Goal: Task Accomplishment & Management: Manage account settings

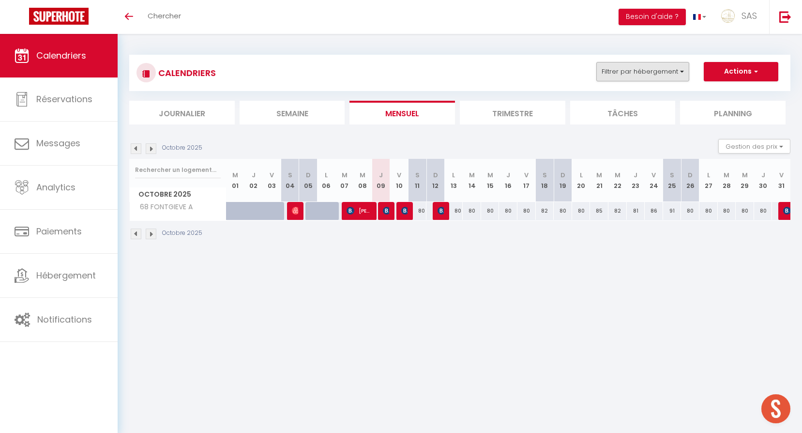
drag, startPoint x: 591, startPoint y: 73, endPoint x: 605, endPoint y: 73, distance: 13.6
click at [600, 73] on div "Filtrer par hébergement LCDP 6 MARCHE AUX POISSONS A TONNET 17 · Superbe studio…" at bounding box center [603, 71] width 27 height 19
click at [606, 74] on button "Filtrer par hébergement" at bounding box center [642, 71] width 93 height 19
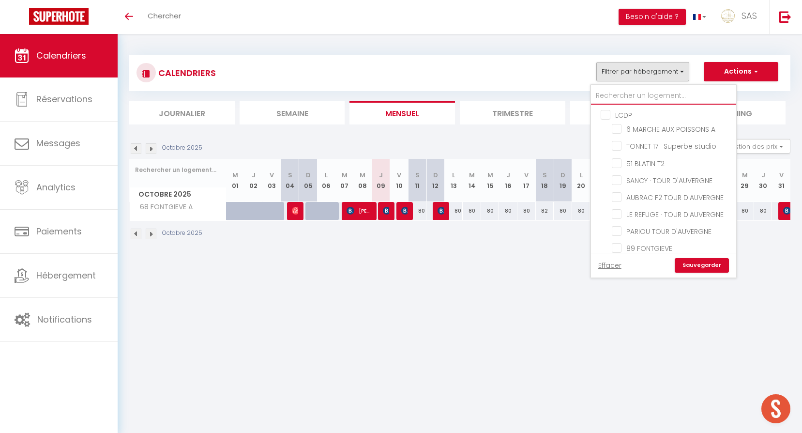
click at [613, 97] on input "text" at bounding box center [663, 95] width 145 height 17
type input "6"
checkbox input "false"
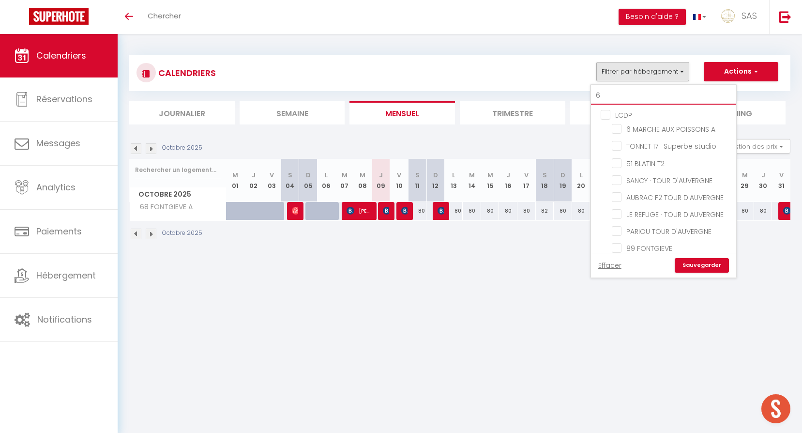
checkbox input "false"
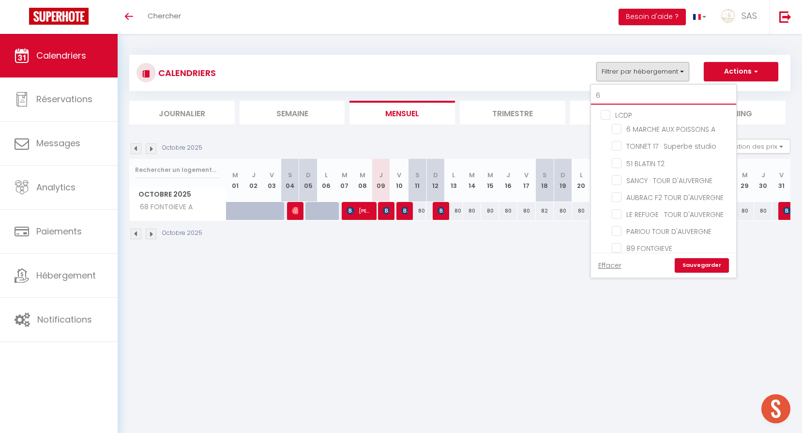
checkbox input "false"
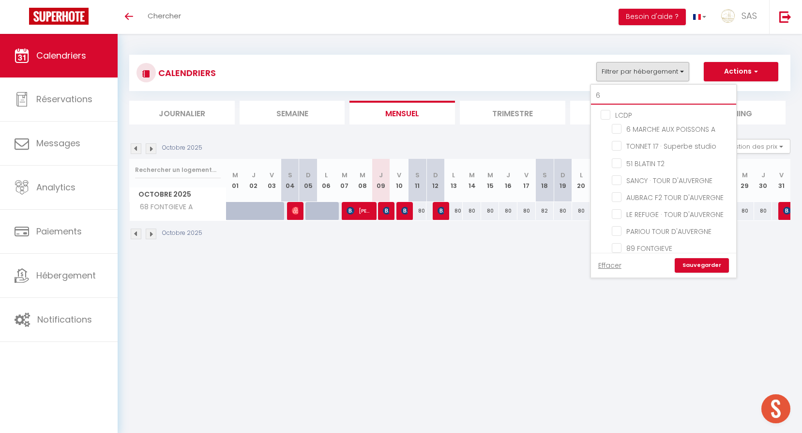
checkbox input "false"
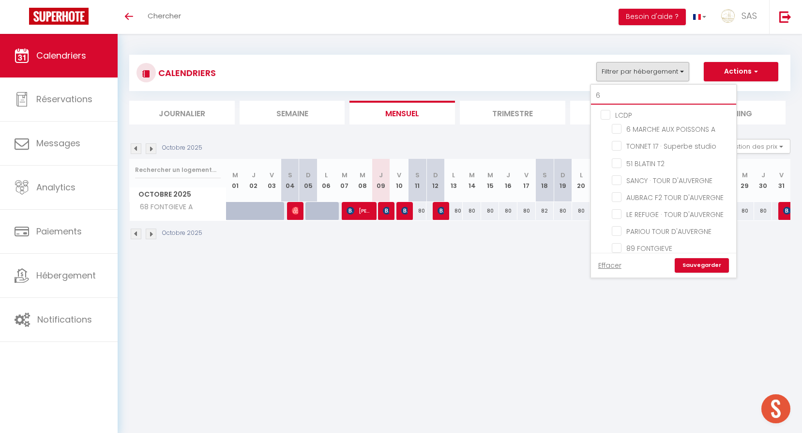
checkbox input "false"
checkbox input "true"
checkbox input "false"
type input "68"
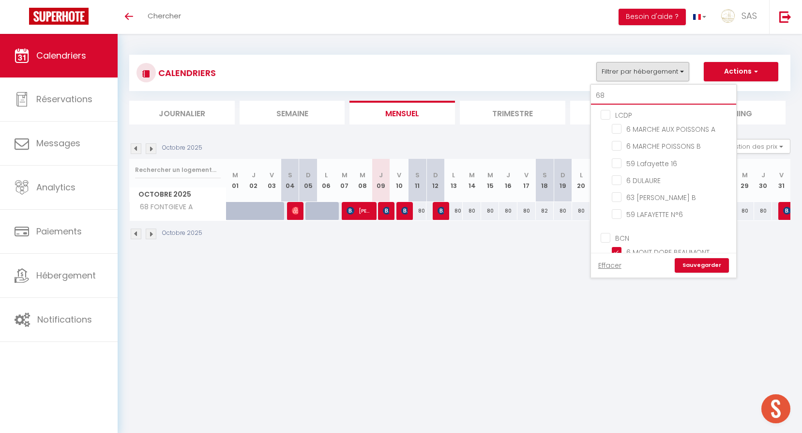
checkbox input "false"
checkbox input "true"
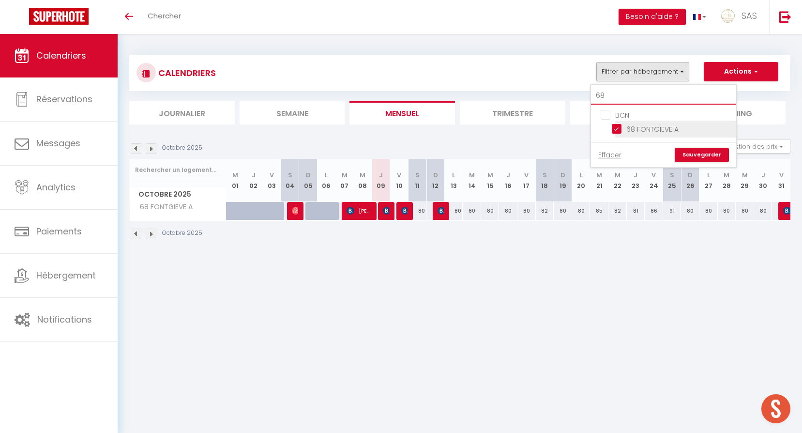
type input "68"
drag, startPoint x: 690, startPoint y: 122, endPoint x: 669, endPoint y: 102, distance: 29.1
click at [690, 122] on li "68 FONTGIEVE A" at bounding box center [675, 129] width 121 height 17
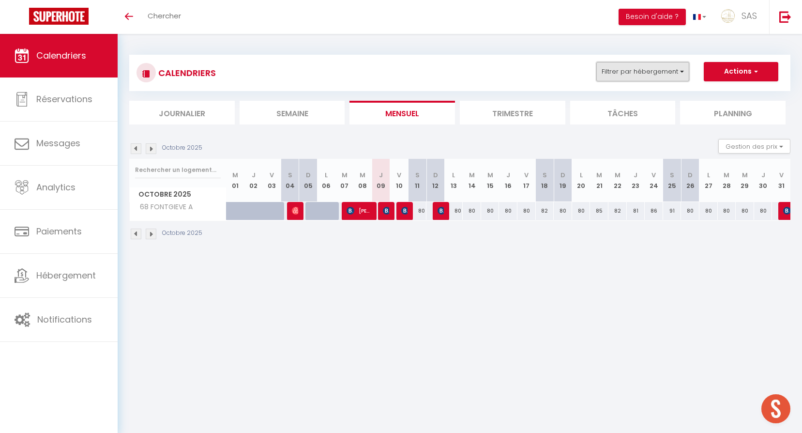
click at [654, 73] on button "Filtrer par hébergement" at bounding box center [642, 71] width 93 height 19
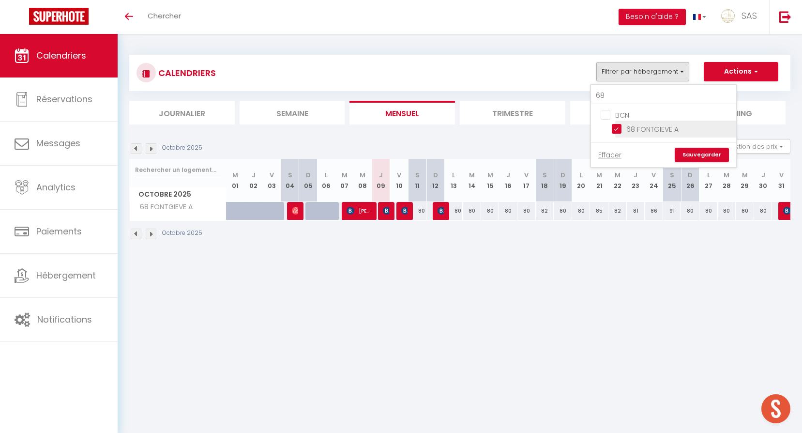
click at [666, 127] on input "68 FONTGIEVE A" at bounding box center [672, 128] width 121 height 10
checkbox input "false"
click at [647, 91] on input "68" at bounding box center [663, 95] width 145 height 17
type input "p"
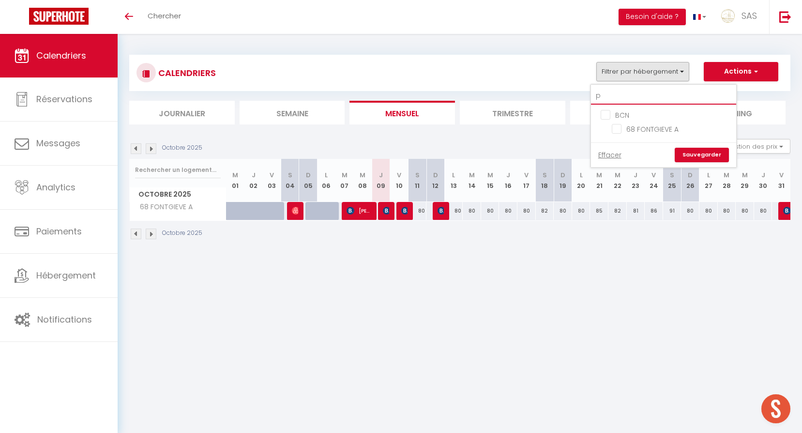
checkbox input "false"
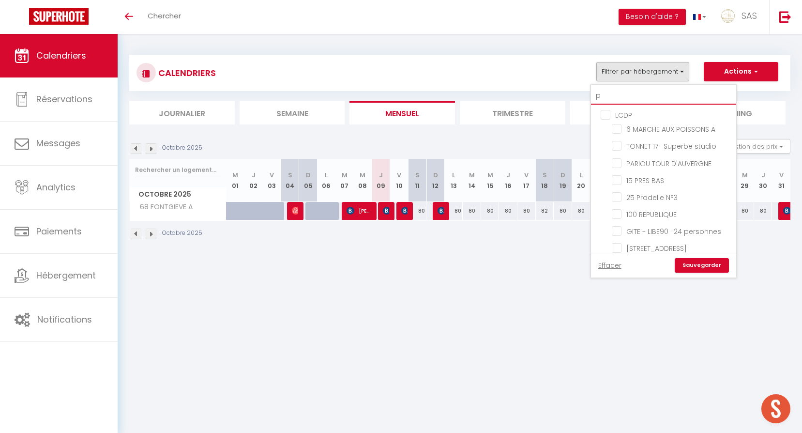
type input "pe"
checkbox input "false"
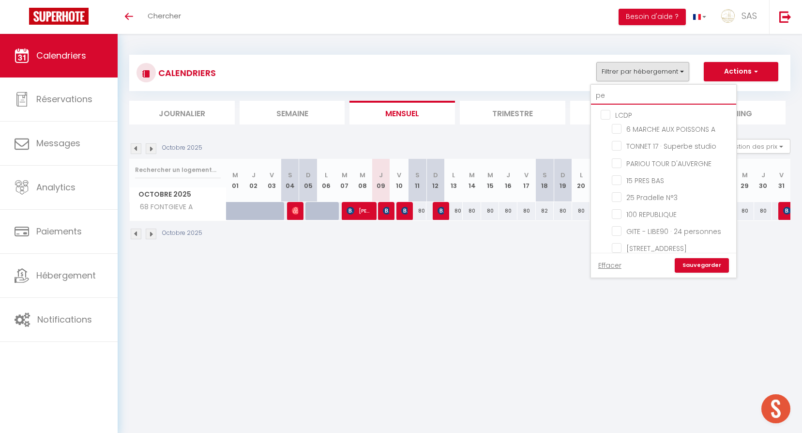
checkbox input "false"
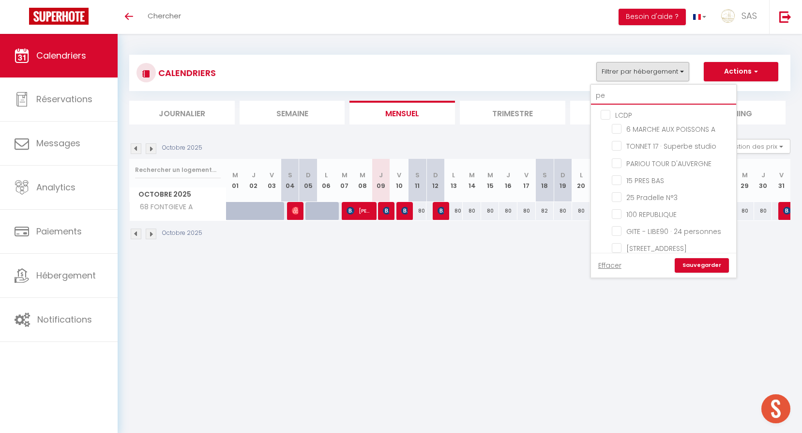
checkbox input "false"
type input "pep"
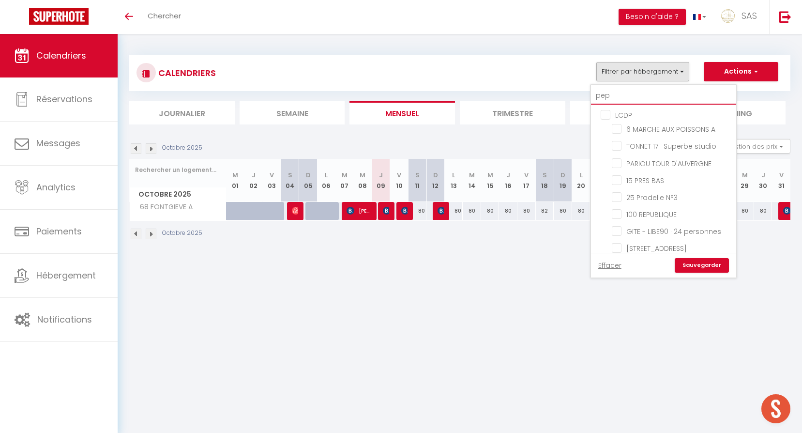
checkbox input "false"
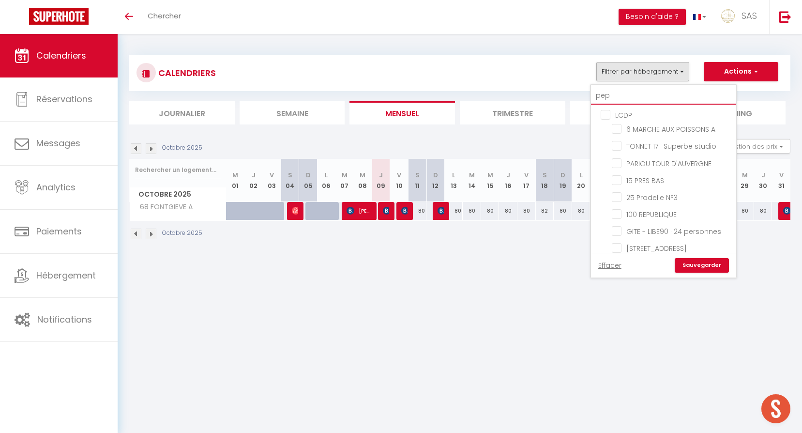
checkbox input "false"
type input "pep"
click at [687, 236] on span "2 ET 4 PEPINIERE MAISON" at bounding box center [664, 232] width 77 height 10
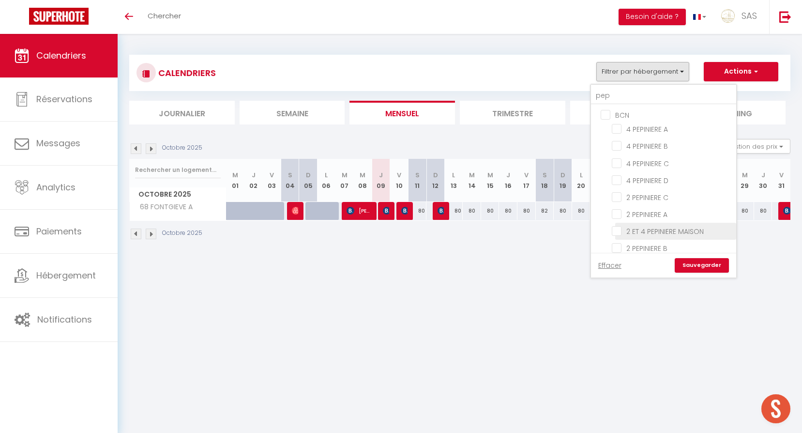
click at [687, 235] on input "2 ET 4 PEPINIERE MAISON" at bounding box center [672, 231] width 121 height 10
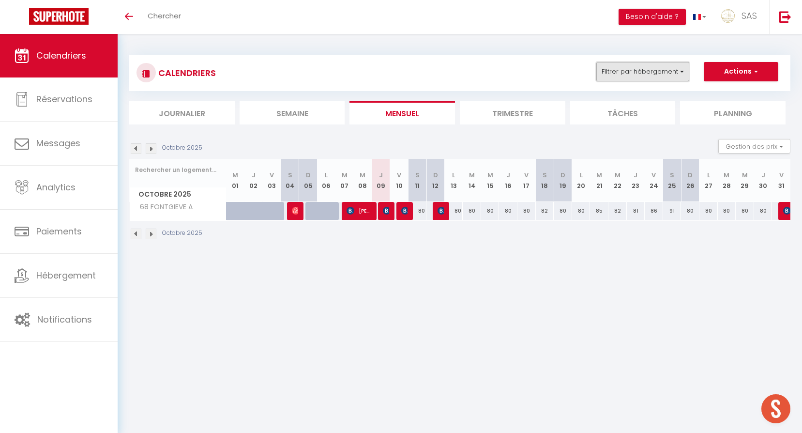
click at [660, 75] on button "Filtrer par hébergement" at bounding box center [642, 71] width 93 height 19
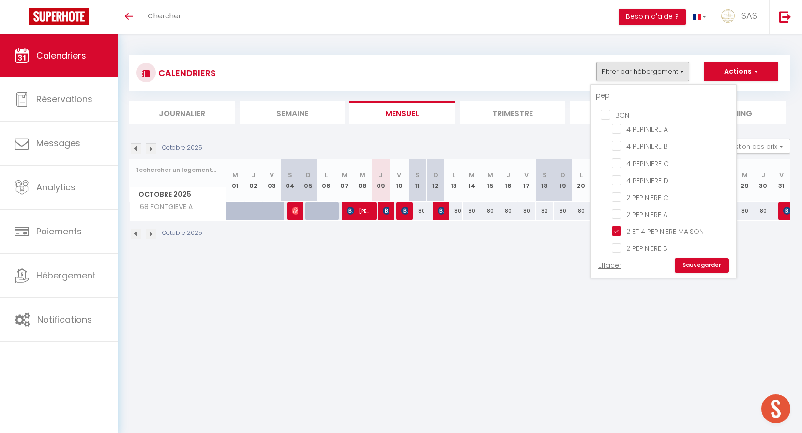
click at [696, 265] on link "Sauvegarder" at bounding box center [702, 265] width 54 height 15
select select
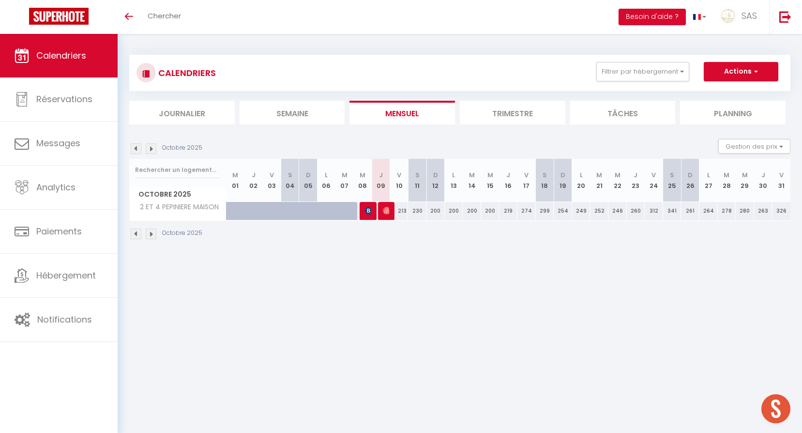
click at [404, 208] on div "213" at bounding box center [399, 211] width 18 height 18
type input "213"
select select "1"
type input "Ven 10 Octobre 2025"
type input "Sam 11 Octobre 2025"
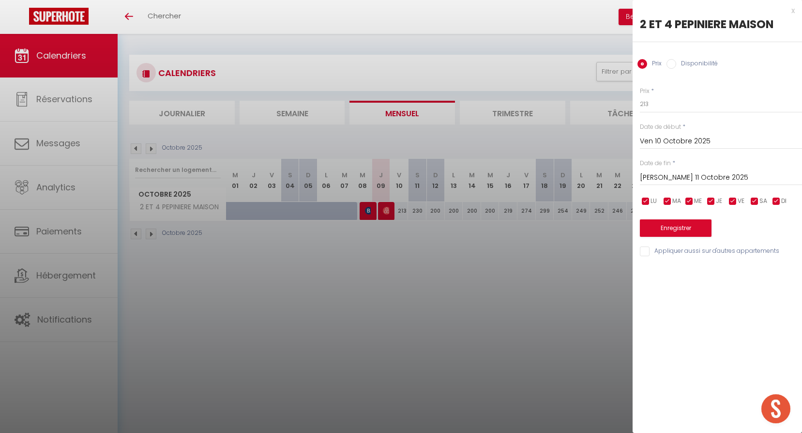
click at [681, 64] on label "Disponibilité" at bounding box center [697, 64] width 42 height 11
click at [676, 64] on input "Disponibilité" at bounding box center [671, 64] width 10 height 10
radio input "true"
radio input "false"
drag, startPoint x: 671, startPoint y: 106, endPoint x: 671, endPoint y: 114, distance: 8.2
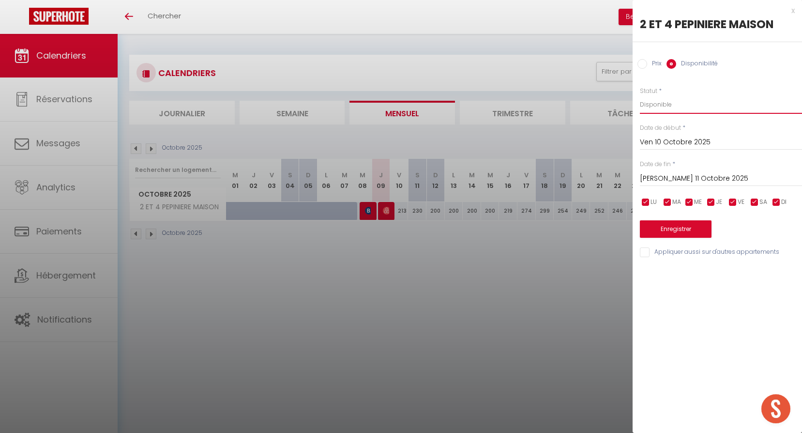
click at [671, 106] on select "Disponible Indisponible" at bounding box center [721, 104] width 162 height 18
select select "0"
click at [640, 95] on select "Disponible Indisponible" at bounding box center [721, 104] width 162 height 18
click at [702, 300] on div "x 2 ET 4 PEPINIERE MAISON Prix Disponibilité Prix * 213 Statut * Disponible Ind…" at bounding box center [717, 216] width 169 height 433
click at [686, 226] on button "Enregistrer" at bounding box center [676, 228] width 72 height 17
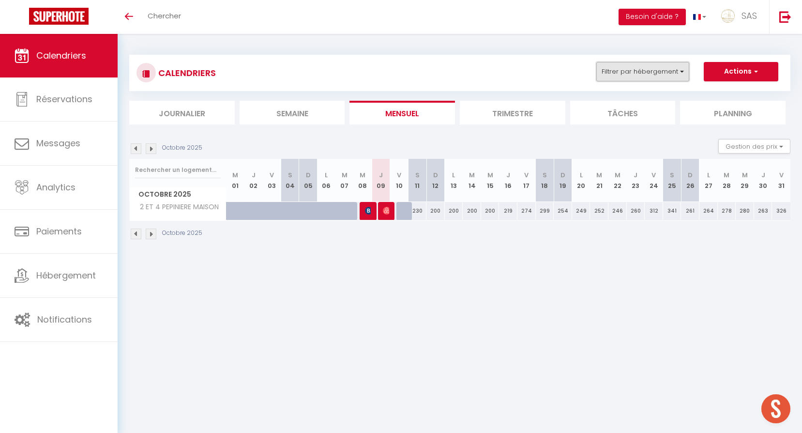
click at [640, 62] on button "Filtrer par hébergement" at bounding box center [642, 71] width 93 height 19
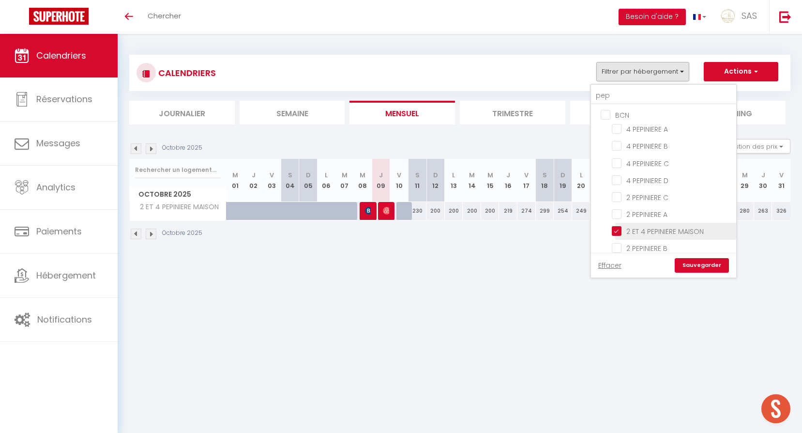
click at [650, 232] on input "2 ET 4 PEPINIERE MAISON" at bounding box center [672, 231] width 121 height 10
checkbox input "false"
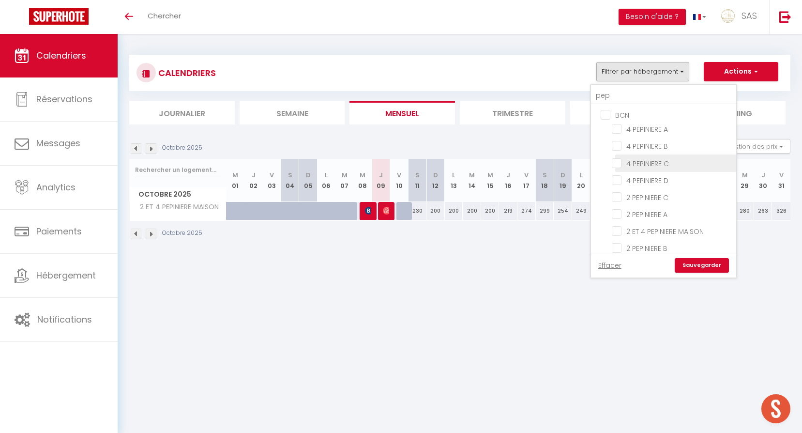
checkbox input "false"
click at [617, 96] on input "pep" at bounding box center [663, 95] width 145 height 17
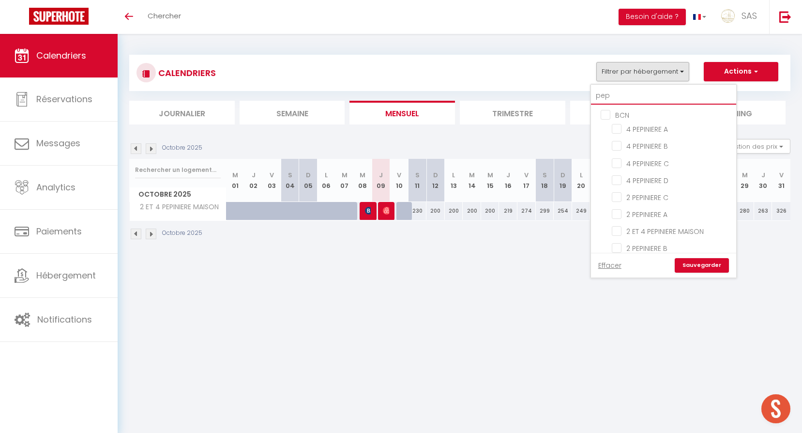
click at [617, 96] on input "pep" at bounding box center [663, 95] width 145 height 17
type input "b"
checkbox input "false"
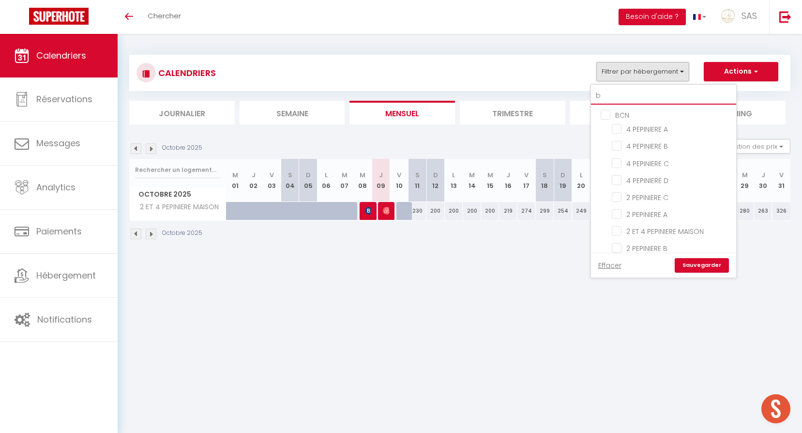
checkbox input "false"
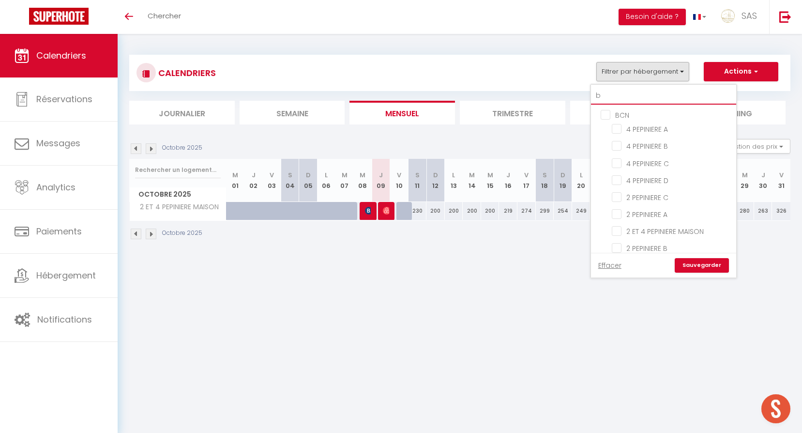
type input "be"
checkbox input "false"
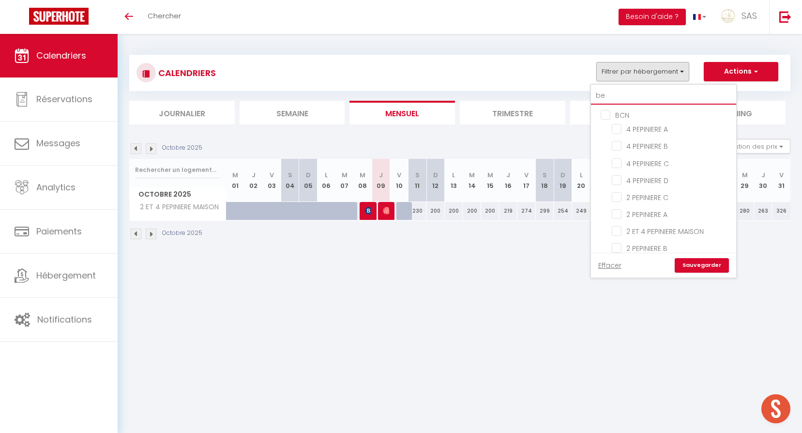
checkbox input "false"
type input "bea"
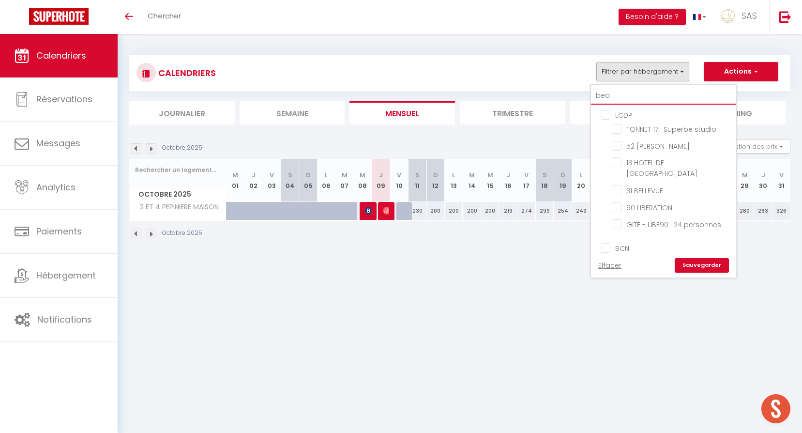
checkbox input "false"
type input "beau"
checkbox input "false"
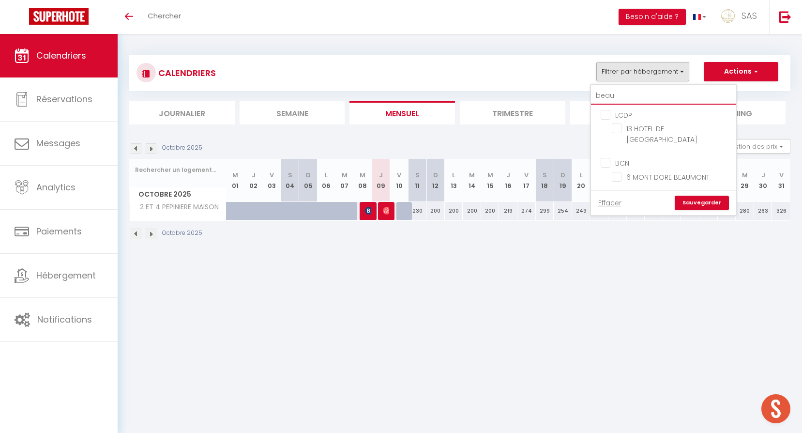
type input "beaum"
checkbox input "false"
type input "beaum"
click at [698, 171] on input "6 MONT DORE BEAUMONT" at bounding box center [672, 176] width 121 height 10
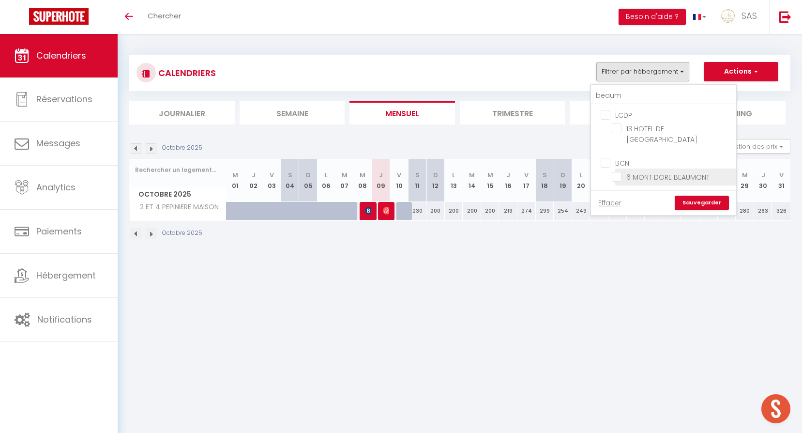
checkbox input "true"
checkbox input "false"
click at [698, 196] on link "Sauvegarder" at bounding box center [702, 203] width 54 height 15
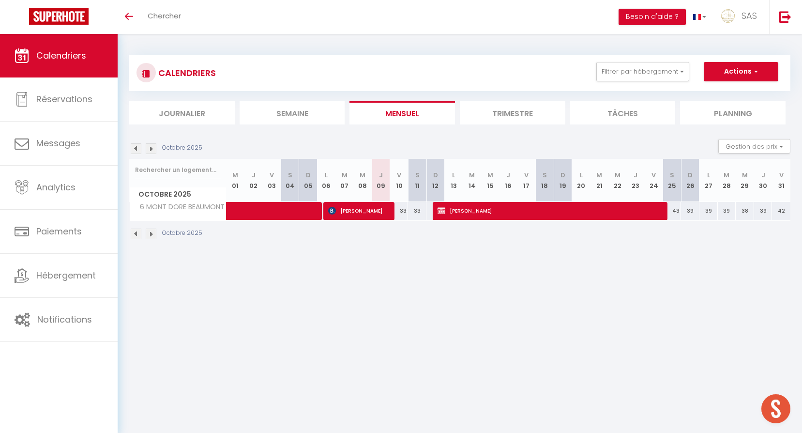
click at [403, 212] on div "33" at bounding box center [399, 211] width 18 height 18
select select "1"
type input "Ven 10 Octobre 2025"
type input "Sam 11 Octobre 2025"
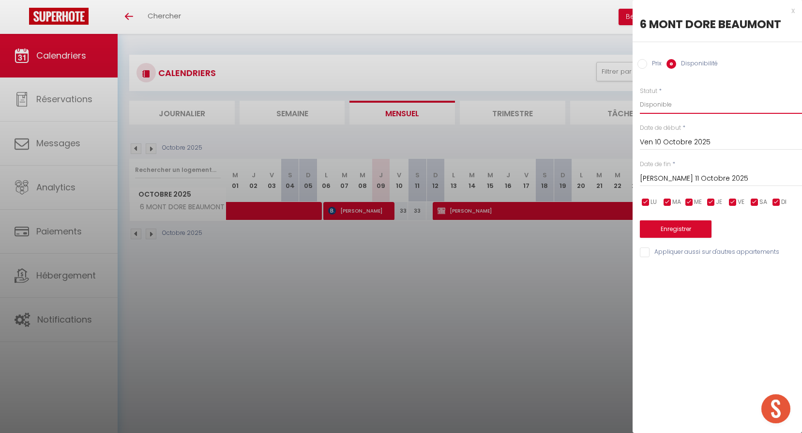
click at [679, 103] on select "Disponible Indisponible" at bounding box center [721, 104] width 162 height 18
select select "0"
click at [640, 95] on select "Disponible Indisponible" at bounding box center [721, 104] width 162 height 18
click at [696, 226] on button "Enregistrer" at bounding box center [676, 228] width 72 height 17
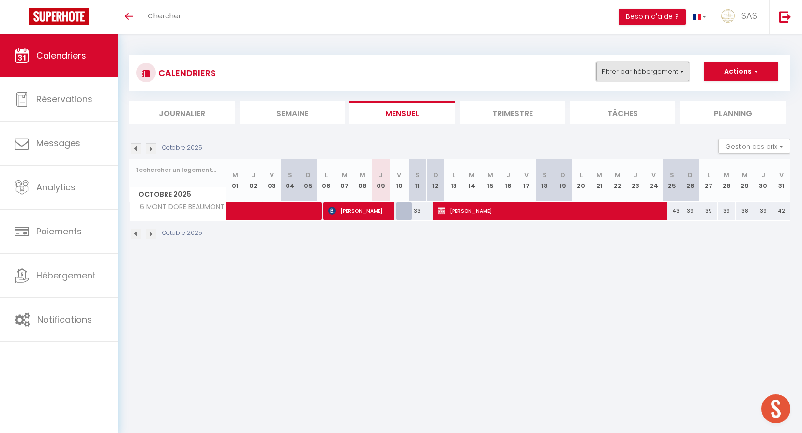
click at [653, 76] on button "Filtrer par hébergement" at bounding box center [642, 71] width 93 height 19
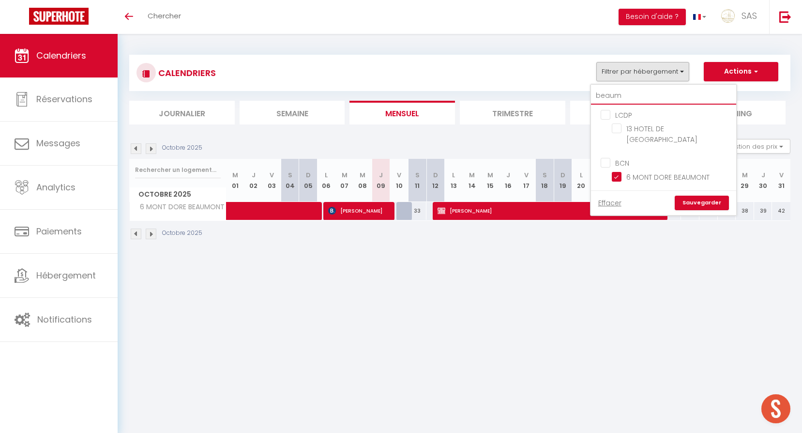
click at [645, 93] on input "beaum" at bounding box center [663, 95] width 145 height 17
type input "5"
checkbox input "false"
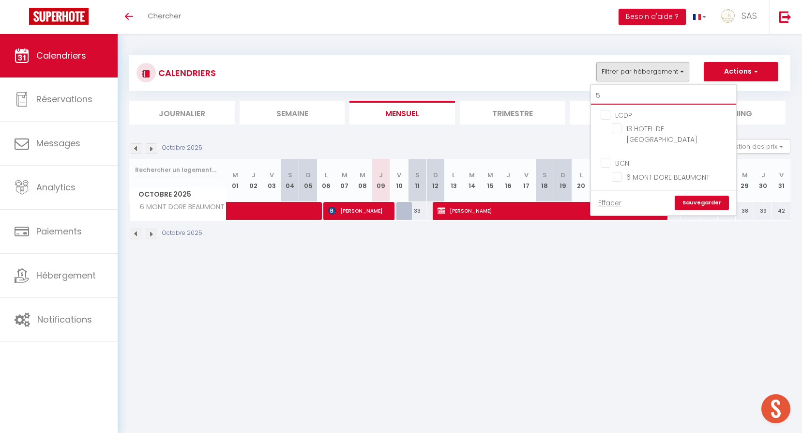
checkbox input "false"
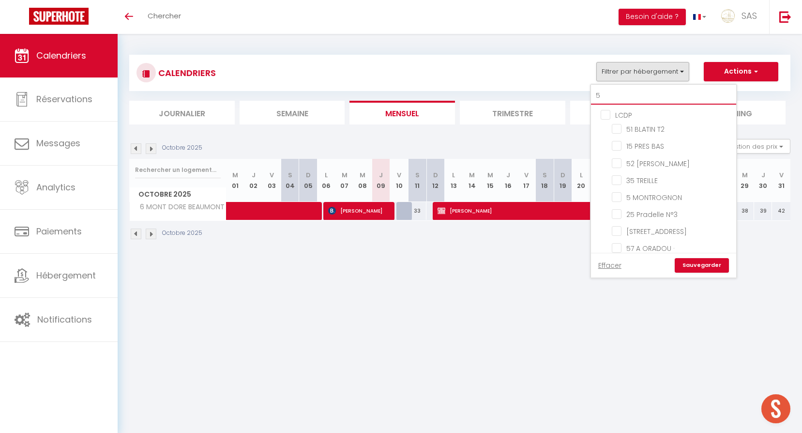
type input "51"
checkbox input "false"
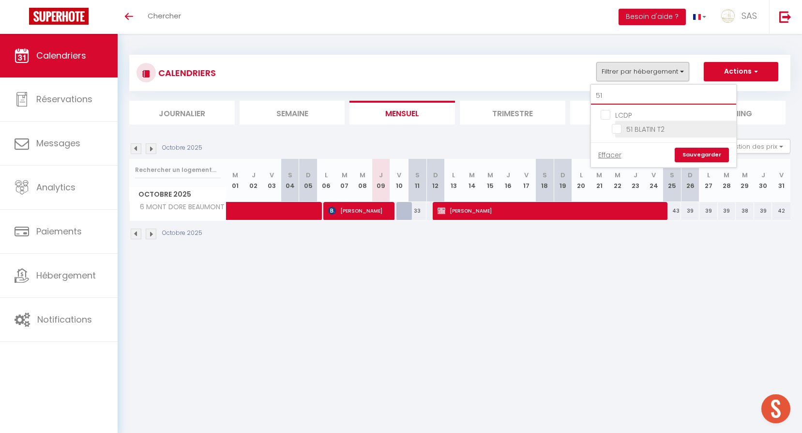
type input "51"
click at [652, 124] on input "51 BLATIN T2" at bounding box center [672, 128] width 121 height 10
checkbox input "true"
click at [710, 159] on link "Sauvegarder" at bounding box center [702, 155] width 54 height 15
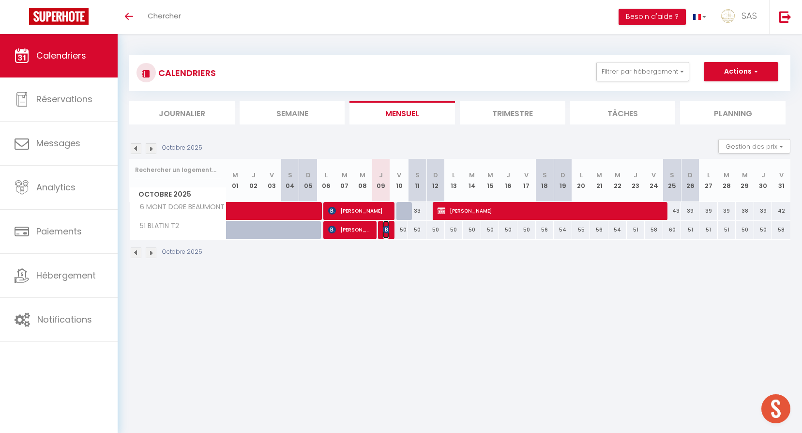
click at [384, 233] on img at bounding box center [387, 230] width 8 height 8
select select "OK"
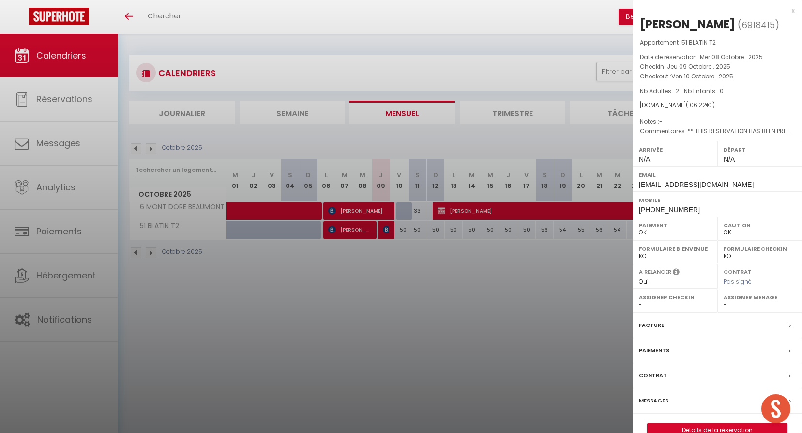
click at [441, 313] on div at bounding box center [401, 216] width 802 height 433
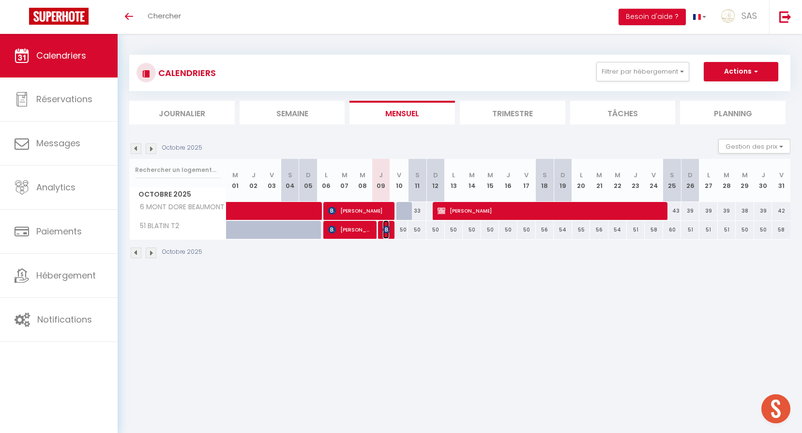
click at [385, 230] on img at bounding box center [387, 230] width 8 height 8
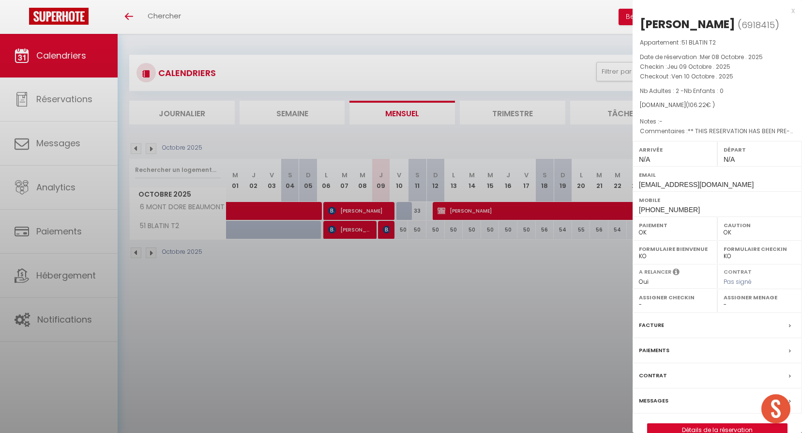
click at [399, 280] on div at bounding box center [401, 216] width 802 height 433
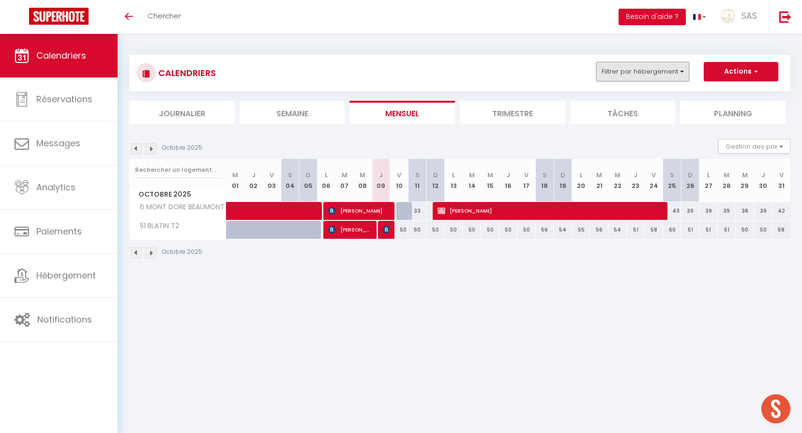
click at [627, 77] on button "Filtrer par hébergement" at bounding box center [642, 71] width 93 height 19
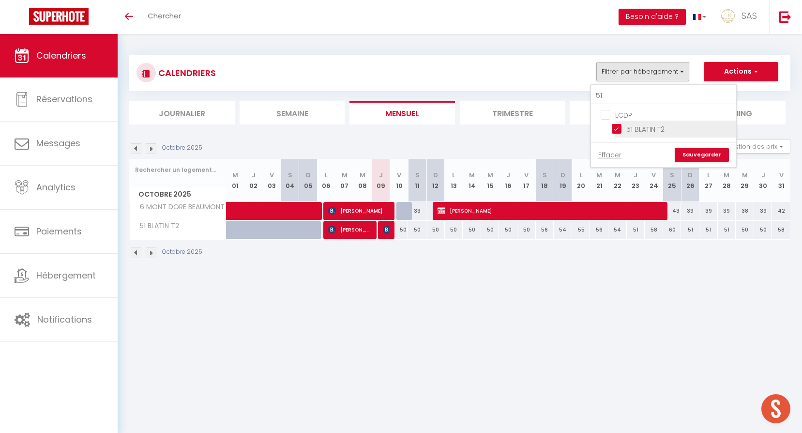
click at [629, 132] on input "51 BLATIN T2" at bounding box center [672, 128] width 121 height 10
checkbox input "false"
click at [620, 102] on input "51" at bounding box center [663, 95] width 145 height 17
type input "3"
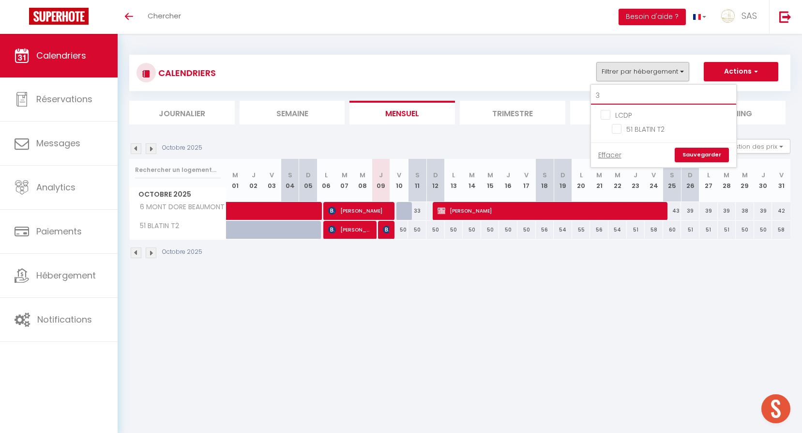
checkbox input "false"
type input "35"
checkbox input "false"
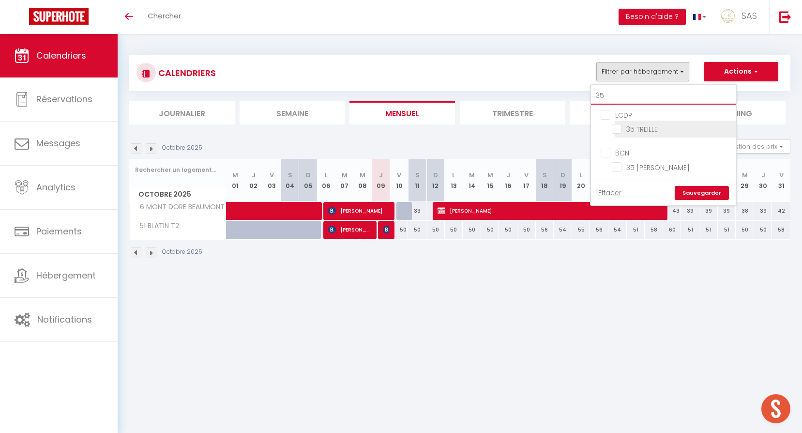
type input "35"
click at [630, 124] on input "35 TREILLE" at bounding box center [672, 128] width 121 height 10
checkbox input "true"
checkbox input "false"
click at [651, 94] on input "35" at bounding box center [663, 95] width 145 height 17
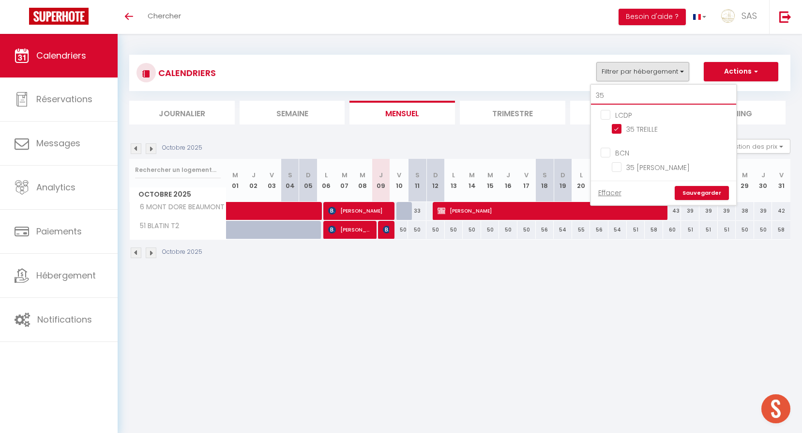
click at [651, 94] on input "35" at bounding box center [663, 95] width 145 height 17
type input "5"
checkbox input "false"
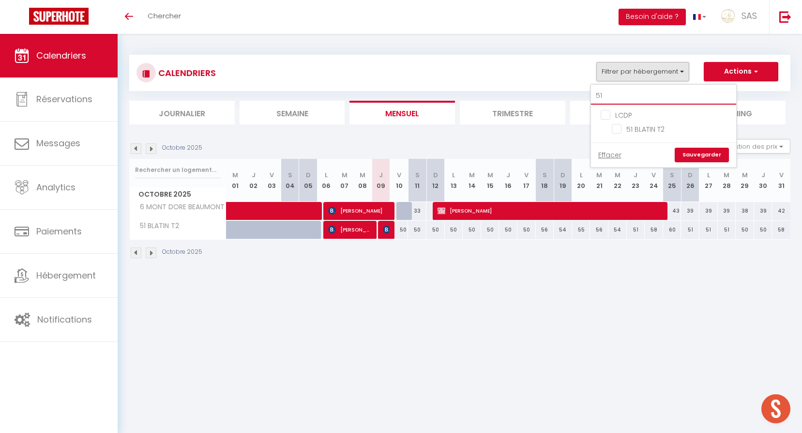
type input "5"
checkbox input "false"
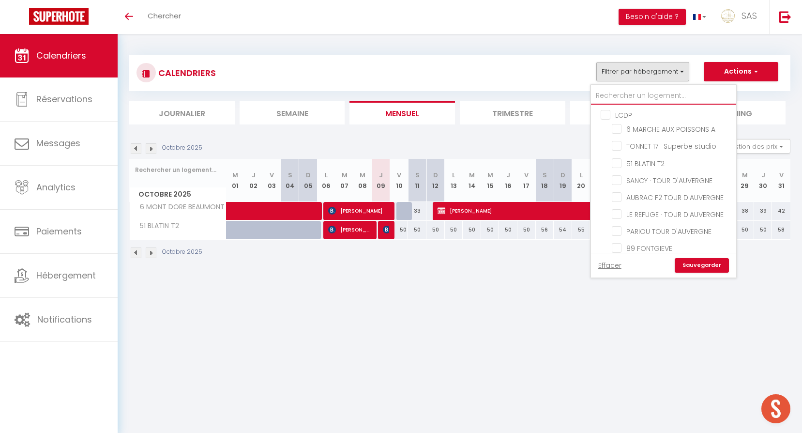
type input "6"
checkbox input "false"
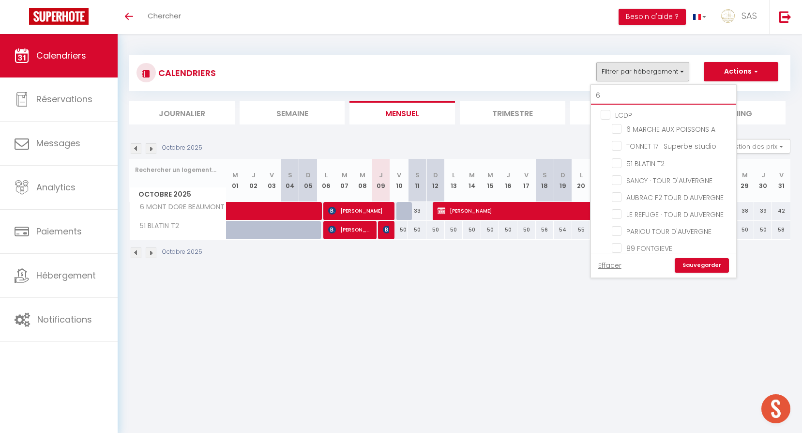
checkbox input "false"
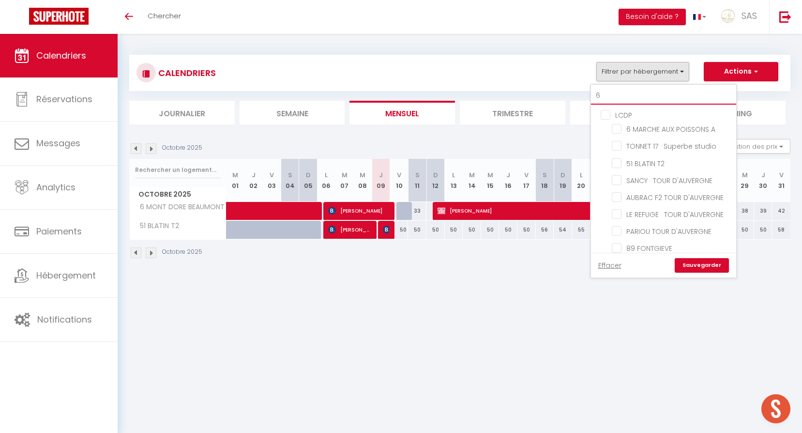
checkbox input "false"
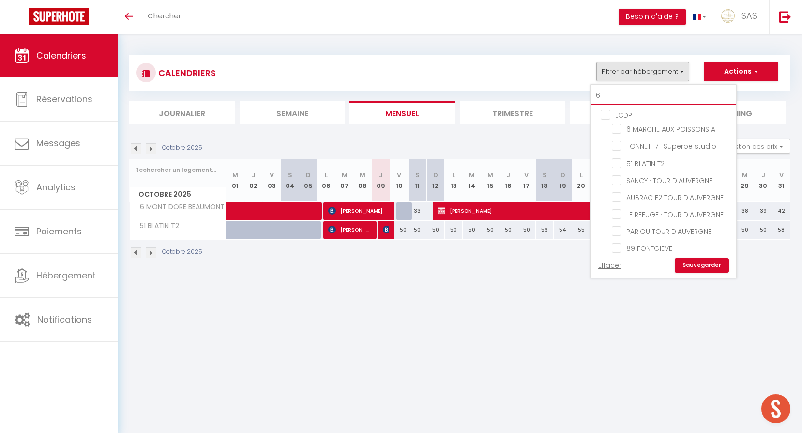
checkbox input "false"
type input "6"
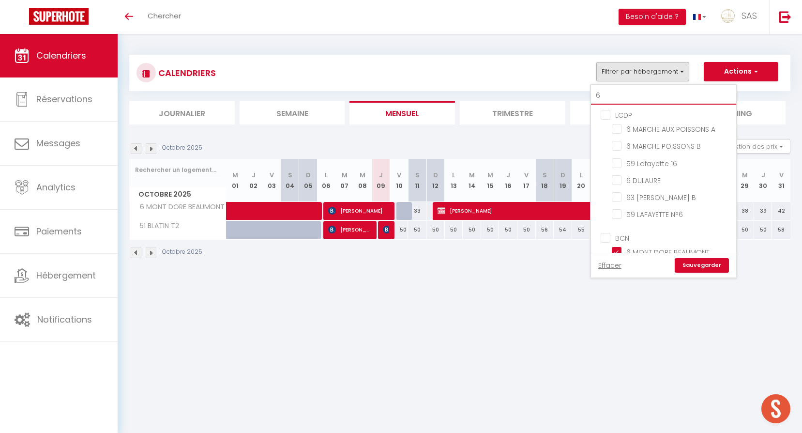
checkbox input "false"
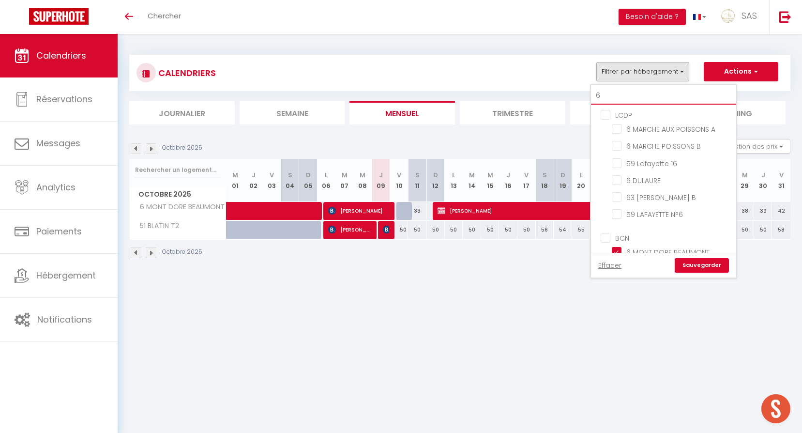
checkbox input "false"
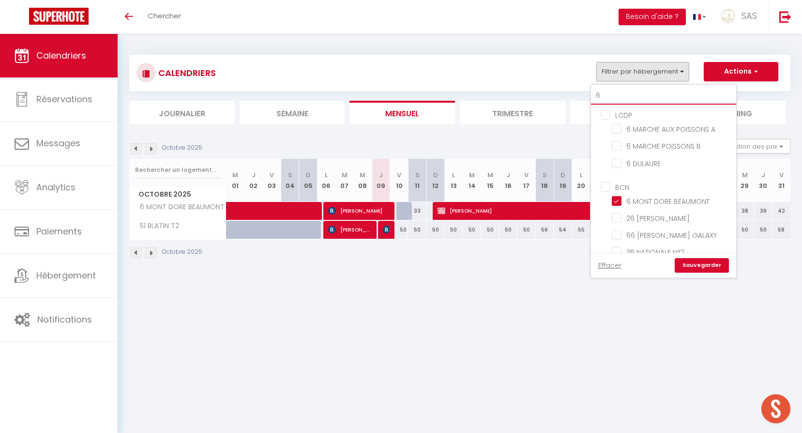
type input "6 m"
checkbox input "false"
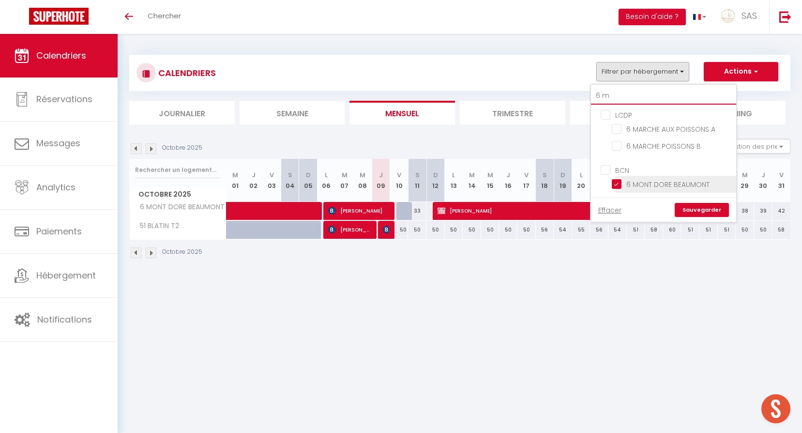
type input "6 m"
click at [660, 181] on input "6 MONT DORE BEAUMONT" at bounding box center [672, 184] width 121 height 10
checkbox input "false"
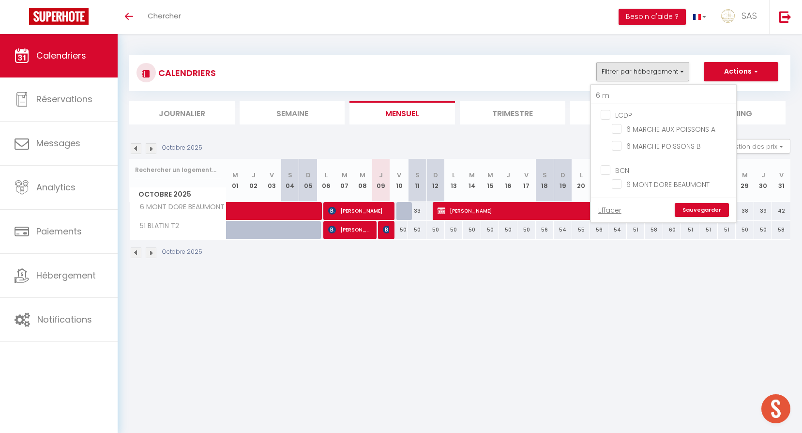
click at [696, 211] on link "Sauvegarder" at bounding box center [702, 210] width 54 height 15
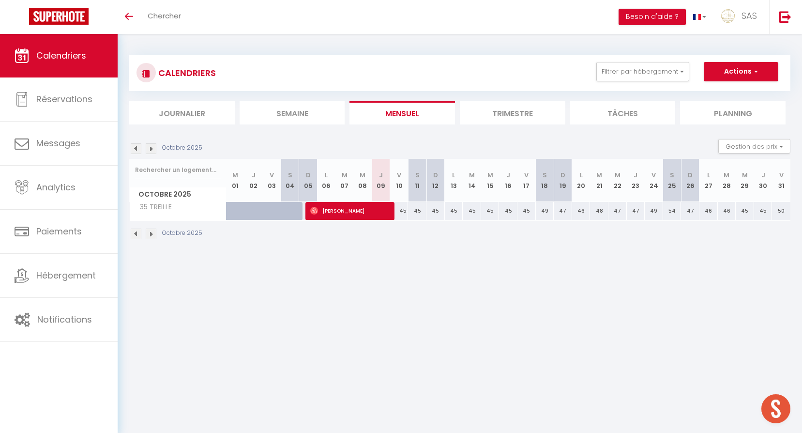
click at [404, 209] on div "45" at bounding box center [399, 211] width 18 height 18
select select "1"
type input "Ven 10 Octobre 2025"
type input "Sam 11 Octobre 2025"
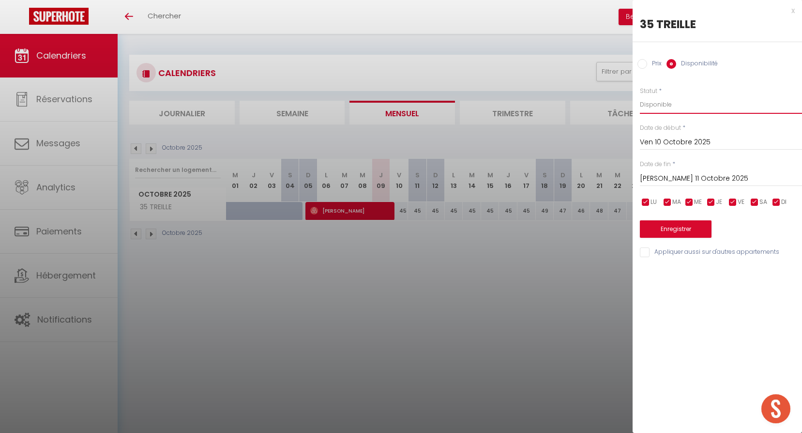
click at [678, 104] on select "Disponible Indisponible" at bounding box center [721, 104] width 162 height 18
select select "0"
click at [640, 95] on select "Disponible Indisponible" at bounding box center [721, 104] width 162 height 18
click at [694, 221] on button "Enregistrer" at bounding box center [676, 228] width 72 height 17
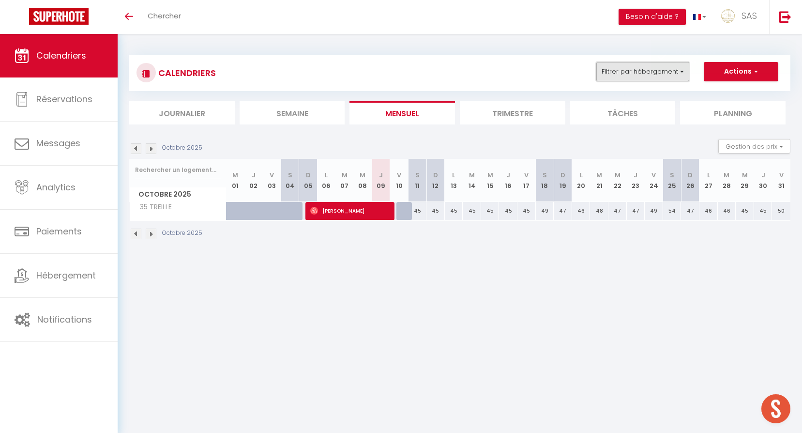
click at [618, 70] on button "Filtrer par hébergement" at bounding box center [642, 71] width 93 height 19
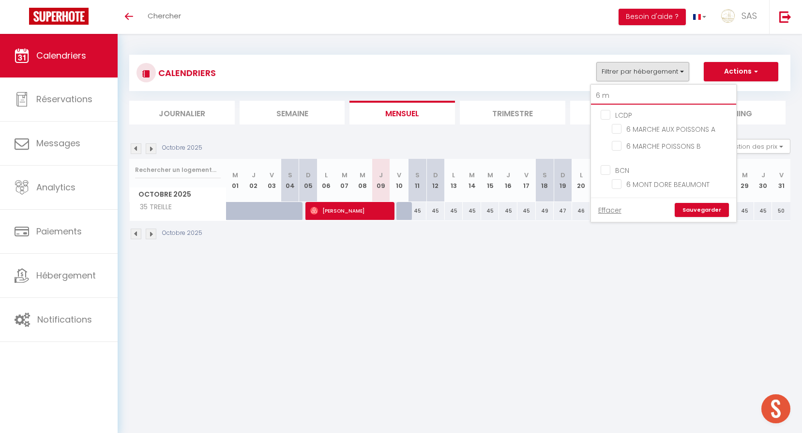
click at [625, 103] on input "6 m" at bounding box center [663, 95] width 145 height 17
type input "r"
checkbox input "false"
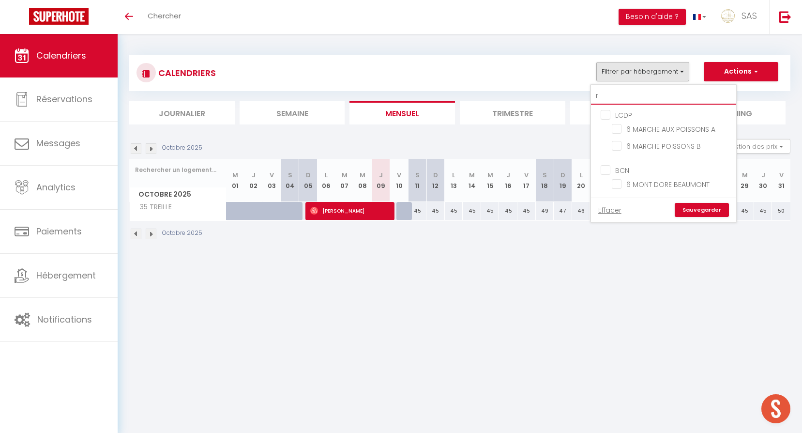
checkbox input "false"
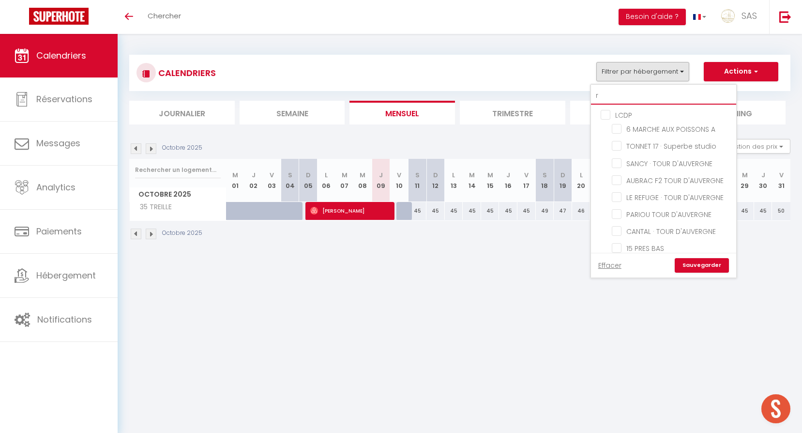
type input "ro"
checkbox input "false"
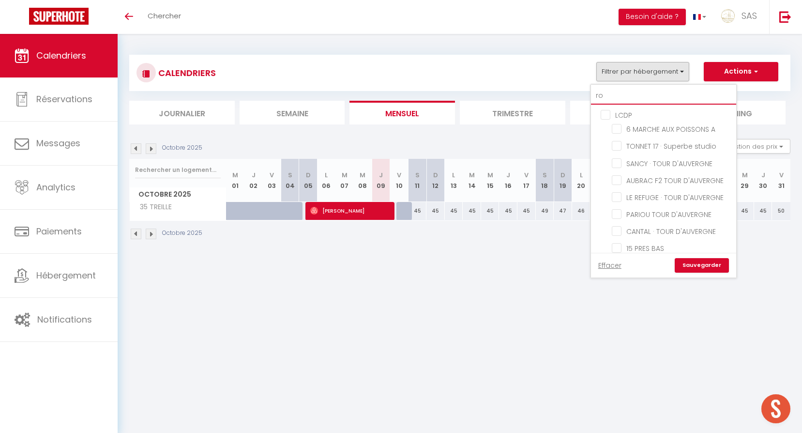
checkbox input "false"
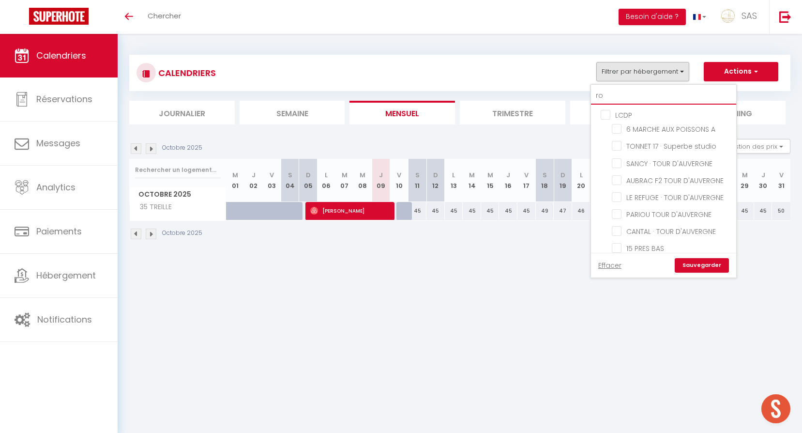
checkbox input "false"
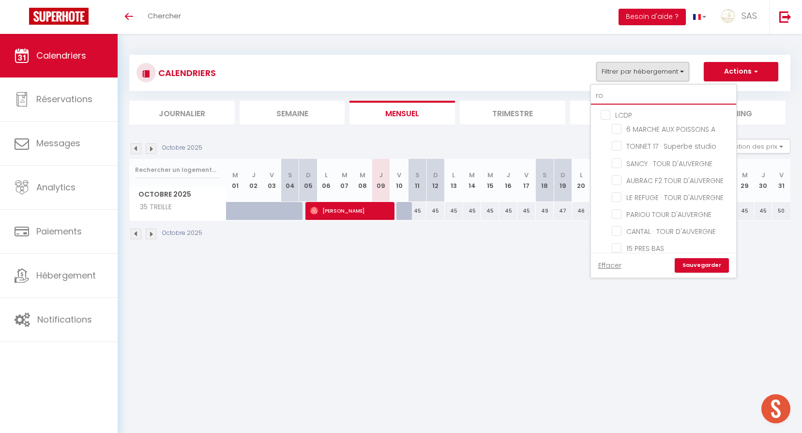
checkbox input "false"
type input "roc"
checkbox input "false"
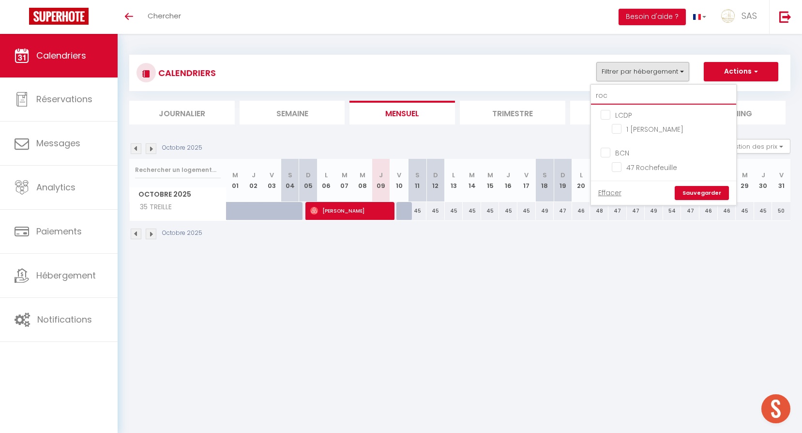
type input "roch"
checkbox input "false"
type input "roch"
click at [637, 129] on input "1 [PERSON_NAME]" at bounding box center [672, 128] width 121 height 10
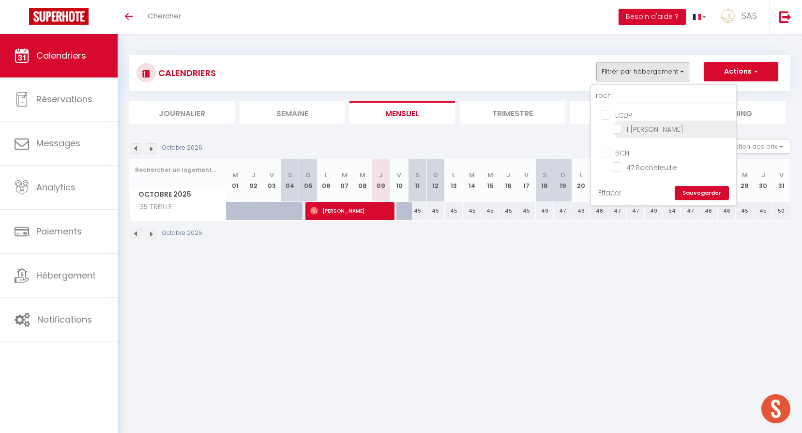
checkbox input "true"
checkbox input "false"
click at [692, 189] on link "Sauvegarder" at bounding box center [702, 193] width 54 height 15
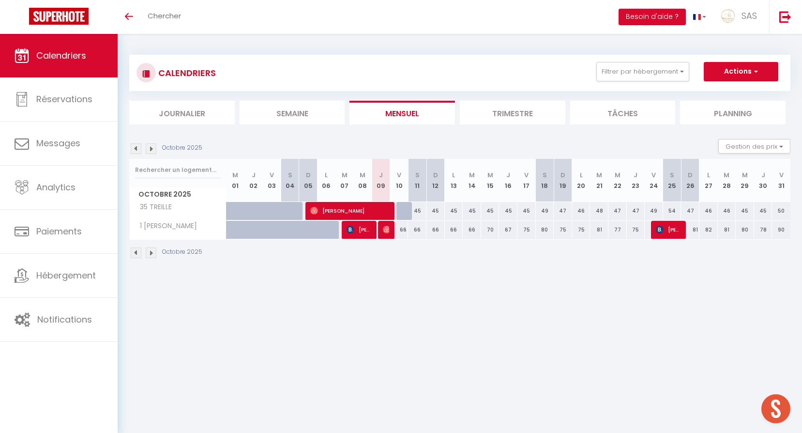
click at [404, 208] on div at bounding box center [405, 211] width 18 height 18
select select "1"
type input "Ven 10 Octobre 2025"
type input "Sam 11 Octobre 2025"
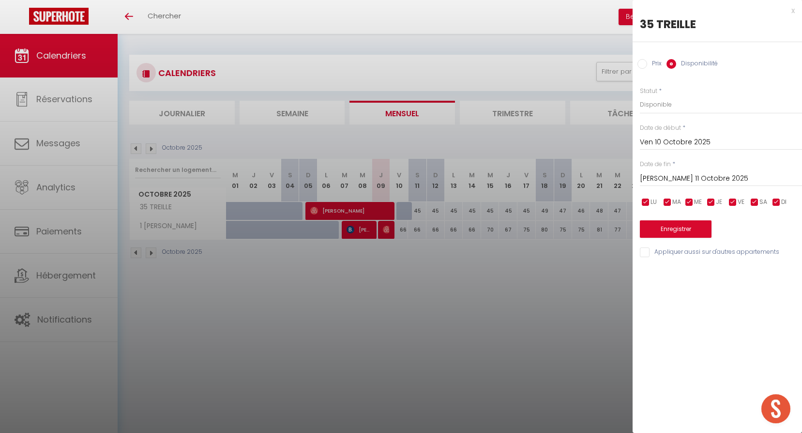
click at [410, 248] on div at bounding box center [401, 216] width 802 height 433
select select
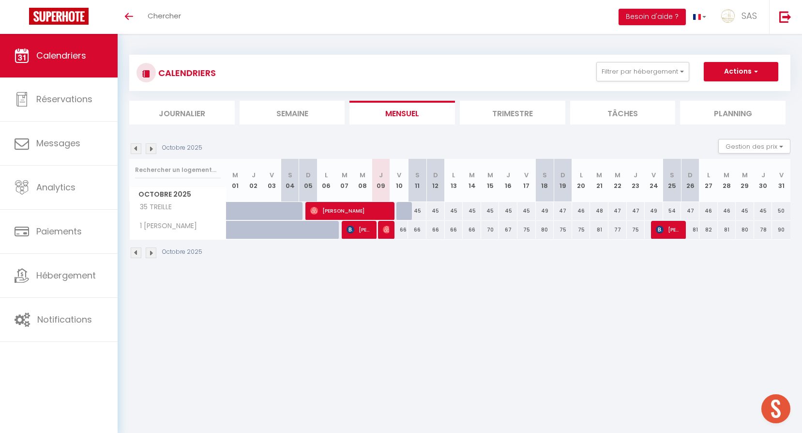
click at [404, 232] on div "66" at bounding box center [399, 230] width 18 height 18
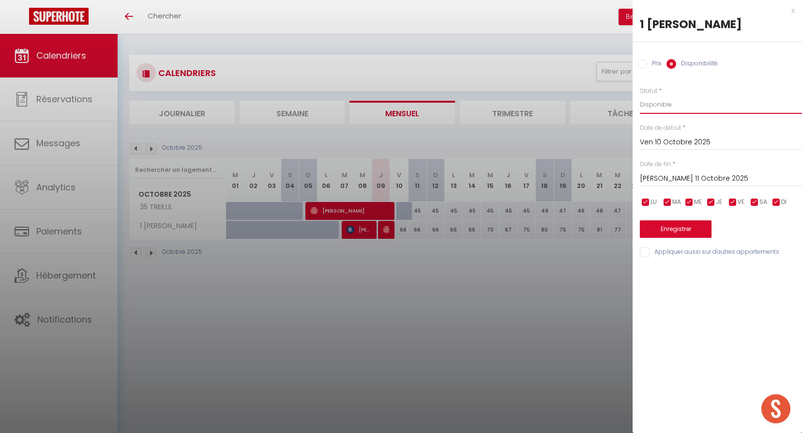
click at [681, 111] on select "Disponible Indisponible" at bounding box center [721, 104] width 162 height 18
click at [640, 95] on select "Disponible Indisponible" at bounding box center [721, 104] width 162 height 18
click at [685, 225] on button "Enregistrer" at bounding box center [676, 228] width 72 height 17
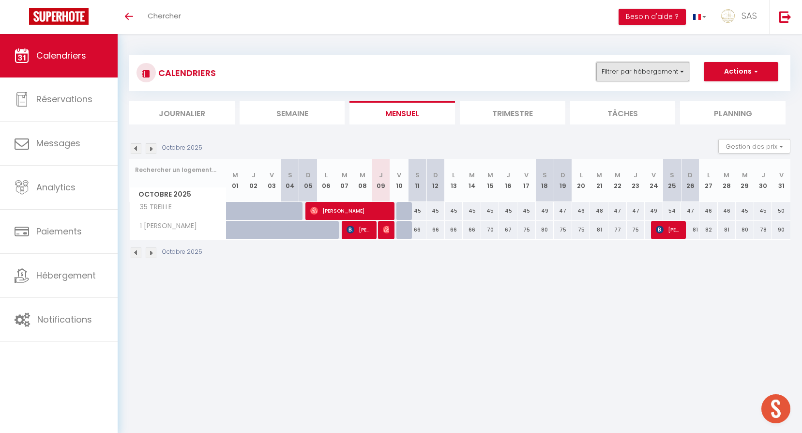
click at [628, 65] on button "Filtrer par hébergement" at bounding box center [642, 71] width 93 height 19
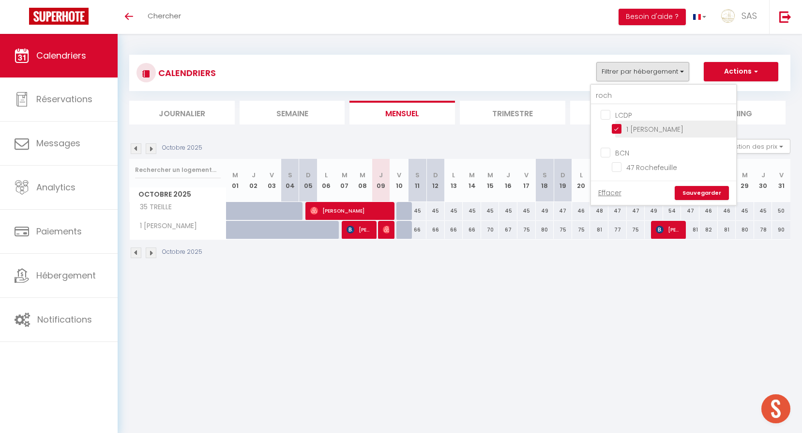
click at [636, 132] on input "1 [PERSON_NAME]" at bounding box center [672, 128] width 121 height 10
click at [624, 100] on input "roch" at bounding box center [663, 95] width 145 height 17
click at [645, 128] on input "35 TREILLE" at bounding box center [672, 128] width 121 height 10
click at [634, 101] on input "35" at bounding box center [663, 95] width 145 height 17
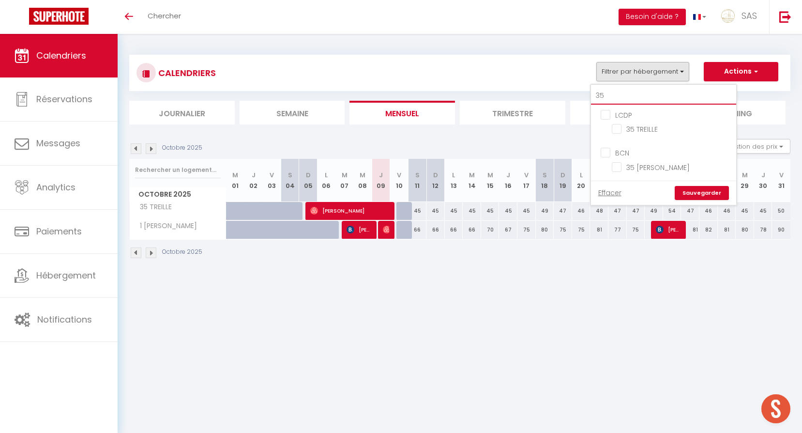
click at [634, 101] on input "35" at bounding box center [663, 95] width 145 height 17
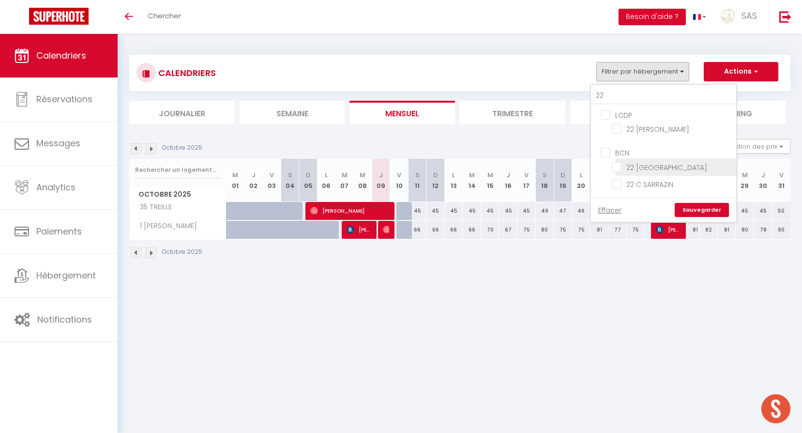
click at [654, 168] on input "22 [GEOGRAPHIC_DATA]" at bounding box center [672, 166] width 121 height 10
click at [695, 209] on link "Sauvegarder" at bounding box center [702, 210] width 54 height 15
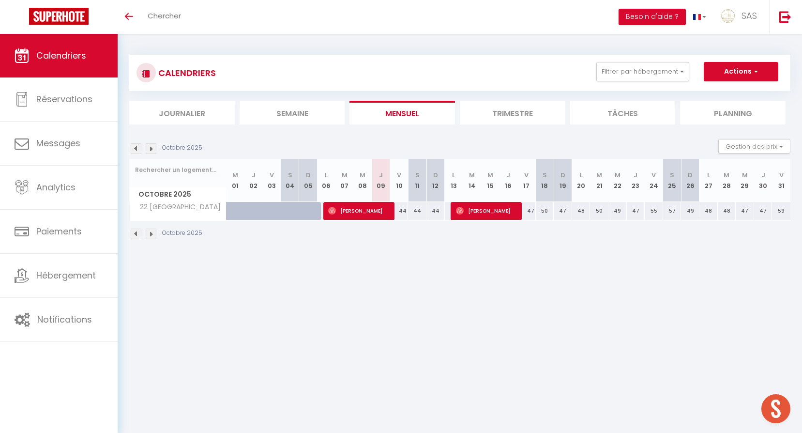
click at [402, 207] on div "44" at bounding box center [399, 211] width 18 height 18
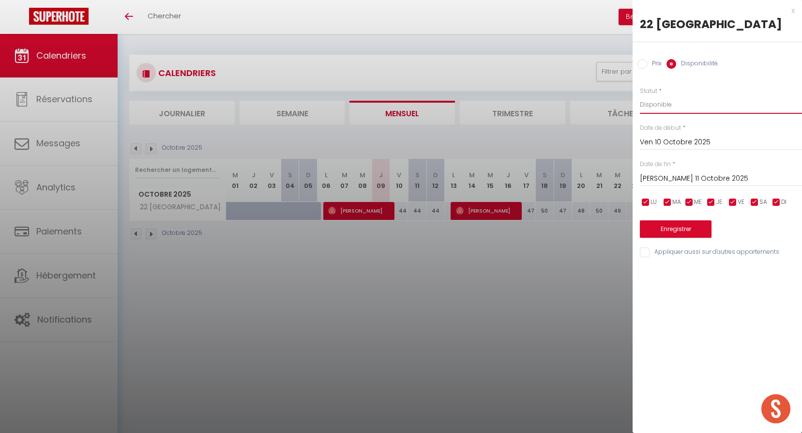
click at [674, 104] on select "Disponible Indisponible" at bounding box center [721, 104] width 162 height 18
click at [640, 95] on select "Disponible Indisponible" at bounding box center [721, 104] width 162 height 18
click at [687, 237] on button "Enregistrer" at bounding box center [676, 228] width 72 height 17
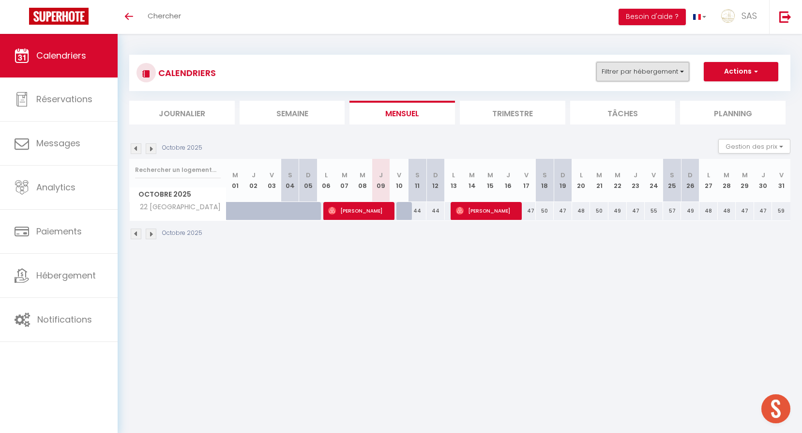
click at [647, 74] on button "Filtrer par hébergement" at bounding box center [642, 71] width 93 height 19
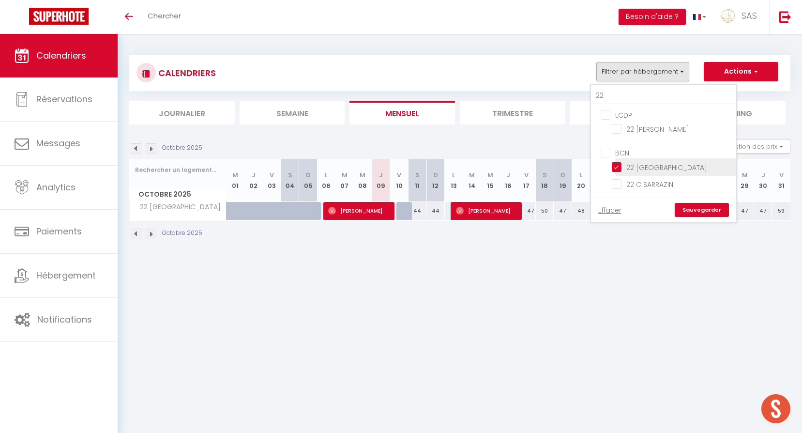
click at [643, 170] on input "22 [GEOGRAPHIC_DATA]" at bounding box center [672, 166] width 121 height 10
click at [629, 92] on input "22" at bounding box center [663, 95] width 145 height 17
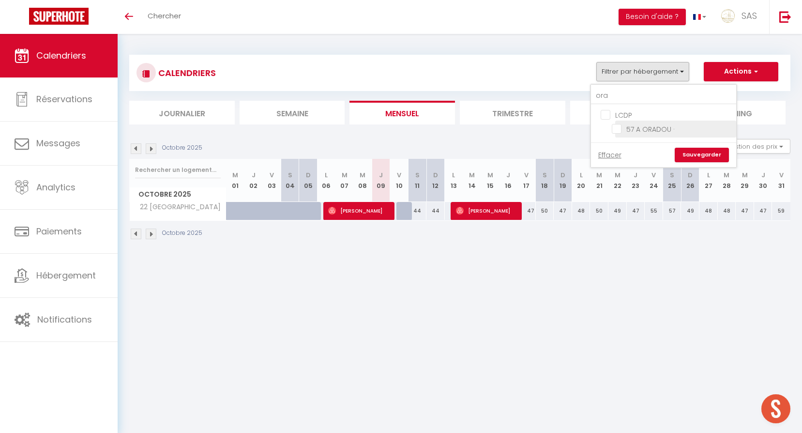
click at [634, 130] on input "57 A ORADOU ·" at bounding box center [672, 128] width 121 height 10
click at [704, 150] on link "Sauvegarder" at bounding box center [702, 155] width 54 height 15
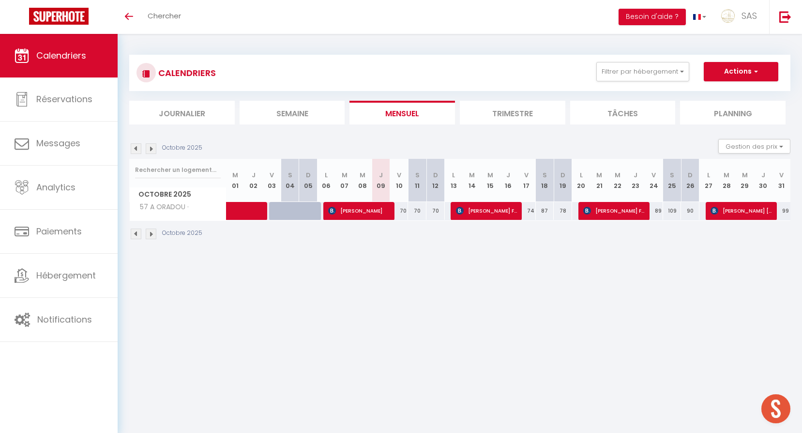
click at [402, 210] on div "70" at bounding box center [399, 211] width 18 height 18
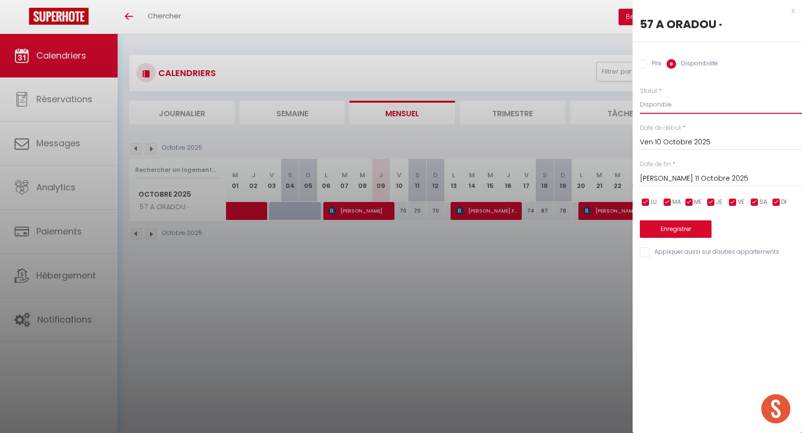
click at [663, 108] on select "Disponible Indisponible" at bounding box center [721, 104] width 162 height 18
click at [640, 95] on select "Disponible Indisponible" at bounding box center [721, 104] width 162 height 18
click at [690, 232] on button "Enregistrer" at bounding box center [676, 228] width 72 height 17
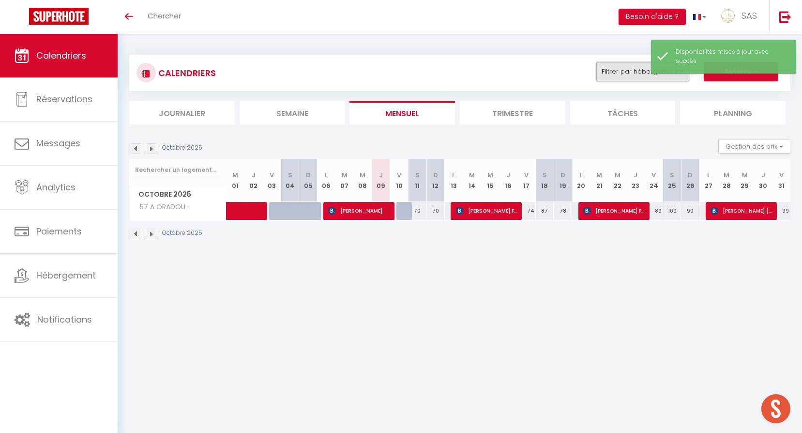
click at [625, 71] on button "Filtrer par hébergement" at bounding box center [642, 71] width 93 height 19
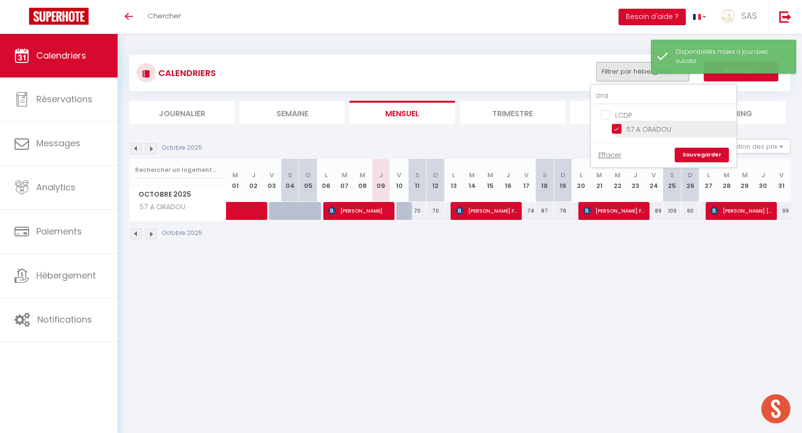
click at [655, 127] on input "57 A ORADOU ·" at bounding box center [672, 128] width 121 height 10
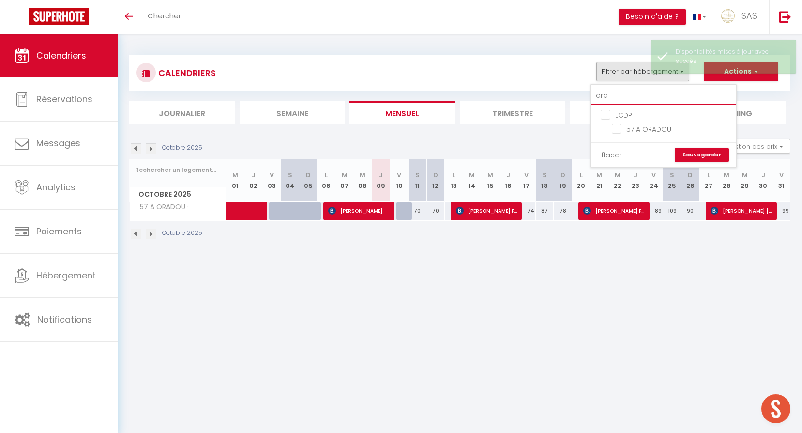
click at [632, 91] on input "ora" at bounding box center [663, 95] width 145 height 17
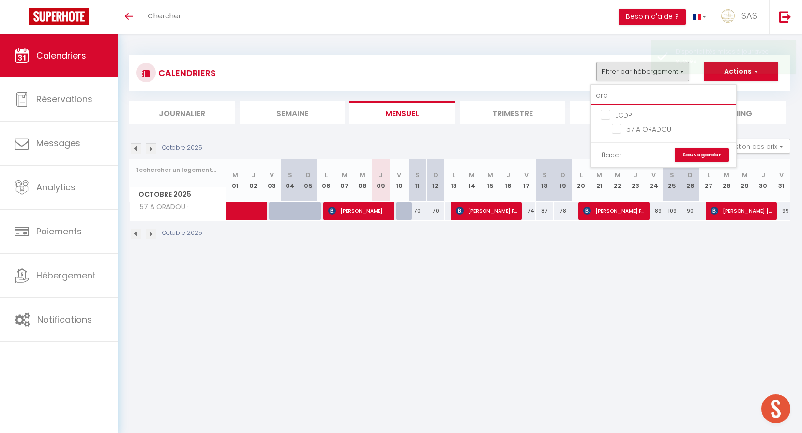
click at [632, 91] on input "ora" at bounding box center [663, 95] width 145 height 17
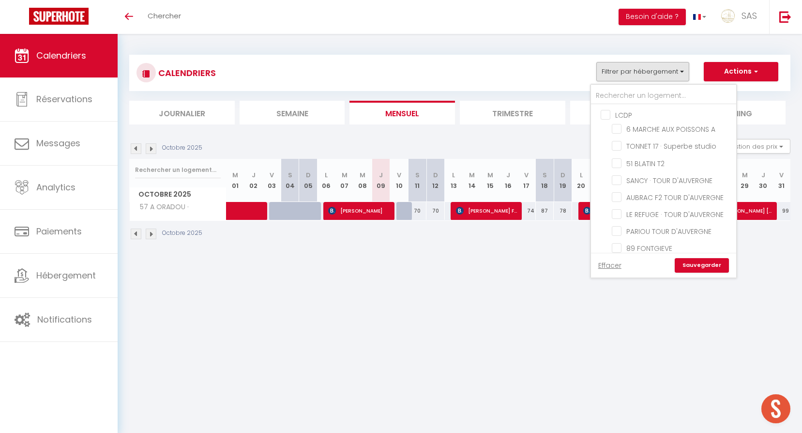
click at [724, 262] on link "Sauvegarder" at bounding box center [702, 265] width 54 height 15
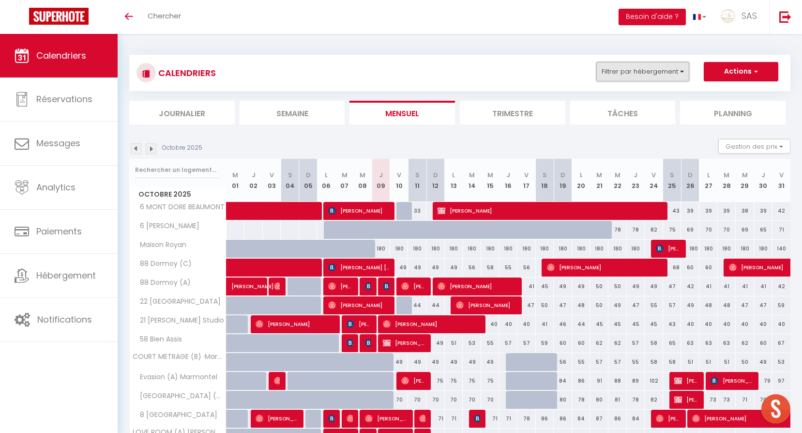
click at [616, 74] on button "Filtrer par hébergement" at bounding box center [642, 71] width 93 height 19
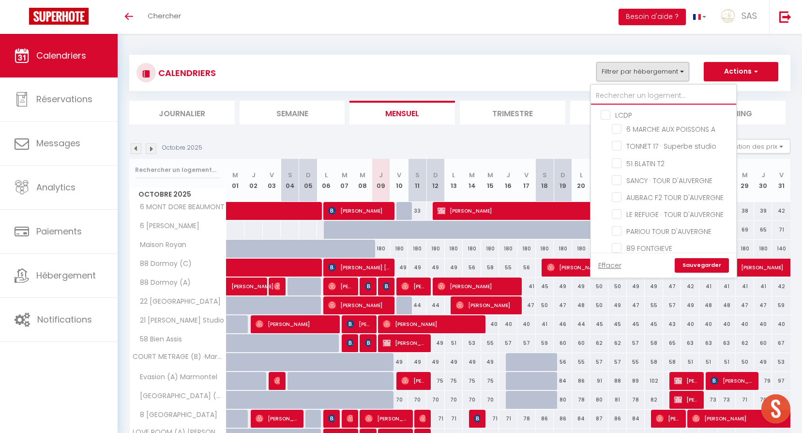
click at [628, 97] on input "text" at bounding box center [663, 95] width 145 height 17
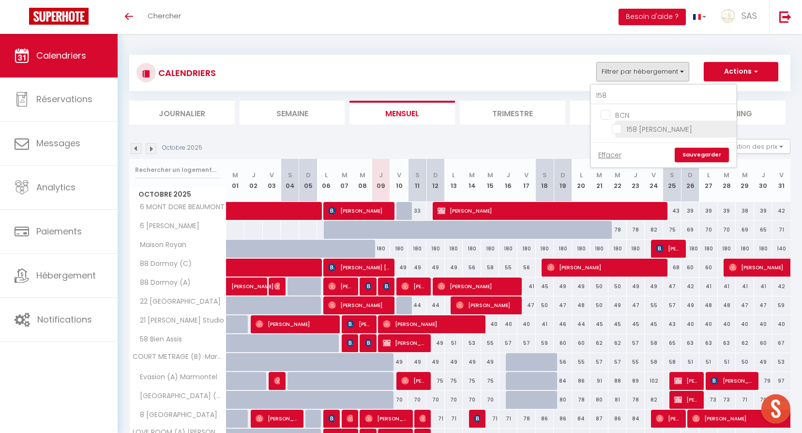
click at [648, 126] on input "158 [PERSON_NAME]" at bounding box center [672, 128] width 121 height 10
click at [705, 151] on link "Sauvegarder" at bounding box center [702, 155] width 54 height 15
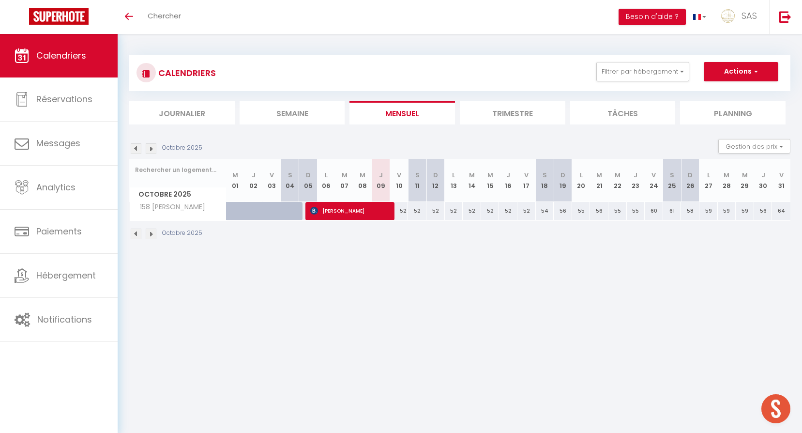
click at [406, 209] on div "52" at bounding box center [399, 211] width 18 height 18
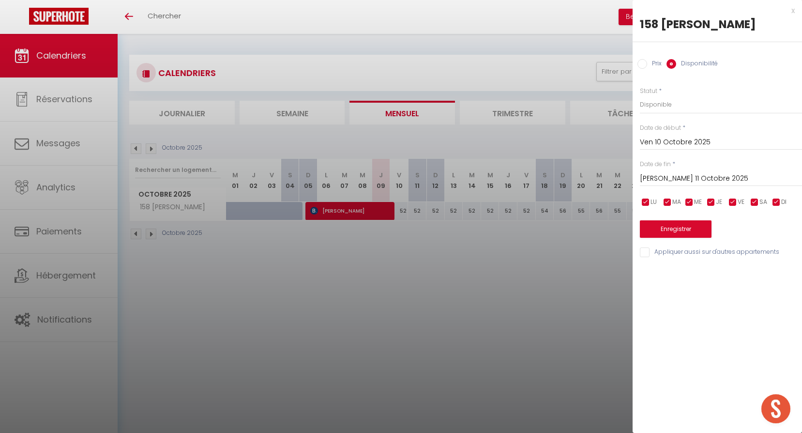
click at [670, 117] on div "Prix * 52 Statut * Disponible Indisponible Date de début * Ven 10 Octobre 2025 …" at bounding box center [717, 167] width 169 height 184
drag, startPoint x: 665, startPoint y: 105, endPoint x: 669, endPoint y: 115, distance: 10.7
click at [665, 105] on select "Disponible Indisponible" at bounding box center [721, 104] width 162 height 18
click at [640, 95] on select "Disponible Indisponible" at bounding box center [721, 104] width 162 height 18
click at [674, 226] on button "Enregistrer" at bounding box center [676, 228] width 72 height 17
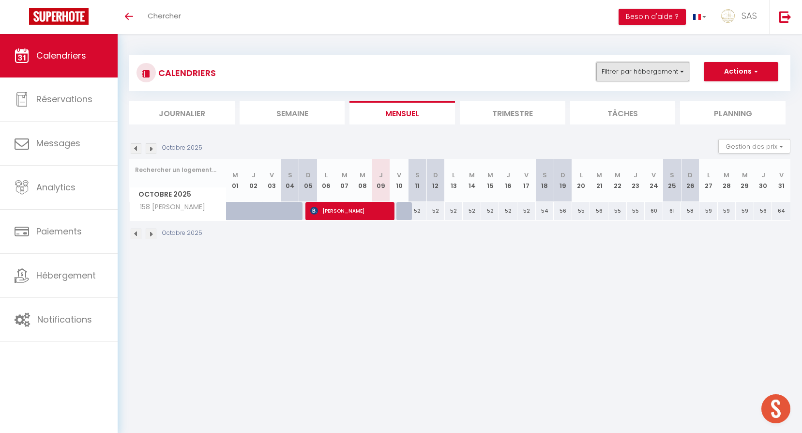
click at [635, 75] on button "Filtrer par hébergement" at bounding box center [642, 71] width 93 height 19
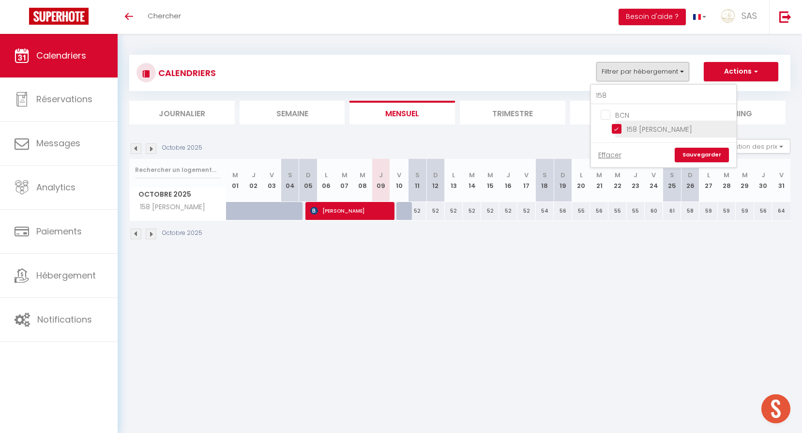
click at [643, 129] on input "158 [PERSON_NAME]" at bounding box center [672, 128] width 121 height 10
click at [632, 90] on input "158" at bounding box center [663, 95] width 145 height 17
click at [650, 128] on input "112 AV ROYAT" at bounding box center [672, 128] width 121 height 10
click at [697, 152] on link "Sauvegarder" at bounding box center [702, 155] width 54 height 15
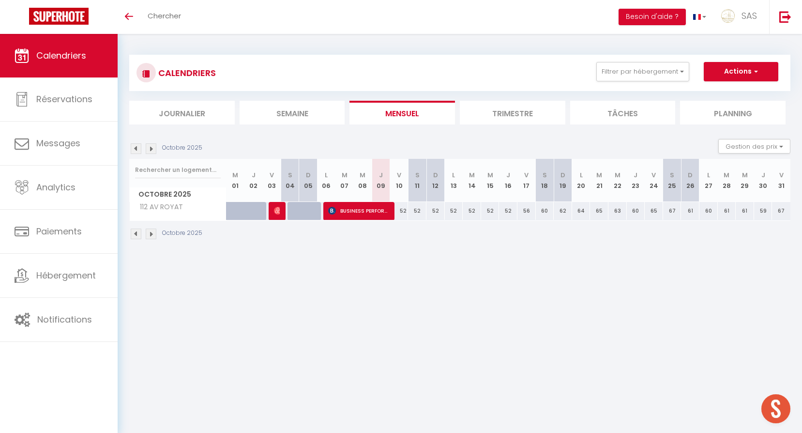
click at [405, 211] on div "52" at bounding box center [399, 211] width 18 height 18
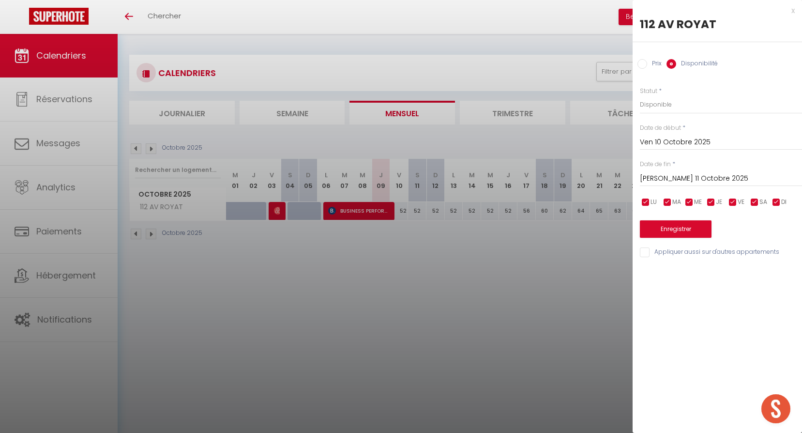
click at [672, 174] on input "Sam 11 Octobre 2025" at bounding box center [721, 178] width 162 height 13
click at [678, 109] on select "Disponible Indisponible" at bounding box center [721, 104] width 162 height 18
click at [640, 95] on select "Disponible Indisponible" at bounding box center [721, 104] width 162 height 18
click at [686, 226] on button "Enregistrer" at bounding box center [676, 228] width 72 height 17
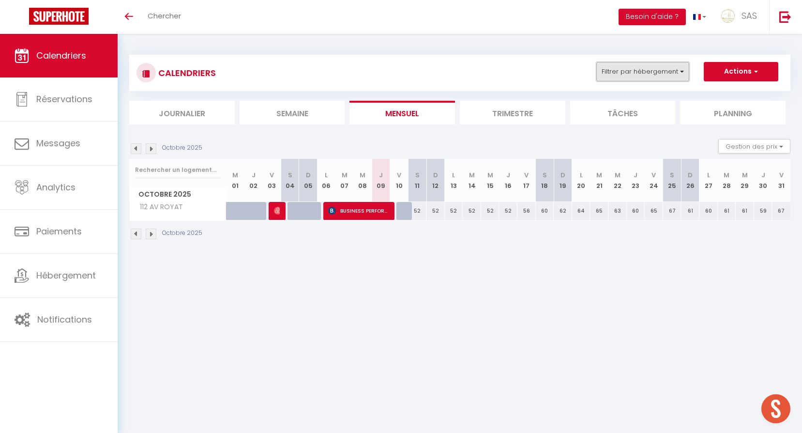
click at [634, 66] on button "Filtrer par hébergement" at bounding box center [642, 71] width 93 height 19
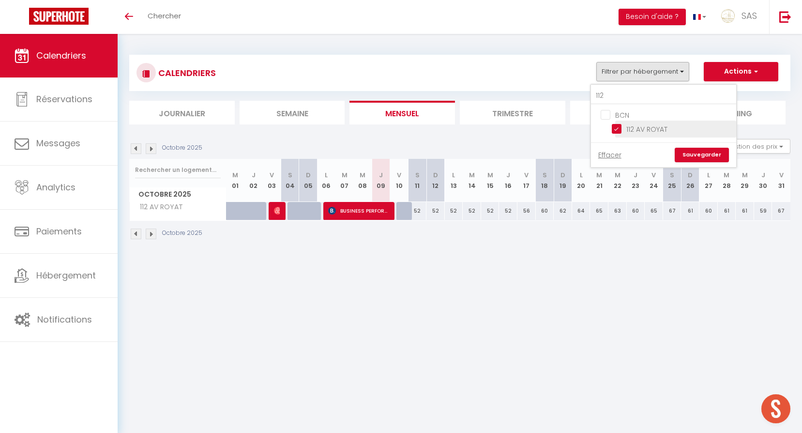
click at [650, 127] on input "112 AV ROYAT" at bounding box center [672, 128] width 121 height 10
click at [639, 99] on input "112" at bounding box center [663, 95] width 145 height 17
click at [656, 126] on input "15 PRES BAS" at bounding box center [672, 128] width 121 height 10
click at [710, 151] on link "Sauvegarder" at bounding box center [702, 155] width 54 height 15
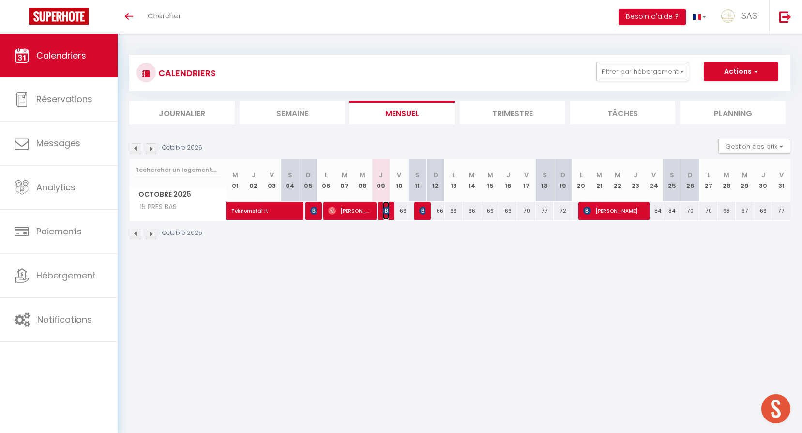
click at [386, 212] on img at bounding box center [387, 211] width 8 height 8
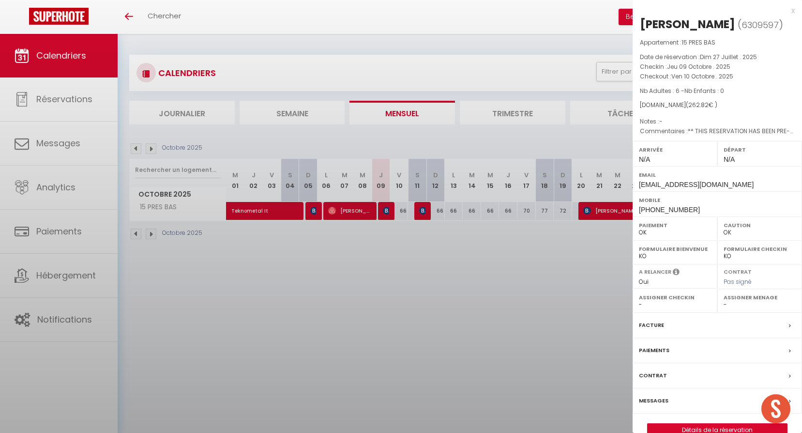
click at [408, 268] on div at bounding box center [401, 216] width 802 height 433
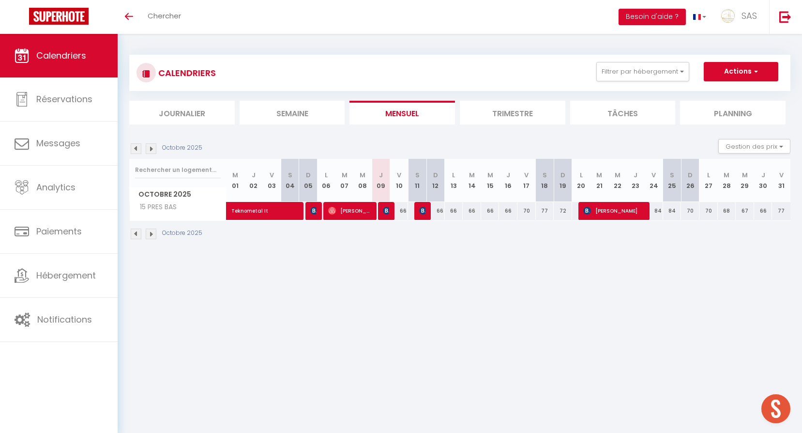
click at [427, 210] on div "66" at bounding box center [435, 211] width 18 height 18
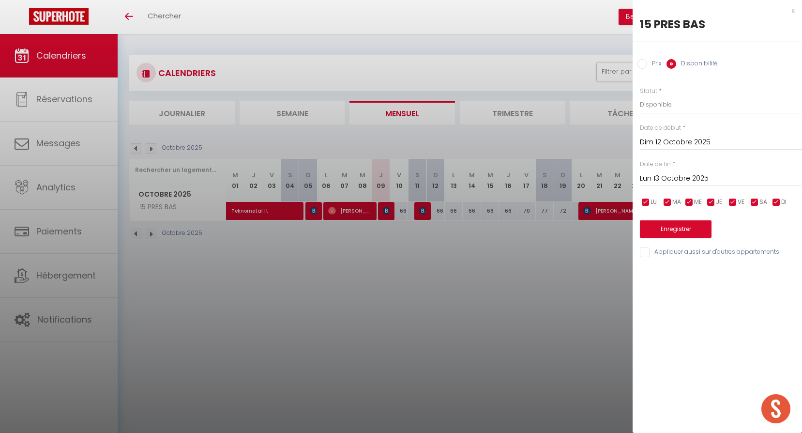
click at [427, 210] on div at bounding box center [401, 216] width 802 height 433
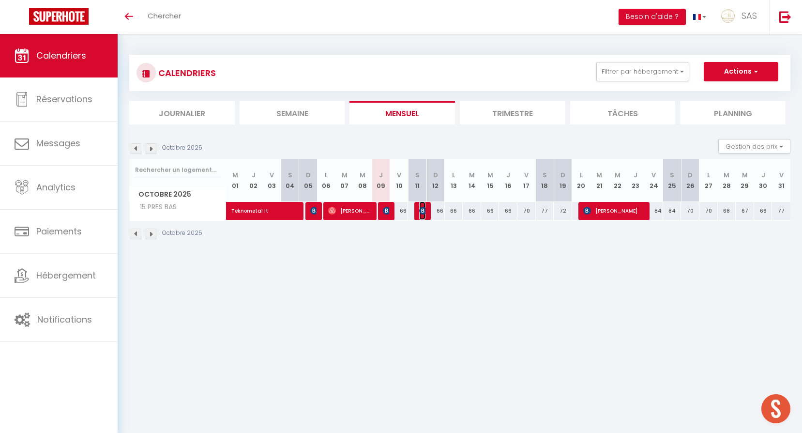
click at [423, 210] on img at bounding box center [423, 211] width 8 height 8
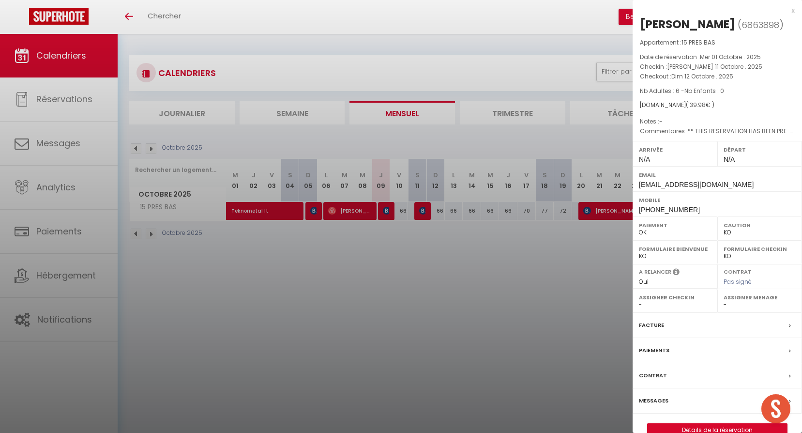
click at [422, 245] on div at bounding box center [401, 216] width 802 height 433
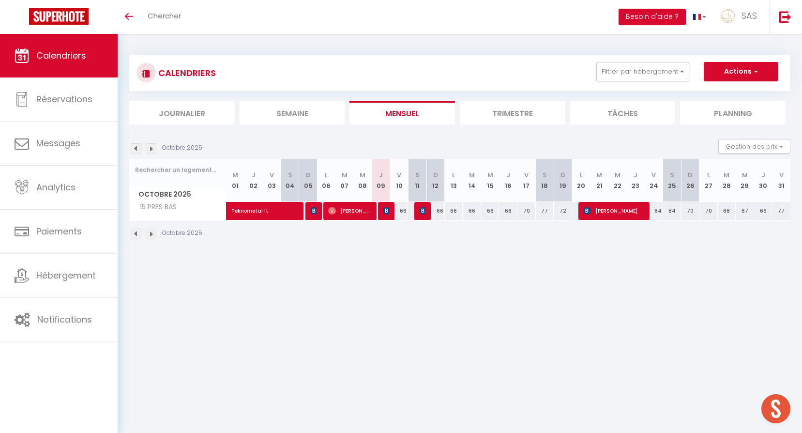
click at [401, 210] on div "66" at bounding box center [399, 211] width 18 height 18
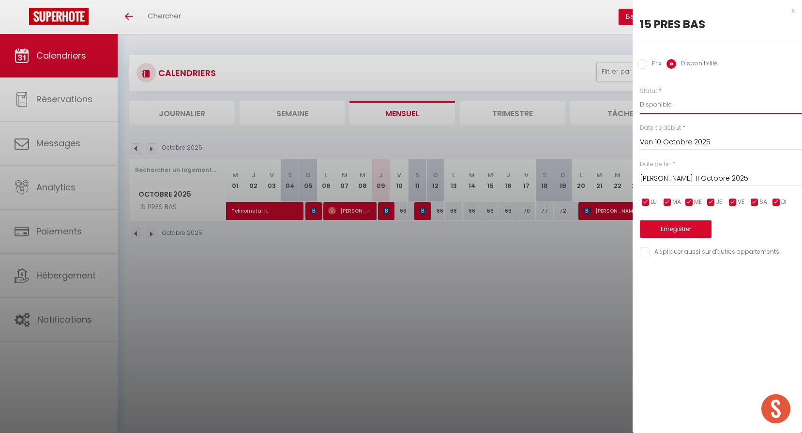
click at [677, 110] on select "Disponible Indisponible" at bounding box center [721, 104] width 162 height 18
click at [640, 95] on select "Disponible Indisponible" at bounding box center [721, 104] width 162 height 18
click at [693, 227] on button "Enregistrer" at bounding box center [676, 228] width 72 height 17
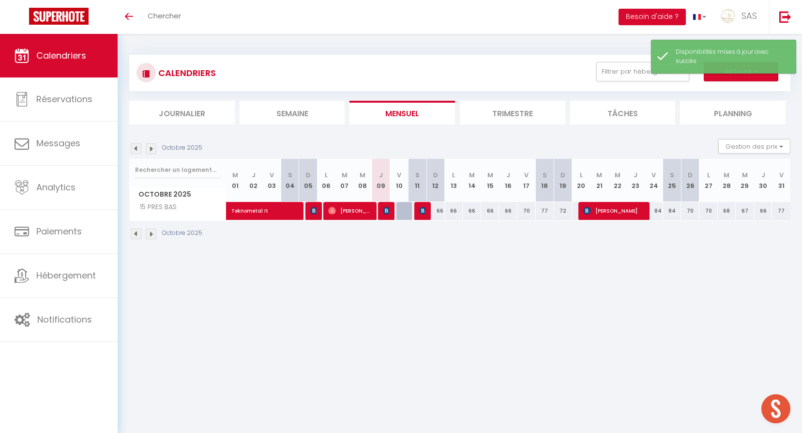
click at [509, 304] on body "🟢 Des questions ou besoin d'assistance pour la migration AirBnB? Prenez rdv >>>…" at bounding box center [401, 250] width 802 height 433
click at [620, 75] on button "Filtrer par hébergement" at bounding box center [642, 71] width 93 height 19
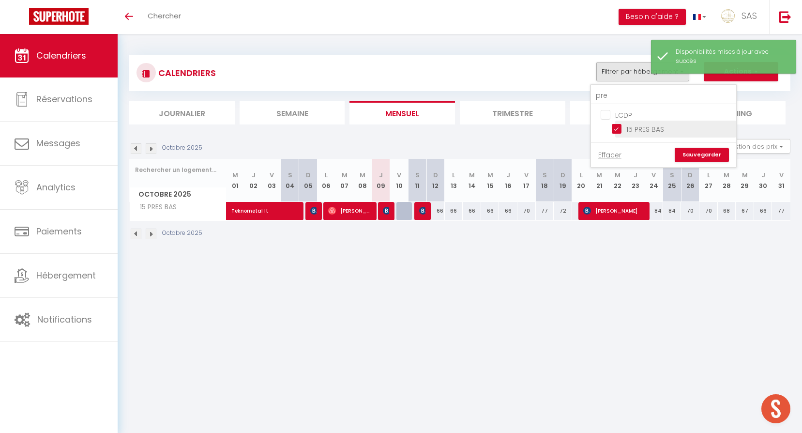
click at [633, 129] on input "15 PRES BAS" at bounding box center [672, 128] width 121 height 10
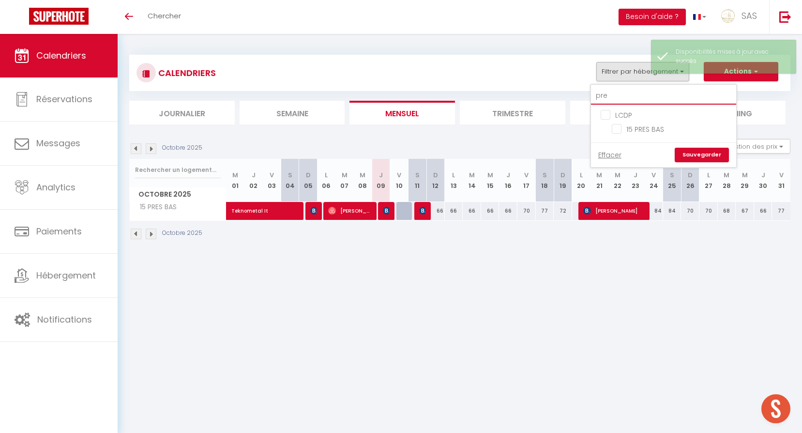
click at [621, 101] on input "pre" at bounding box center [663, 95] width 145 height 17
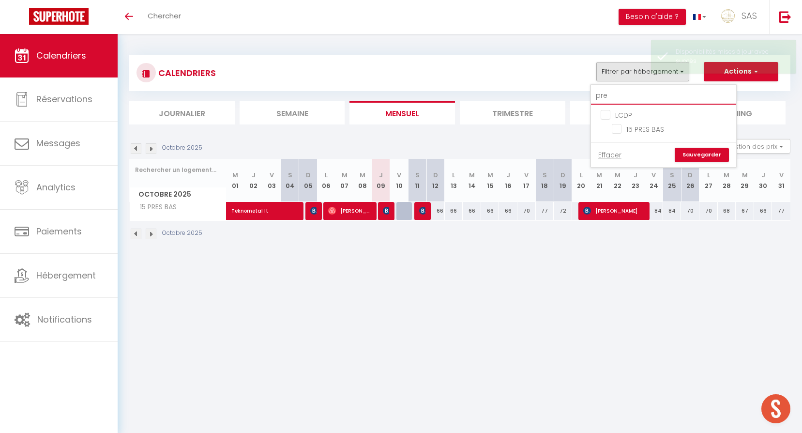
click at [621, 101] on input "pre" at bounding box center [663, 95] width 145 height 17
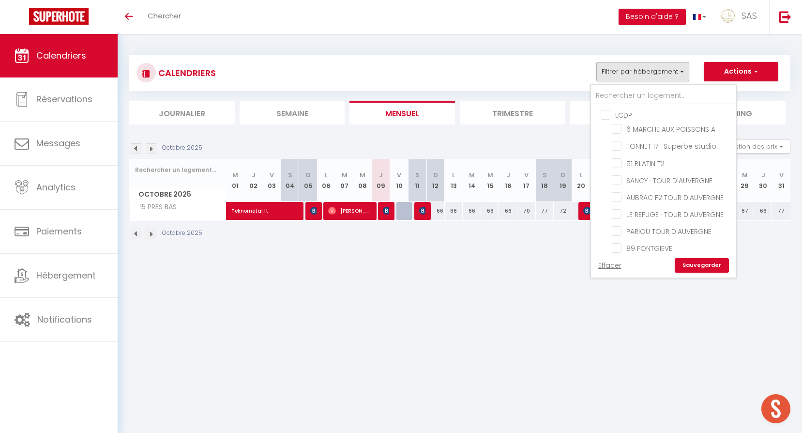
click at [713, 268] on link "Sauvegarder" at bounding box center [702, 265] width 54 height 15
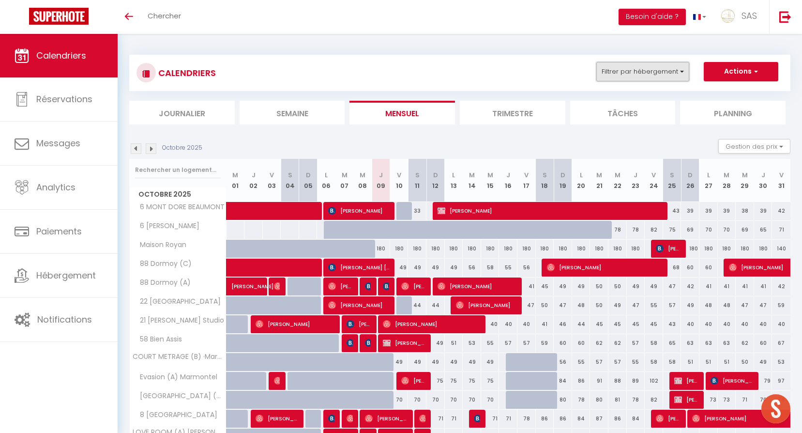
click at [624, 74] on button "Filtrer par hébergement" at bounding box center [642, 71] width 93 height 19
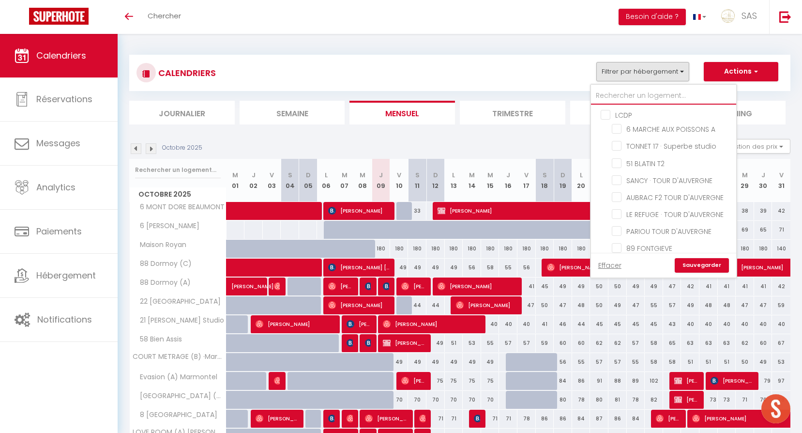
click at [626, 89] on input "text" at bounding box center [663, 95] width 145 height 17
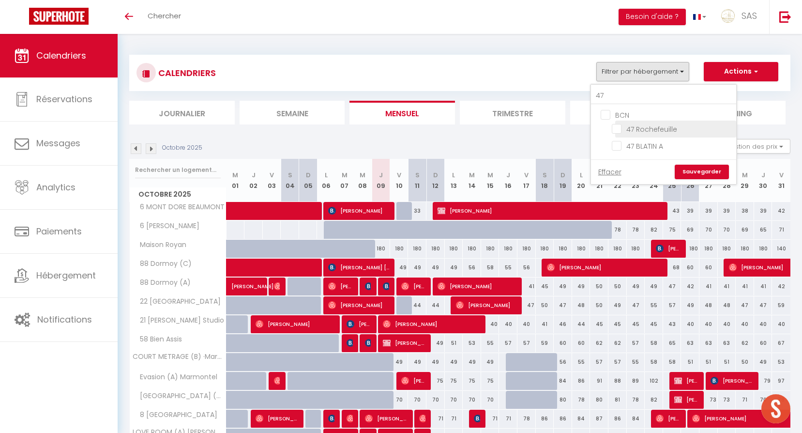
click at [656, 130] on input "47 Rochefeuille" at bounding box center [672, 128] width 121 height 10
click at [694, 173] on link "Sauvegarder" at bounding box center [702, 172] width 54 height 15
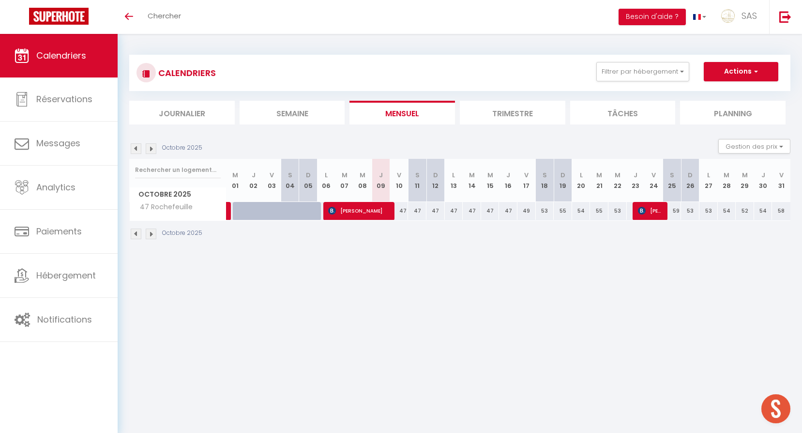
click at [404, 210] on div "47" at bounding box center [399, 211] width 18 height 18
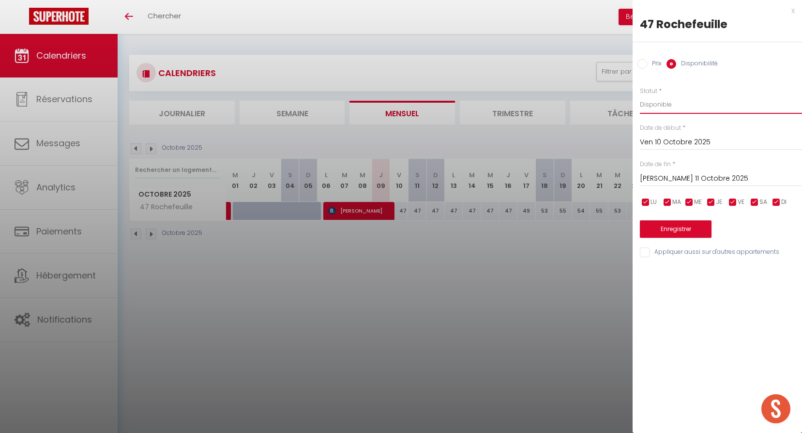
click at [673, 104] on select "Disponible Indisponible" at bounding box center [721, 104] width 162 height 18
click at [640, 95] on select "Disponible Indisponible" at bounding box center [721, 104] width 162 height 18
drag, startPoint x: 683, startPoint y: 218, endPoint x: 681, endPoint y: 231, distance: 13.2
click at [682, 224] on div "Enregistrer" at bounding box center [721, 223] width 162 height 30
click at [681, 231] on button "Enregistrer" at bounding box center [676, 228] width 72 height 17
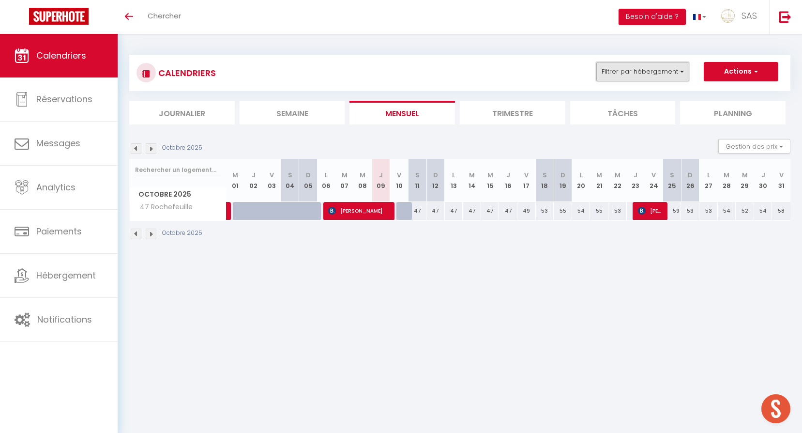
click at [630, 71] on button "Filtrer par hébergement" at bounding box center [642, 71] width 93 height 19
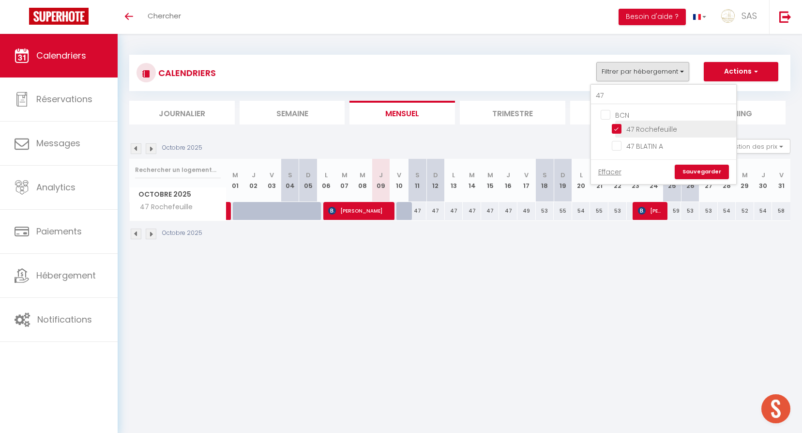
click at [652, 123] on input "47 Rochefeuille" at bounding box center [672, 128] width 121 height 10
click at [692, 164] on div "Effacer Sauvegarder" at bounding box center [663, 171] width 145 height 25
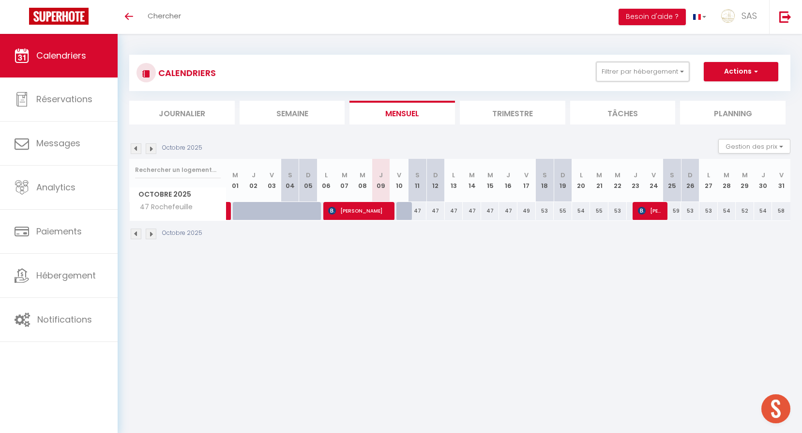
click at [666, 80] on button "Filtrer par hébergement" at bounding box center [642, 71] width 93 height 19
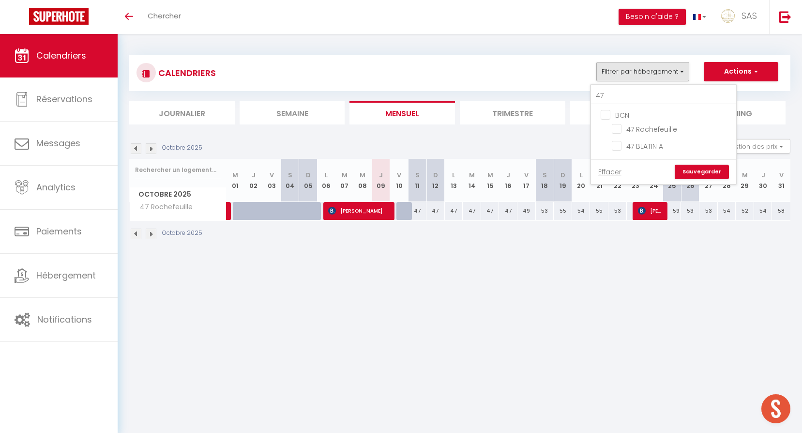
click at [709, 172] on link "Sauvegarder" at bounding box center [702, 172] width 54 height 15
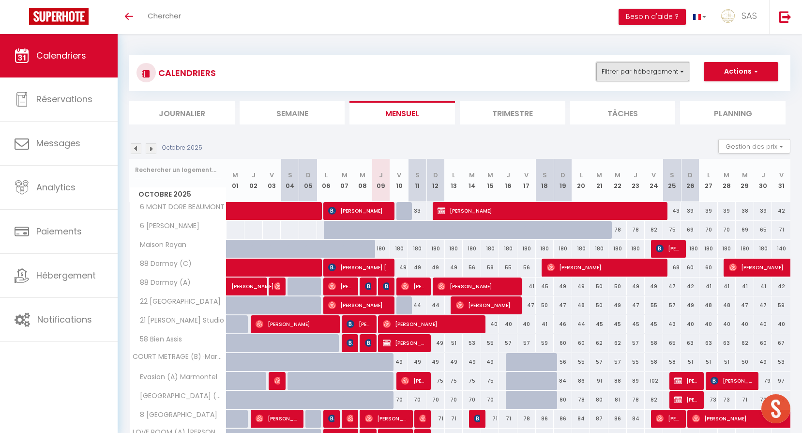
click at [620, 78] on button "Filtrer par hébergement" at bounding box center [642, 71] width 93 height 19
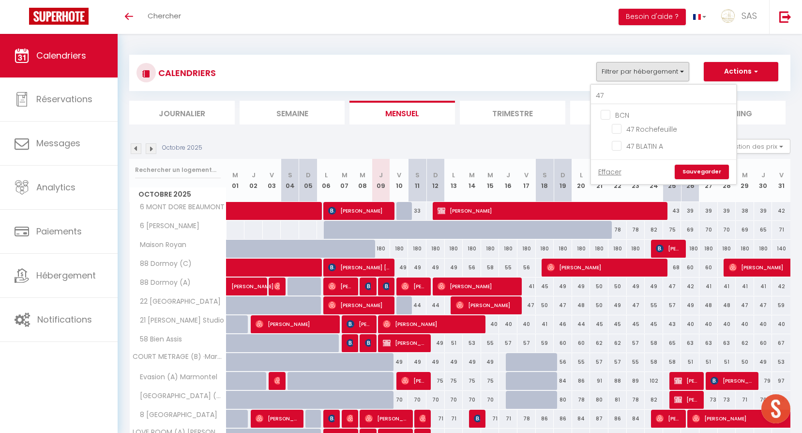
click at [622, 105] on ul "BCN 47 Rochefeuille 47 BLATIN A" at bounding box center [663, 132] width 145 height 55
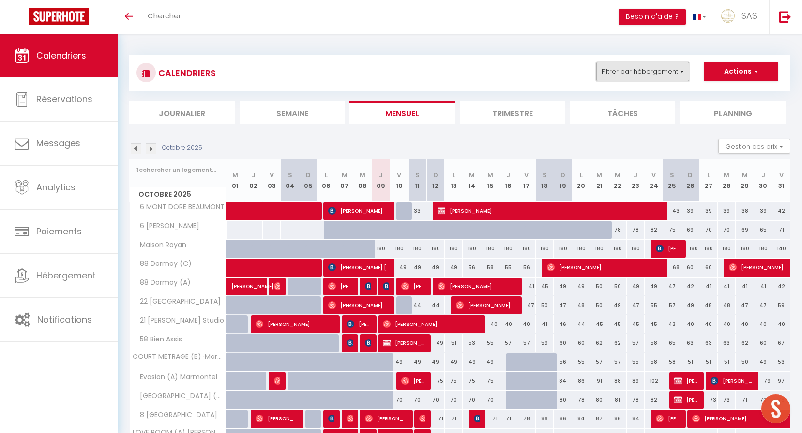
click at [621, 80] on button "Filtrer par hébergement" at bounding box center [642, 71] width 93 height 19
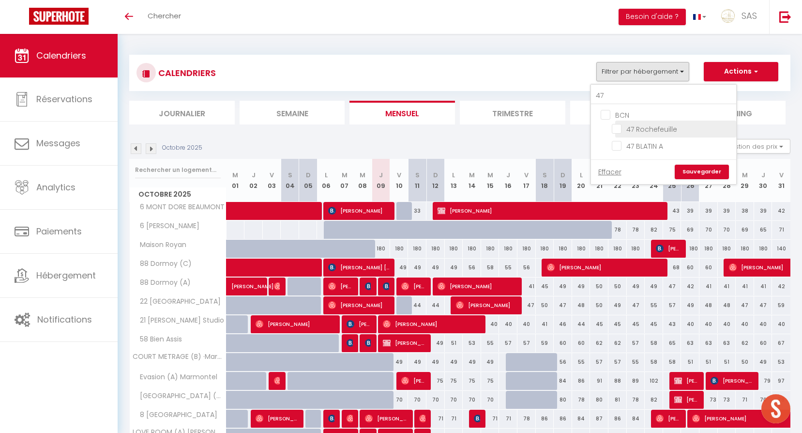
click at [646, 127] on input "47 Rochefeuille" at bounding box center [672, 128] width 121 height 10
click at [692, 169] on link "Sauvegarder" at bounding box center [702, 172] width 54 height 15
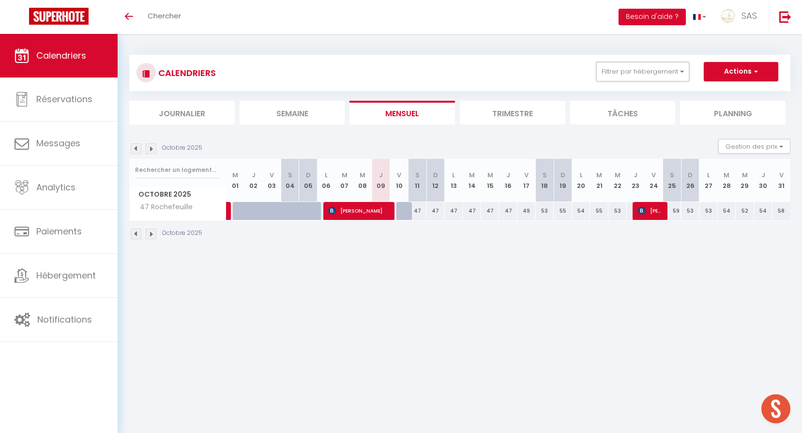
click at [624, 77] on button "Filtrer par hébergement" at bounding box center [642, 71] width 93 height 19
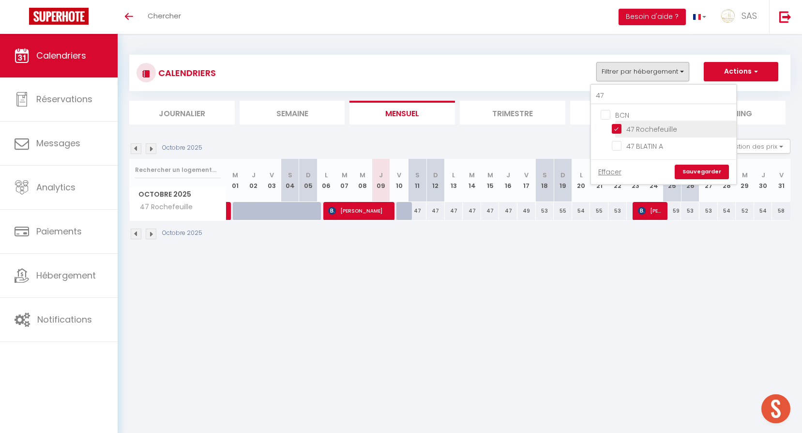
click at [634, 129] on input "47 Rochefeuille" at bounding box center [672, 128] width 121 height 10
click at [624, 94] on input "47" at bounding box center [663, 95] width 145 height 17
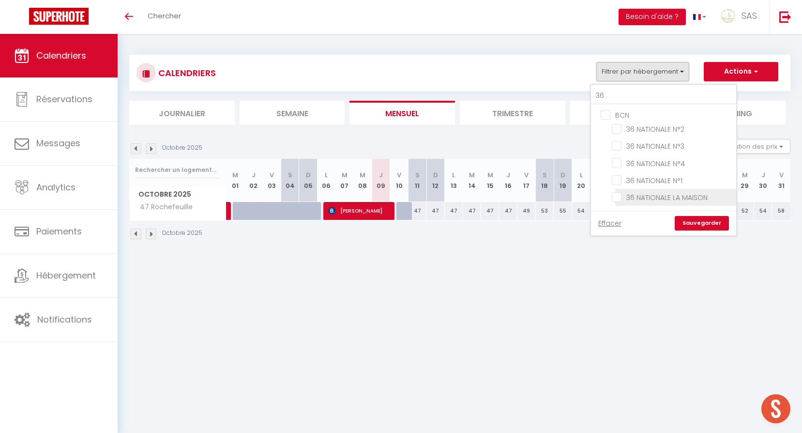
click at [676, 198] on input "36 NATIONALE LA MAISON ·" at bounding box center [672, 197] width 121 height 10
click at [702, 226] on link "Sauvegarder" at bounding box center [702, 223] width 54 height 15
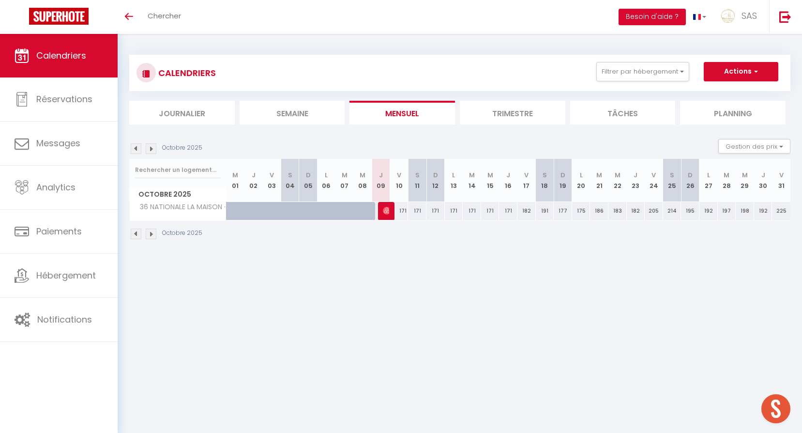
click at [402, 209] on div "171" at bounding box center [399, 211] width 18 height 18
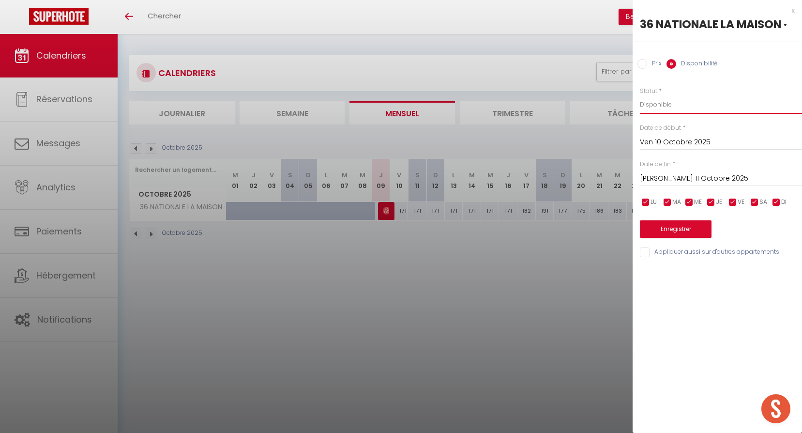
click at [652, 104] on select "Disponible Indisponible" at bounding box center [721, 104] width 162 height 18
click at [640, 95] on select "Disponible Indisponible" at bounding box center [721, 104] width 162 height 18
click at [685, 227] on button "Enregistrer" at bounding box center [676, 228] width 72 height 17
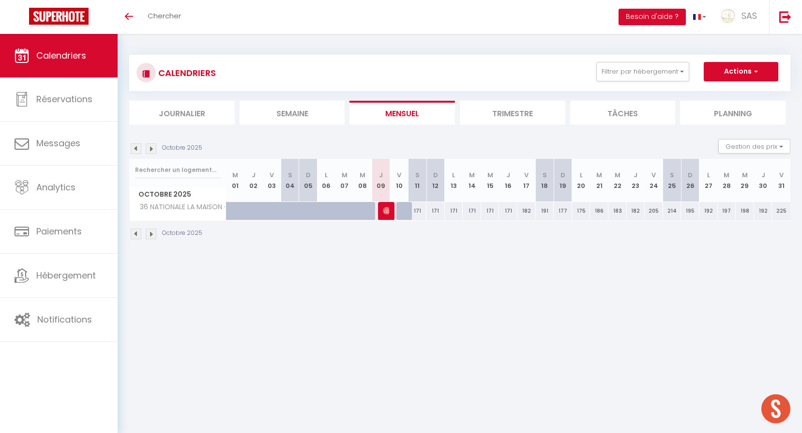
click at [650, 81] on div "CALENDRIERS Filtrer par hébergement 36 BCN 36 NATIONALE N°2 36 NATIONALE N°3 36…" at bounding box center [459, 73] width 647 height 22
click at [649, 74] on button "Filtrer par hébergement" at bounding box center [642, 71] width 93 height 19
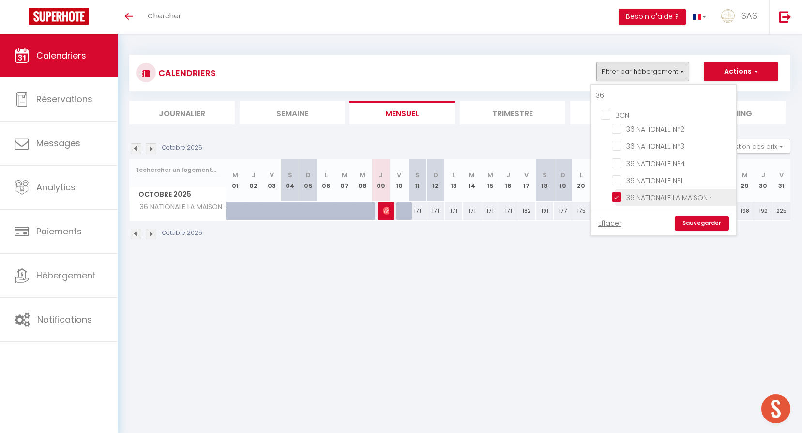
drag, startPoint x: 656, startPoint y: 195, endPoint x: 645, endPoint y: 146, distance: 50.7
click at [655, 194] on input "36 NATIONALE LA MAISON ·" at bounding box center [672, 197] width 121 height 10
click at [638, 100] on input "36" at bounding box center [663, 95] width 145 height 17
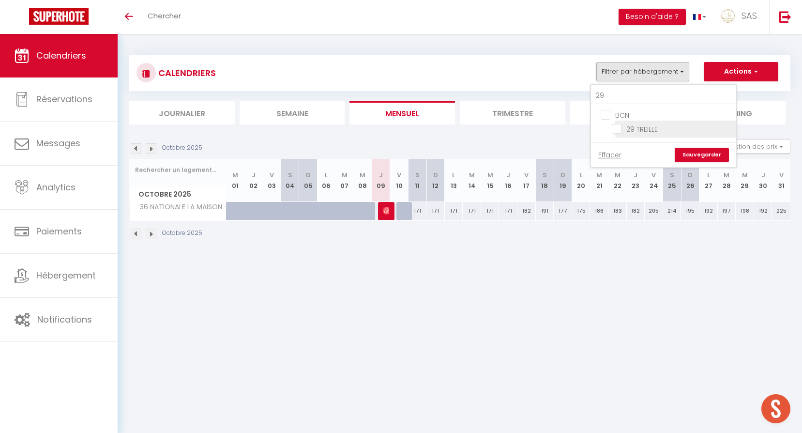
click at [652, 128] on input "29 TREILLE" at bounding box center [672, 128] width 121 height 10
click at [694, 149] on link "Sauvegarder" at bounding box center [702, 155] width 54 height 15
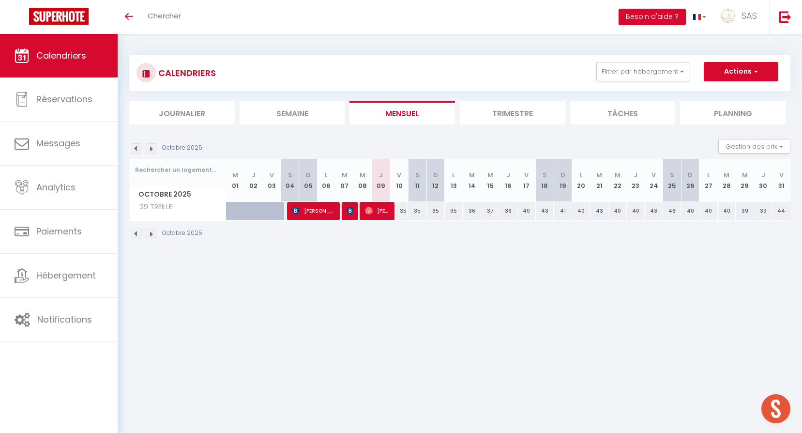
click at [403, 212] on div "35" at bounding box center [399, 211] width 18 height 18
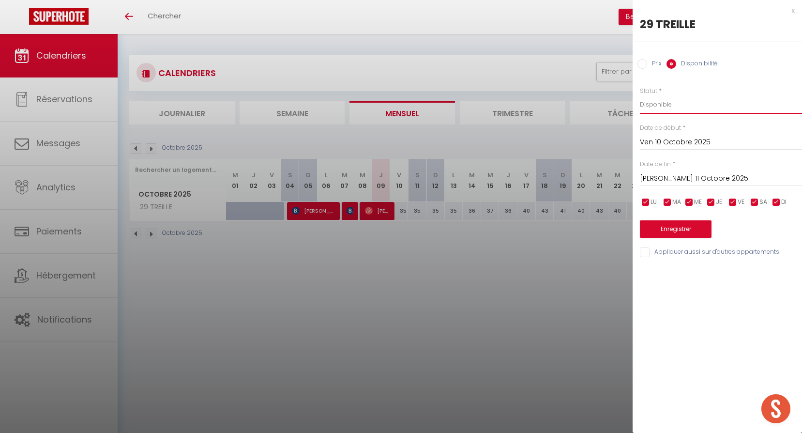
drag, startPoint x: 666, startPoint y: 104, endPoint x: 667, endPoint y: 113, distance: 9.2
click at [666, 104] on select "Disponible Indisponible" at bounding box center [721, 104] width 162 height 18
click at [640, 95] on select "Disponible Indisponible" at bounding box center [721, 104] width 162 height 18
click at [683, 226] on button "Enregistrer" at bounding box center [676, 228] width 72 height 17
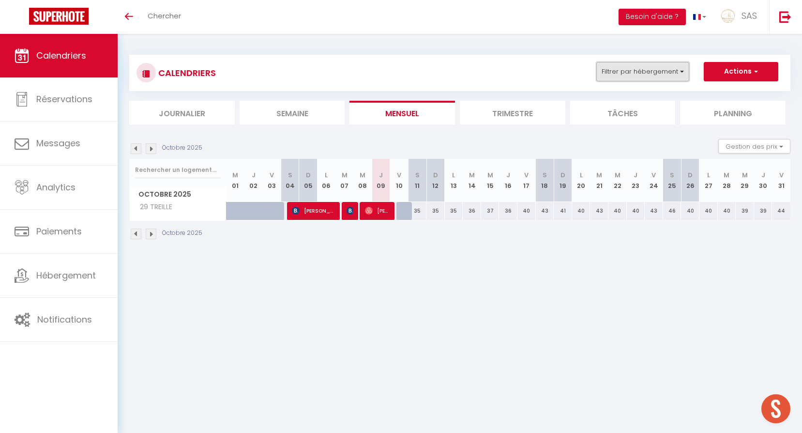
click at [644, 76] on button "Filtrer par hébergement" at bounding box center [642, 71] width 93 height 19
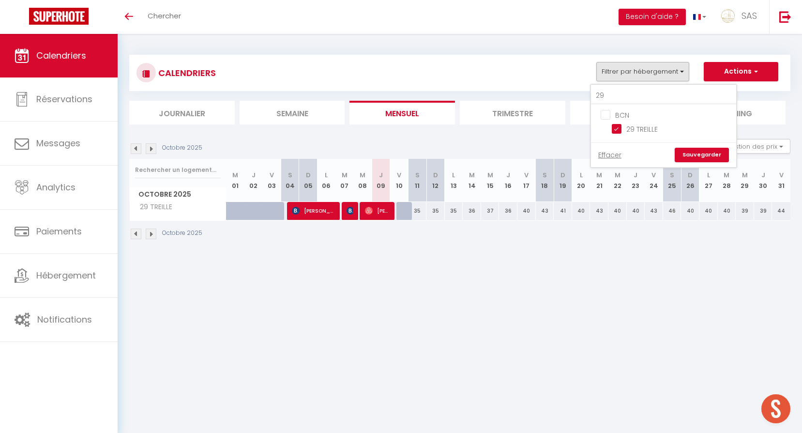
drag, startPoint x: 649, startPoint y: 134, endPoint x: 645, endPoint y: 127, distance: 8.1
click at [648, 133] on li "29 TREILLE" at bounding box center [675, 129] width 121 height 17
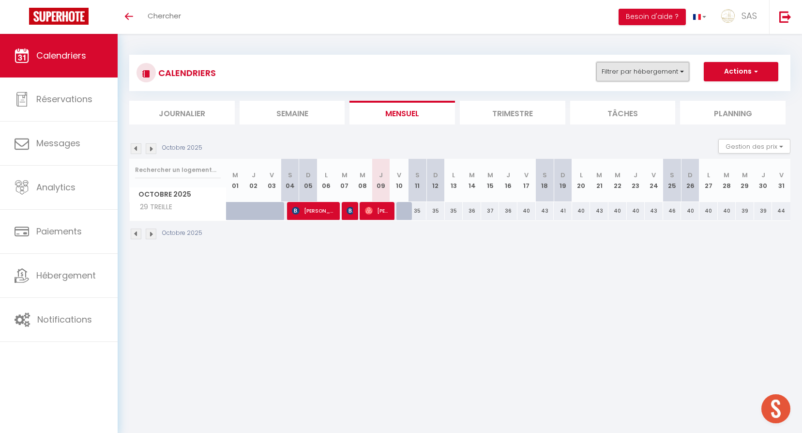
drag, startPoint x: 629, startPoint y: 68, endPoint x: 633, endPoint y: 78, distance: 10.7
click at [630, 68] on button "Filtrer par hébergement" at bounding box center [642, 71] width 93 height 19
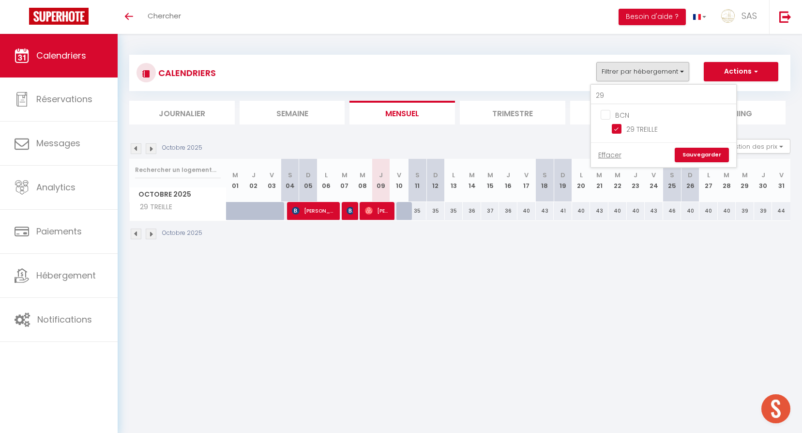
drag, startPoint x: 644, startPoint y: 126, endPoint x: 636, endPoint y: 110, distance: 18.0
click at [644, 126] on input "29 TREILLE" at bounding box center [672, 128] width 121 height 10
click at [631, 94] on input "29" at bounding box center [663, 95] width 145 height 17
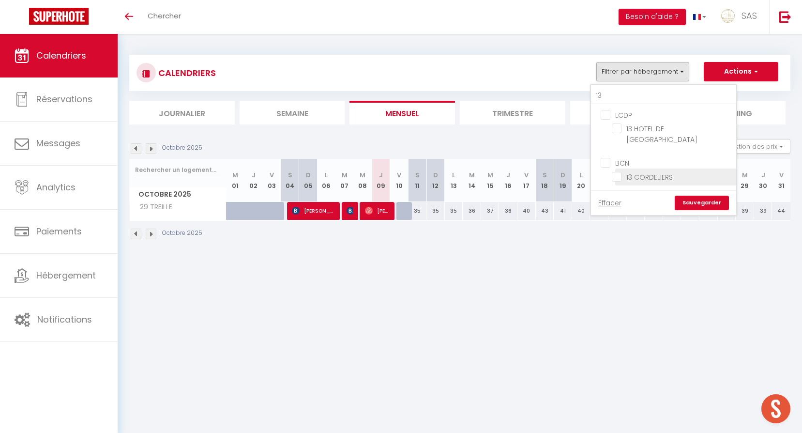
click at [658, 171] on input "13 CORDELIERS" at bounding box center [672, 176] width 121 height 10
click at [700, 199] on link "Sauvegarder" at bounding box center [702, 203] width 54 height 15
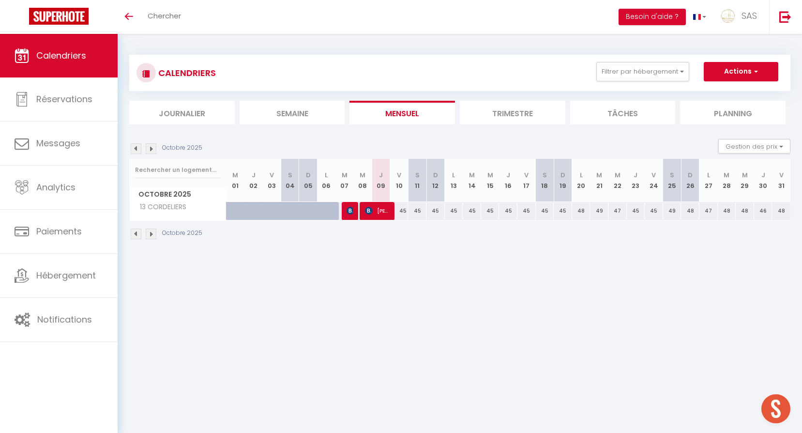
click at [403, 212] on div "45" at bounding box center [399, 211] width 18 height 18
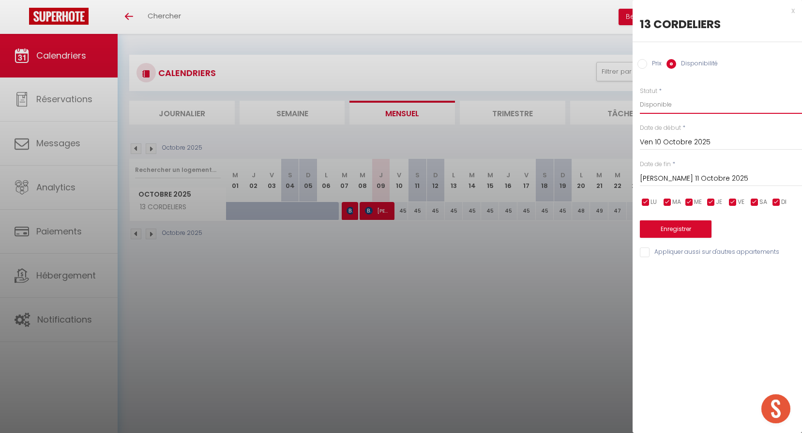
click at [660, 100] on select "Disponible Indisponible" at bounding box center [721, 104] width 162 height 18
click at [640, 95] on select "Disponible Indisponible" at bounding box center [721, 104] width 162 height 18
click at [703, 238] on div "Prix * 45 Statut * Disponible Indisponible Date de début * Ven 10 Octobre 2025 …" at bounding box center [717, 167] width 169 height 184
click at [694, 230] on button "Enregistrer" at bounding box center [676, 228] width 72 height 17
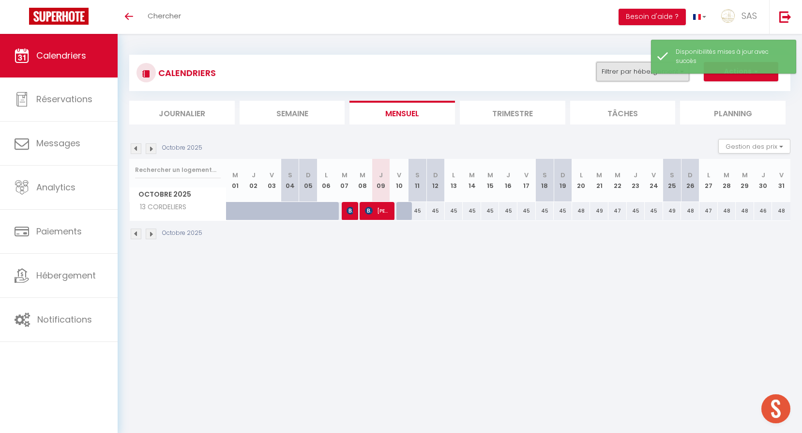
click at [621, 66] on button "Filtrer par hébergement" at bounding box center [642, 71] width 93 height 19
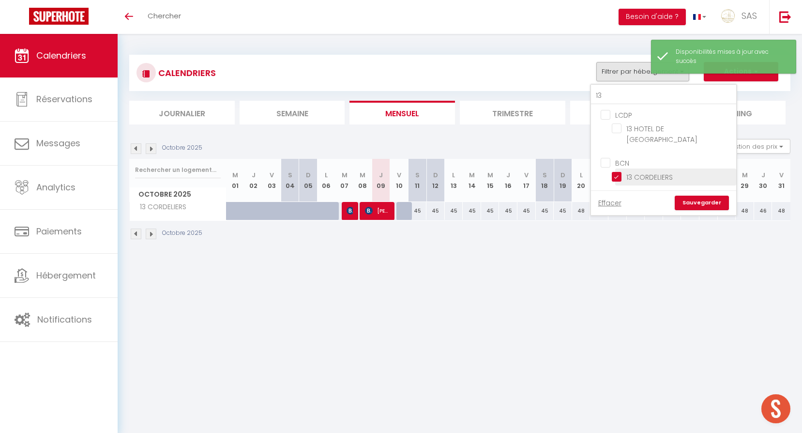
click at [642, 171] on input "13 CORDELIERS" at bounding box center [672, 176] width 121 height 10
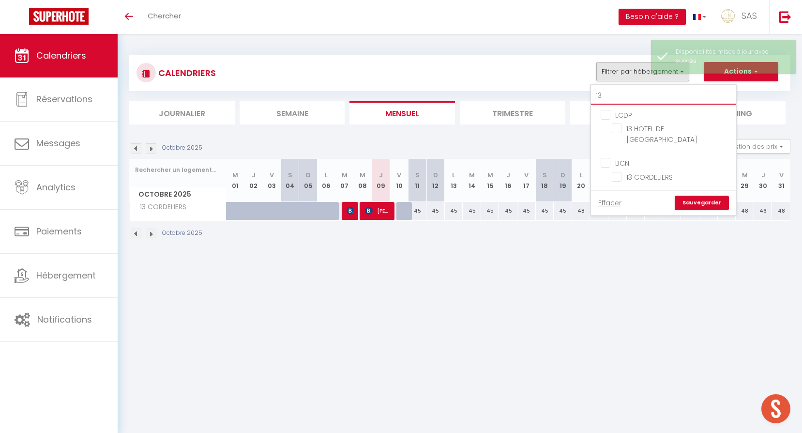
click at [630, 92] on input "13" at bounding box center [663, 95] width 145 height 17
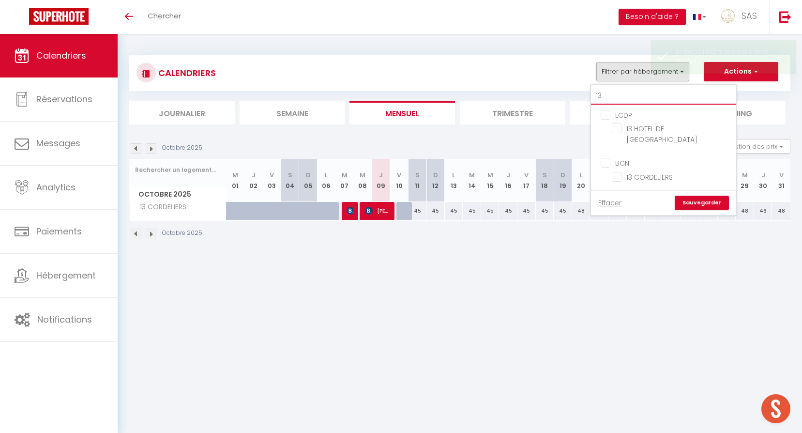
click at [630, 92] on input "13" at bounding box center [663, 95] width 145 height 17
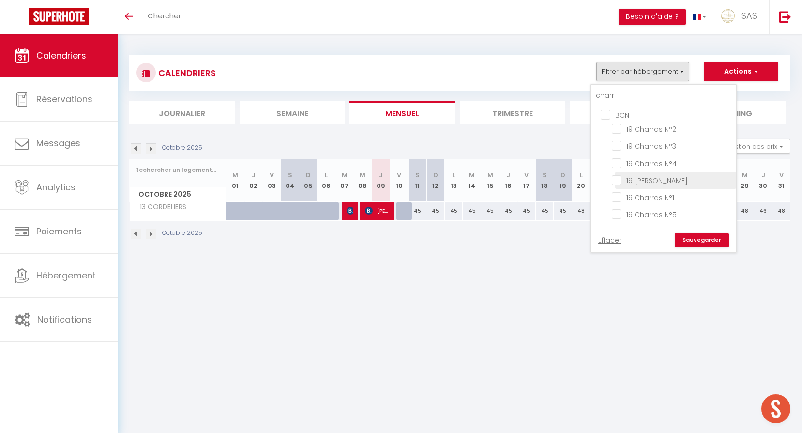
click at [683, 183] on input "19 [PERSON_NAME]" at bounding box center [672, 180] width 121 height 10
click at [711, 250] on div "Effacer Sauvegarder" at bounding box center [663, 239] width 145 height 25
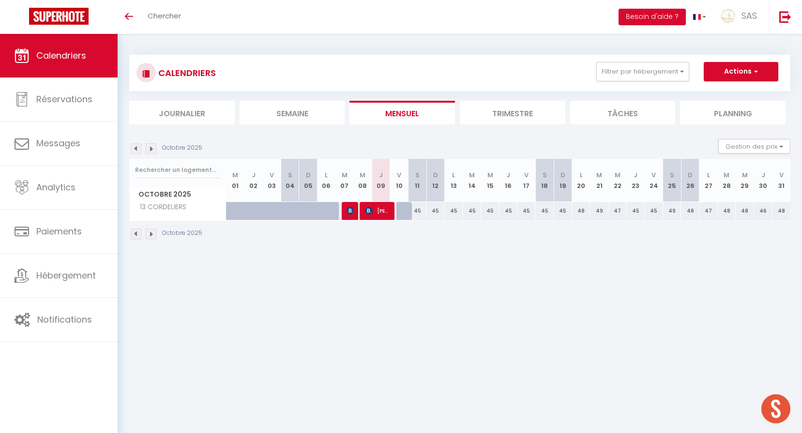
click at [655, 59] on div "CALENDRIERS Filtrer par hébergement charr BCN 19 Charras N°2 19 Charras N°3 19 …" at bounding box center [459, 73] width 661 height 36
click at [658, 72] on button "Filtrer par hébergement" at bounding box center [642, 71] width 93 height 19
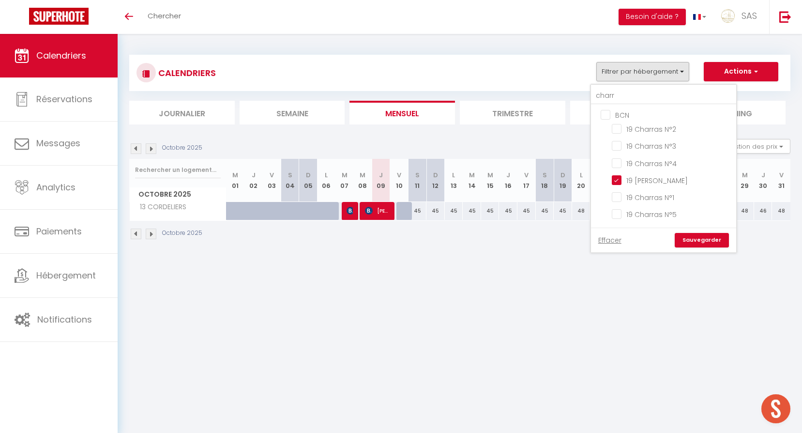
click at [703, 247] on link "Sauvegarder" at bounding box center [702, 240] width 54 height 15
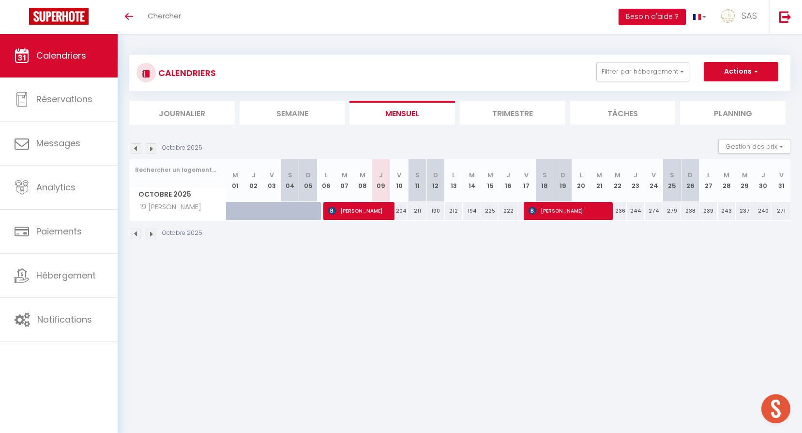
click at [405, 211] on div "204" at bounding box center [399, 211] width 18 height 18
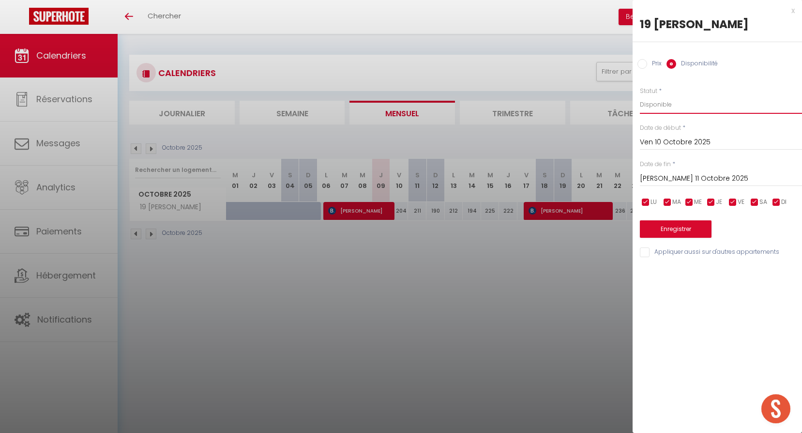
click at [665, 106] on select "Disponible Indisponible" at bounding box center [721, 104] width 162 height 18
click at [640, 95] on select "Disponible Indisponible" at bounding box center [721, 104] width 162 height 18
drag, startPoint x: 690, startPoint y: 240, endPoint x: 678, endPoint y: 229, distance: 16.4
click at [689, 240] on div "Prix * 204 Statut * Disponible Indisponible Date de début * Ven 10 Octobre 2025…" at bounding box center [717, 167] width 169 height 184
click at [678, 228] on button "Enregistrer" at bounding box center [676, 228] width 72 height 17
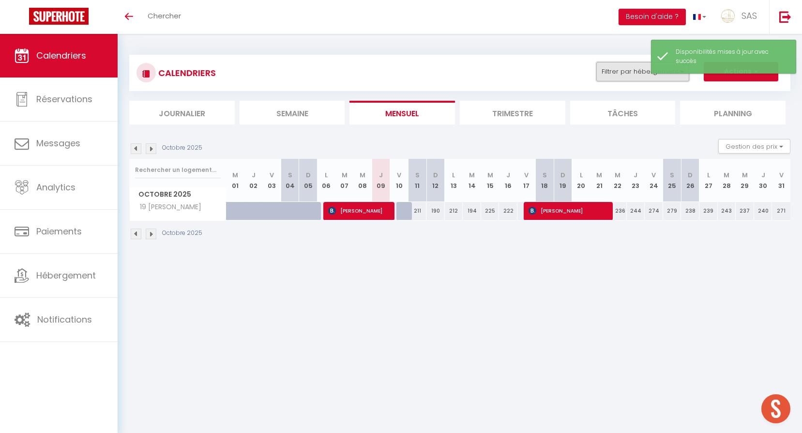
click at [614, 76] on button "Filtrer par hébergement" at bounding box center [642, 71] width 93 height 19
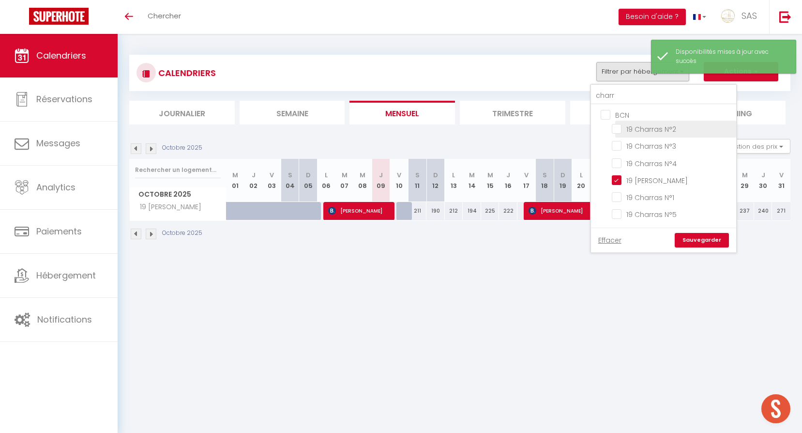
click at [642, 128] on input "19 Charras N°2" at bounding box center [672, 128] width 121 height 10
drag, startPoint x: 646, startPoint y: 141, endPoint x: 650, endPoint y: 147, distance: 7.4
click at [647, 141] on input "19 Charras N°3" at bounding box center [672, 145] width 121 height 10
click at [655, 161] on input "19 Charras N°4" at bounding box center [672, 162] width 121 height 10
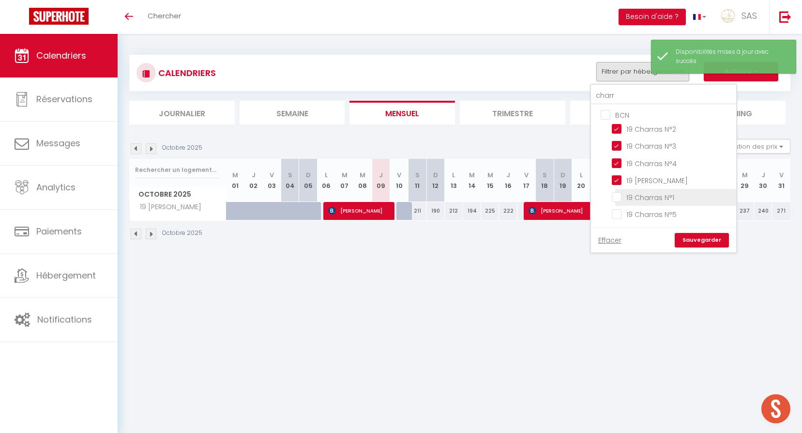
click at [665, 196] on input "19 Charras N°1" at bounding box center [672, 197] width 121 height 10
click at [667, 212] on input "19 Charras N°5" at bounding box center [672, 214] width 121 height 10
click at [700, 241] on link "Sauvegarder" at bounding box center [702, 240] width 54 height 15
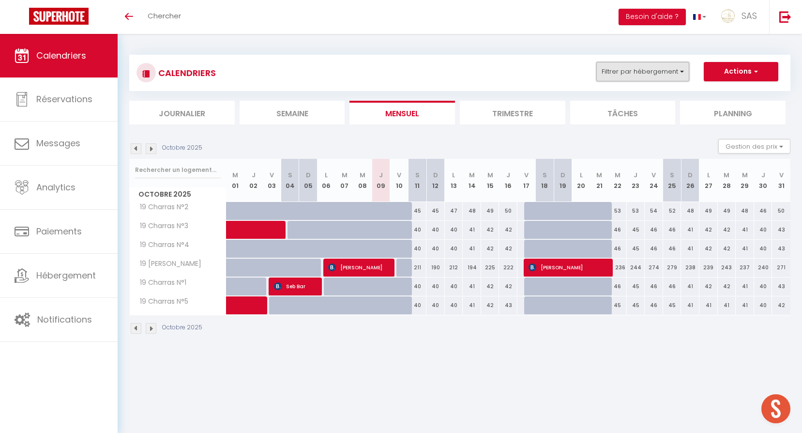
click at [619, 79] on button "Filtrer par hébergement" at bounding box center [642, 71] width 93 height 19
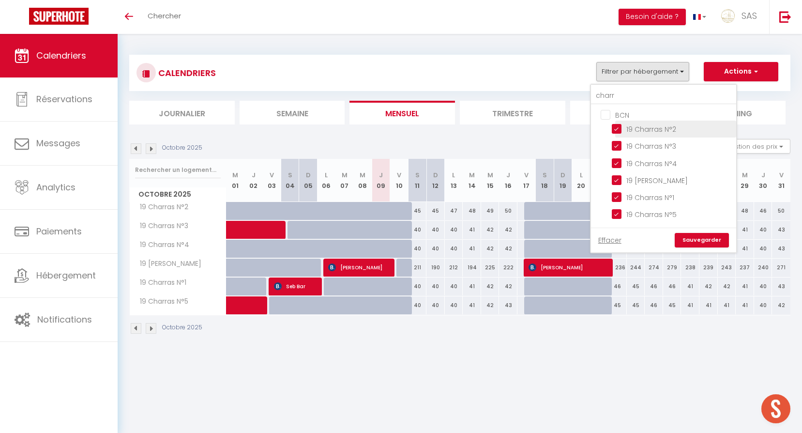
click at [633, 128] on input "19 Charras N°2" at bounding box center [672, 128] width 121 height 10
click at [641, 142] on input "19 Charras N°3" at bounding box center [672, 145] width 121 height 10
click at [647, 159] on input "19 Charras N°4" at bounding box center [672, 162] width 121 height 10
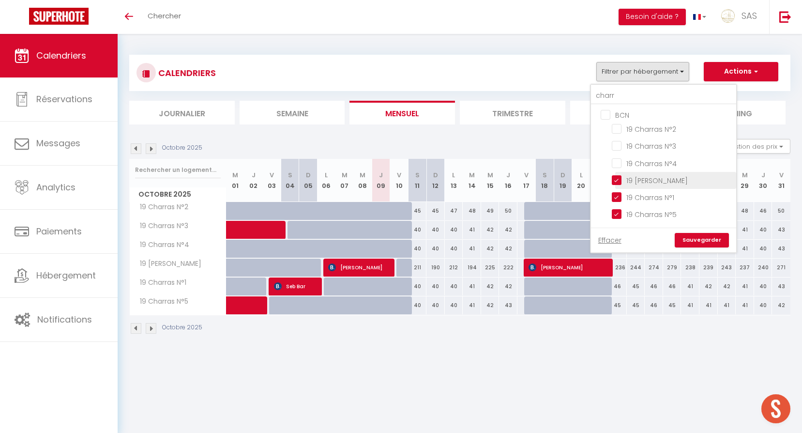
click at [651, 176] on input "19 [PERSON_NAME]" at bounding box center [672, 180] width 121 height 10
click at [658, 194] on input "19 Charras N°1" at bounding box center [672, 197] width 121 height 10
click at [661, 213] on input "19 Charras N°5" at bounding box center [672, 214] width 121 height 10
click at [639, 89] on input "charr" at bounding box center [663, 95] width 145 height 17
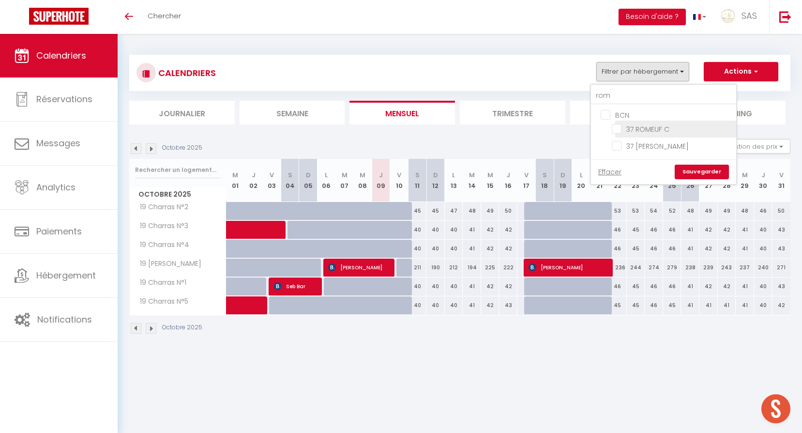
click at [664, 129] on input "37 ROMEUF C" at bounding box center [672, 128] width 121 height 10
click at [695, 170] on link "Sauvegarder" at bounding box center [702, 172] width 54 height 15
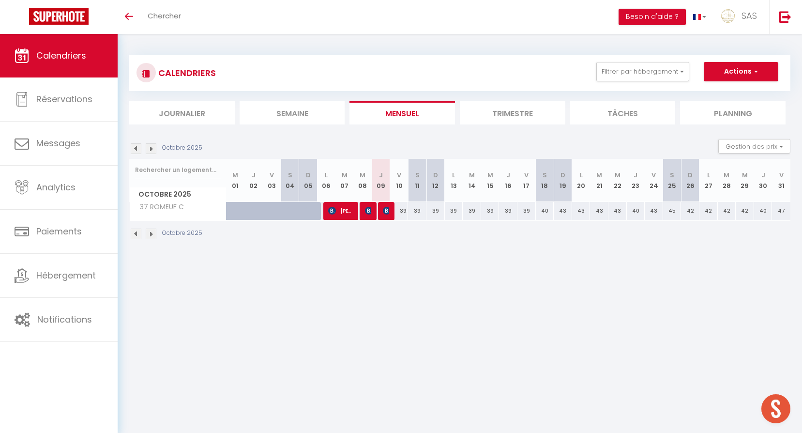
click at [402, 210] on div "39" at bounding box center [399, 211] width 18 height 18
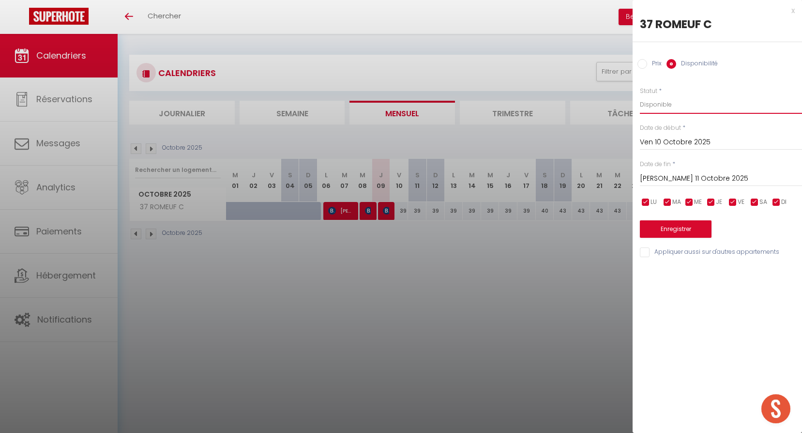
click at [684, 104] on select "Disponible Indisponible" at bounding box center [721, 104] width 162 height 18
click at [640, 95] on select "Disponible Indisponible" at bounding box center [721, 104] width 162 height 18
click at [702, 225] on button "Enregistrer" at bounding box center [676, 228] width 72 height 17
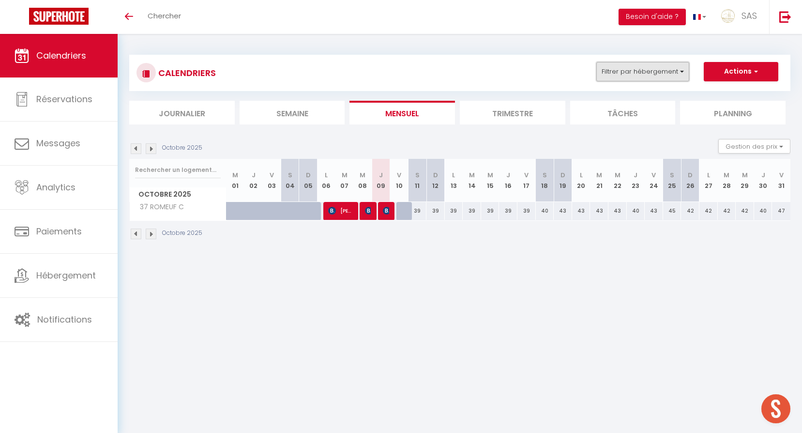
click at [662, 68] on button "Filtrer par hébergement" at bounding box center [642, 71] width 93 height 19
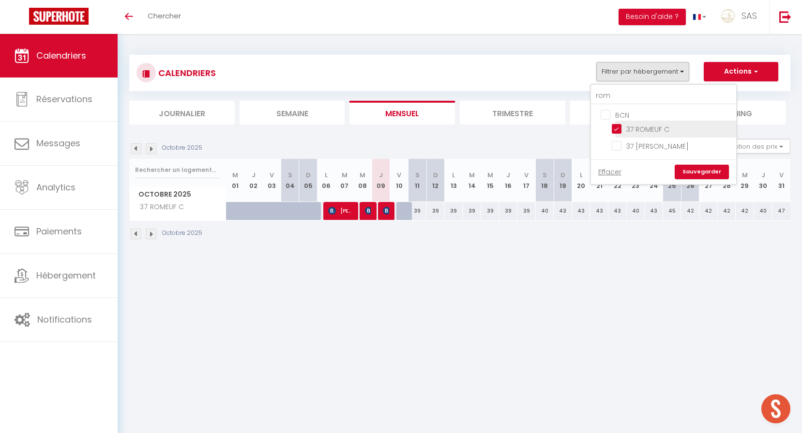
click at [660, 131] on input "37 ROMEUF C" at bounding box center [672, 128] width 121 height 10
click at [642, 90] on input "rom" at bounding box center [663, 95] width 145 height 17
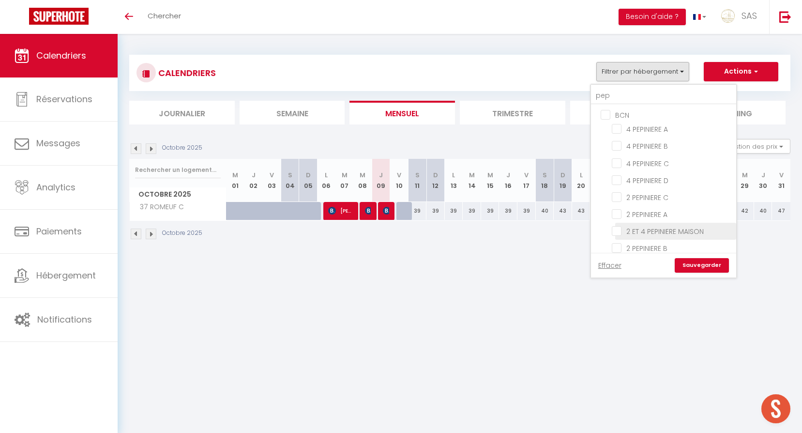
click at [687, 230] on input "2 ET 4 PEPINIERE MAISON" at bounding box center [672, 231] width 121 height 10
click at [696, 263] on link "Sauvegarder" at bounding box center [702, 265] width 54 height 15
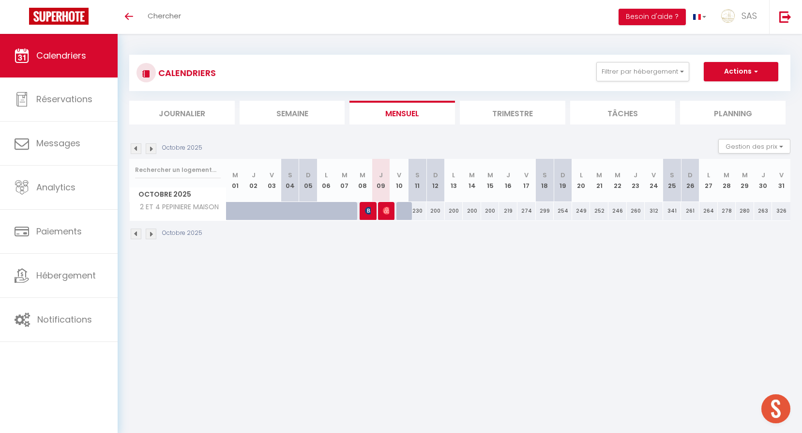
click at [407, 258] on div "CALENDRIERS Filtrer par hébergement pep BCN 4 PEPINIERE A 4 PEPINIERE B 4 PEPIN…" at bounding box center [460, 147] width 684 height 227
click at [649, 79] on button "Filtrer par hébergement" at bounding box center [642, 71] width 93 height 19
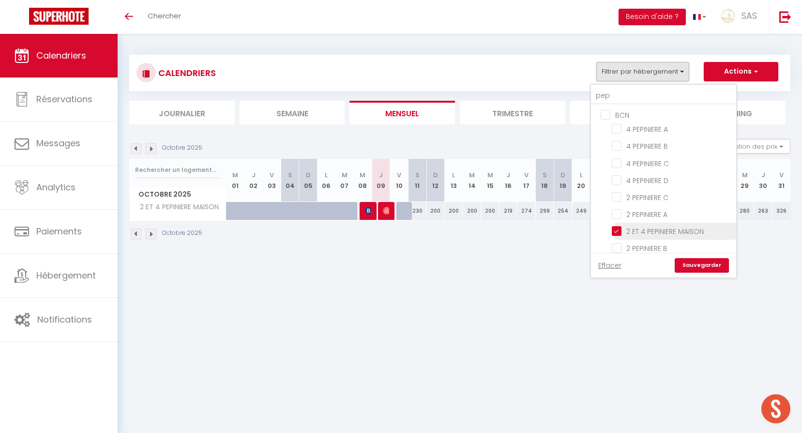
click at [649, 233] on input "2 ET 4 PEPINIERE MAISON" at bounding box center [672, 231] width 121 height 10
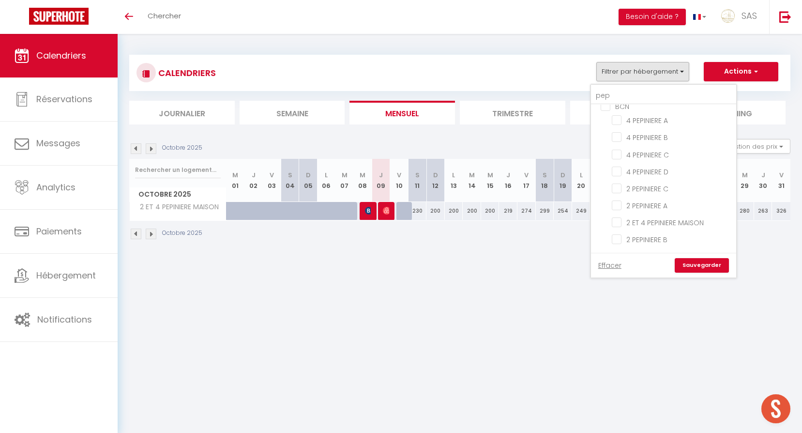
click at [706, 266] on link "Sauvegarder" at bounding box center [702, 265] width 54 height 15
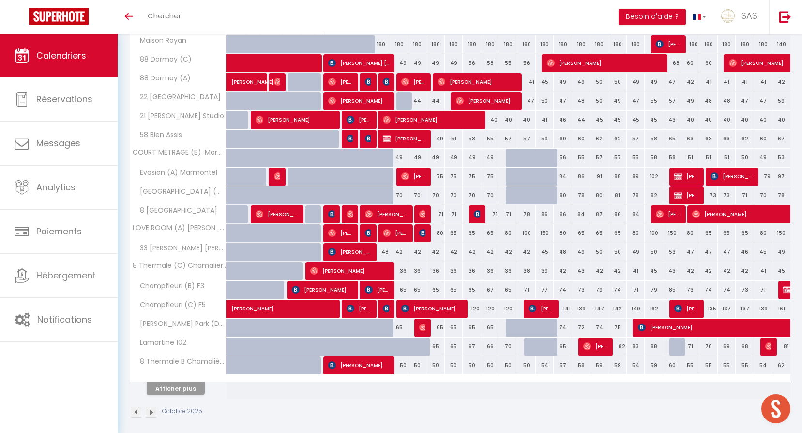
scroll to position [211, 0]
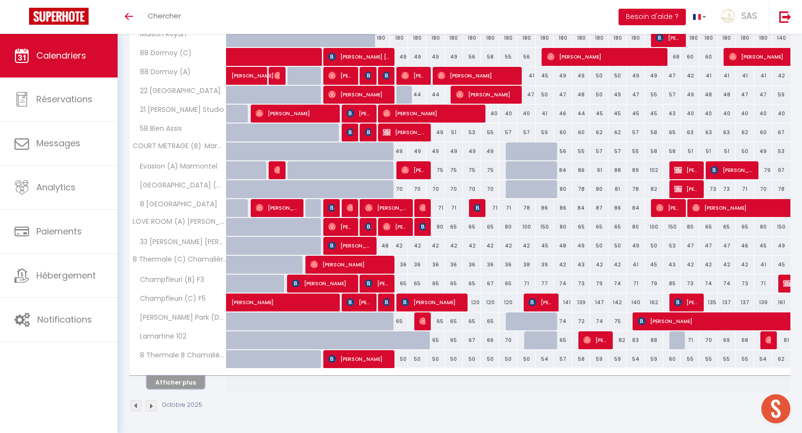
drag, startPoint x: 178, startPoint y: 385, endPoint x: 387, endPoint y: 362, distance: 209.9
click at [178, 385] on button "Afficher plus" at bounding box center [176, 382] width 58 height 13
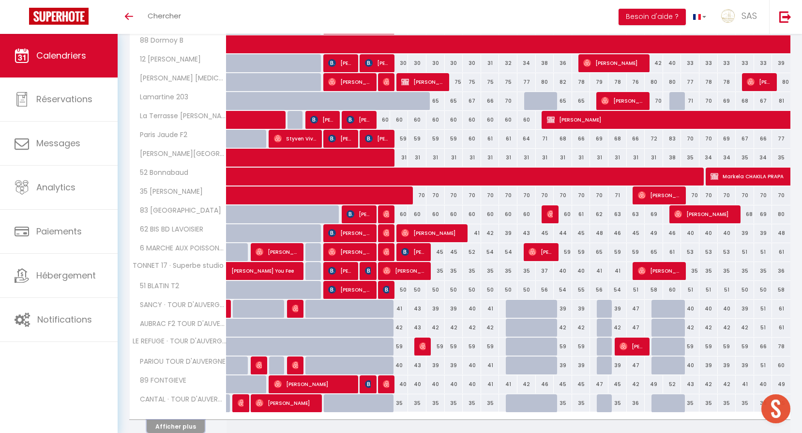
scroll to position [588, 0]
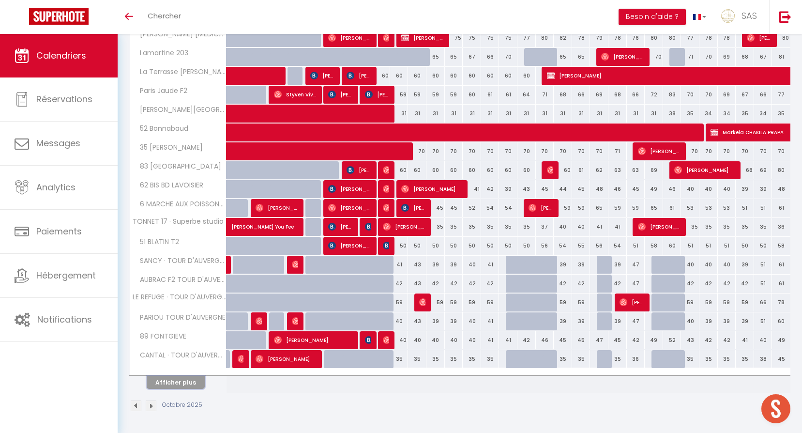
click at [178, 382] on button "Afficher plus" at bounding box center [176, 382] width 58 height 13
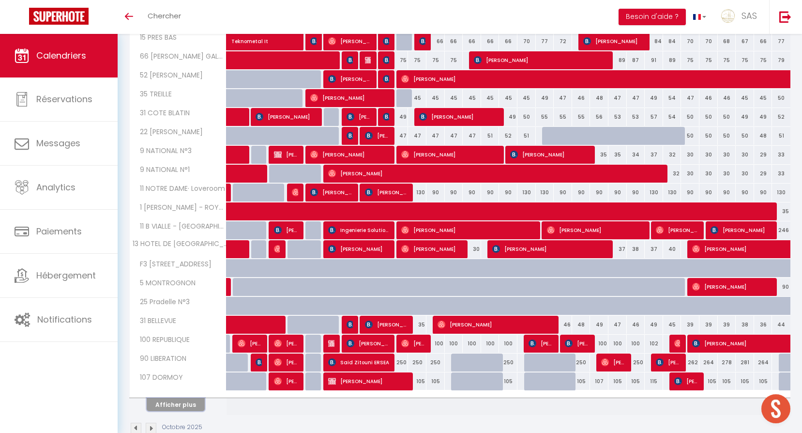
scroll to position [966, 0]
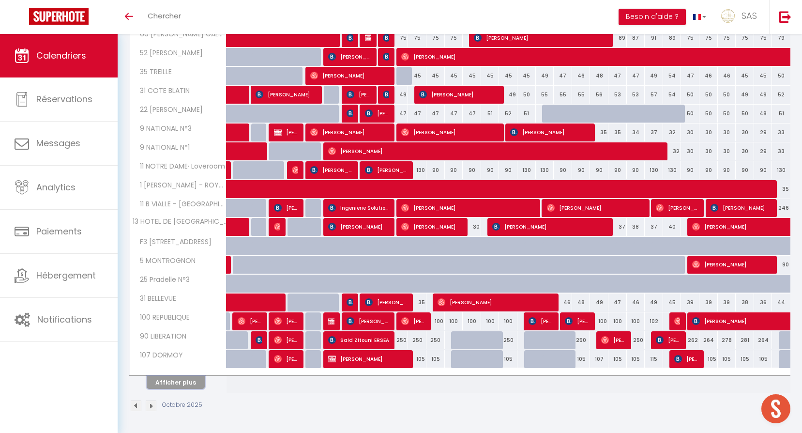
click at [189, 383] on button "Afficher plus" at bounding box center [176, 382] width 58 height 13
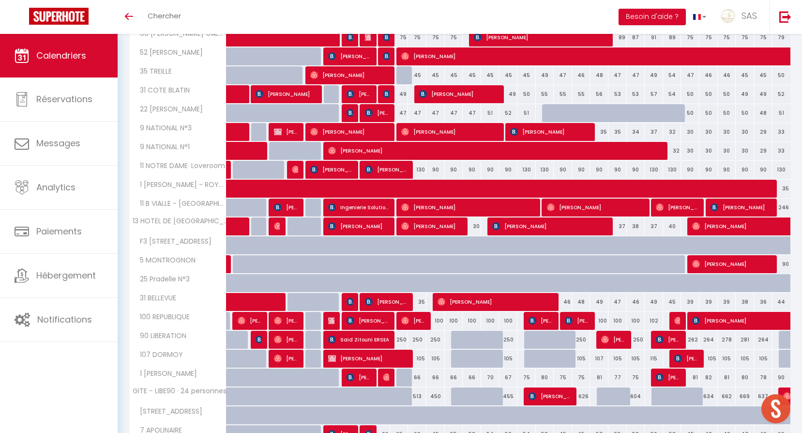
scroll to position [1343, 0]
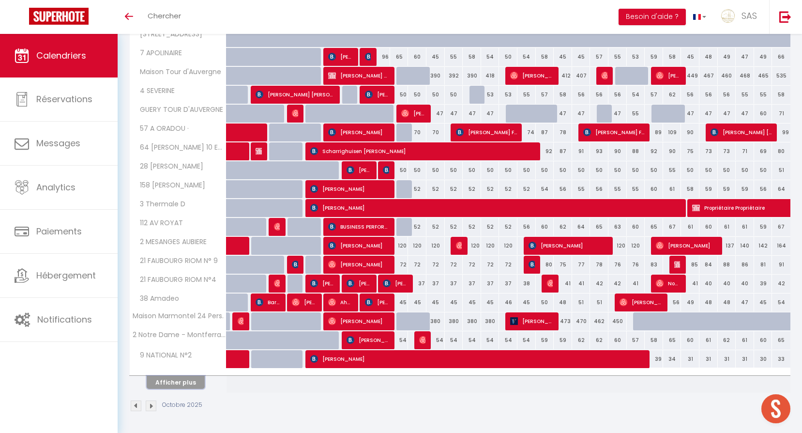
click at [189, 383] on button "Afficher plus" at bounding box center [176, 382] width 58 height 13
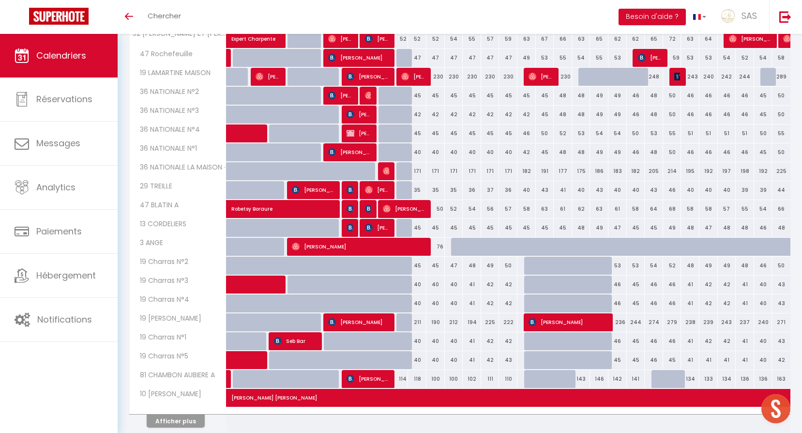
click at [189, 383] on th "81 CHAMBON AUBIERE A" at bounding box center [178, 379] width 97 height 18
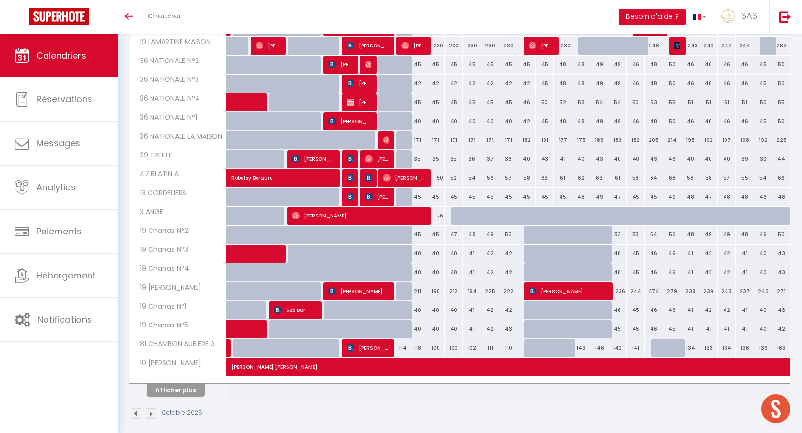
scroll to position [1721, 0]
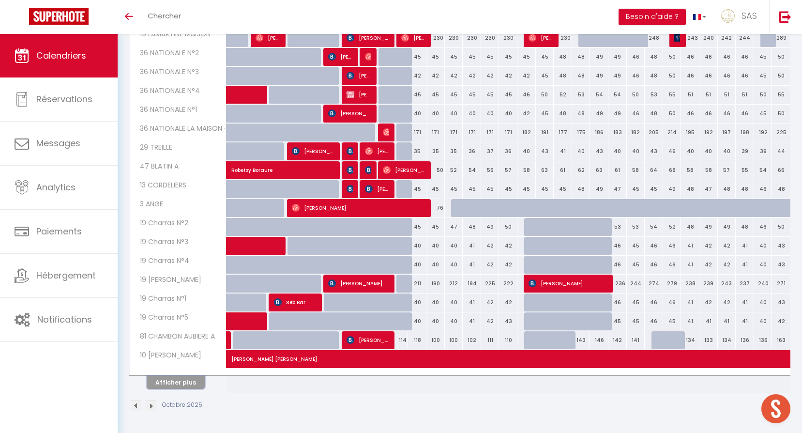
click at [189, 383] on button "Afficher plus" at bounding box center [176, 382] width 58 height 13
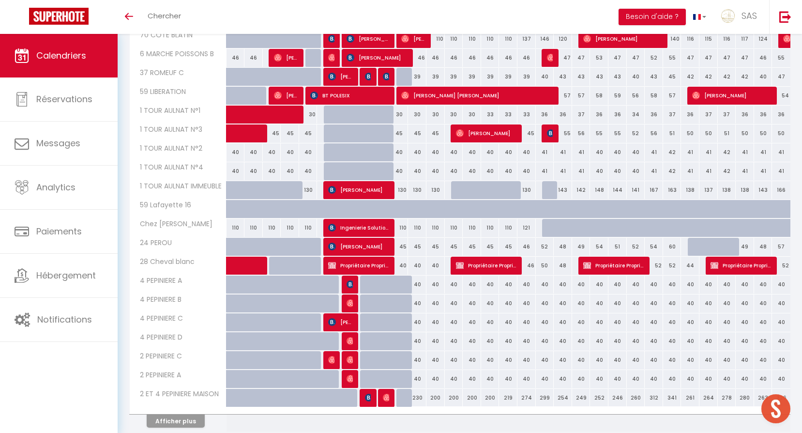
click at [189, 383] on th "2 PEPINIERE A" at bounding box center [178, 379] width 97 height 18
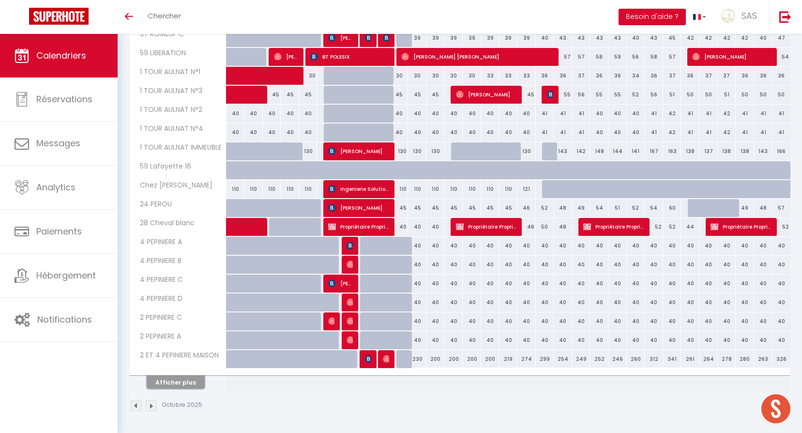
click at [189, 383] on button "Afficher plus" at bounding box center [176, 382] width 58 height 13
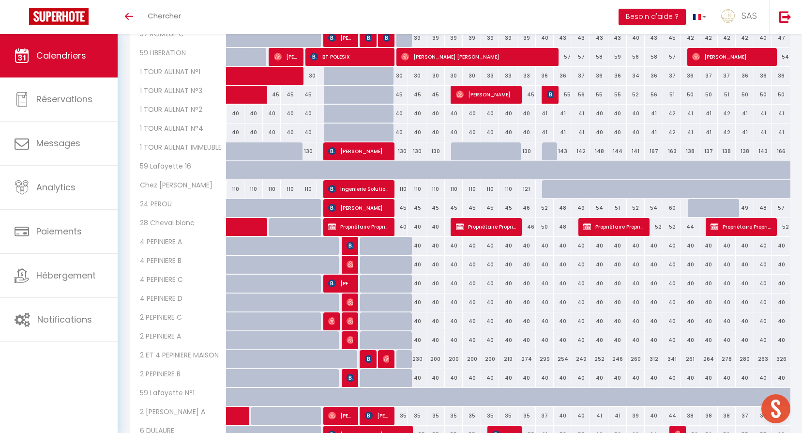
scroll to position [2476, 0]
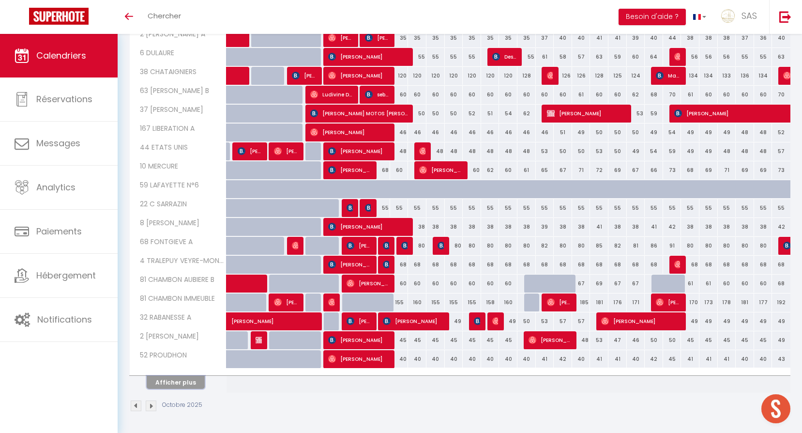
click at [189, 383] on button "Afficher plus" at bounding box center [176, 382] width 58 height 13
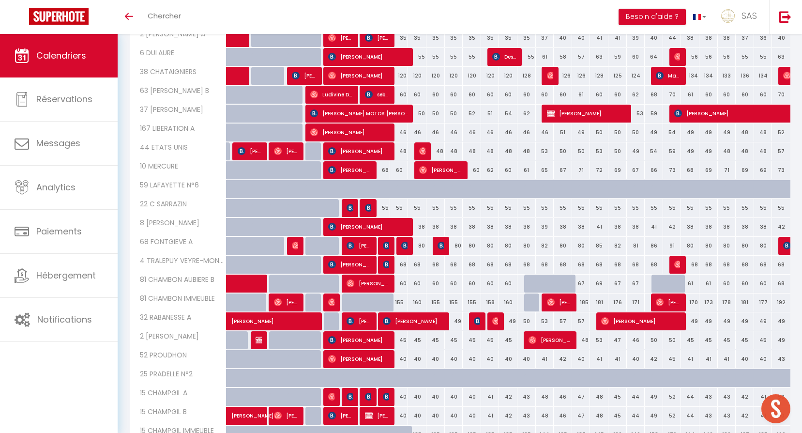
scroll to position [2814, 0]
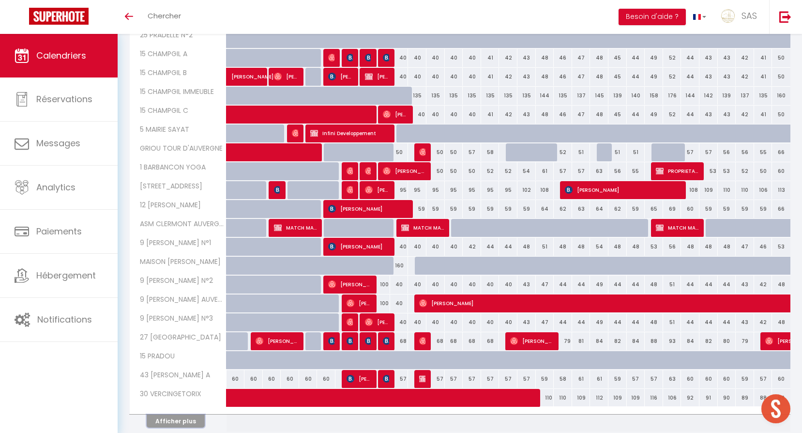
click at [202, 415] on button "Afficher plus" at bounding box center [176, 420] width 58 height 13
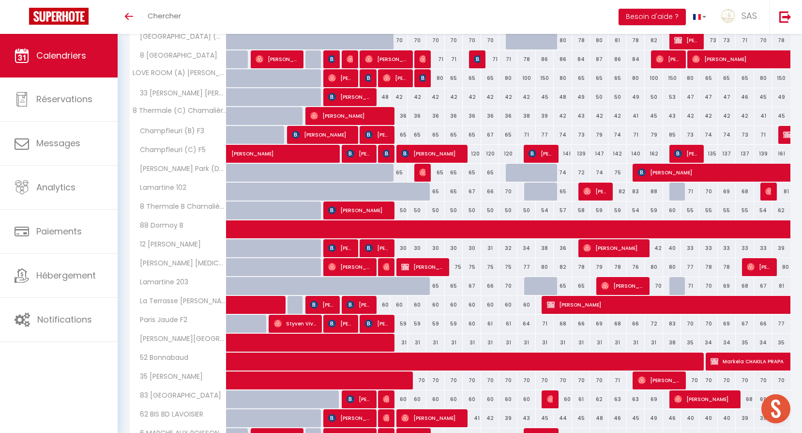
scroll to position [0, 0]
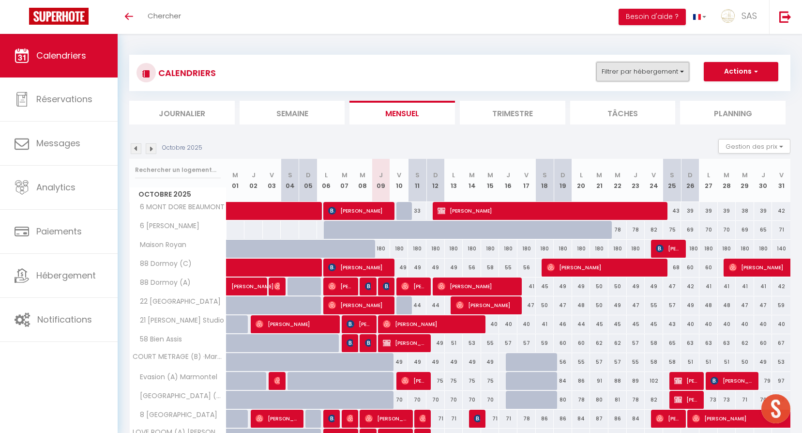
click at [611, 71] on button "Filtrer par hébergement" at bounding box center [642, 71] width 93 height 19
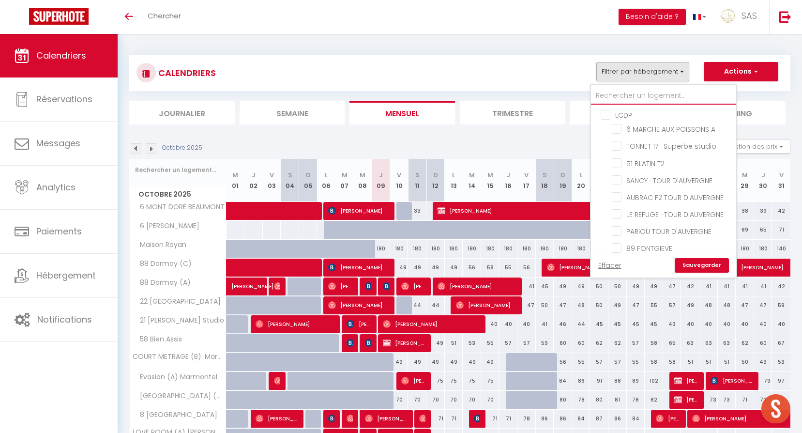
click at [621, 93] on input "text" at bounding box center [663, 95] width 145 height 17
type input "lo"
checkbox input "false"
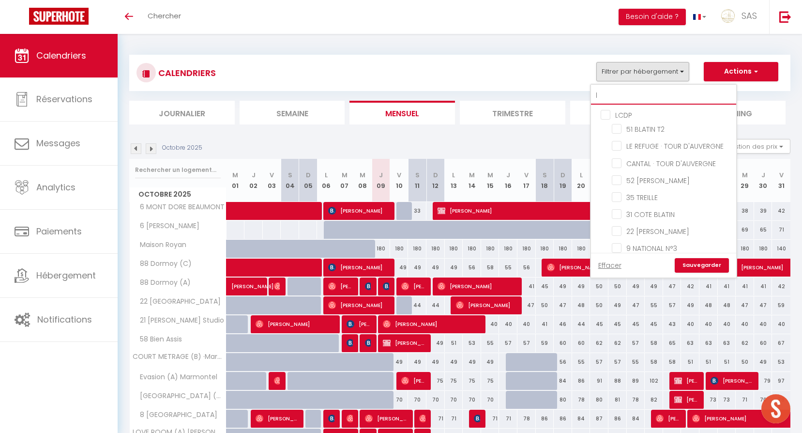
checkbox input "false"
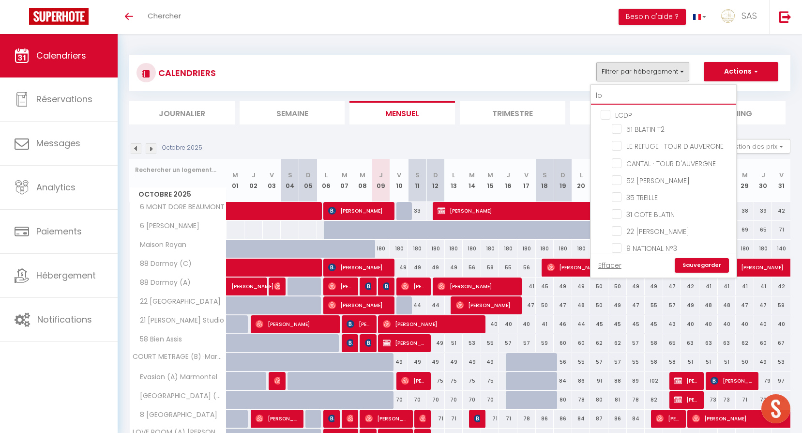
checkbox input "false"
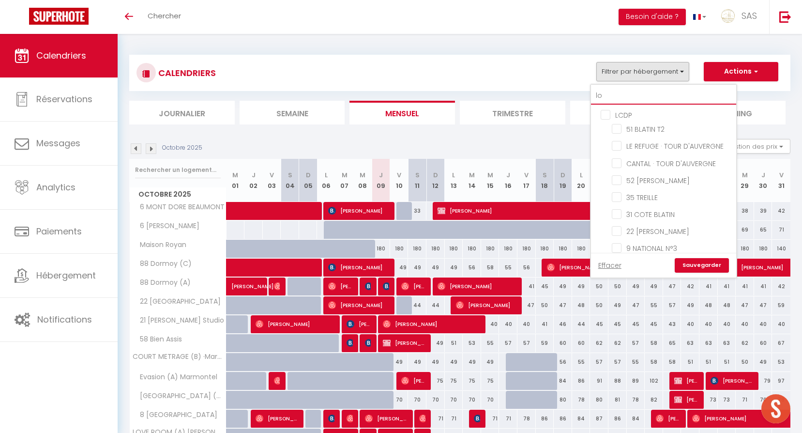
checkbox input "false"
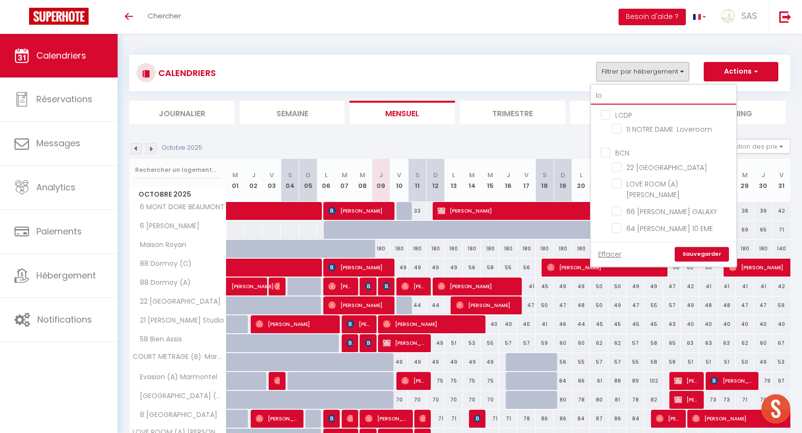
type input "lov"
checkbox input "false"
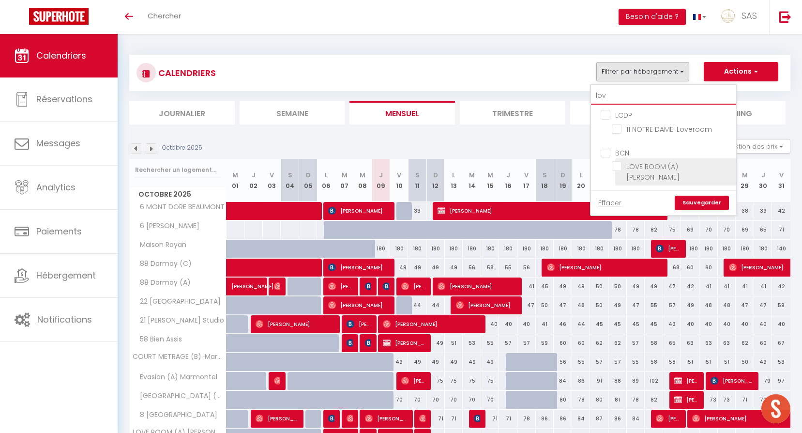
type input "lov"
click at [692, 166] on input "LOVE ROOM (A) [PERSON_NAME]" at bounding box center [672, 166] width 121 height 10
checkbox input "true"
checkbox input "false"
click at [698, 200] on link "Sauvegarder" at bounding box center [702, 203] width 54 height 15
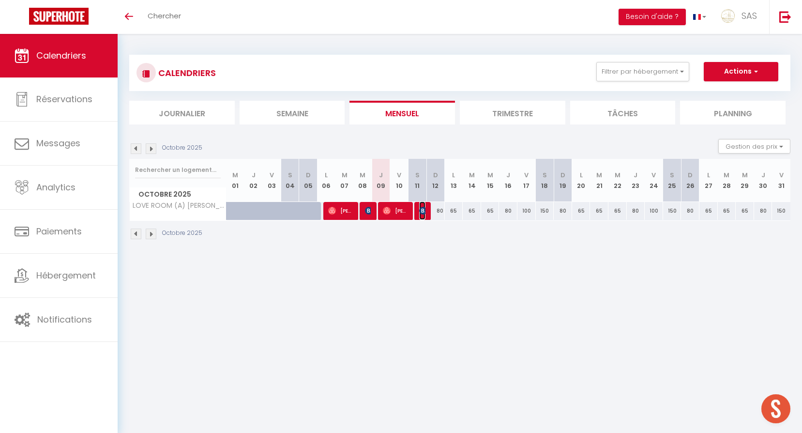
click at [424, 212] on img at bounding box center [423, 211] width 8 height 8
select select "OK"
select select "KO"
select select "0"
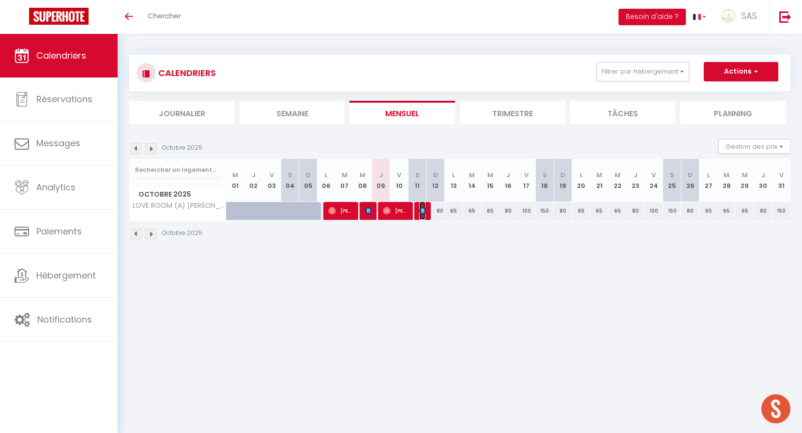
select select "1"
select select
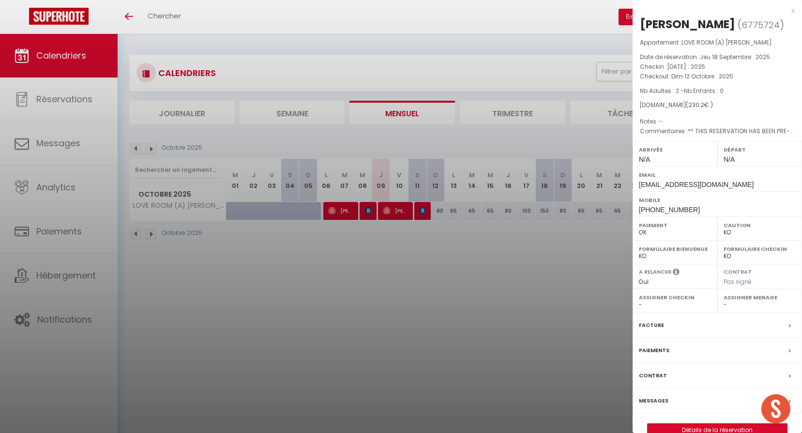
click at [440, 287] on div at bounding box center [401, 216] width 802 height 433
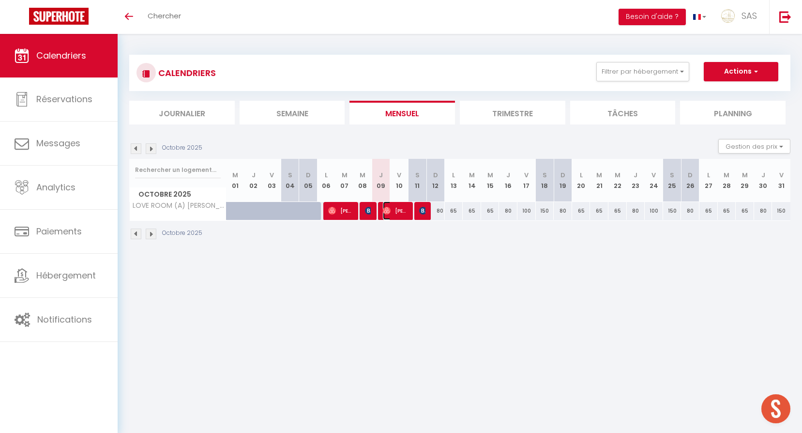
click at [395, 213] on span "[PERSON_NAME]" at bounding box center [395, 210] width 25 height 18
select select "OK"
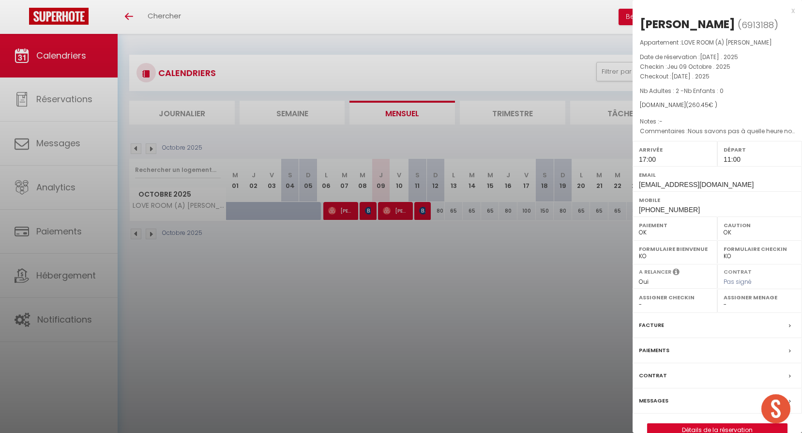
click at [403, 282] on div at bounding box center [401, 216] width 802 height 433
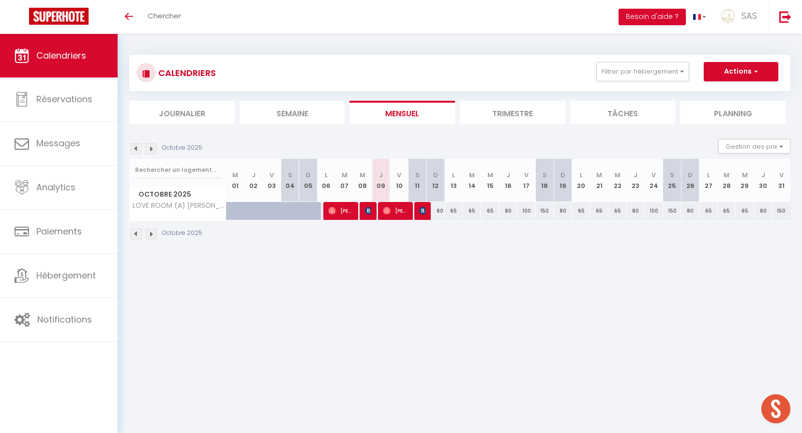
click at [154, 149] on img at bounding box center [151, 148] width 11 height 11
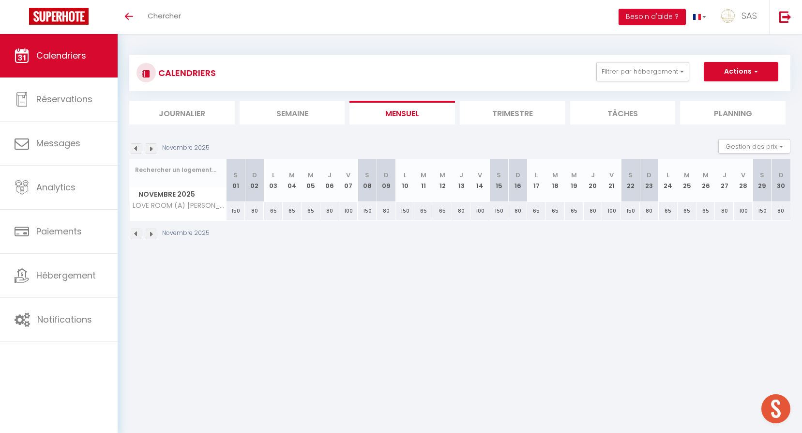
click at [154, 149] on img at bounding box center [151, 148] width 11 height 11
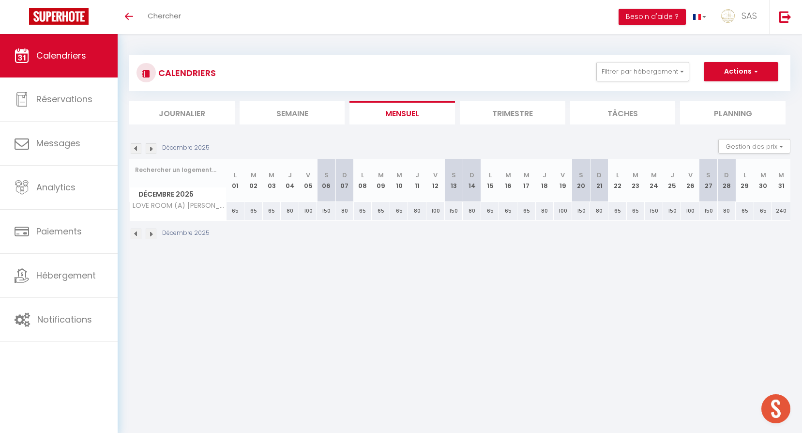
click at [154, 149] on img at bounding box center [151, 148] width 11 height 11
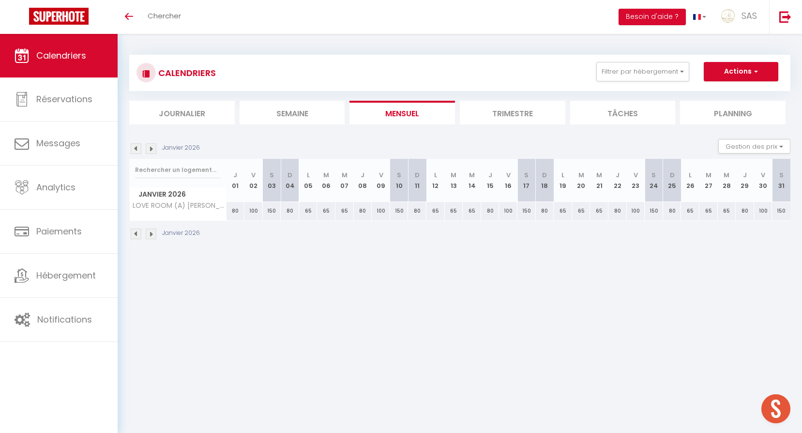
click at [154, 149] on img at bounding box center [151, 148] width 11 height 11
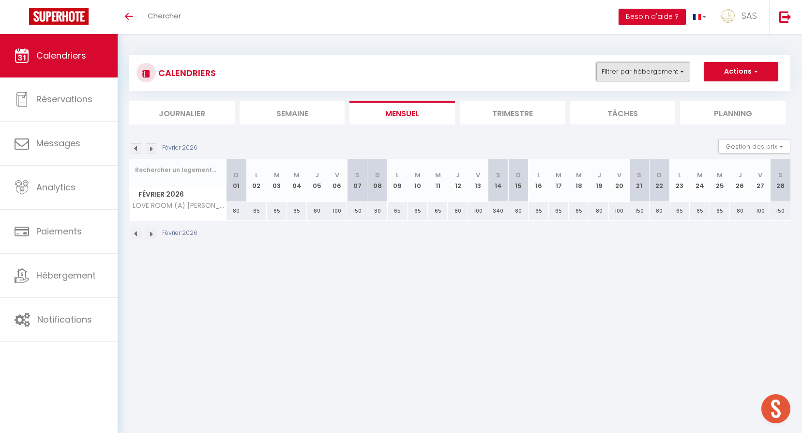
click at [625, 74] on button "Filtrer par hébergement" at bounding box center [642, 71] width 93 height 19
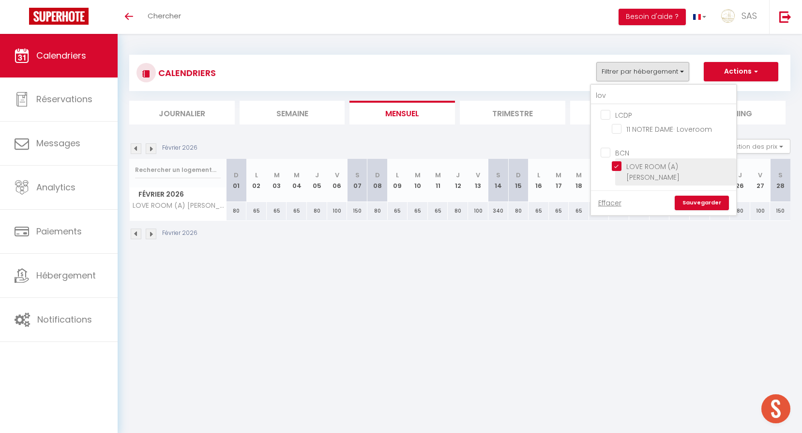
click at [652, 165] on input "LOVE ROOM (A) [PERSON_NAME]" at bounding box center [672, 166] width 121 height 10
checkbox input "false"
click at [689, 200] on link "Sauvegarder" at bounding box center [702, 203] width 54 height 15
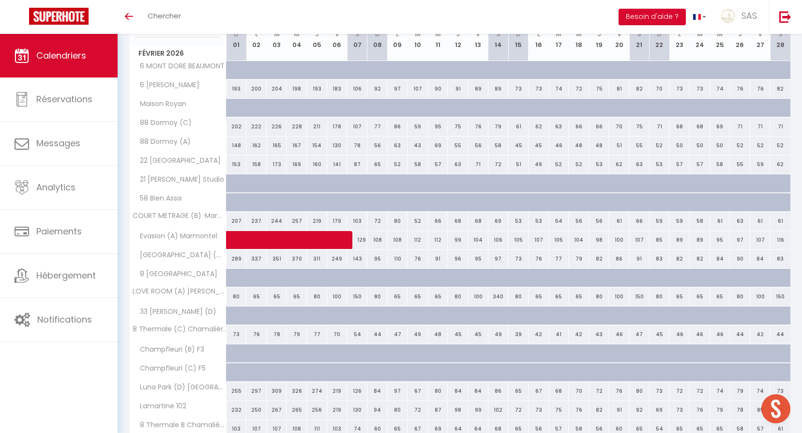
scroll to position [194, 0]
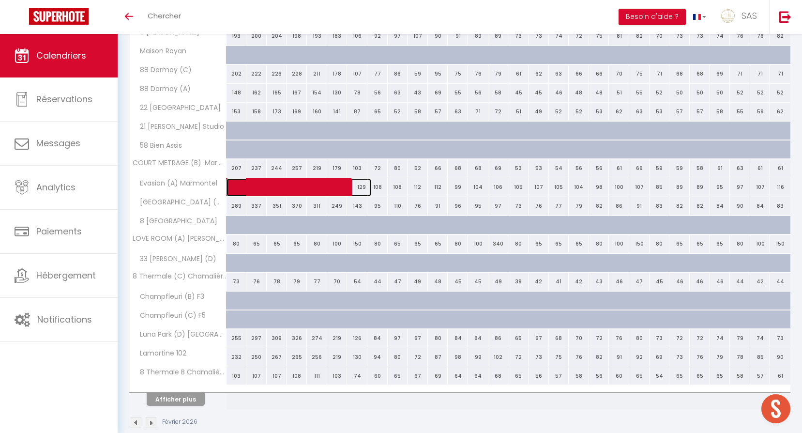
click at [289, 188] on span at bounding box center [305, 187] width 134 height 18
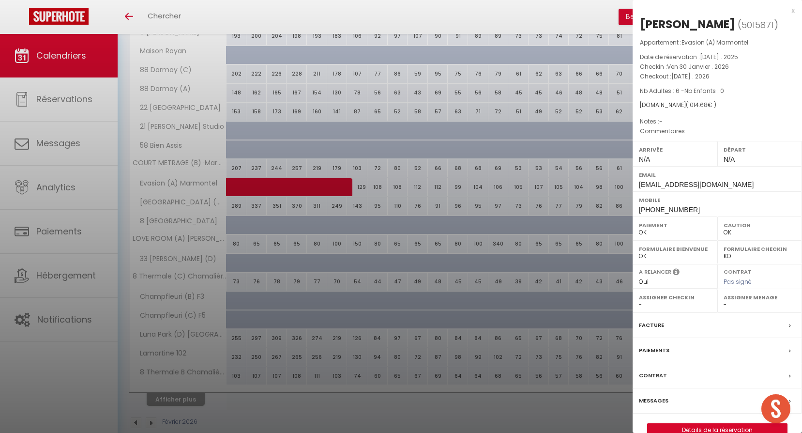
click at [290, 189] on div at bounding box center [401, 216] width 802 height 433
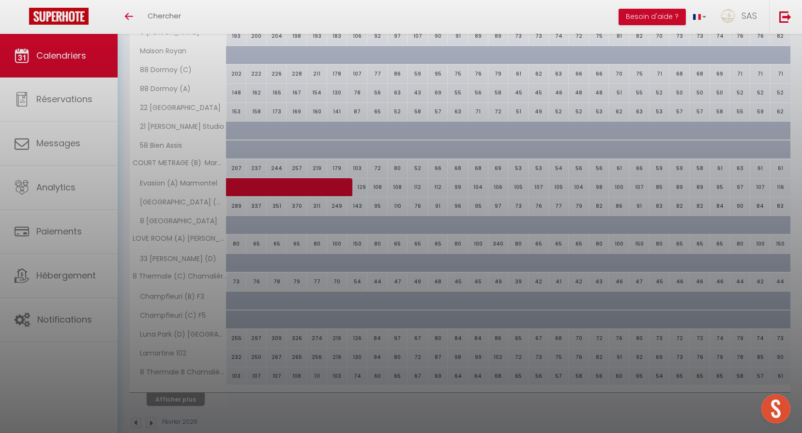
checkbox input "false"
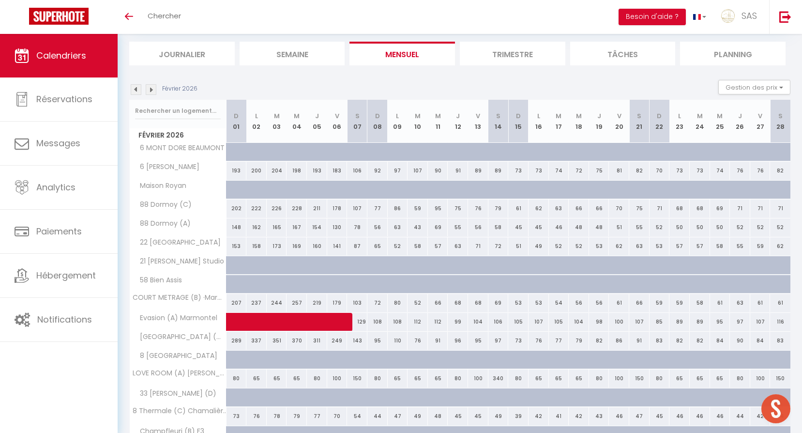
scroll to position [0, 0]
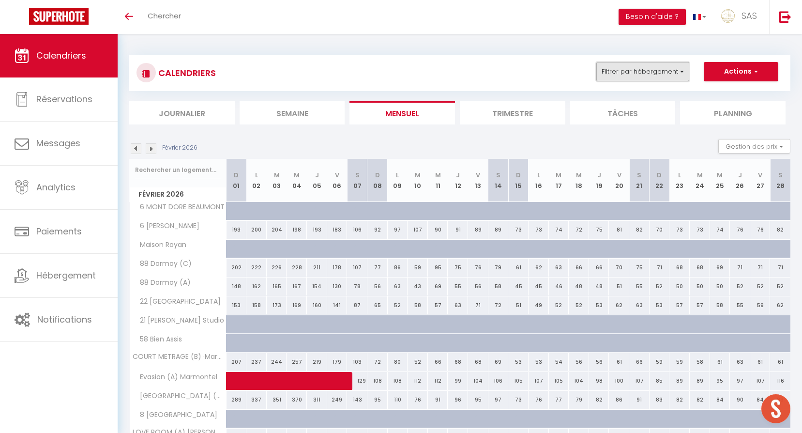
click at [650, 77] on button "Filtrer par hébergement" at bounding box center [642, 71] width 93 height 19
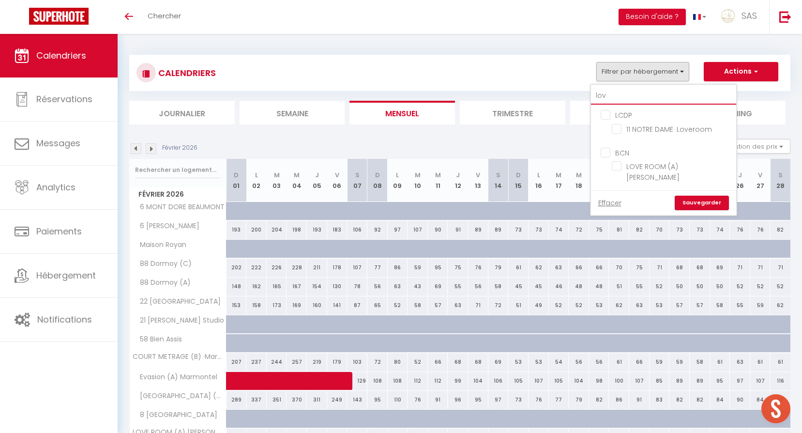
click at [648, 91] on input "lov" at bounding box center [663, 95] width 145 height 17
click at [649, 91] on input "lov" at bounding box center [663, 95] width 145 height 17
type input "6"
checkbox input "false"
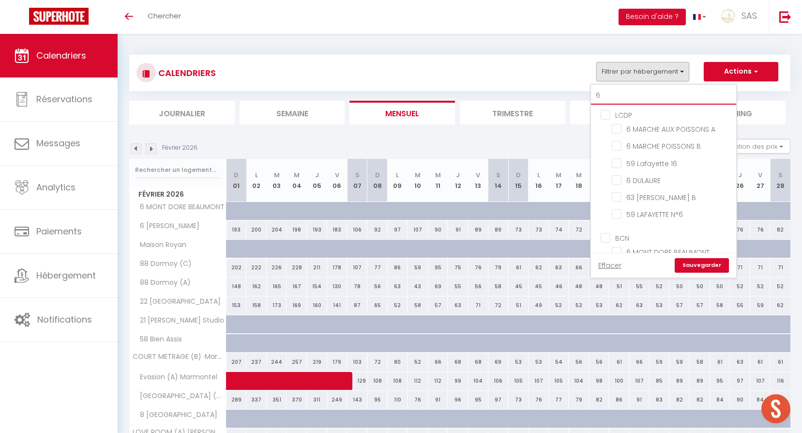
type input "68"
checkbox input "false"
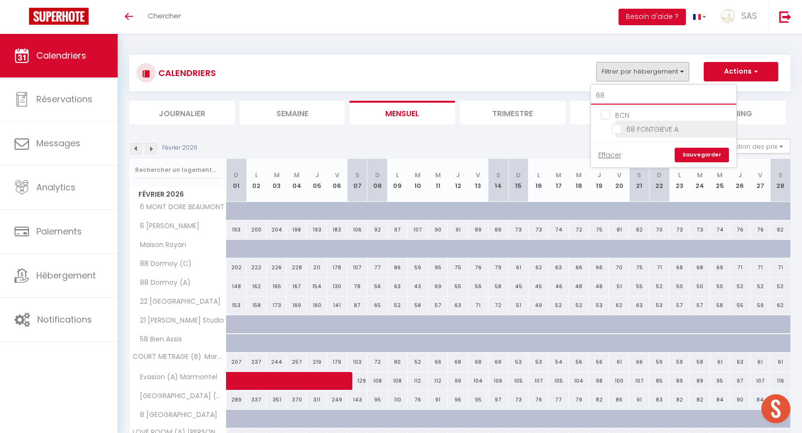
type input "68"
click at [688, 130] on input "68 FONTGIEVE A" at bounding box center [672, 128] width 121 height 10
checkbox input "true"
click at [692, 151] on link "Sauvegarder" at bounding box center [702, 155] width 54 height 15
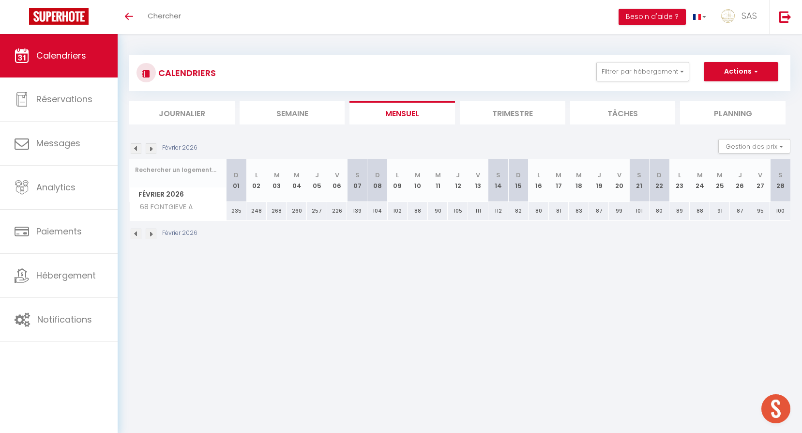
click at [136, 147] on img at bounding box center [136, 148] width 11 height 11
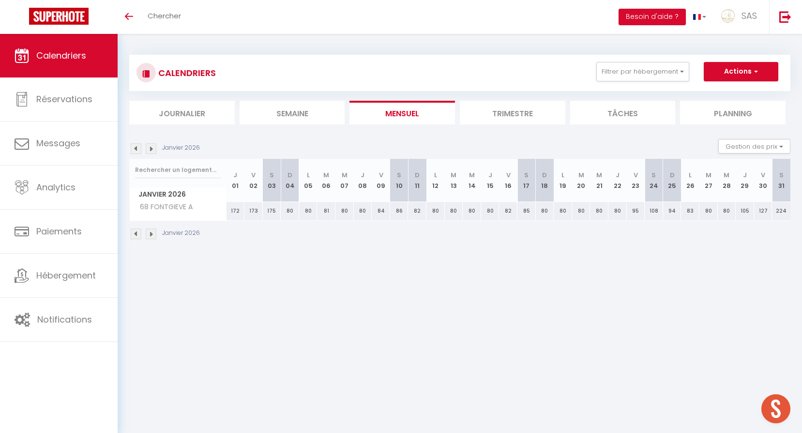
click at [138, 149] on img at bounding box center [136, 148] width 11 height 11
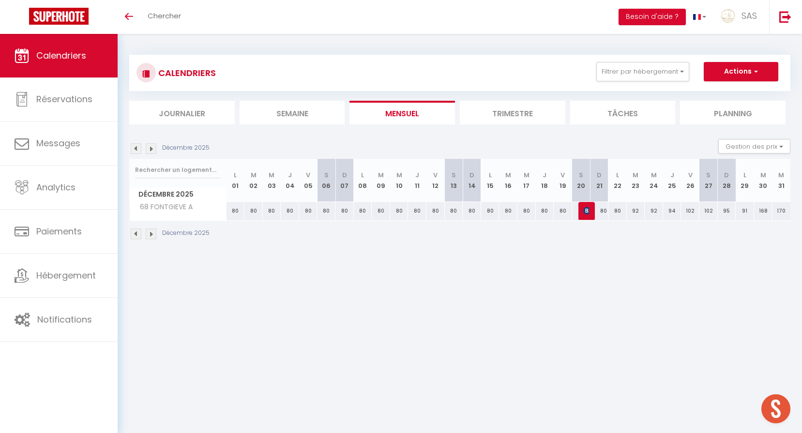
click at [139, 147] on img at bounding box center [136, 148] width 11 height 11
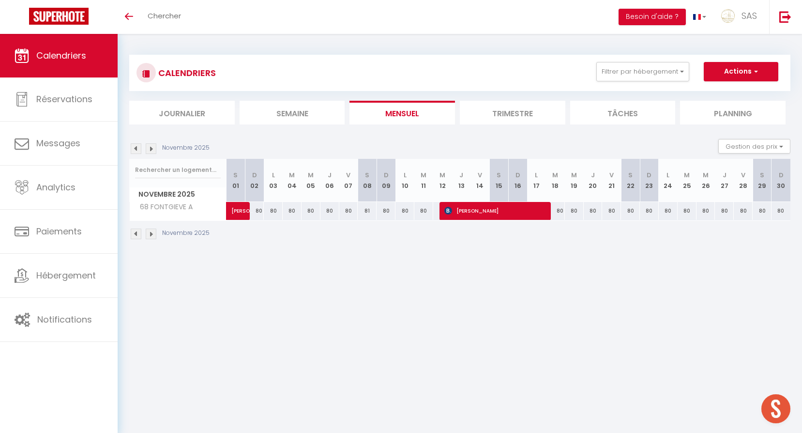
click at [138, 148] on img at bounding box center [136, 148] width 11 height 11
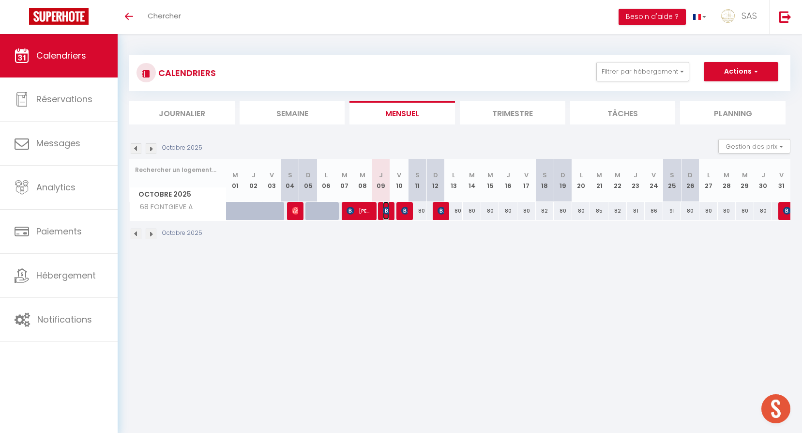
click at [384, 210] on img at bounding box center [387, 211] width 8 height 8
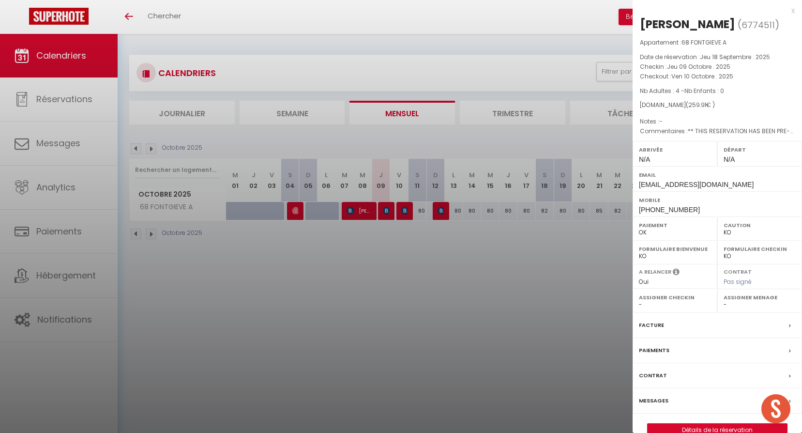
click at [434, 250] on div at bounding box center [401, 216] width 802 height 433
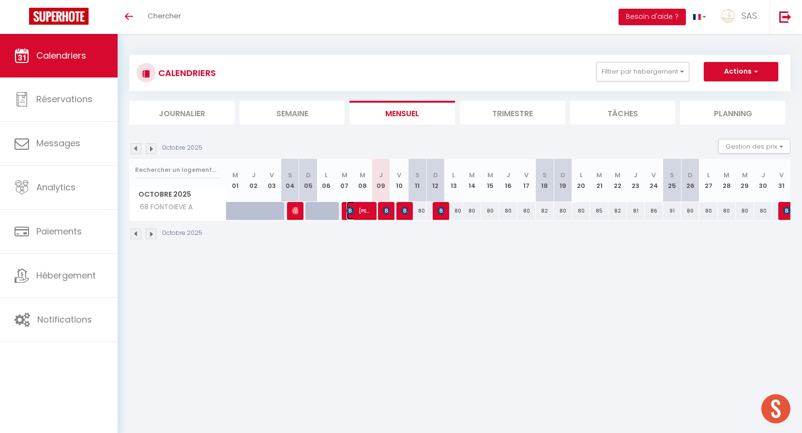
click at [366, 212] on span "Bouéry Didier" at bounding box center [359, 210] width 25 height 18
select select "OK"
select select "52582"
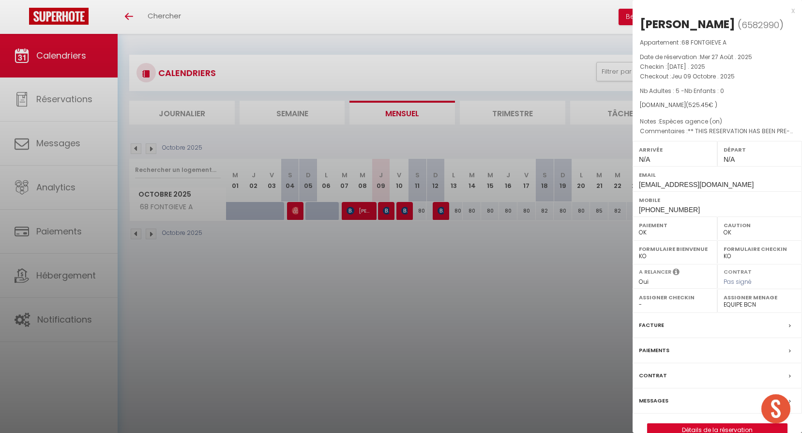
click at [496, 104] on div at bounding box center [401, 216] width 802 height 433
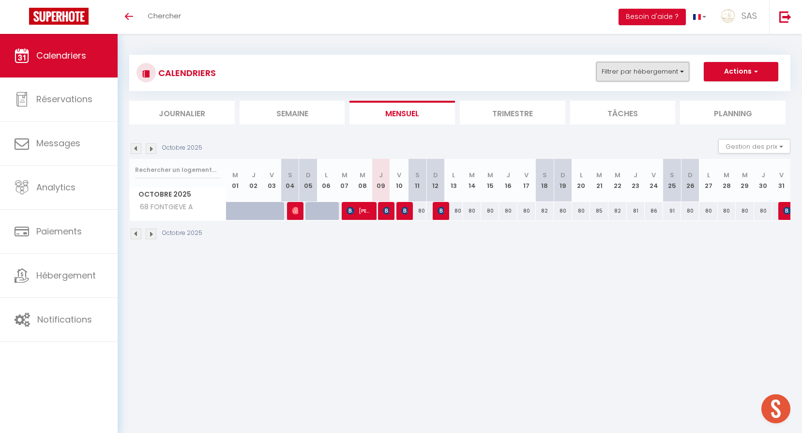
click at [667, 63] on button "Filtrer par hébergement" at bounding box center [642, 71] width 93 height 19
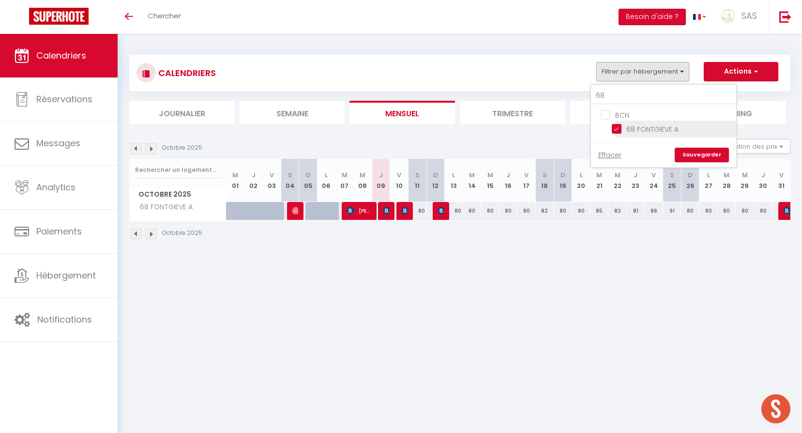
click at [642, 131] on input "68 FONTGIEVE A" at bounding box center [672, 128] width 121 height 10
checkbox input "false"
click at [627, 96] on input "68" at bounding box center [663, 95] width 145 height 17
type input "m"
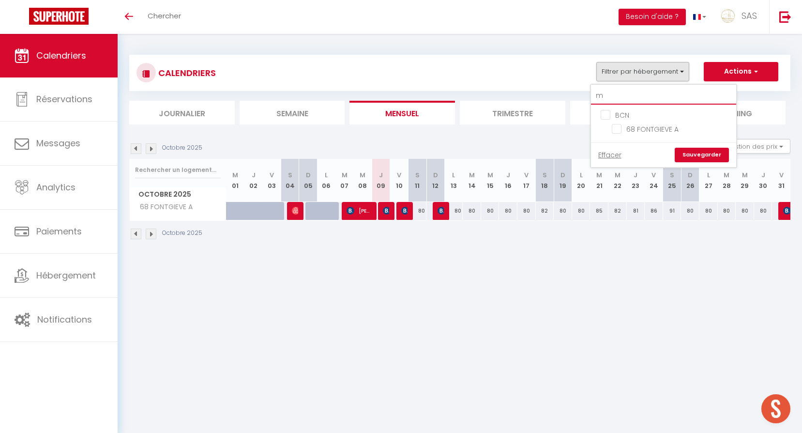
checkbox input "false"
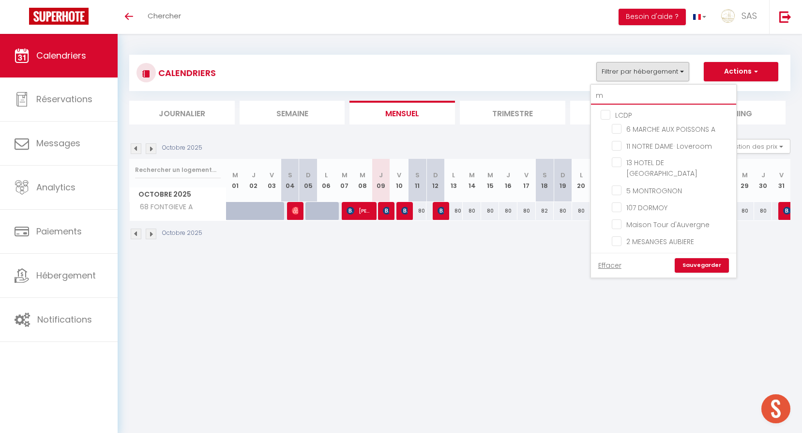
type input "me"
checkbox input "false"
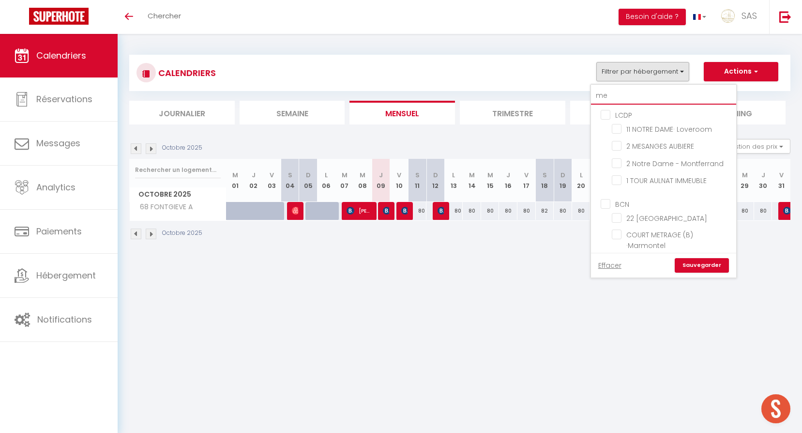
checkbox input "false"
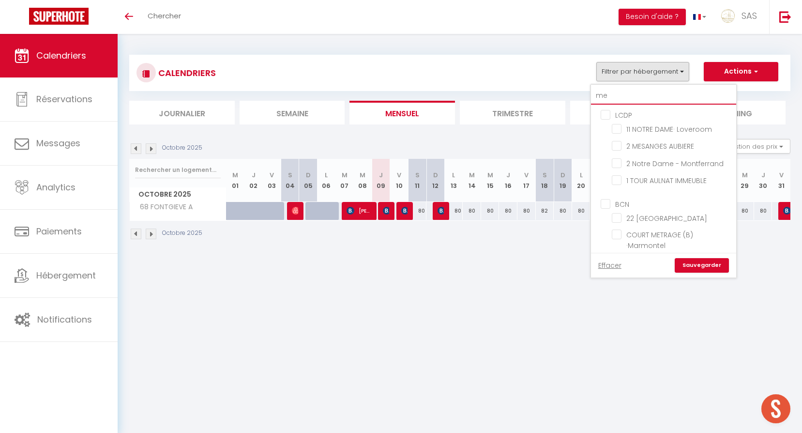
checkbox input "false"
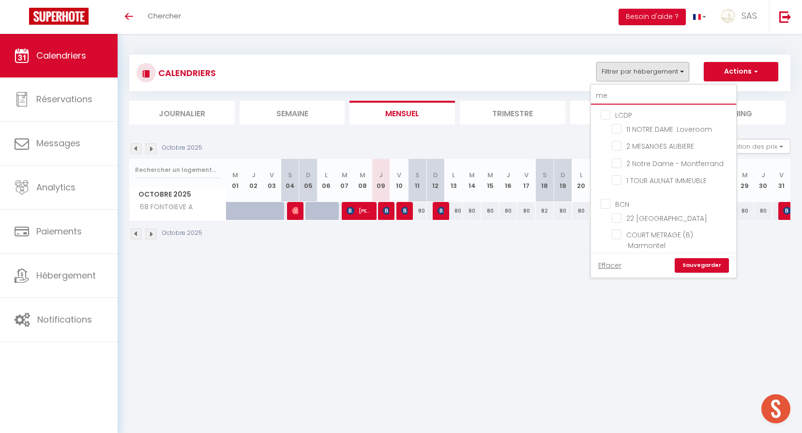
checkbox input "false"
type input "mes"
checkbox input "false"
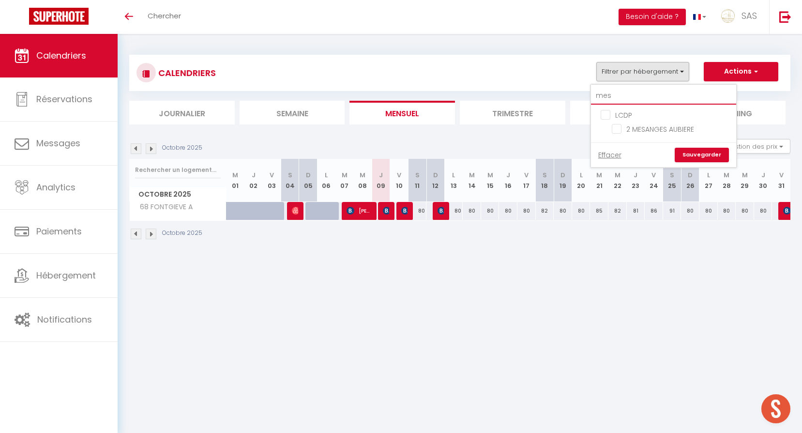
type input "mes"
drag, startPoint x: 686, startPoint y: 128, endPoint x: 699, endPoint y: 142, distance: 18.8
click at [686, 128] on input "2 MESANGES AUBIERE" at bounding box center [672, 128] width 121 height 10
checkbox input "true"
click at [710, 154] on link "Sauvegarder" at bounding box center [702, 155] width 54 height 15
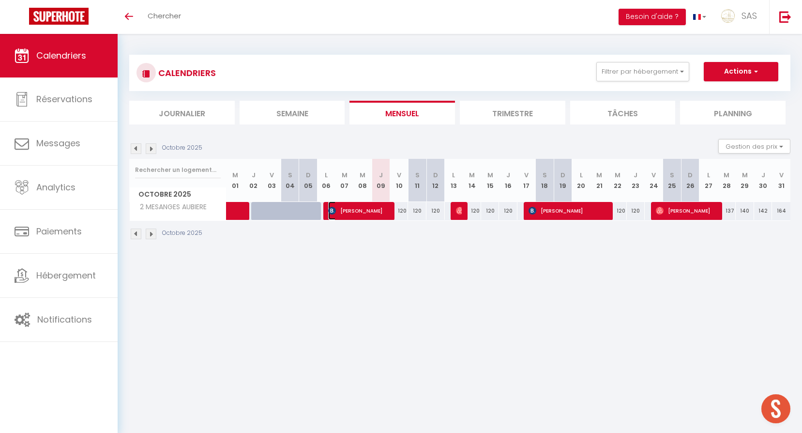
click at [347, 216] on span "Clémence Regnier" at bounding box center [358, 210] width 61 height 18
select select
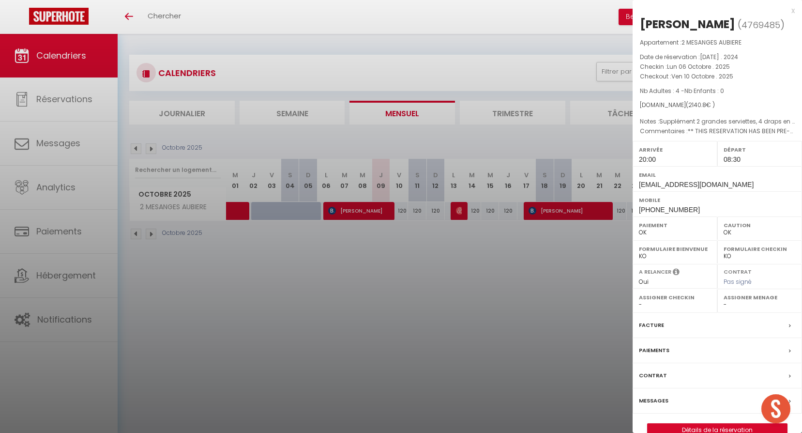
drag, startPoint x: 400, startPoint y: 307, endPoint x: 395, endPoint y: 326, distance: 20.1
click at [400, 310] on div at bounding box center [401, 216] width 802 height 433
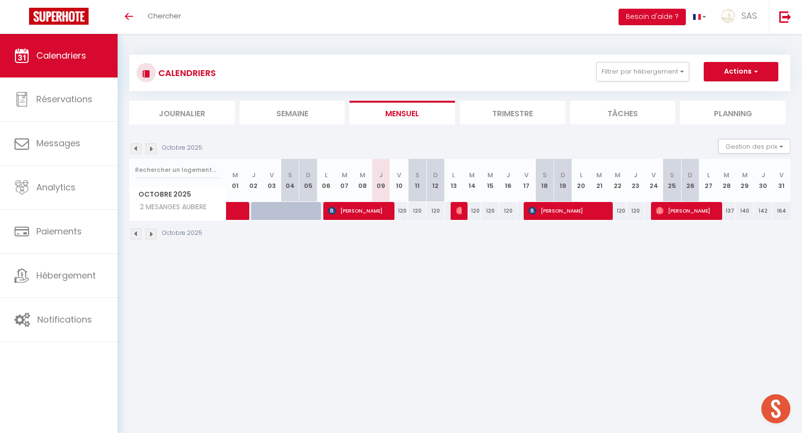
click at [341, 313] on body "🟢 Des questions ou besoin d'assistance pour la migration AirBnB? Prenez rdv >>>…" at bounding box center [401, 250] width 802 height 433
click at [608, 79] on button "Filtrer par hébergement" at bounding box center [642, 71] width 93 height 19
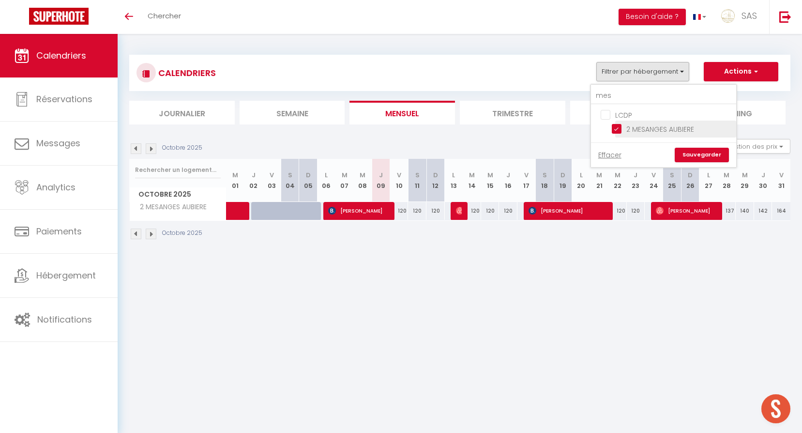
click at [627, 131] on input "2 MESANGES AUBIERE" at bounding box center [672, 128] width 121 height 10
checkbox input "false"
click at [695, 152] on link "Sauvegarder" at bounding box center [702, 155] width 54 height 15
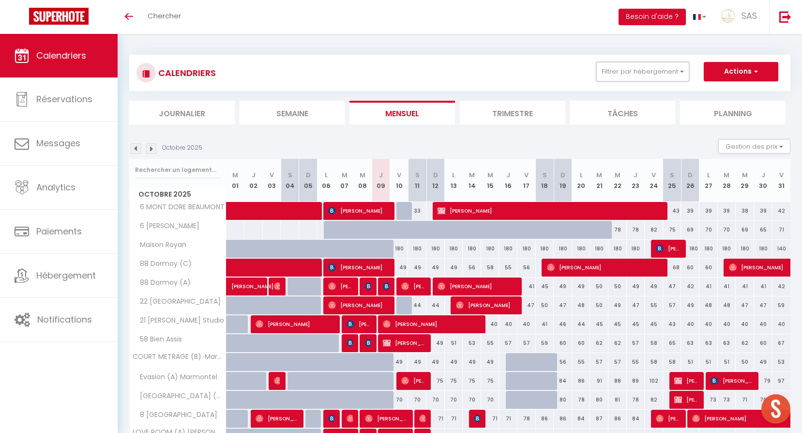
click at [620, 70] on button "Filtrer par hébergement" at bounding box center [642, 71] width 93 height 19
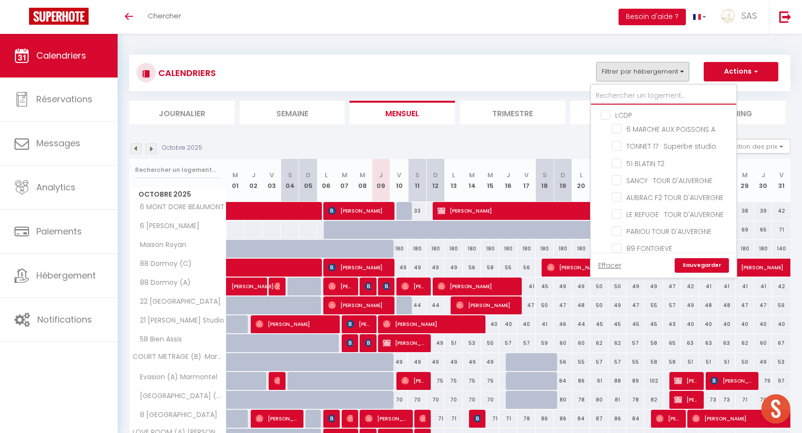
click at [627, 100] on input "text" at bounding box center [663, 95] width 145 height 17
type input "d"
checkbox input "false"
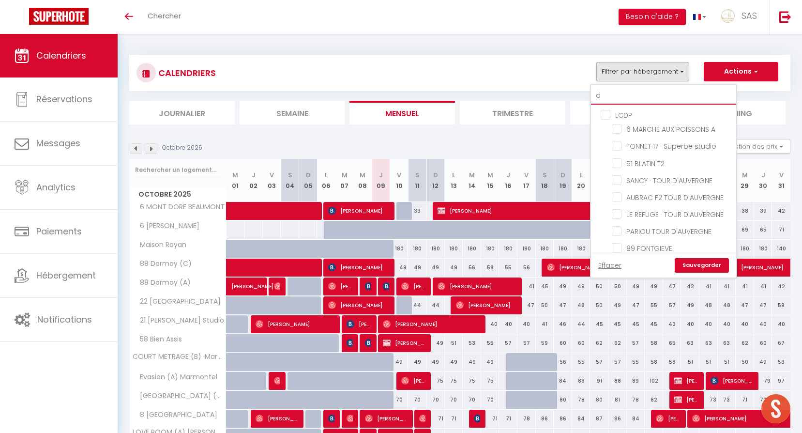
checkbox input "false"
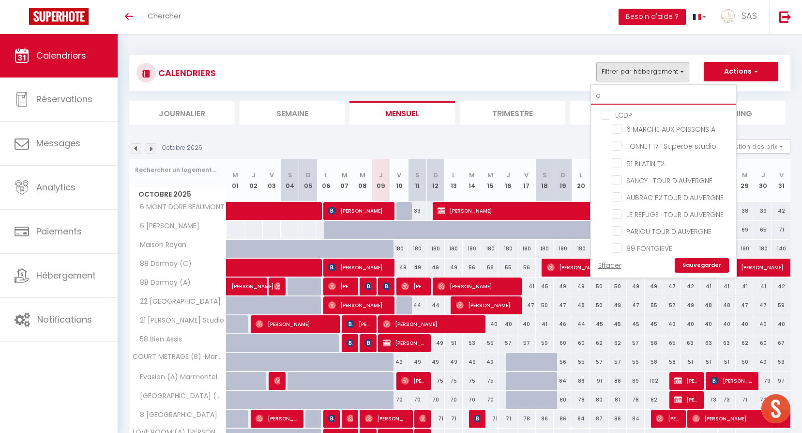
checkbox input "false"
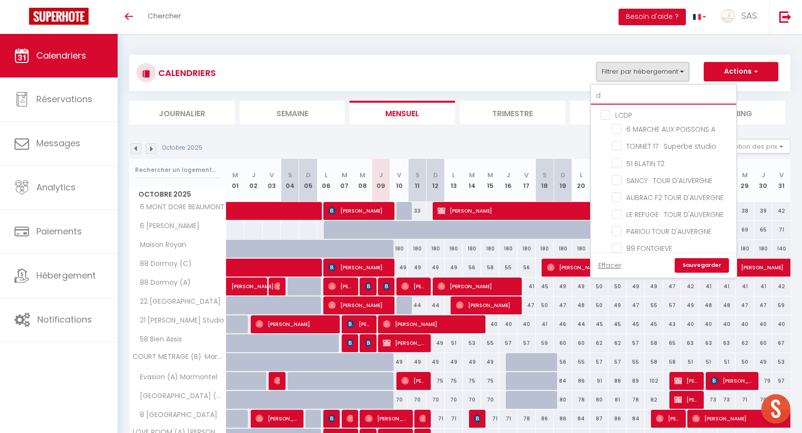
checkbox input "false"
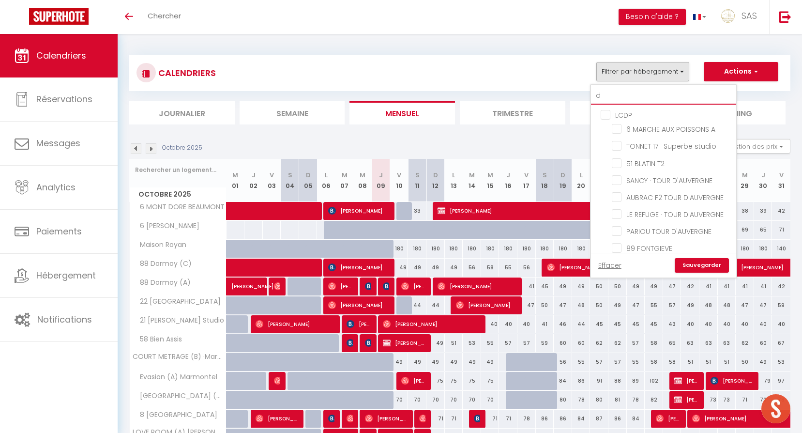
checkbox input "false"
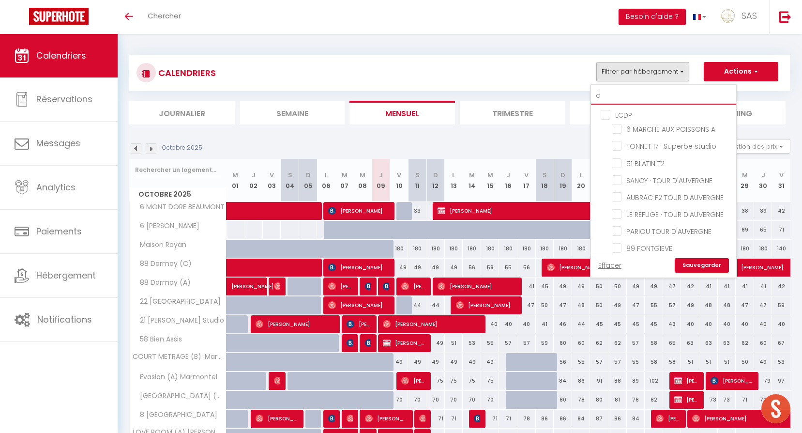
checkbox input "false"
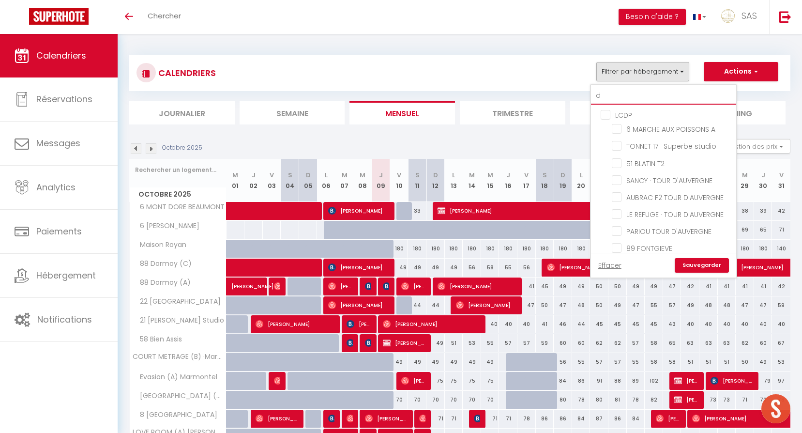
checkbox input "false"
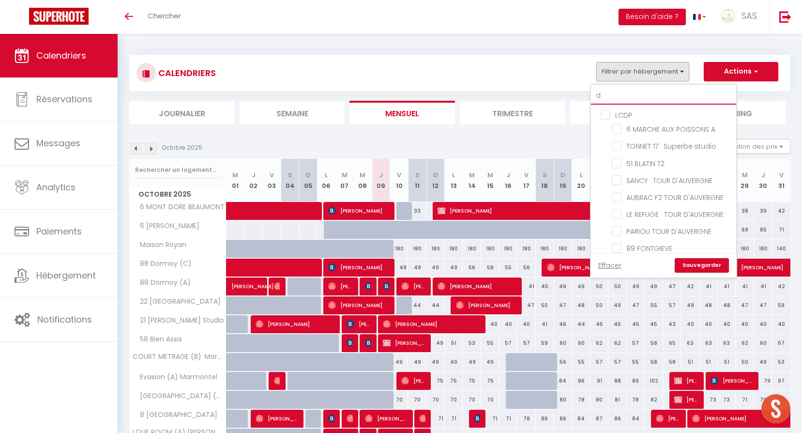
checkbox input "false"
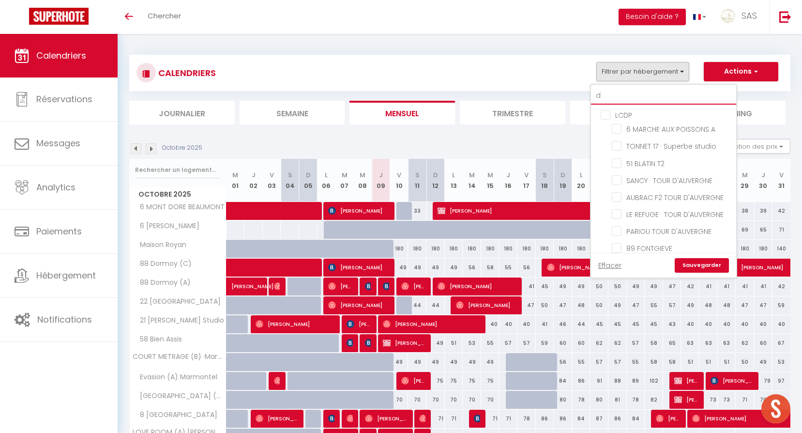
checkbox input "false"
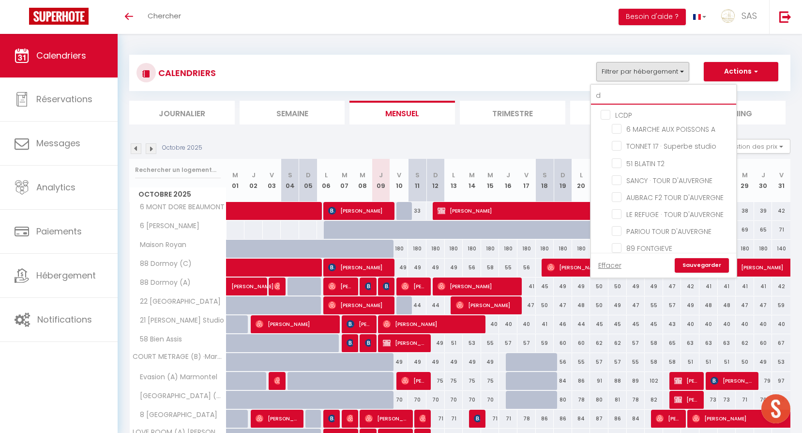
checkbox input "false"
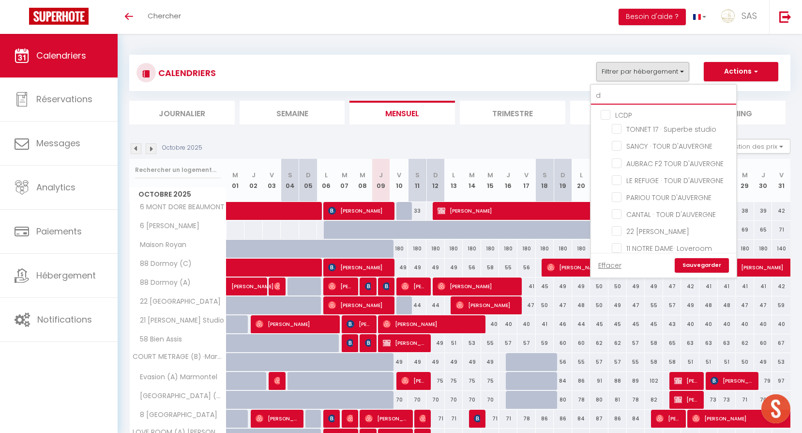
type input "do"
checkbox input "false"
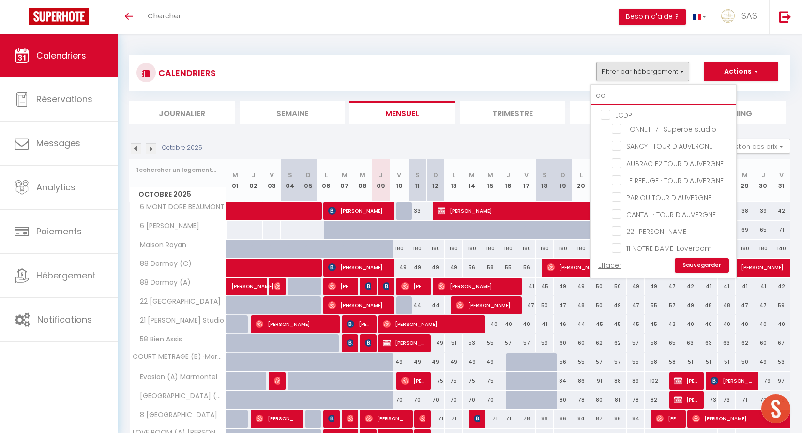
checkbox input "false"
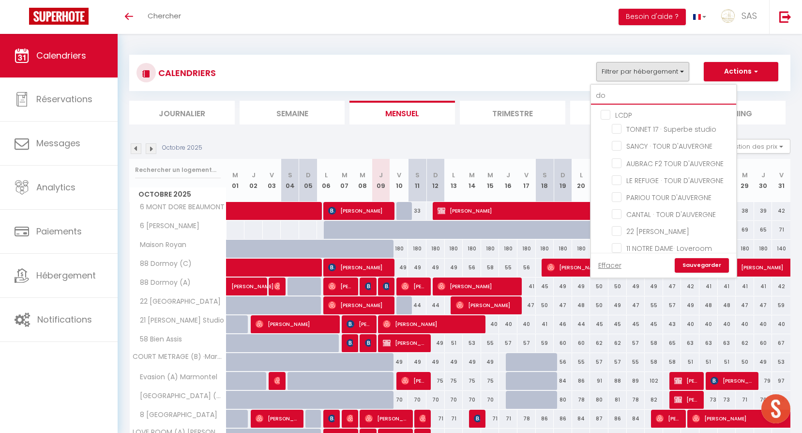
checkbox input "false"
type input "dor"
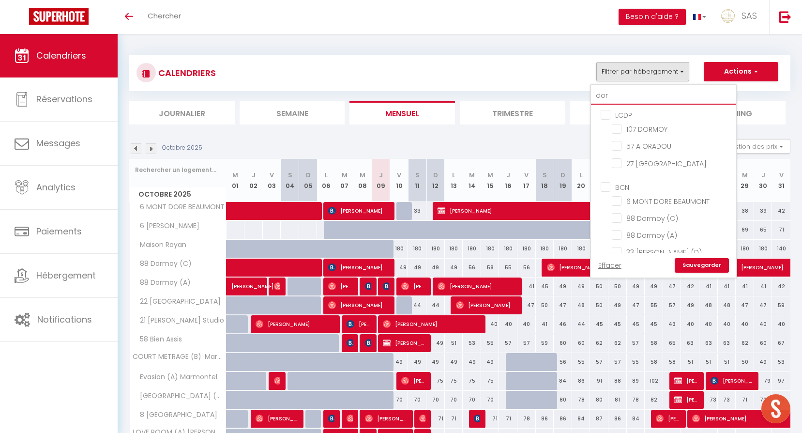
checkbox input "false"
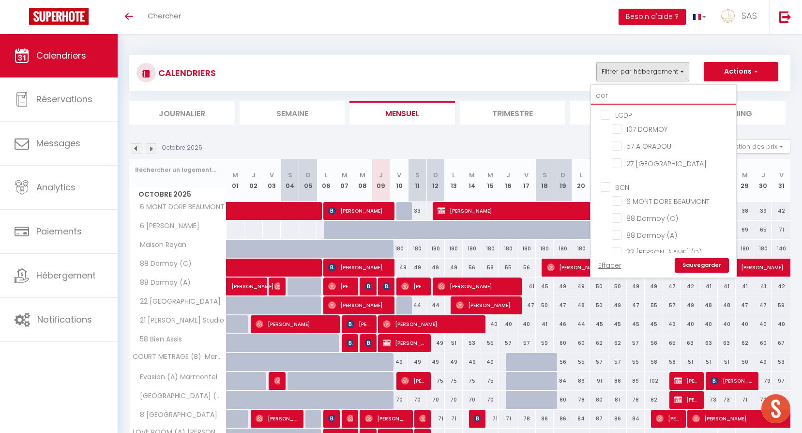
checkbox input "false"
type input "dorm"
checkbox input "false"
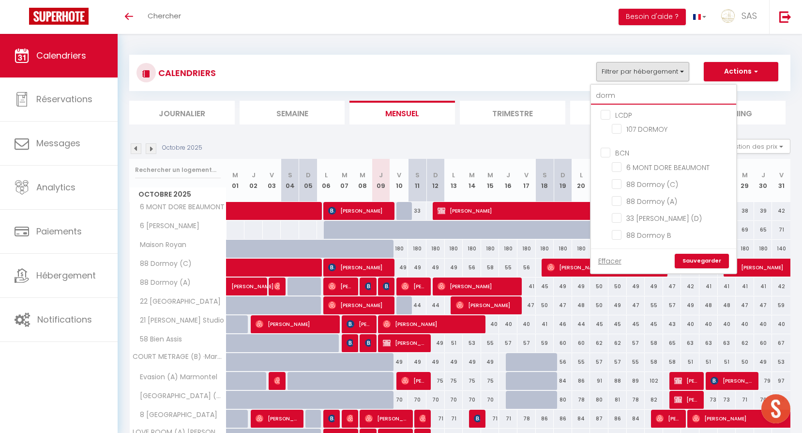
checkbox input "false"
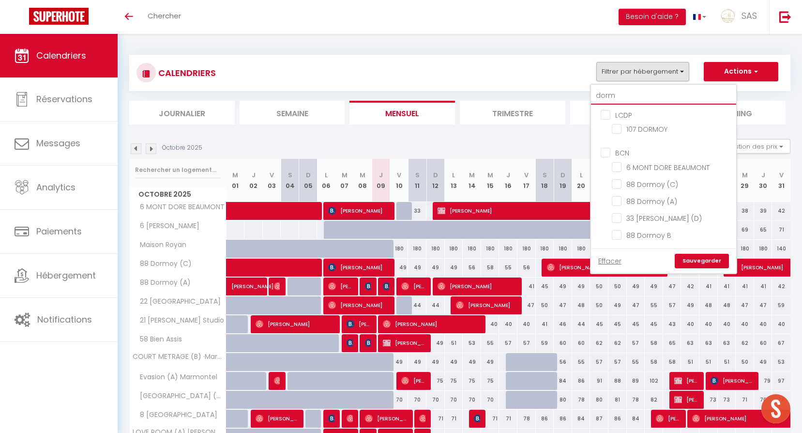
checkbox input "false"
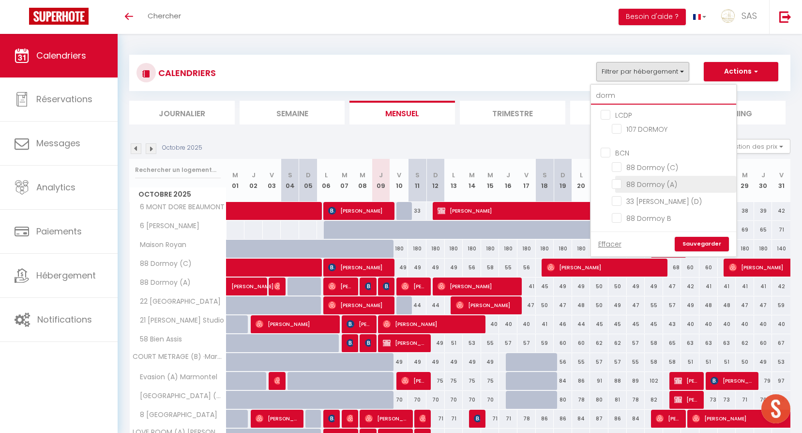
type input "dorm"
click at [654, 185] on input "88 Dormoy (A)" at bounding box center [672, 184] width 121 height 10
checkbox input "true"
checkbox input "false"
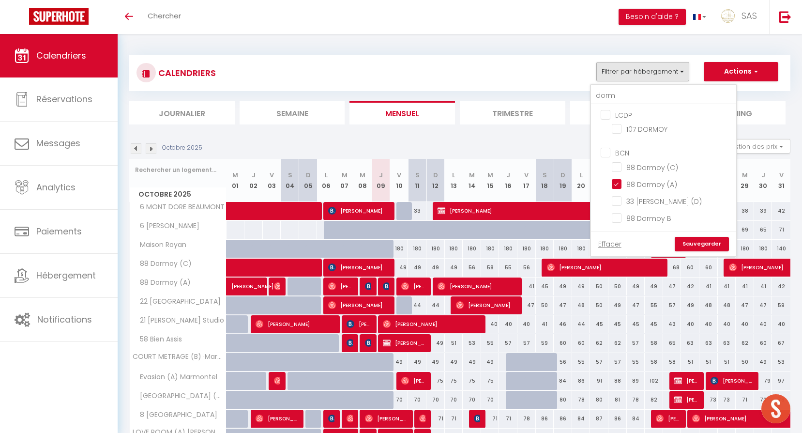
checkbox input "false"
click at [701, 240] on link "Sauvegarder" at bounding box center [702, 244] width 54 height 15
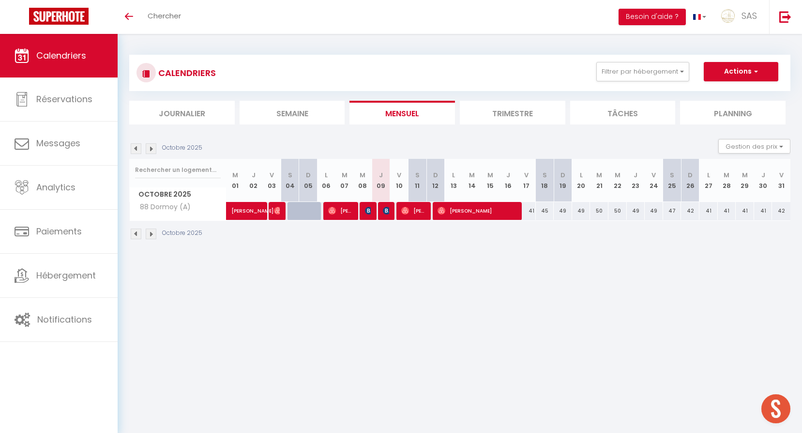
click at [403, 340] on body "🟢 Des questions ou besoin d'assistance pour la migration AirBnB? Prenez rdv >>>…" at bounding box center [401, 250] width 802 height 433
click at [151, 141] on div "Octobre 2025 Gestion des prix Nb Nuits minimum Règles Disponibilité" at bounding box center [459, 149] width 661 height 20
click at [151, 146] on img at bounding box center [151, 148] width 11 height 11
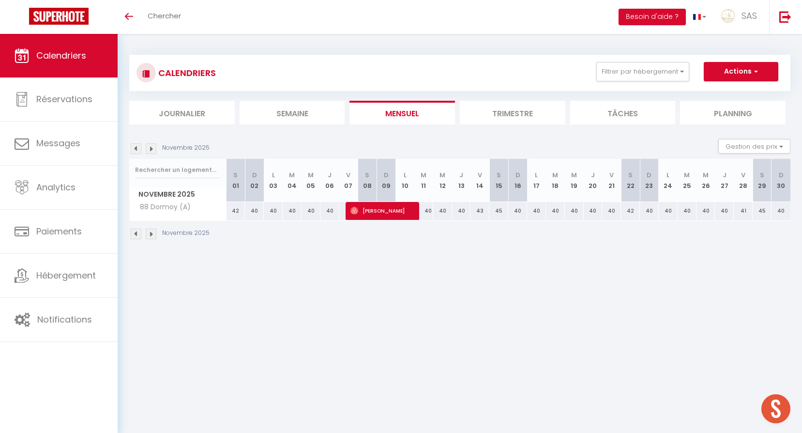
click at [151, 146] on img at bounding box center [151, 148] width 11 height 11
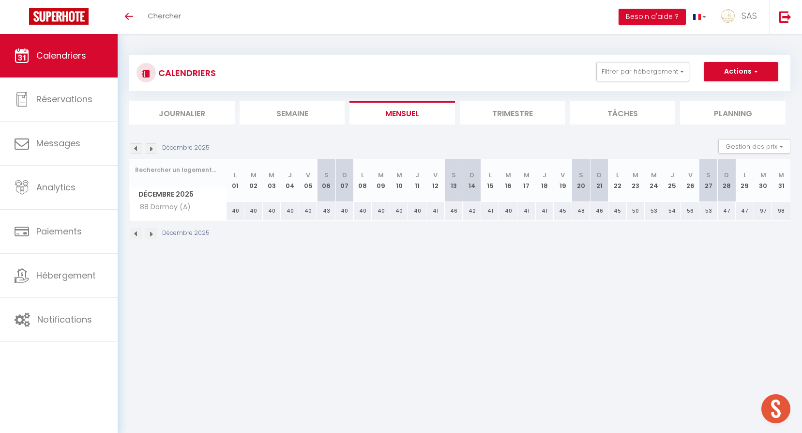
click at [140, 146] on img at bounding box center [136, 148] width 11 height 11
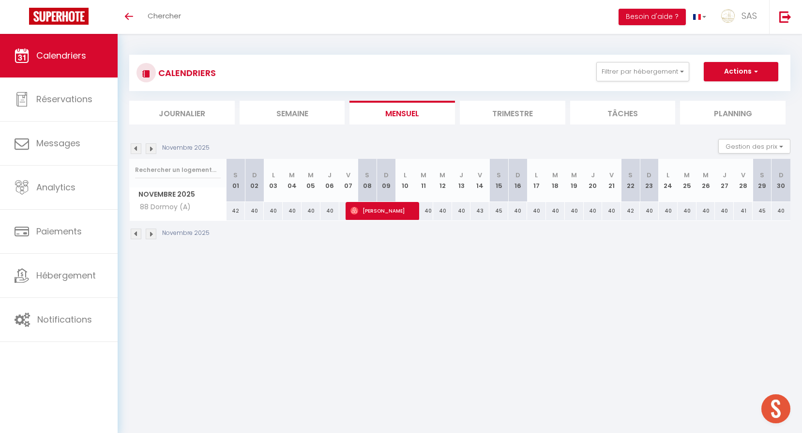
click at [140, 146] on img at bounding box center [136, 148] width 11 height 11
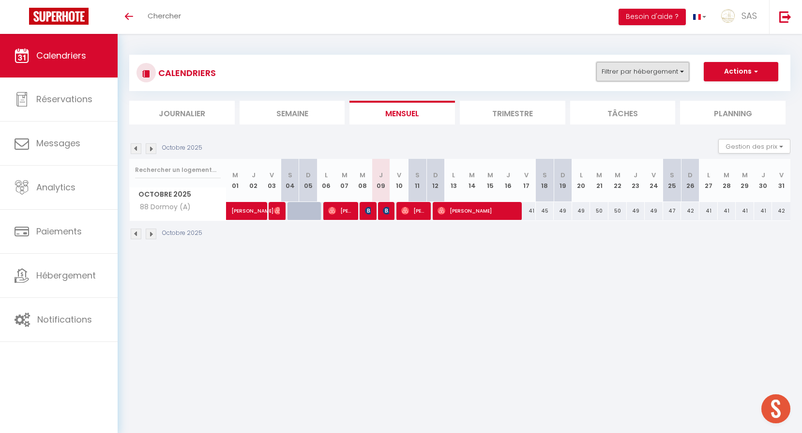
click at [637, 64] on button "Filtrer par hébergement" at bounding box center [642, 71] width 93 height 19
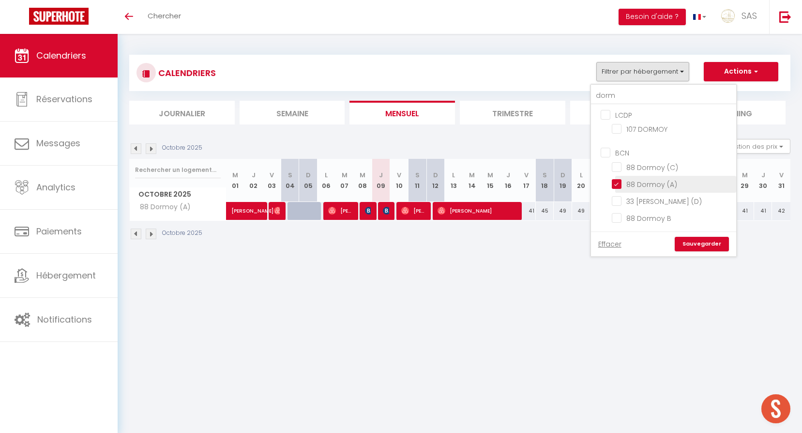
click at [642, 186] on input "88 Dormoy (A)" at bounding box center [672, 184] width 121 height 10
checkbox input "false"
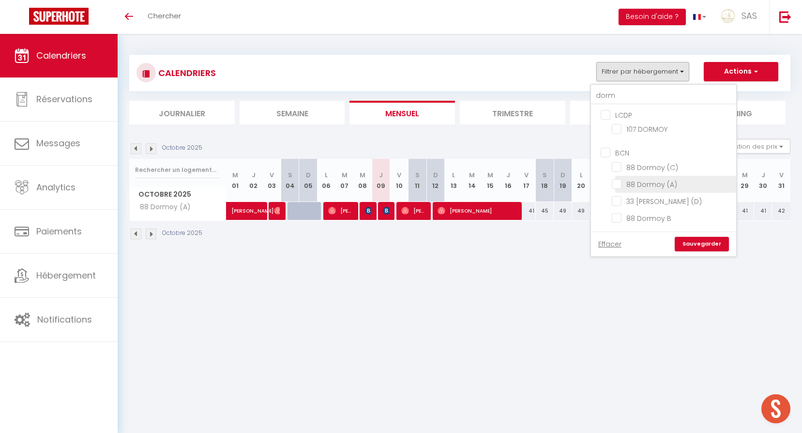
checkbox input "false"
click at [668, 202] on input "33 [PERSON_NAME] (D)" at bounding box center [672, 201] width 121 height 10
checkbox input "true"
checkbox input "false"
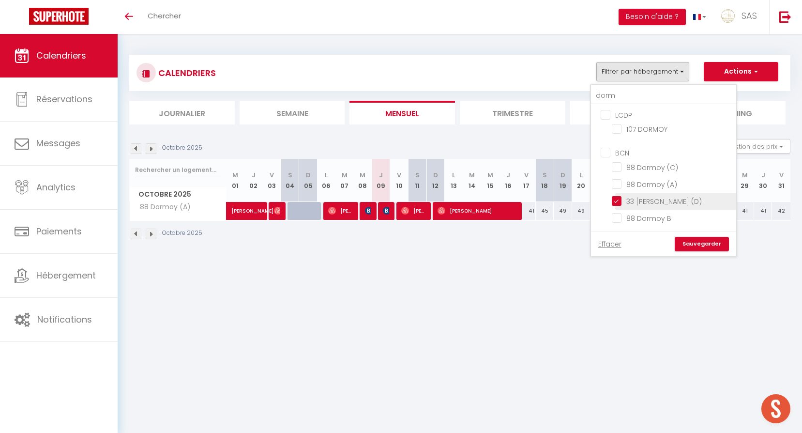
checkbox input "false"
click at [696, 245] on link "Sauvegarder" at bounding box center [702, 244] width 54 height 15
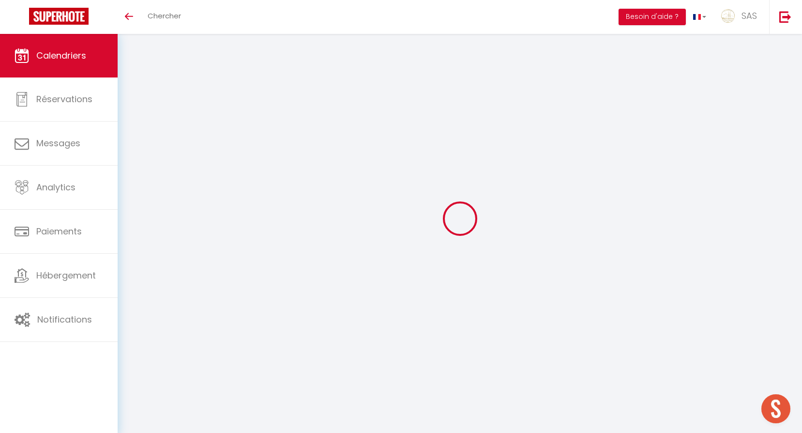
select select
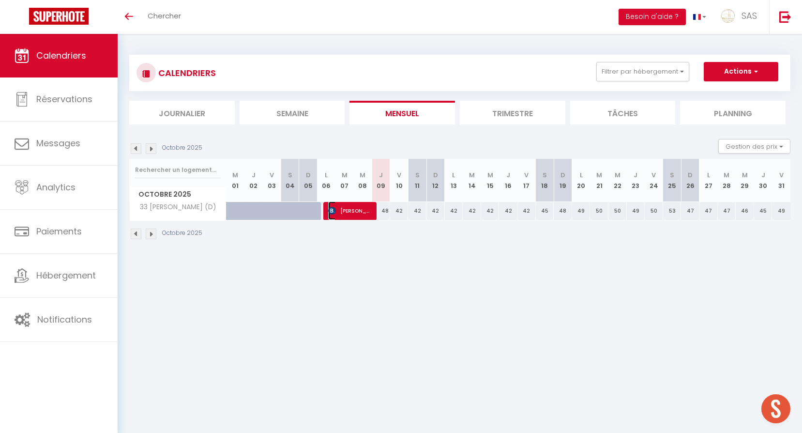
click at [360, 216] on span "[PERSON_NAME]" at bounding box center [349, 210] width 43 height 18
select select "OK"
select select "0"
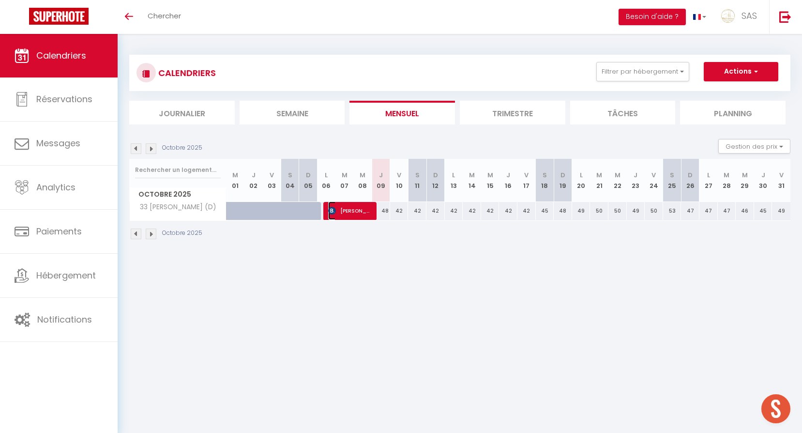
select select "1"
select select
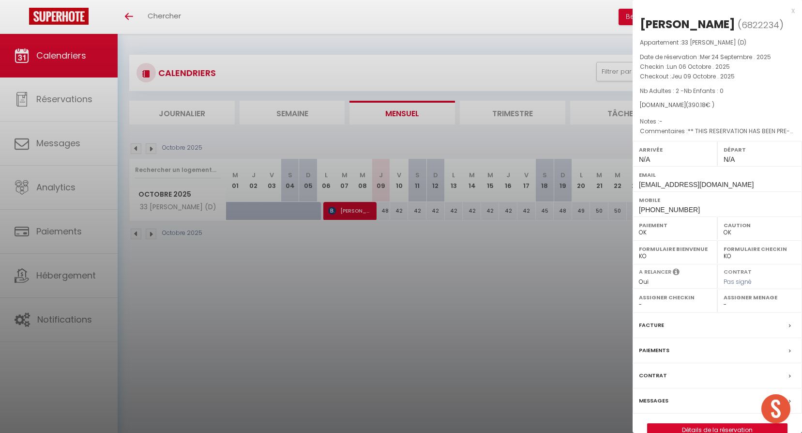
click at [371, 306] on div at bounding box center [401, 216] width 802 height 433
checkbox input "false"
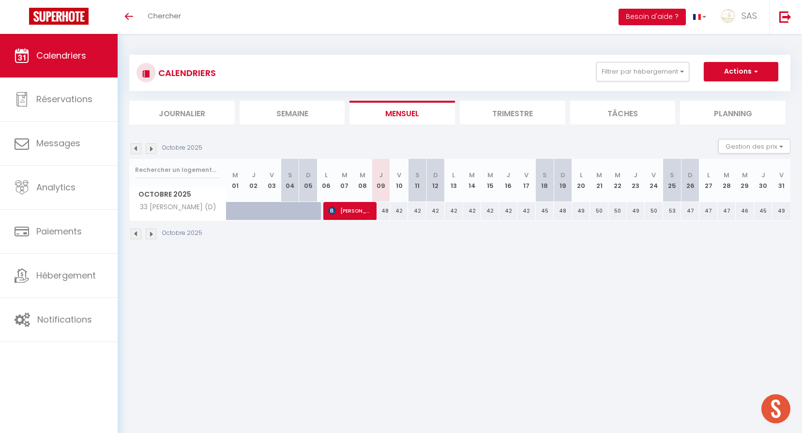
checkbox input "false"
click at [593, 83] on div "CALENDRIERS Filtrer par hébergement dorm LCDP 107 DORMOY BCN 88 Dormoy (C) 88 D…" at bounding box center [459, 73] width 647 height 22
click at [609, 77] on button "Filtrer par hébergement" at bounding box center [642, 71] width 93 height 19
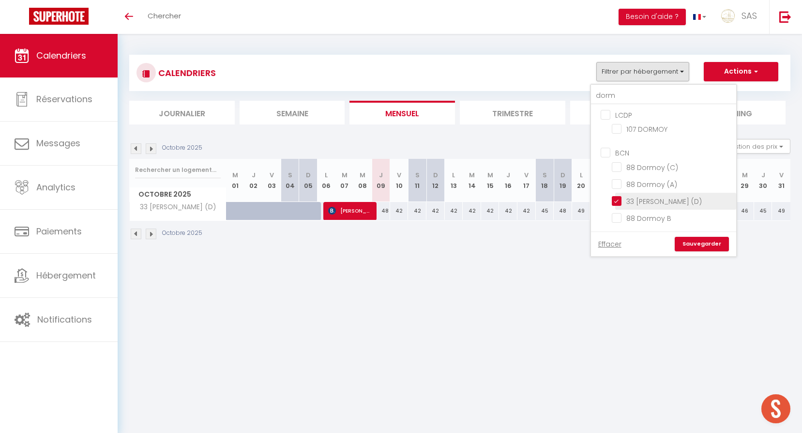
click at [654, 208] on li "33 [PERSON_NAME] (D)" at bounding box center [675, 201] width 121 height 17
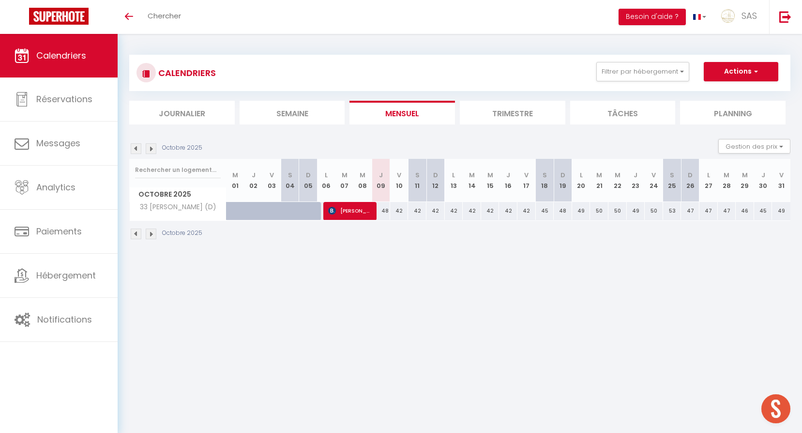
checkbox input "false"
click at [650, 76] on button "Filtrer par hébergement" at bounding box center [642, 71] width 93 height 19
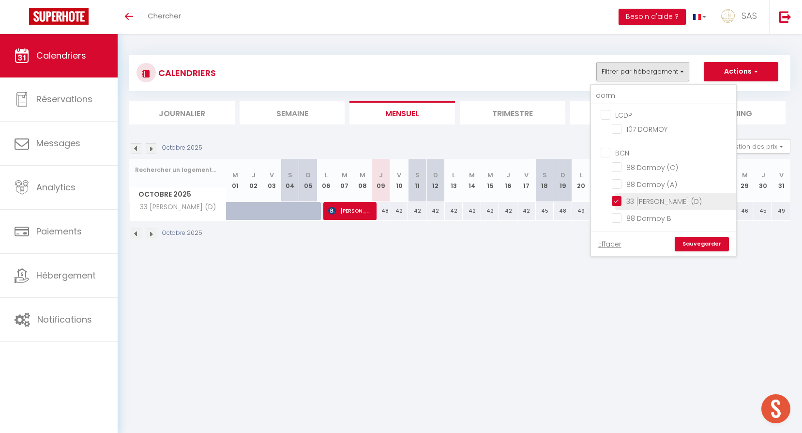
click at [661, 201] on input "33 [PERSON_NAME] (D)" at bounding box center [672, 201] width 121 height 10
checkbox input "false"
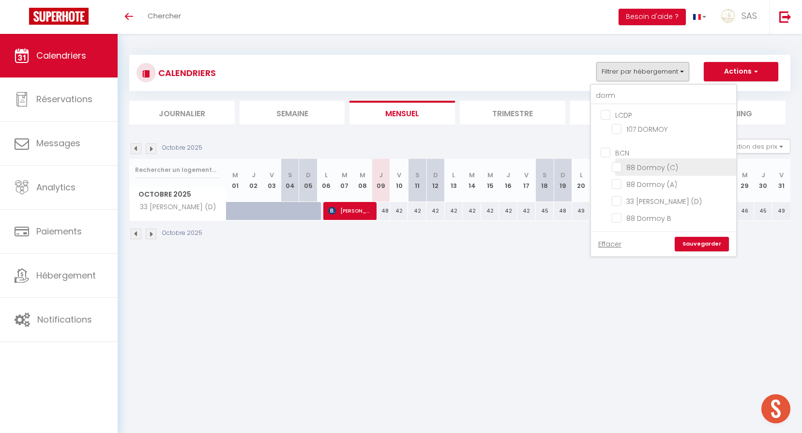
click at [653, 166] on input "88 Dormoy (C)" at bounding box center [672, 166] width 121 height 10
checkbox input "true"
checkbox input "false"
click at [707, 247] on link "Sauvegarder" at bounding box center [702, 244] width 54 height 15
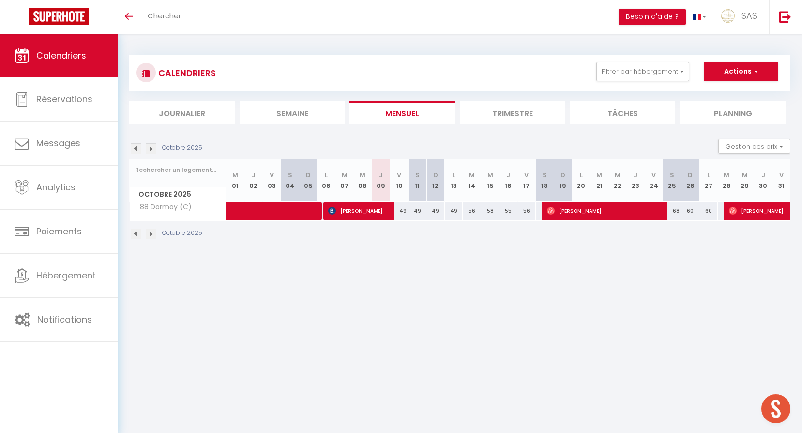
click at [379, 285] on body "🟢 Des questions ou besoin d'assistance pour la migration AirBnB? Prenez rdv >>>…" at bounding box center [401, 250] width 802 height 433
click at [149, 144] on img at bounding box center [151, 148] width 11 height 11
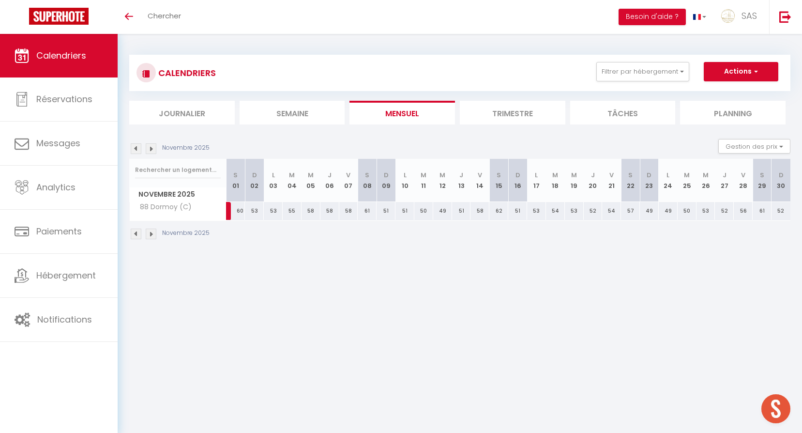
click at [131, 145] on img at bounding box center [136, 148] width 11 height 11
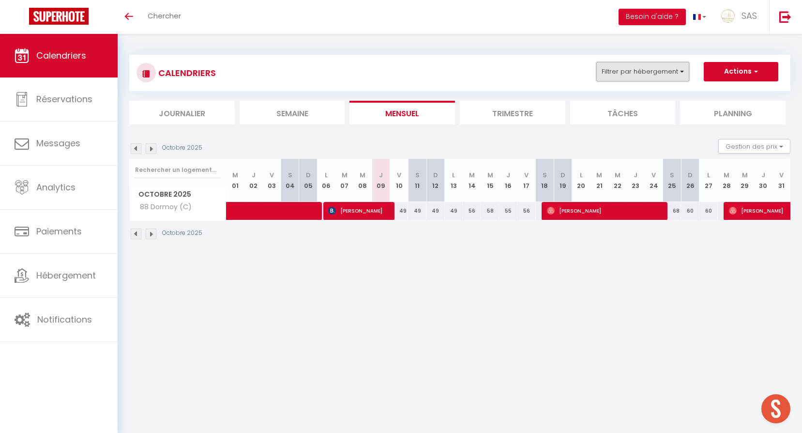
click at [635, 64] on button "Filtrer par hébergement" at bounding box center [642, 71] width 93 height 19
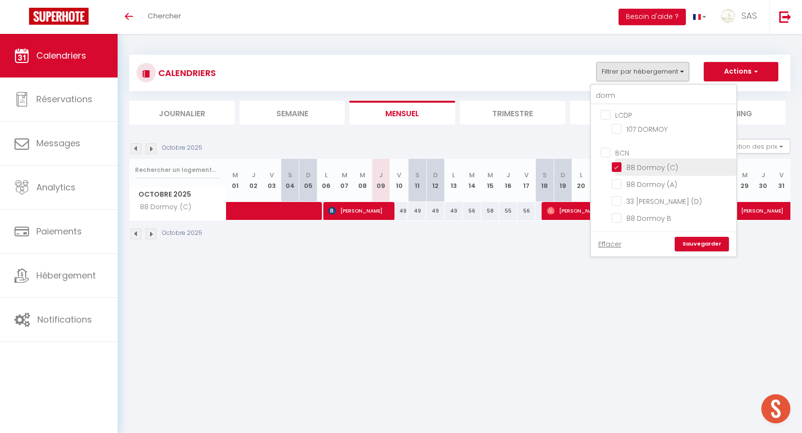
click at [650, 162] on input "88 Dormoy (C)" at bounding box center [672, 166] width 121 height 10
checkbox input "false"
click at [699, 243] on link "Sauvegarder" at bounding box center [702, 244] width 54 height 15
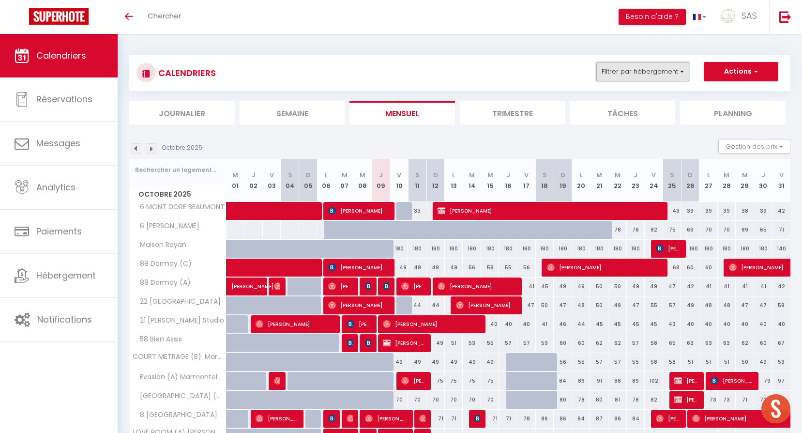
click at [681, 68] on button "Filtrer par hébergement" at bounding box center [642, 71] width 93 height 19
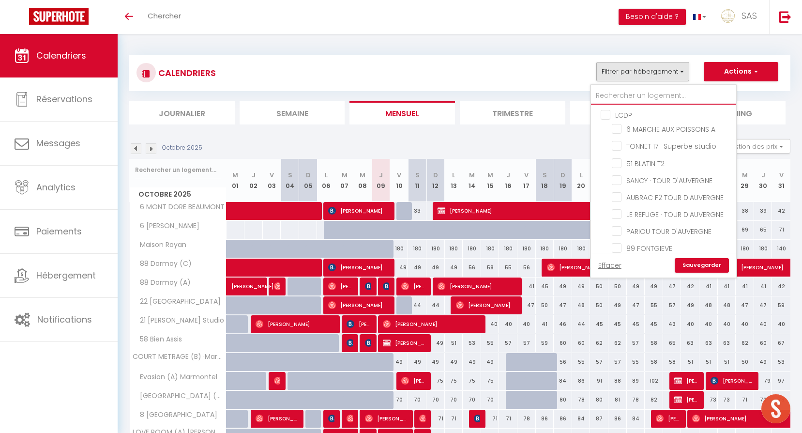
click at [659, 98] on input "text" at bounding box center [663, 95] width 145 height 17
type input "6"
checkbox input "false"
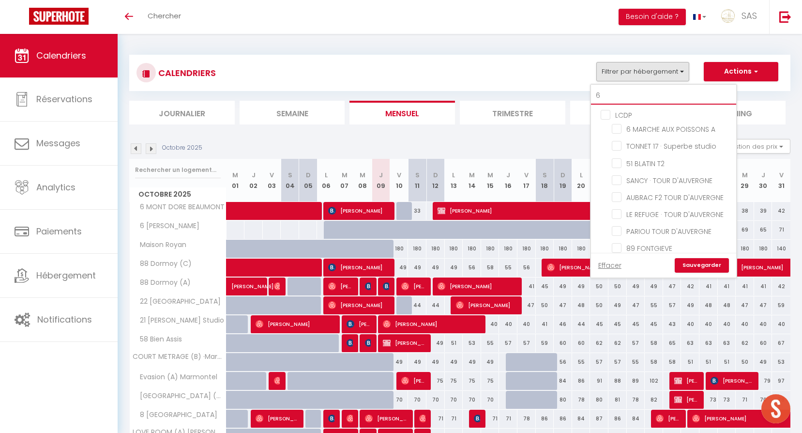
checkbox input "false"
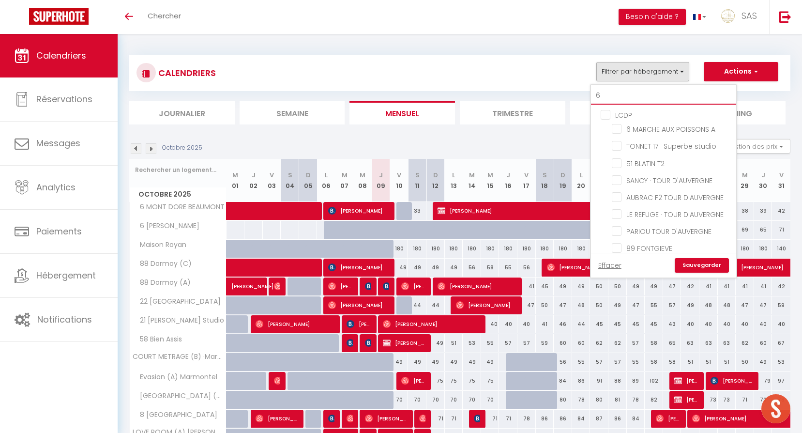
checkbox input "false"
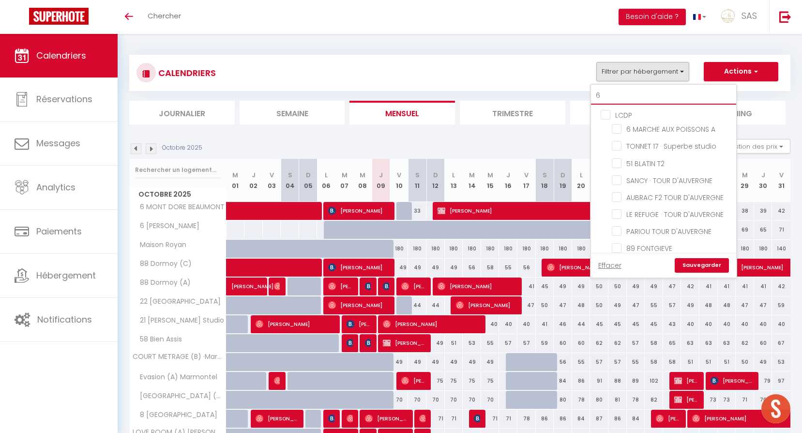
checkbox input "false"
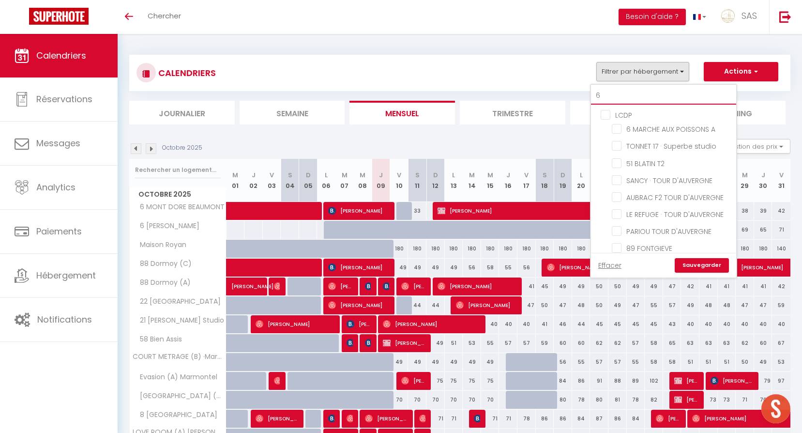
checkbox input "false"
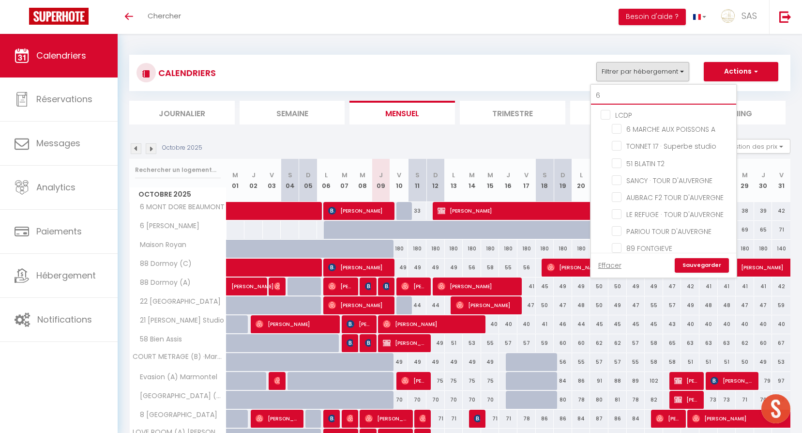
checkbox input "false"
type input "64"
checkbox input "false"
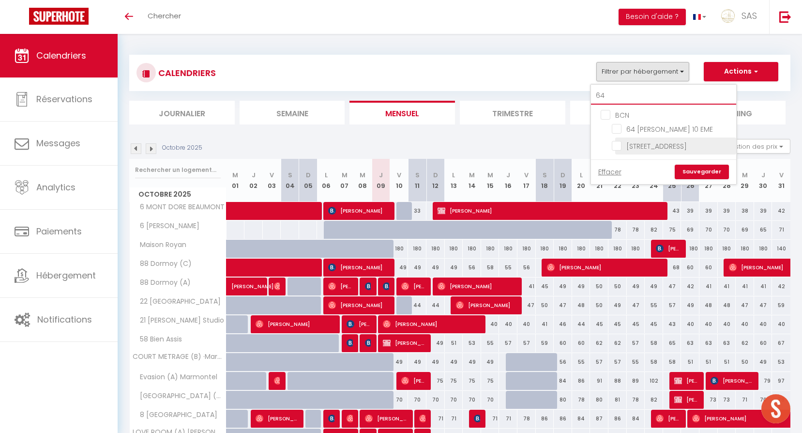
type input "64"
click at [648, 143] on input "[STREET_ADDRESS]" at bounding box center [672, 145] width 121 height 10
checkbox input "true"
checkbox input "false"
click at [701, 171] on link "Sauvegarder" at bounding box center [702, 172] width 54 height 15
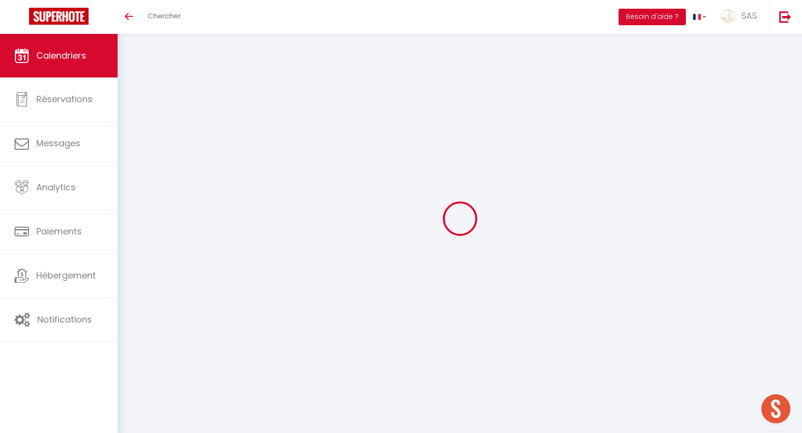
select select
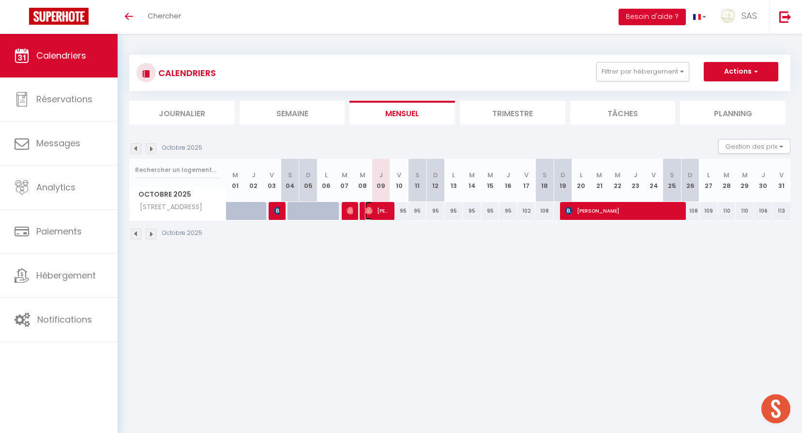
drag, startPoint x: 388, startPoint y: 206, endPoint x: 372, endPoint y: 228, distance: 27.8
click at [388, 206] on span "[PERSON_NAME]" at bounding box center [377, 210] width 25 height 18
select select "OK"
select select "0"
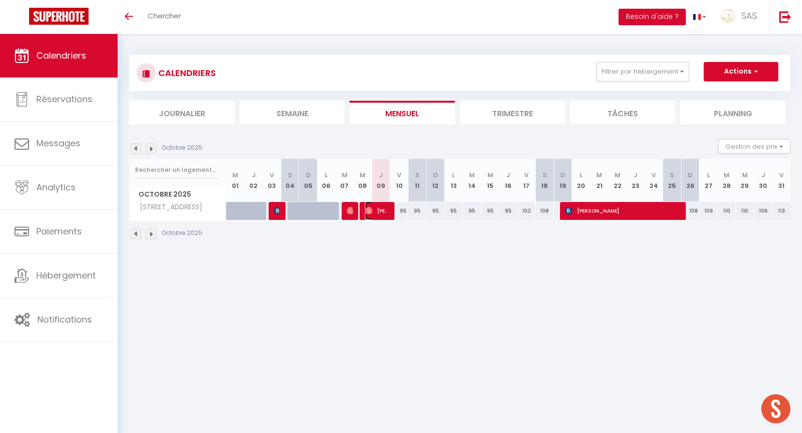
select select "0"
select select "1"
select select
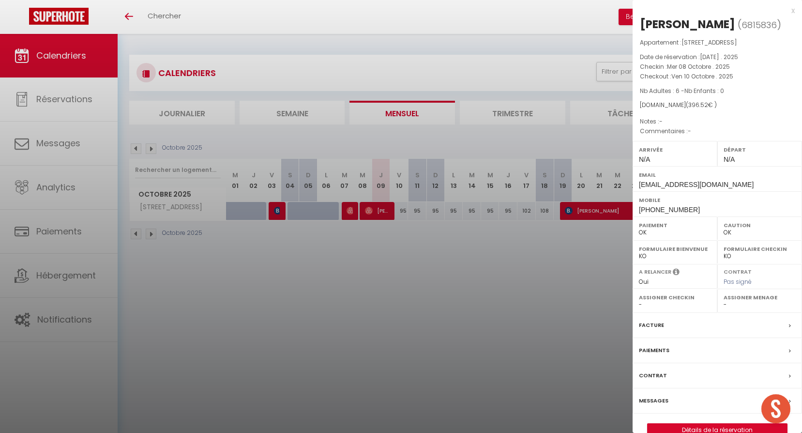
click at [347, 270] on div at bounding box center [401, 216] width 802 height 433
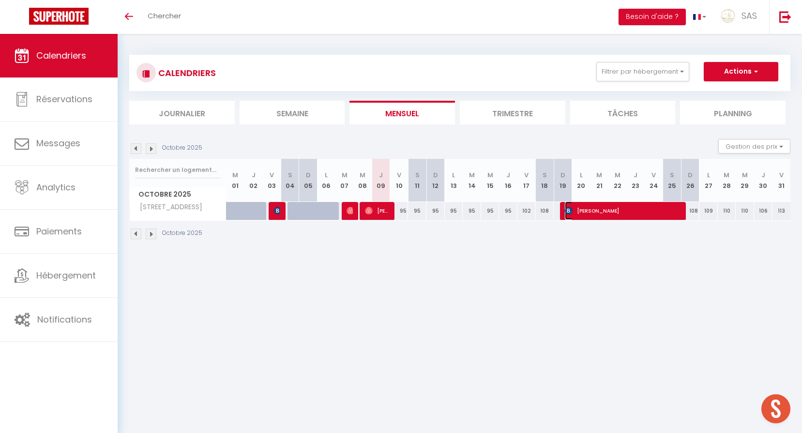
click at [611, 207] on span "[PERSON_NAME]" at bounding box center [623, 210] width 117 height 18
select select "KO"
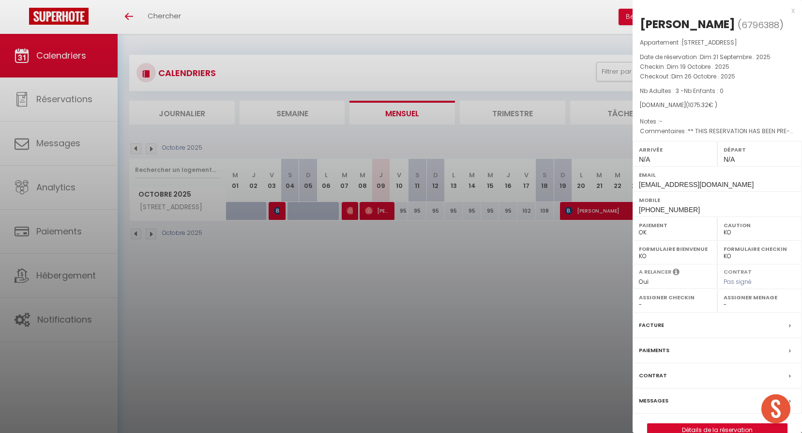
click at [423, 323] on div at bounding box center [401, 216] width 802 height 433
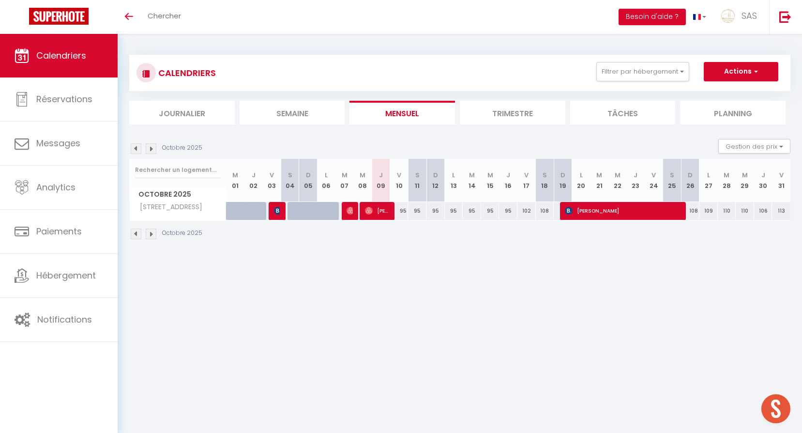
click at [152, 149] on img at bounding box center [151, 148] width 11 height 11
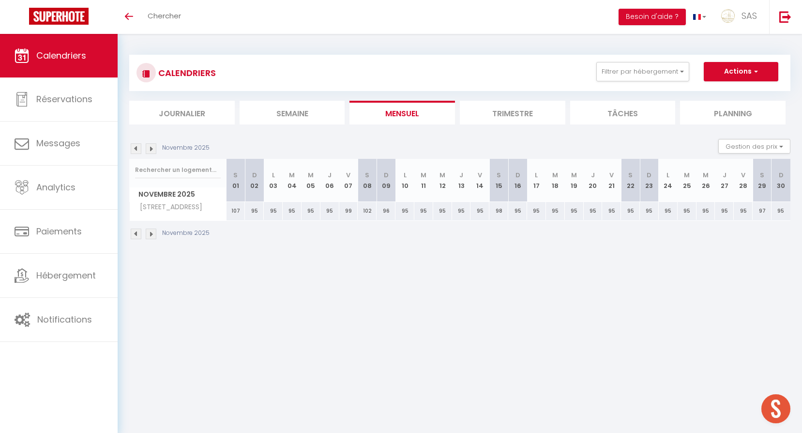
click at [133, 147] on img at bounding box center [136, 148] width 11 height 11
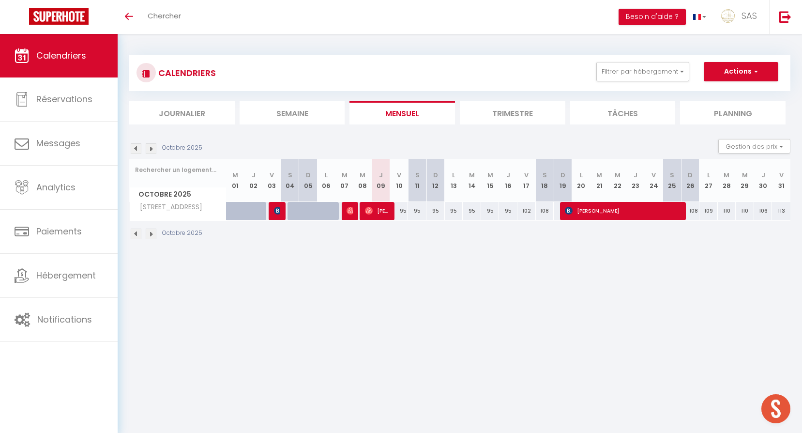
click at [151, 156] on div "Octobre 2025 Gestion des prix Nb Nuits minimum Règles Disponibilité" at bounding box center [459, 149] width 661 height 20
click at [157, 147] on div "Octobre 2025" at bounding box center [167, 148] width 76 height 11
click at [157, 146] on div "Octobre 2025" at bounding box center [167, 148] width 76 height 11
drag, startPoint x: 157, startPoint y: 146, endPoint x: 166, endPoint y: 161, distance: 17.9
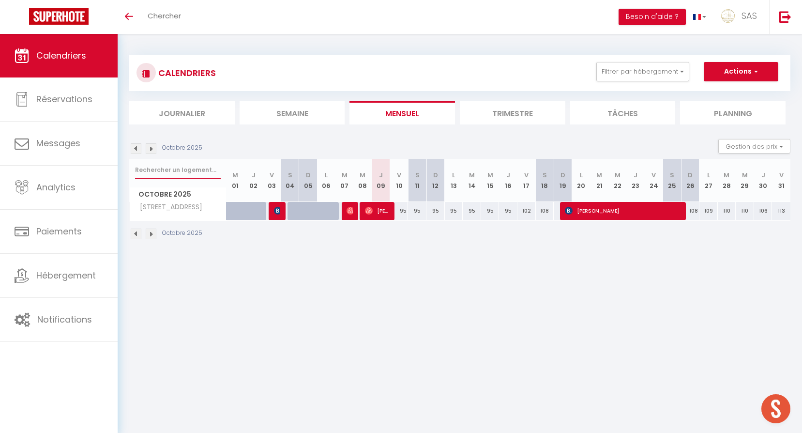
click at [166, 161] on input "text" at bounding box center [178, 169] width 86 height 17
click at [157, 146] on div "Octobre 2025" at bounding box center [167, 148] width 76 height 11
click at [152, 146] on img at bounding box center [151, 148] width 11 height 11
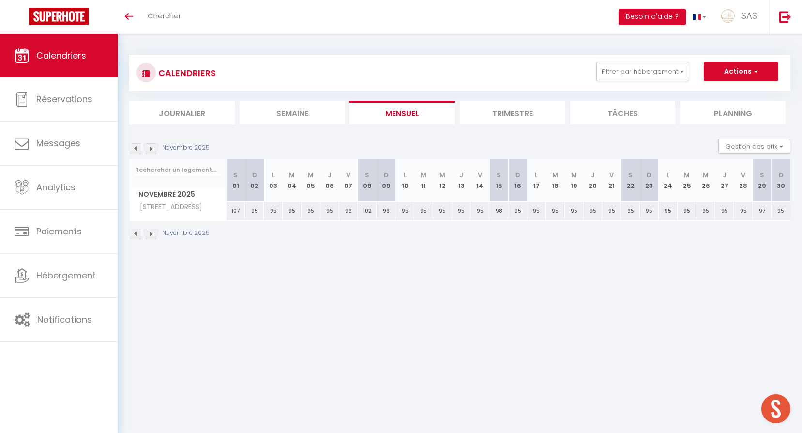
click at [152, 146] on img at bounding box center [151, 148] width 11 height 11
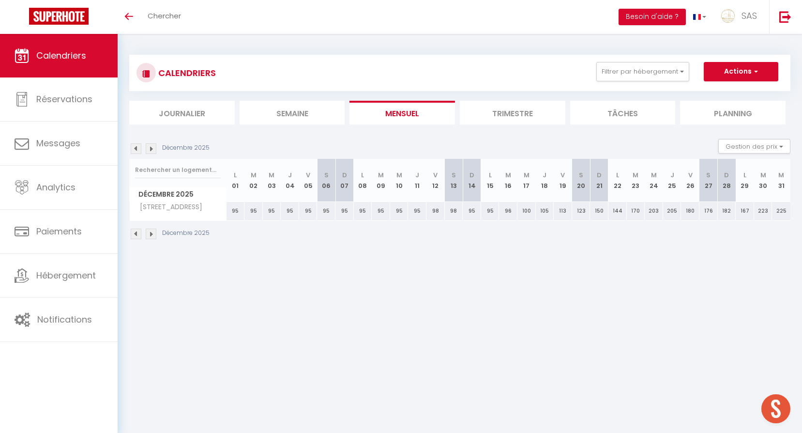
click at [152, 146] on img at bounding box center [151, 148] width 11 height 11
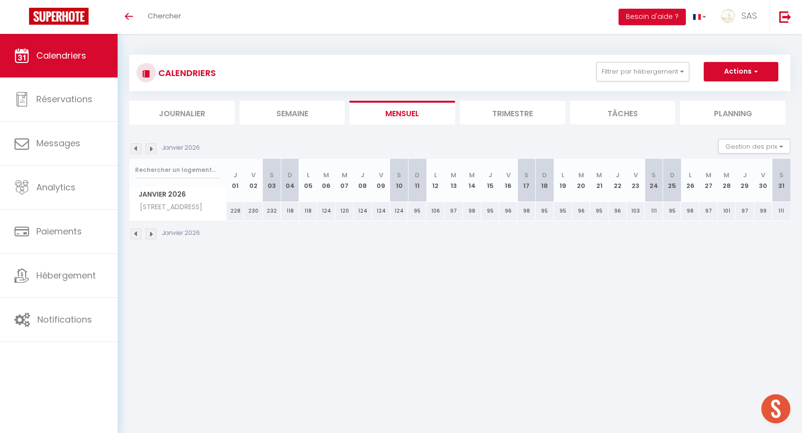
click at [128, 145] on div "CALENDRIERS Filtrer par hébergement 64 BCN 64 [PERSON_NAME] 10 EME 64 RELAIS ST…" at bounding box center [460, 147] width 684 height 227
click at [133, 149] on img at bounding box center [136, 148] width 11 height 11
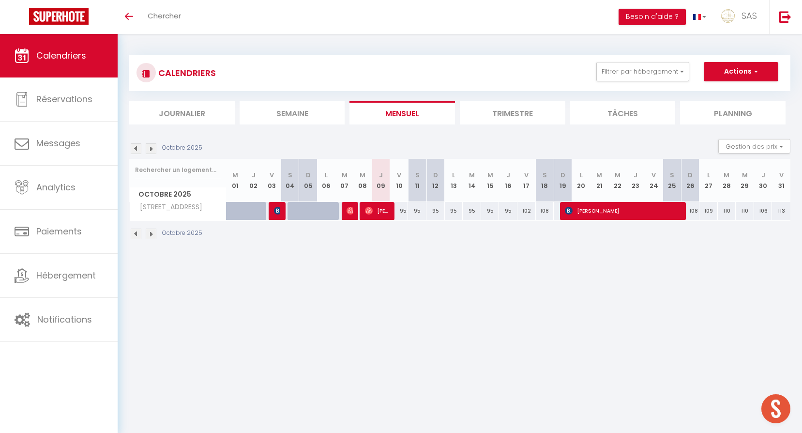
click at [150, 150] on img at bounding box center [151, 148] width 11 height 11
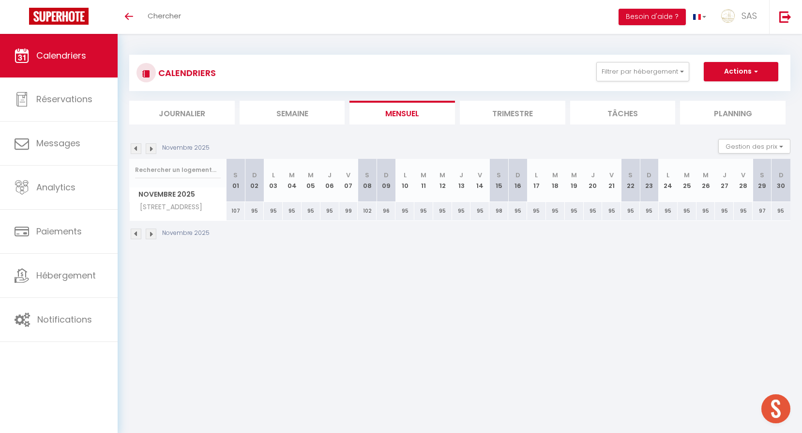
click at [150, 150] on img at bounding box center [151, 148] width 11 height 11
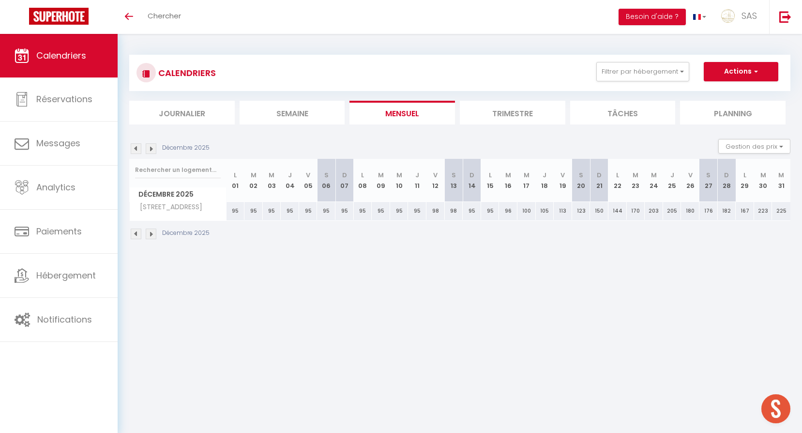
click at [150, 150] on img at bounding box center [151, 148] width 11 height 11
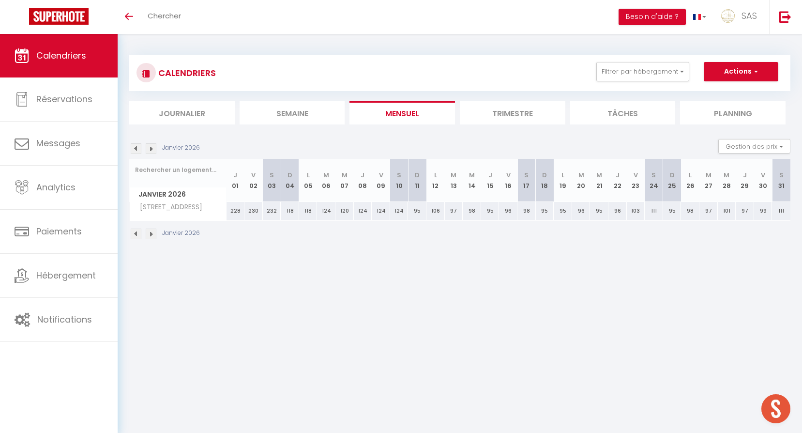
click at [139, 148] on img at bounding box center [136, 148] width 11 height 11
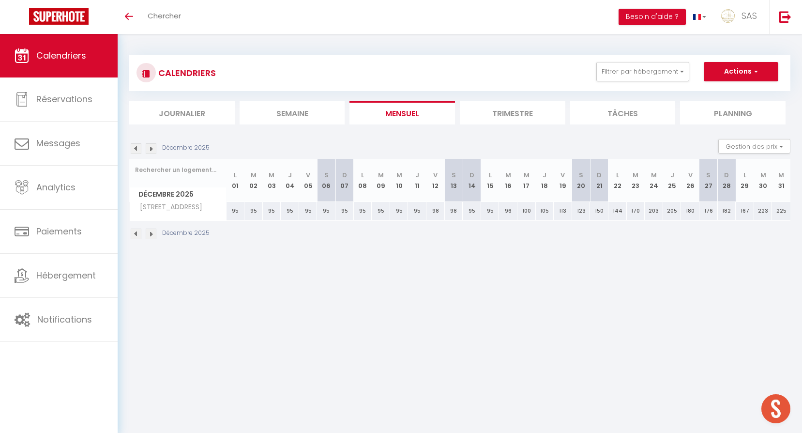
click at [139, 148] on img at bounding box center [136, 148] width 11 height 11
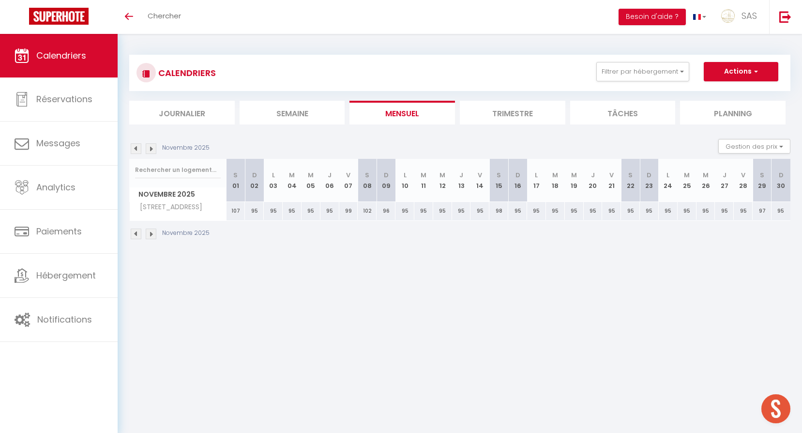
click at [139, 148] on img at bounding box center [136, 148] width 11 height 11
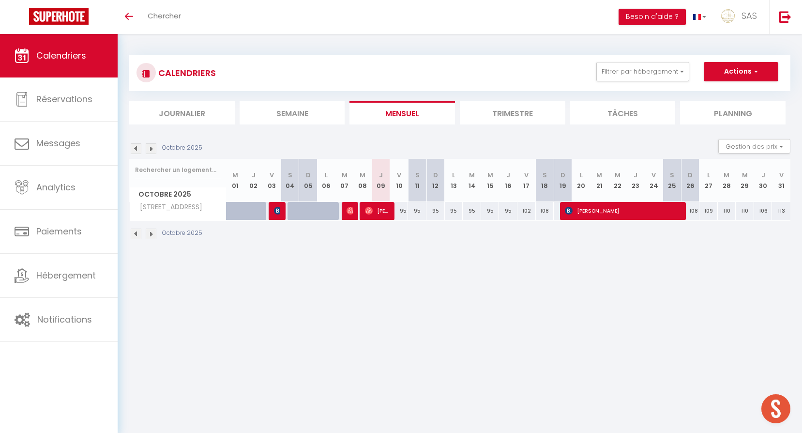
click at [139, 148] on img at bounding box center [136, 148] width 11 height 11
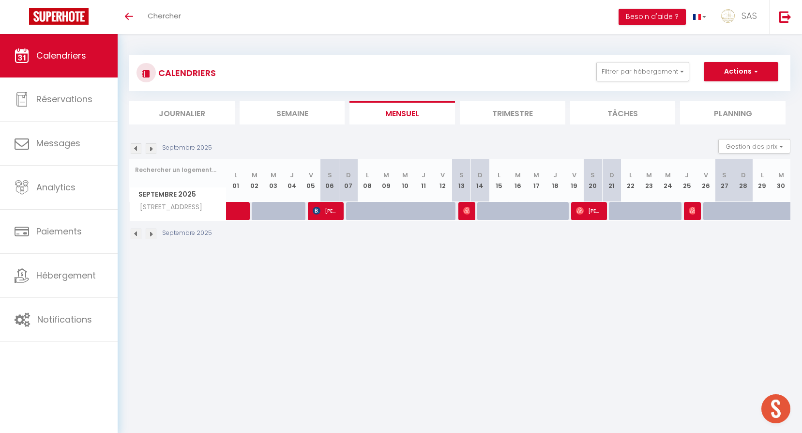
click at [139, 148] on img at bounding box center [136, 148] width 11 height 11
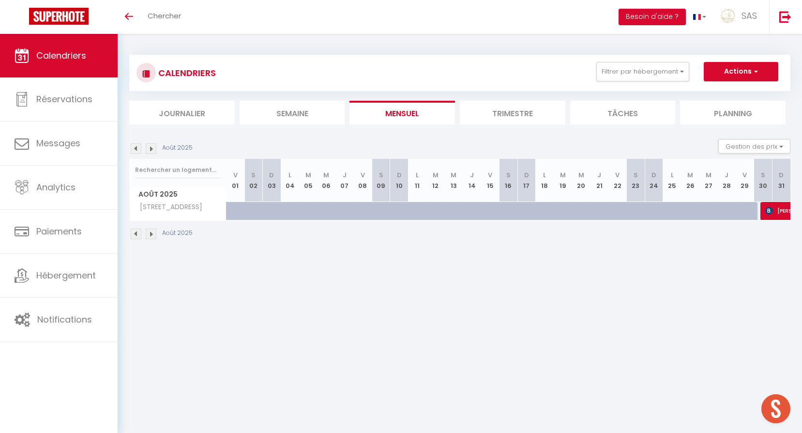
click at [147, 148] on img at bounding box center [151, 148] width 11 height 11
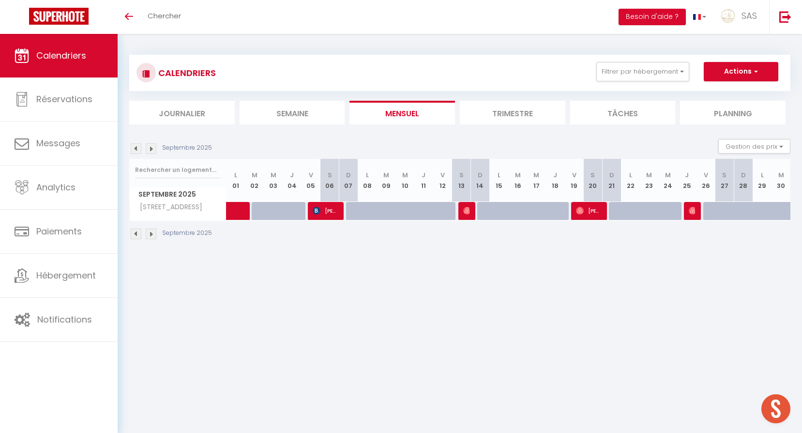
click at [145, 152] on div "Septembre 2025" at bounding box center [172, 148] width 86 height 11
click at [155, 147] on img at bounding box center [151, 148] width 11 height 11
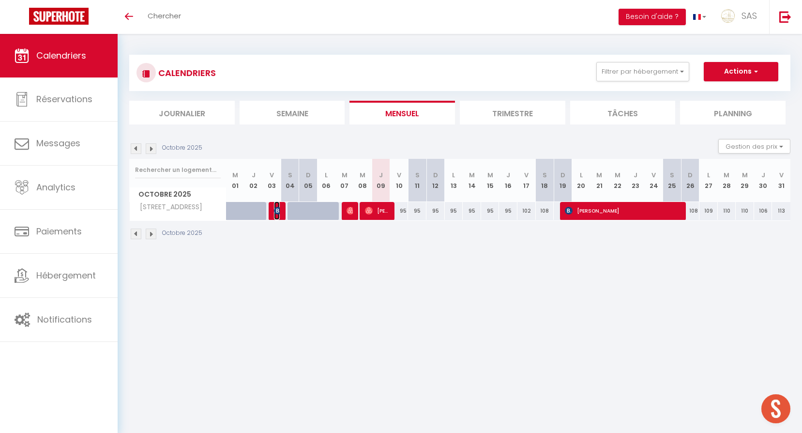
click at [275, 212] on img at bounding box center [278, 211] width 8 height 8
select select "OK"
select select "52582"
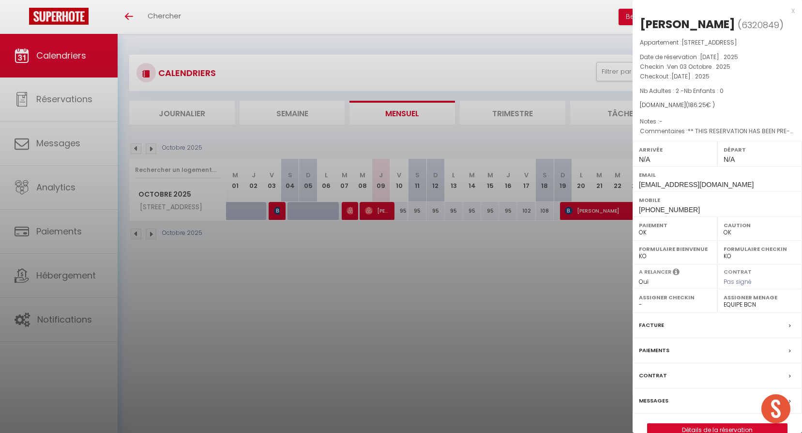
click at [302, 265] on div at bounding box center [401, 216] width 802 height 433
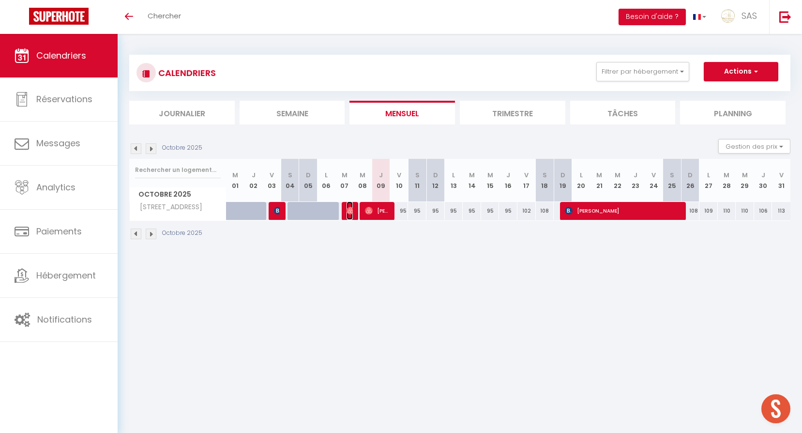
click at [352, 212] on img at bounding box center [351, 211] width 8 height 8
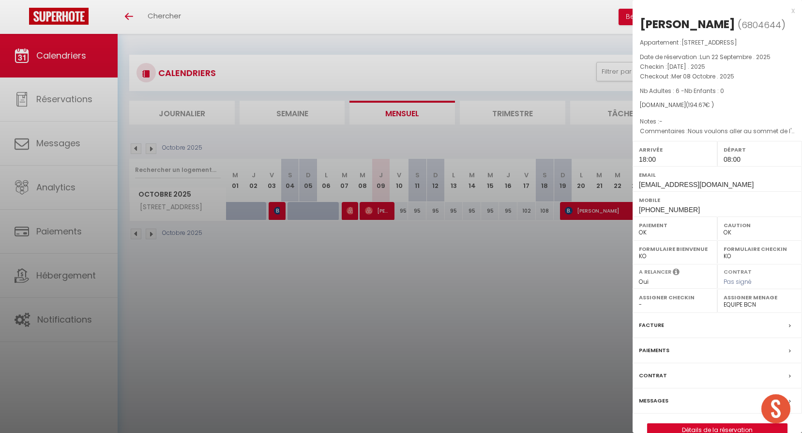
click at [352, 212] on div at bounding box center [401, 216] width 802 height 433
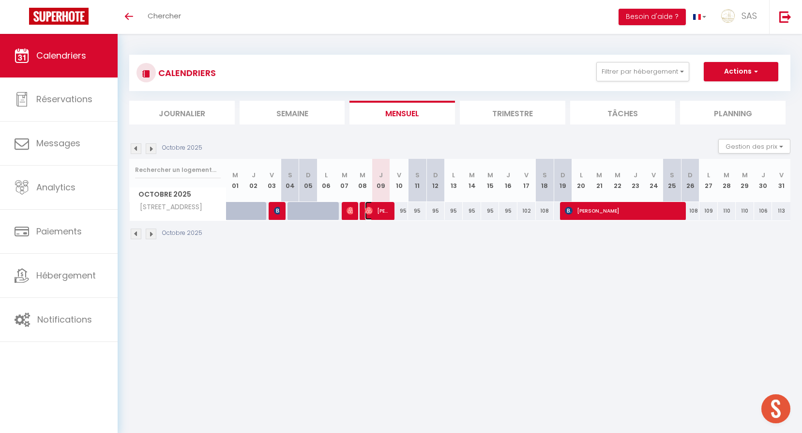
click at [369, 212] on img at bounding box center [369, 211] width 8 height 8
select select "0"
select select
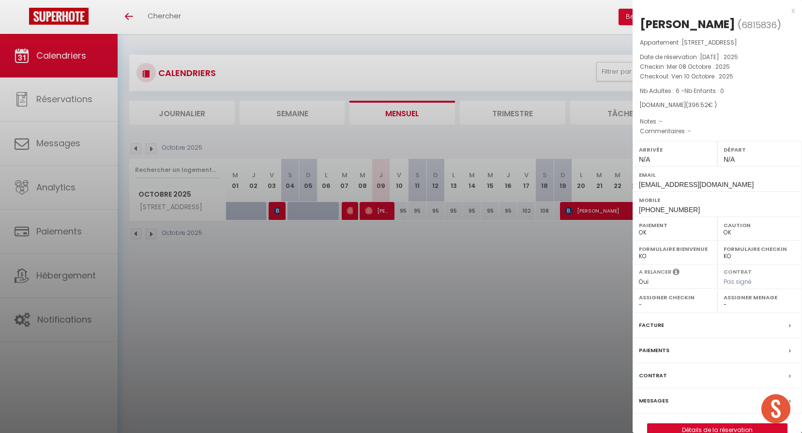
click at [392, 241] on div at bounding box center [401, 216] width 802 height 433
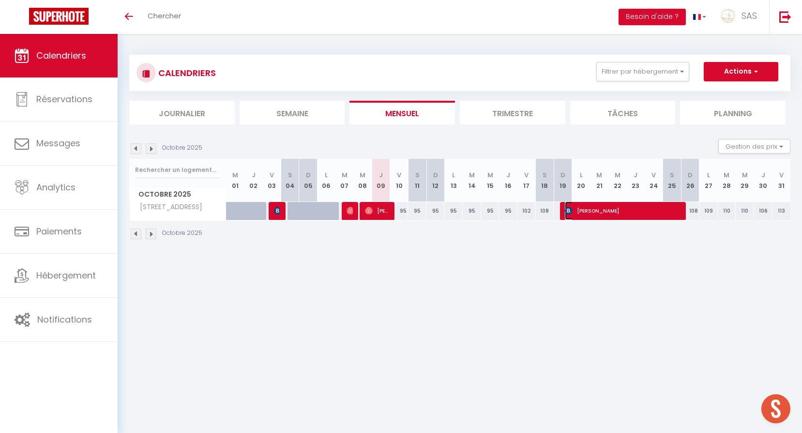
click at [605, 212] on span "[PERSON_NAME]" at bounding box center [623, 210] width 117 height 18
select select "KO"
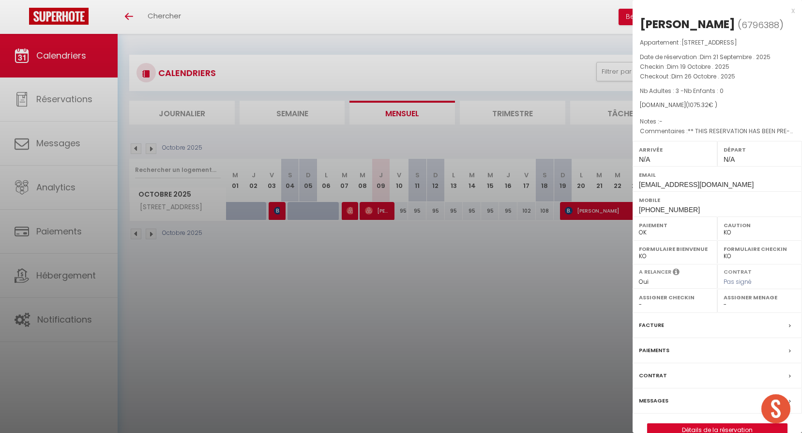
click at [491, 271] on div at bounding box center [401, 216] width 802 height 433
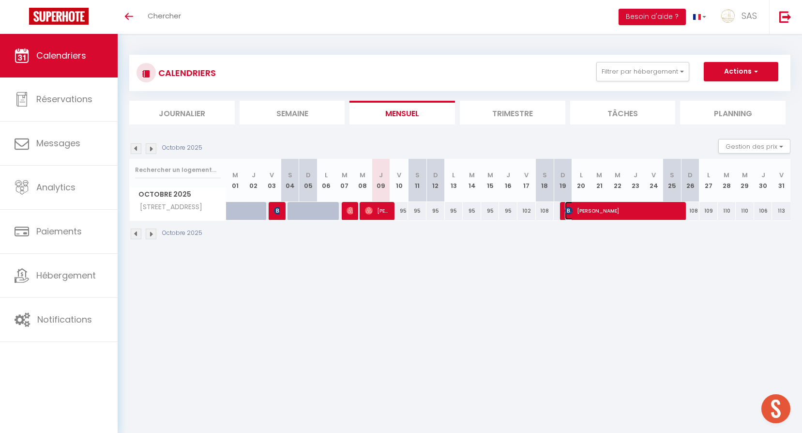
click at [611, 213] on span "[PERSON_NAME]" at bounding box center [623, 210] width 117 height 18
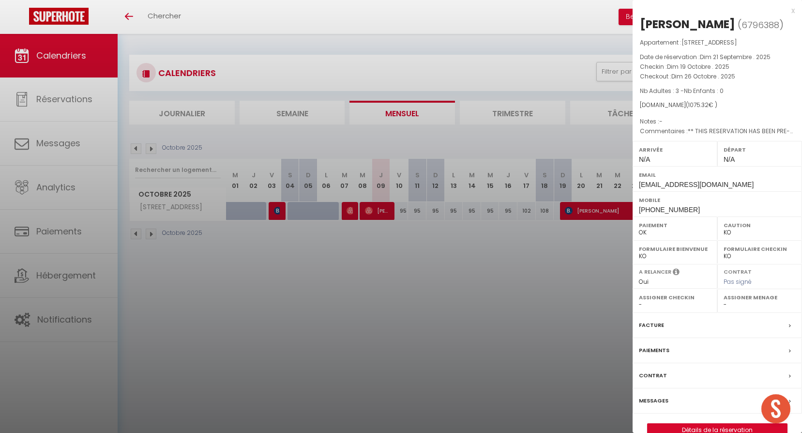
click at [414, 317] on div at bounding box center [401, 216] width 802 height 433
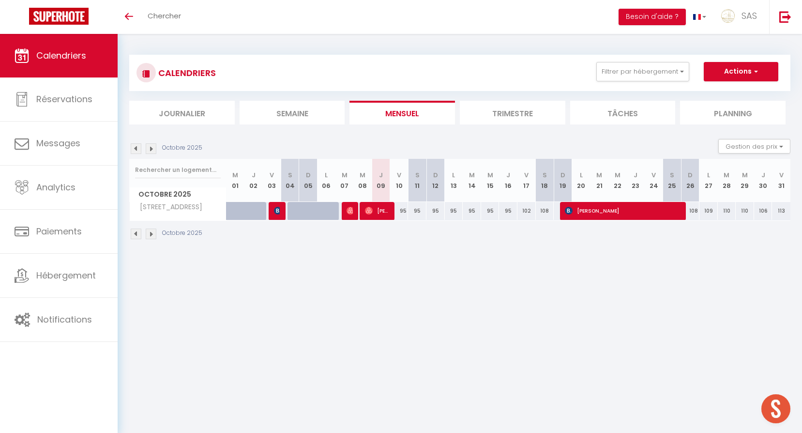
checkbox input "false"
click at [609, 78] on button "Filtrer par hébergement" at bounding box center [642, 71] width 93 height 19
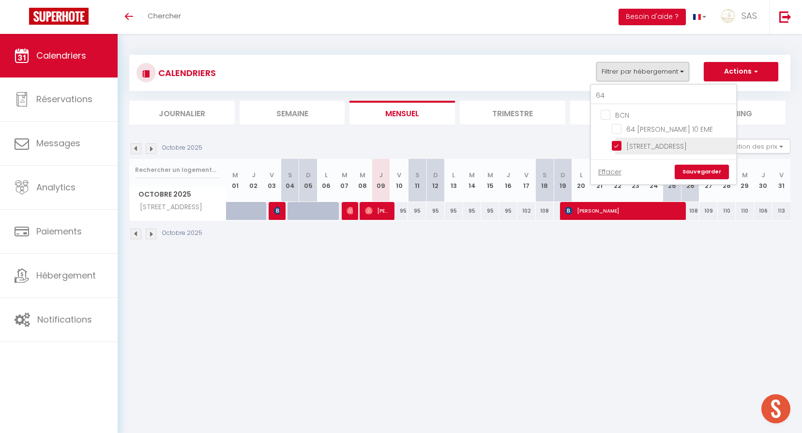
click at [623, 146] on input "[STREET_ADDRESS]" at bounding box center [672, 145] width 121 height 10
checkbox input "false"
click at [616, 99] on input "64" at bounding box center [663, 95] width 145 height 17
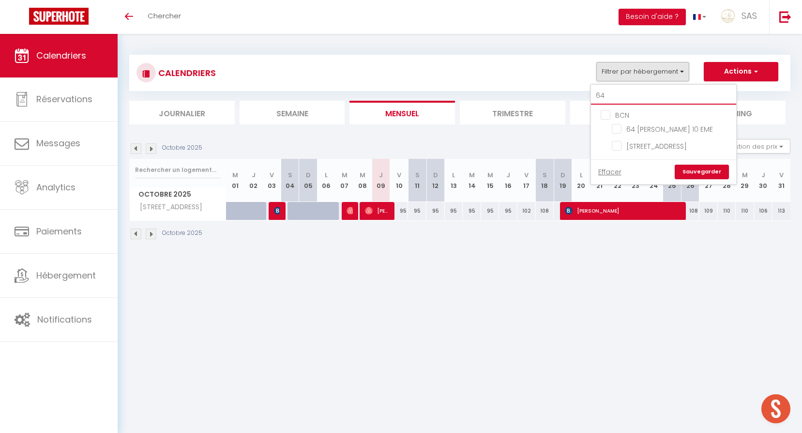
type input "2"
checkbox input "false"
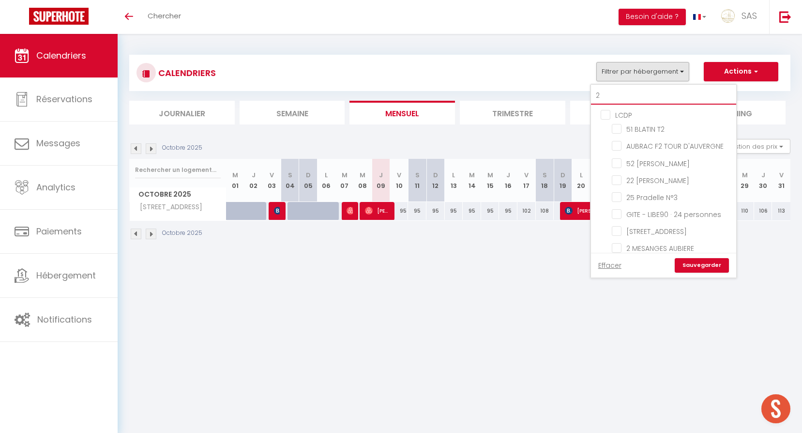
type input "28"
checkbox input "false"
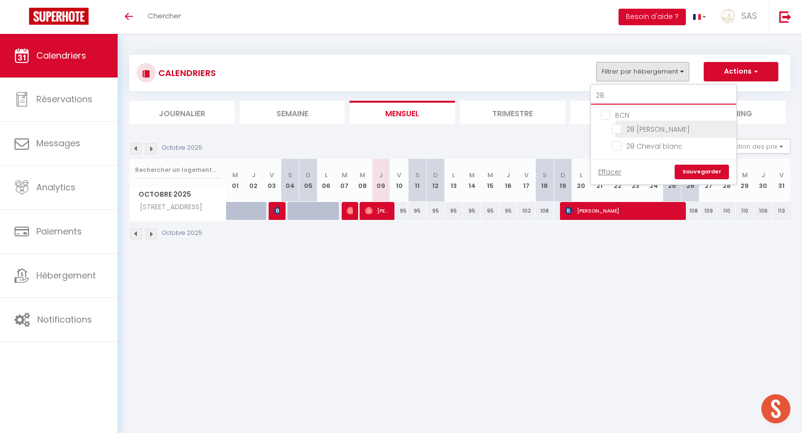
type input "28"
click at [673, 128] on input "28 [PERSON_NAME]" at bounding box center [672, 128] width 121 height 10
checkbox input "true"
checkbox input "false"
click at [699, 168] on link "Sauvegarder" at bounding box center [702, 172] width 54 height 15
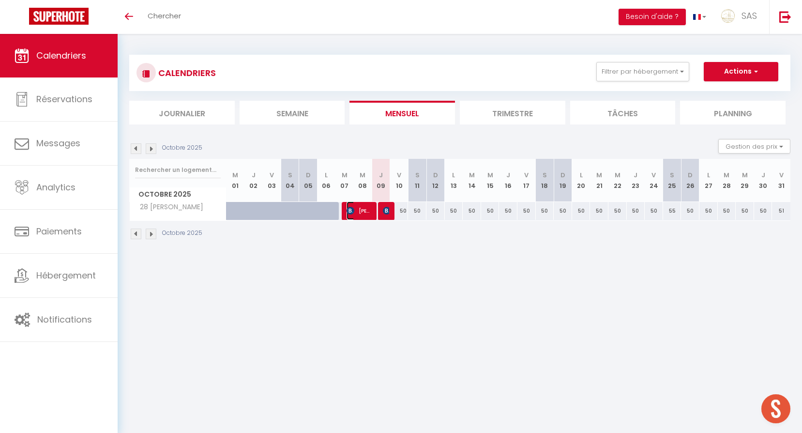
click at [362, 211] on span "[PERSON_NAME]" at bounding box center [359, 210] width 25 height 18
select select "OK"
select select "52582"
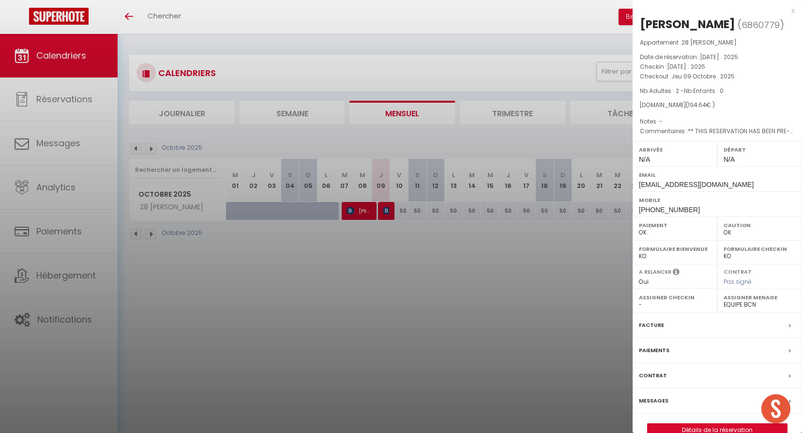
click at [373, 256] on div at bounding box center [401, 216] width 802 height 433
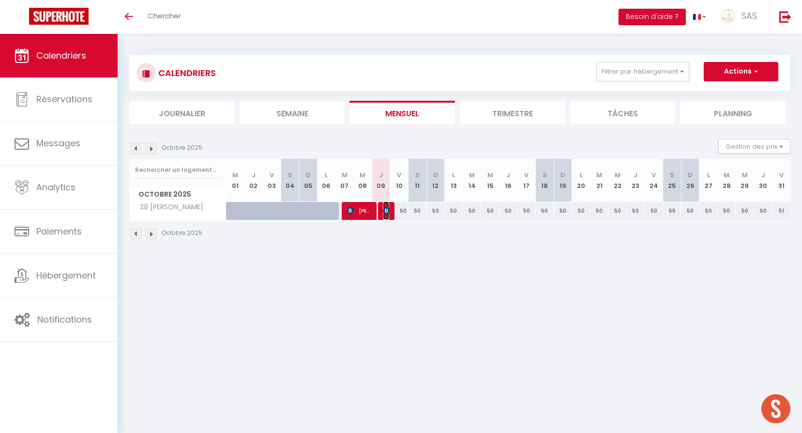
click at [386, 211] on img at bounding box center [387, 211] width 8 height 8
select select "KO"
select select
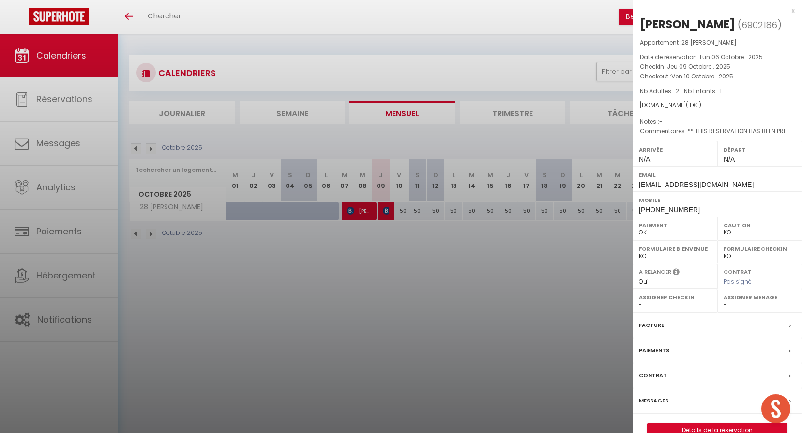
click at [376, 246] on div at bounding box center [401, 216] width 802 height 433
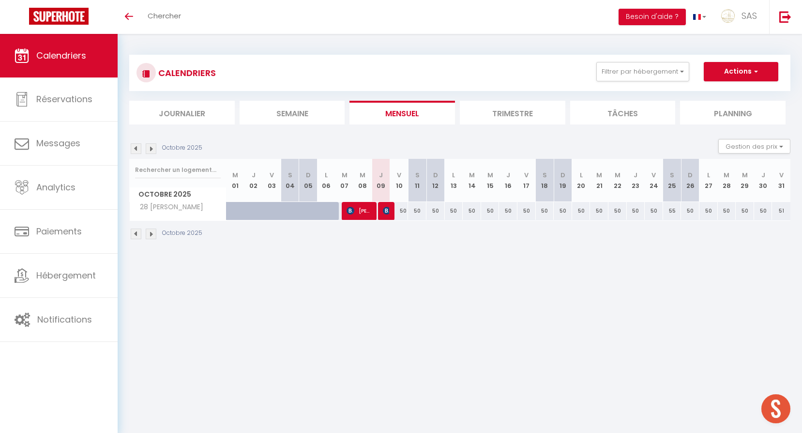
click at [156, 146] on img at bounding box center [151, 148] width 11 height 11
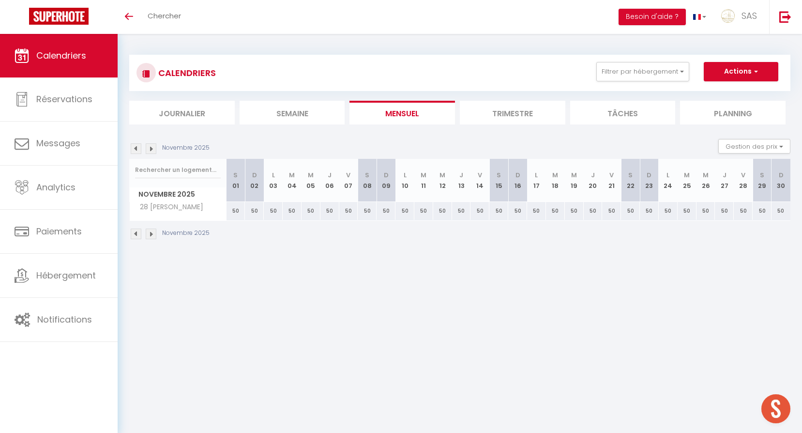
click at [136, 145] on img at bounding box center [136, 148] width 11 height 11
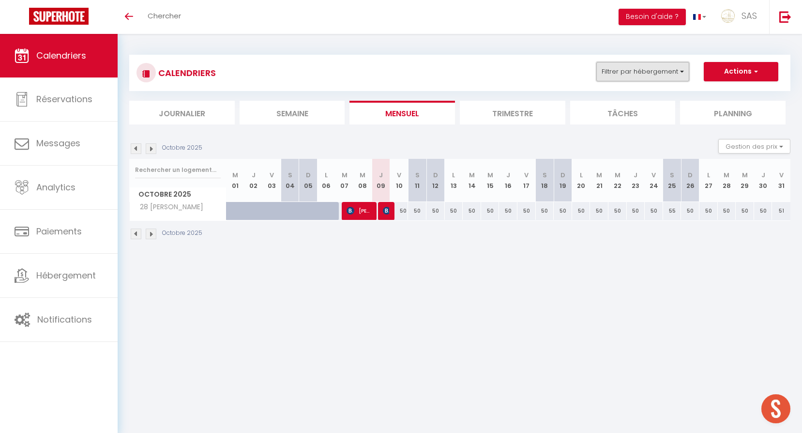
click at [615, 64] on button "Filtrer par hébergement" at bounding box center [642, 71] width 93 height 19
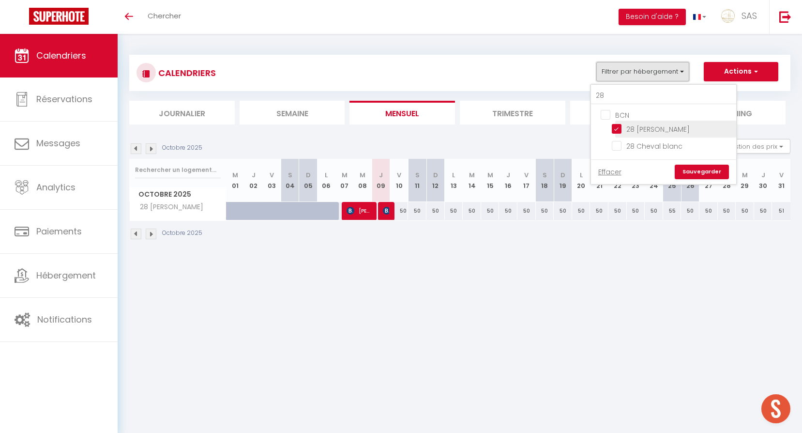
checkbox input "false"
drag, startPoint x: 628, startPoint y: 129, endPoint x: 649, endPoint y: 149, distance: 28.1
click at [629, 129] on input "28 [PERSON_NAME]" at bounding box center [672, 128] width 121 height 10
checkbox input "false"
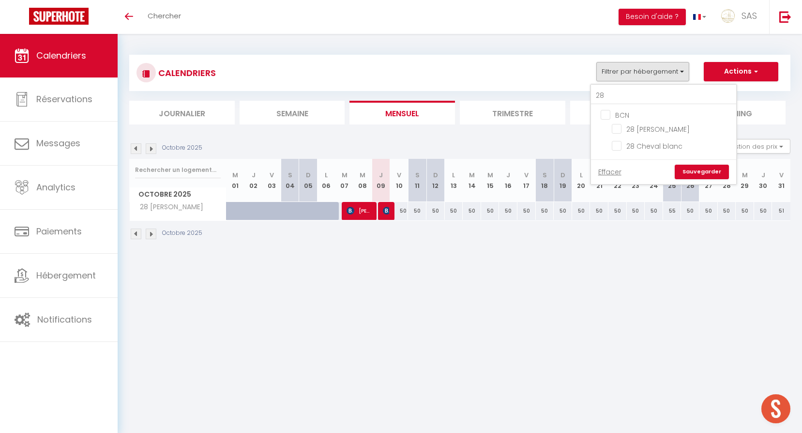
click at [705, 172] on link "Sauvegarder" at bounding box center [702, 172] width 54 height 15
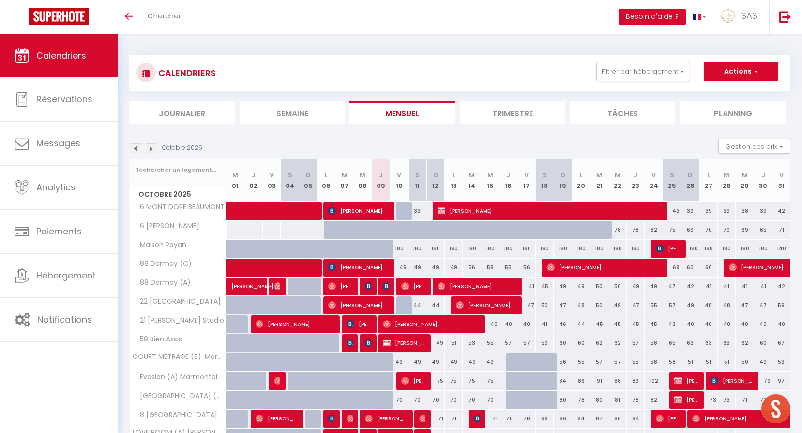
click at [605, 60] on div "CALENDRIERS Filtrer par hébergement 28 BCN 28 [PERSON_NAME] 28 Cheval blanc Eff…" at bounding box center [459, 73] width 661 height 36
click at [610, 69] on button "Filtrer par hébergement" at bounding box center [642, 71] width 93 height 19
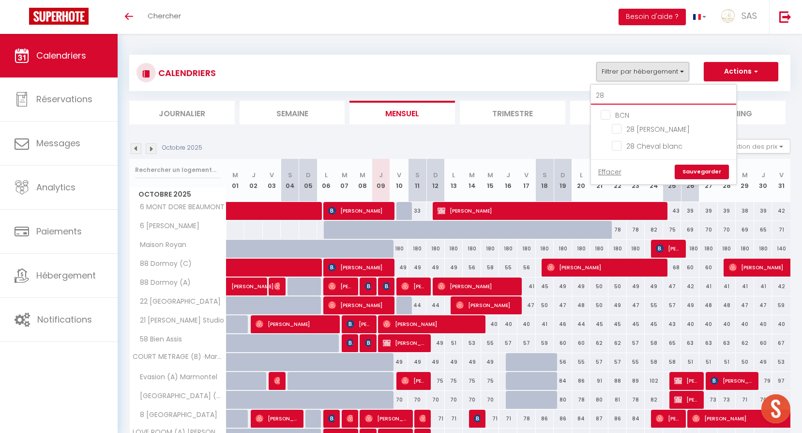
click at [617, 91] on input "28" at bounding box center [663, 95] width 145 height 17
click at [638, 131] on input "28 [PERSON_NAME]" at bounding box center [672, 128] width 121 height 10
checkbox input "true"
checkbox input "false"
click at [692, 170] on link "Sauvegarder" at bounding box center [702, 172] width 54 height 15
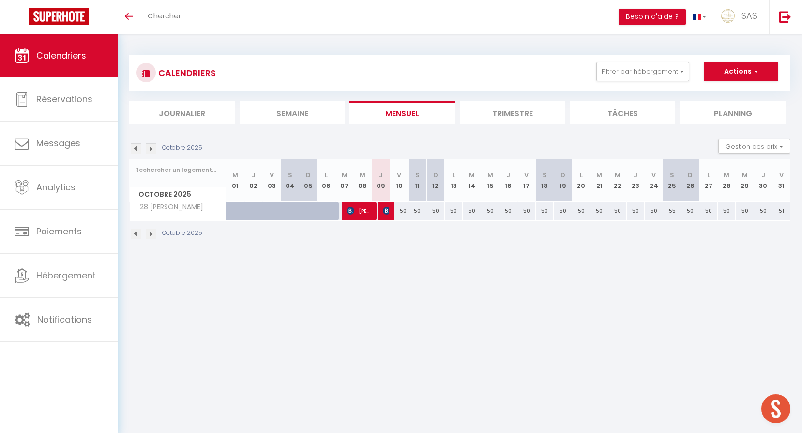
click at [139, 148] on img at bounding box center [136, 148] width 11 height 11
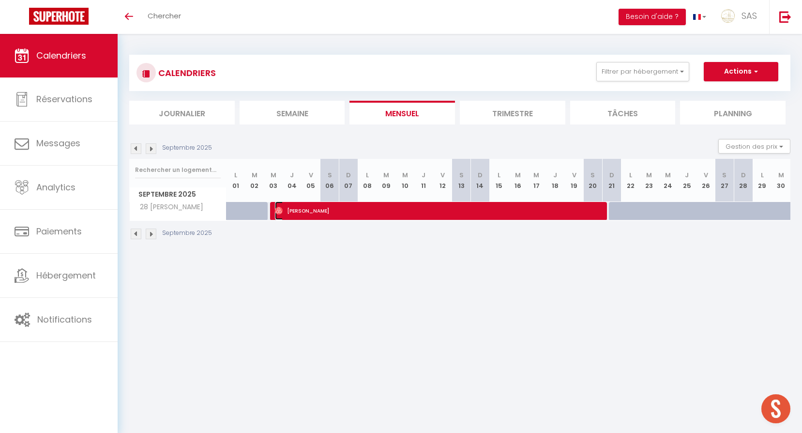
click at [430, 216] on span "[PERSON_NAME]" at bounding box center [438, 210] width 327 height 18
select select "OK"
select select "52582"
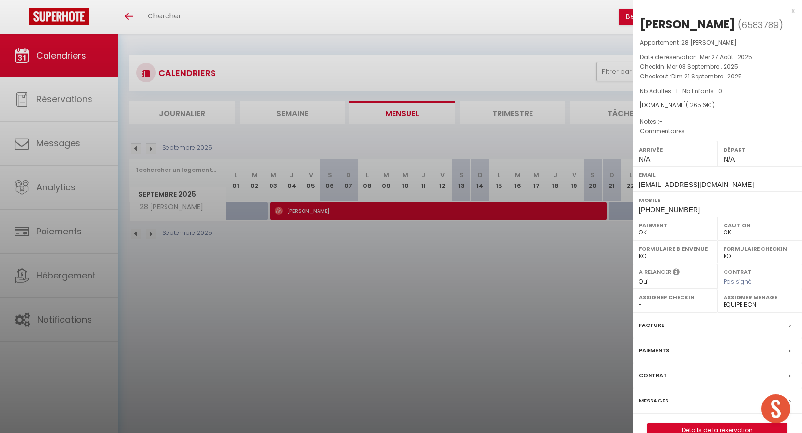
click at [380, 300] on div at bounding box center [401, 216] width 802 height 433
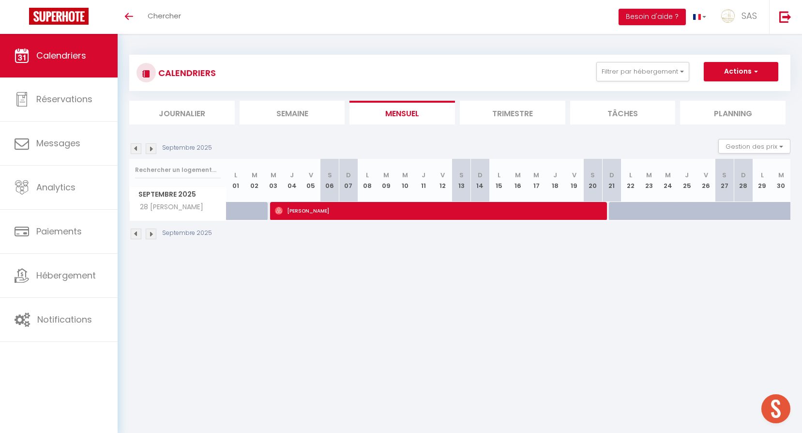
click at [136, 152] on img at bounding box center [136, 148] width 11 height 11
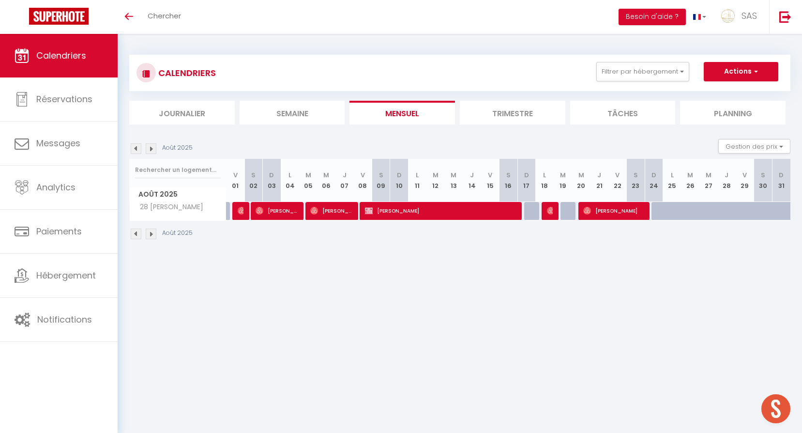
click at [136, 152] on img at bounding box center [136, 148] width 11 height 11
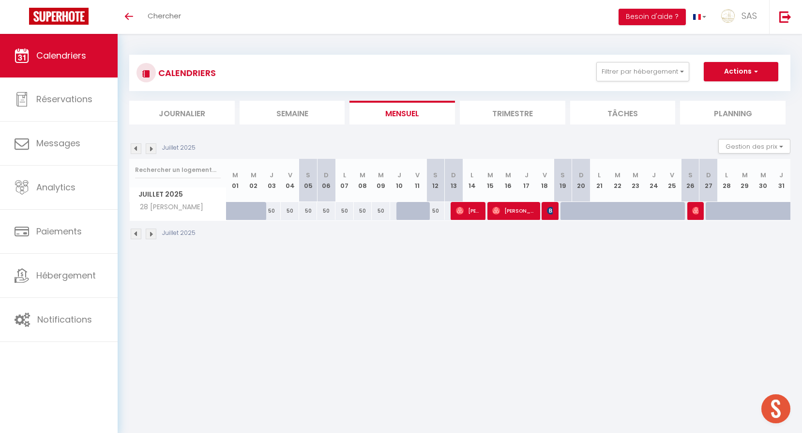
click at [136, 152] on img at bounding box center [136, 148] width 11 height 11
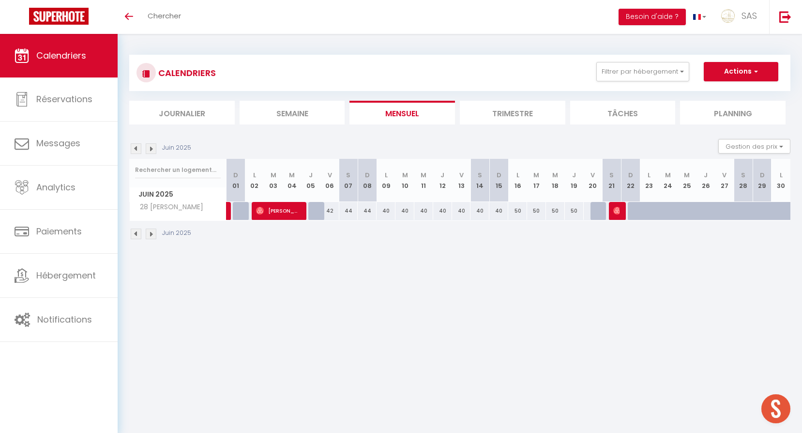
click at [156, 151] on img at bounding box center [151, 148] width 11 height 11
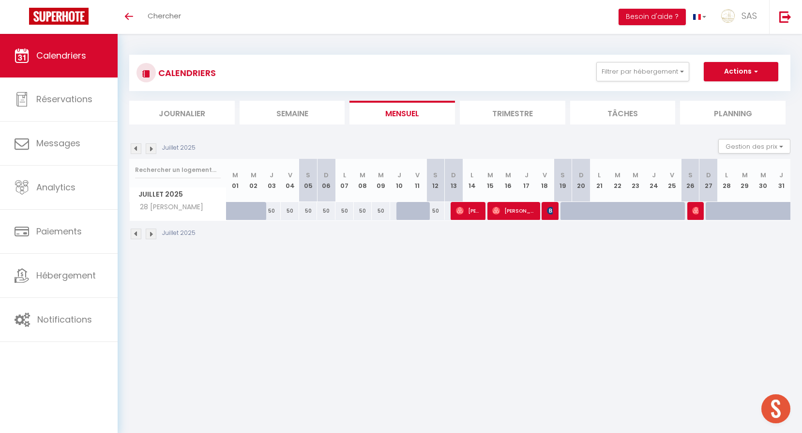
click at [156, 151] on img at bounding box center [151, 148] width 11 height 11
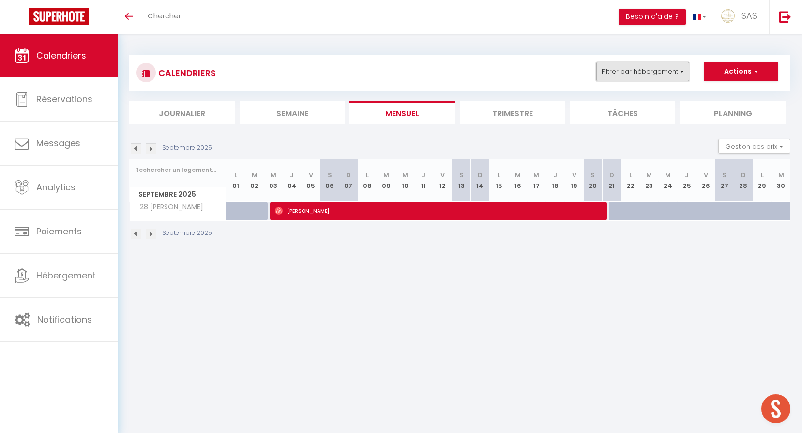
click at [628, 64] on button "Filtrer par hébergement" at bounding box center [642, 71] width 93 height 19
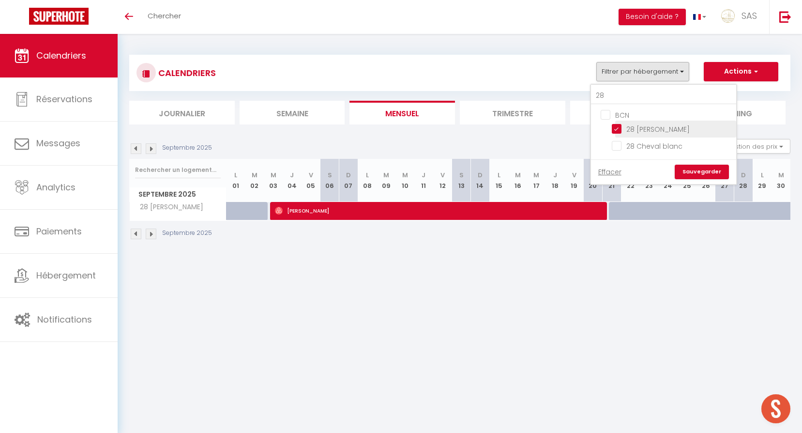
click at [632, 130] on input "28 [PERSON_NAME]" at bounding box center [672, 128] width 121 height 10
checkbox input "false"
click at [638, 101] on input "28" at bounding box center [663, 95] width 145 height 17
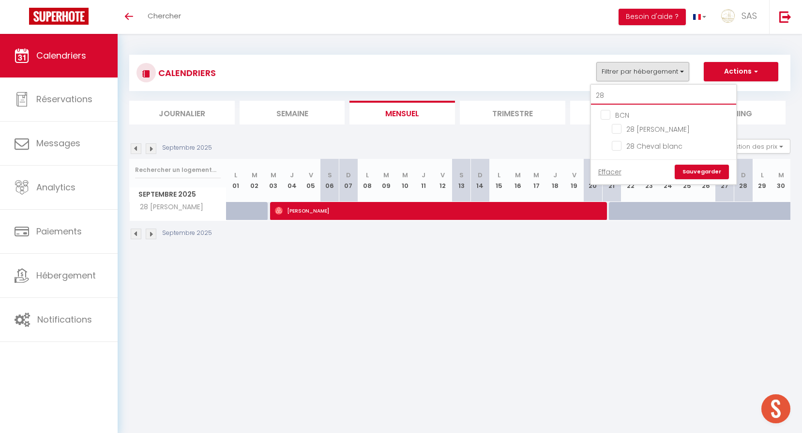
type input "a"
checkbox input "false"
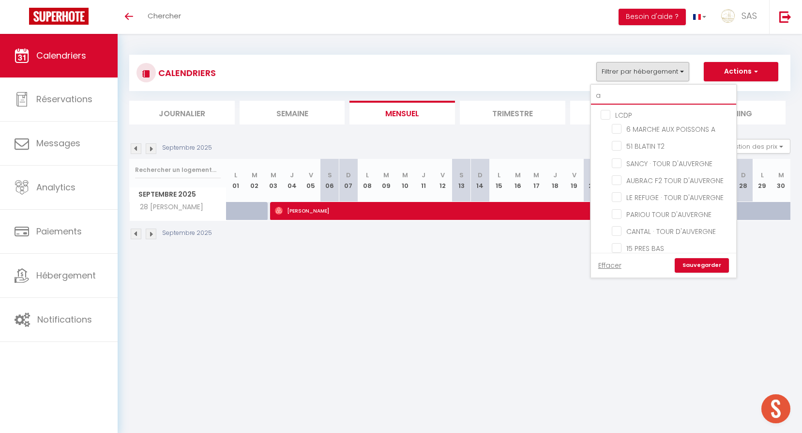
type input "au"
checkbox input "false"
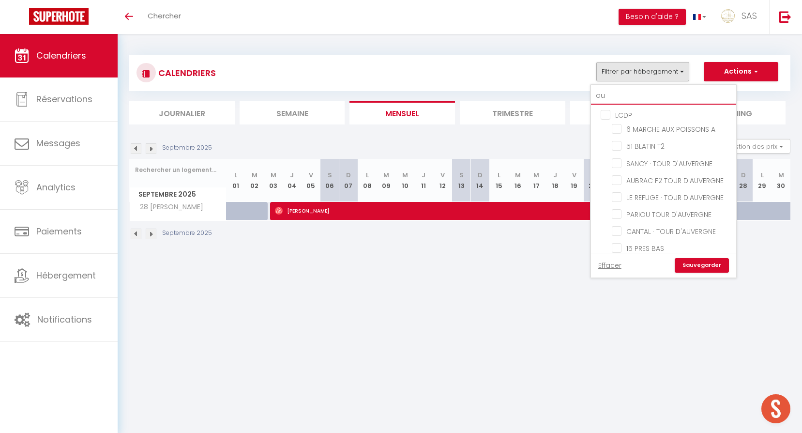
checkbox input "false"
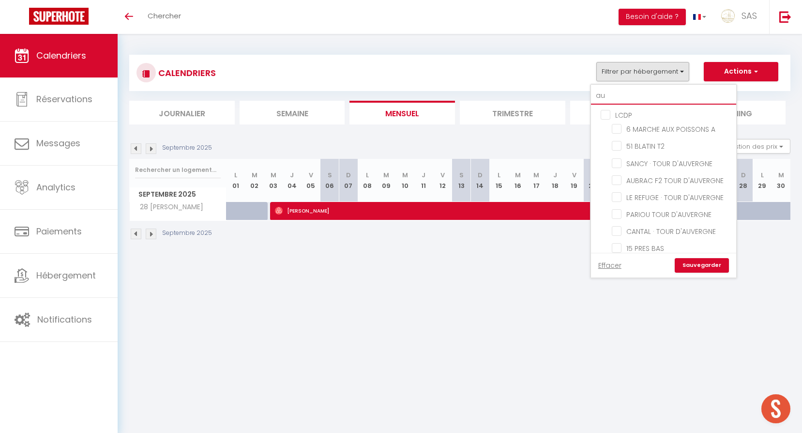
checkbox input "false"
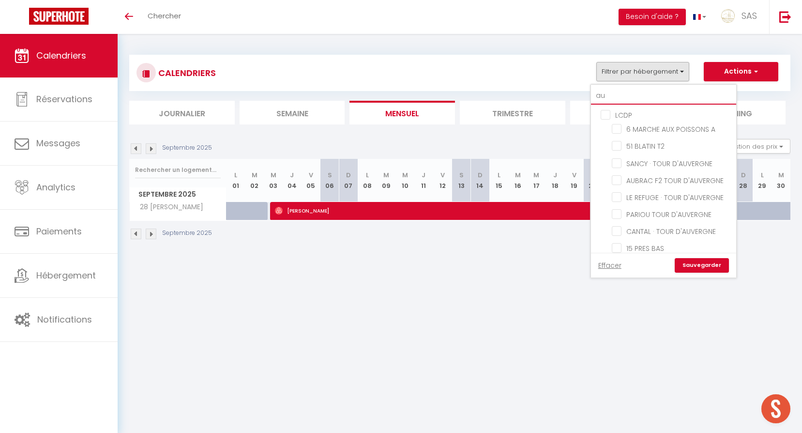
checkbox input "false"
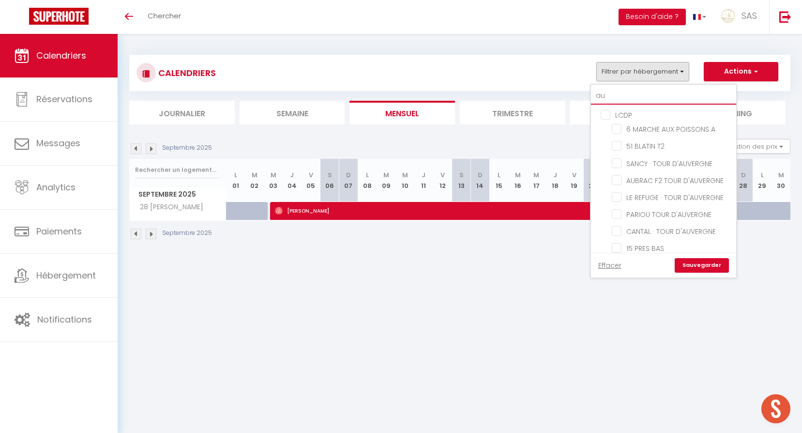
checkbox input "false"
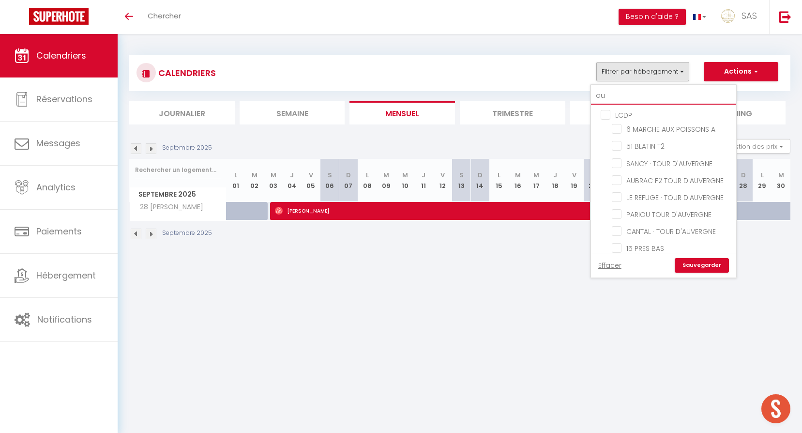
checkbox input "false"
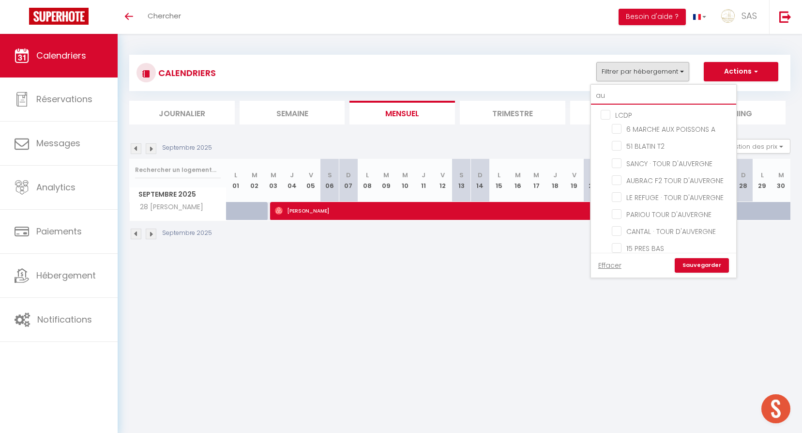
checkbox input "false"
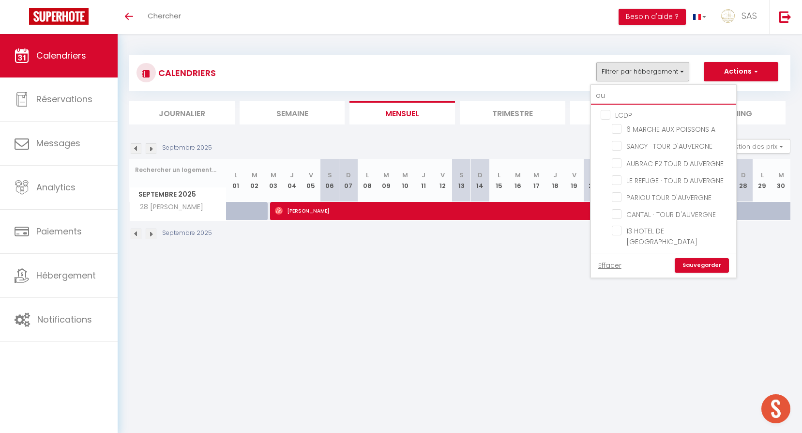
type input "aul"
checkbox input "false"
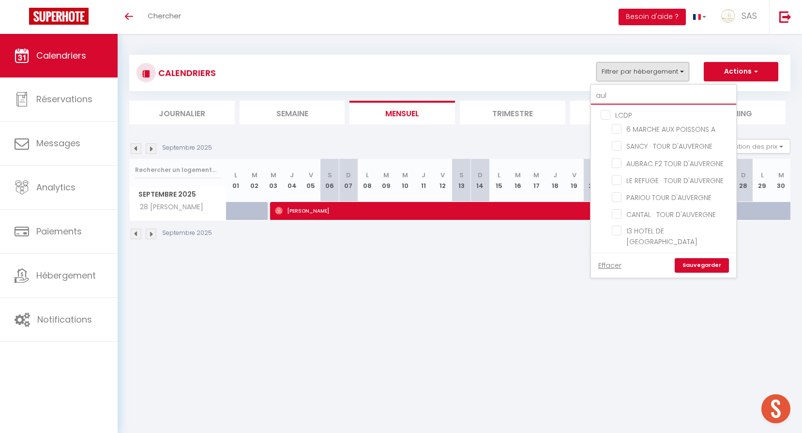
checkbox input "false"
type input "auln"
checkbox input "false"
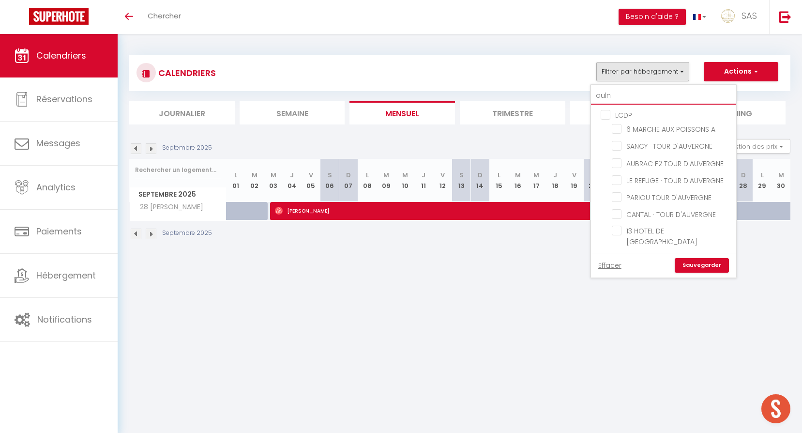
checkbox input "false"
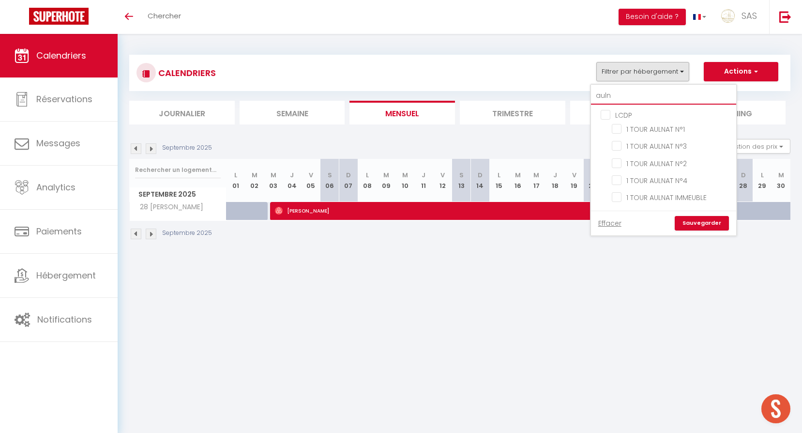
type input "aulna"
checkbox input "false"
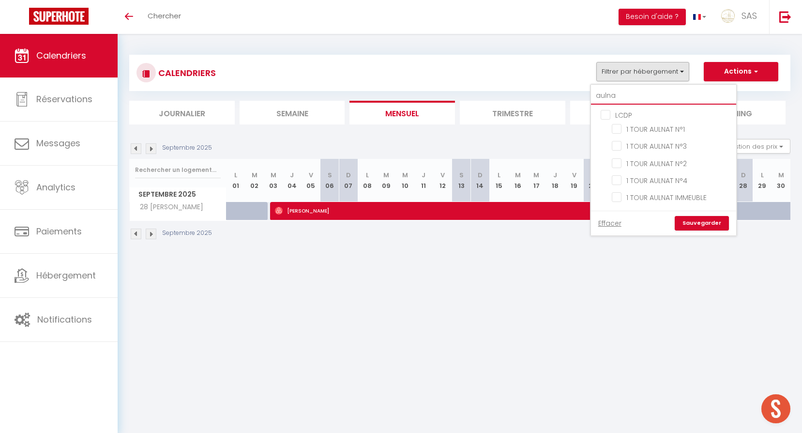
checkbox input "false"
type input "aulna"
click at [665, 133] on input "1 TOUR AULNAT N°1" at bounding box center [672, 128] width 121 height 10
checkbox input "true"
checkbox input "false"
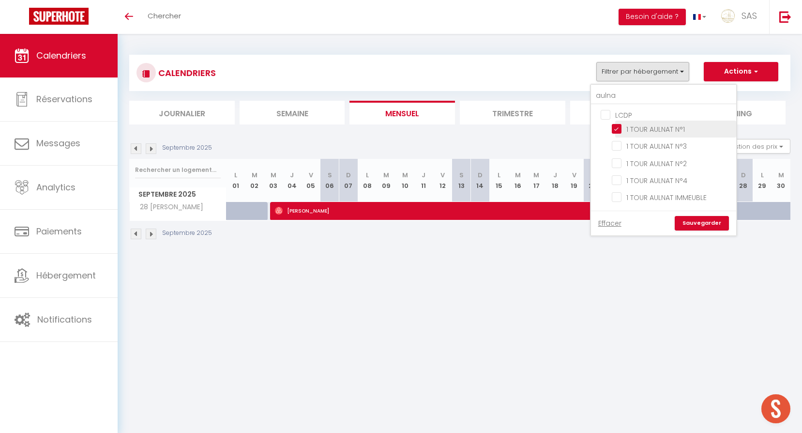
checkbox input "false"
click at [665, 151] on span "1 TOUR AULNAT N°3" at bounding box center [656, 146] width 60 height 10
click at [665, 150] on input "1 TOUR AULNAT N°3" at bounding box center [672, 145] width 121 height 10
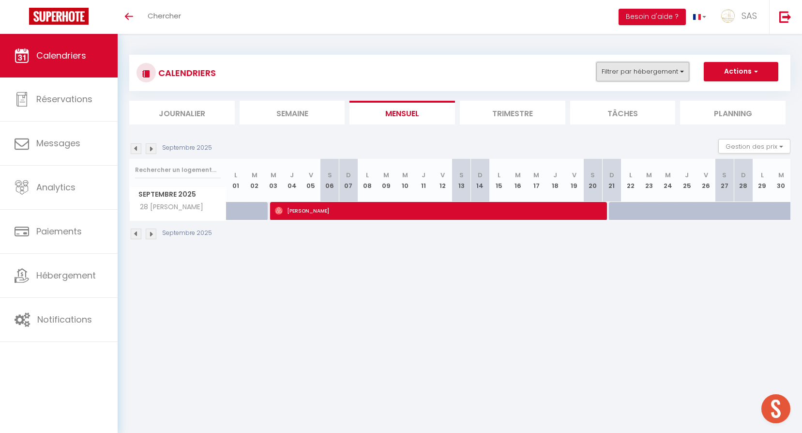
click at [658, 71] on button "Filtrer par hébergement" at bounding box center [642, 71] width 93 height 19
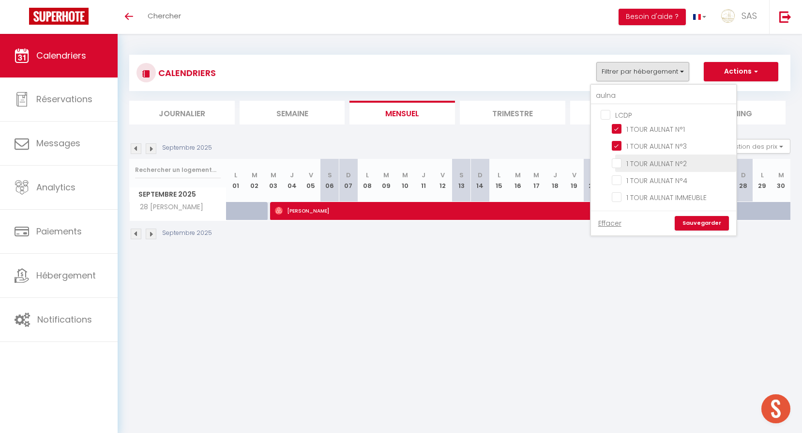
click at [671, 157] on input "1 TOUR AULNAT N°2" at bounding box center [672, 162] width 121 height 10
checkbox input "true"
checkbox input "false"
click at [671, 180] on input "1 TOUR AULNAT N°4" at bounding box center [672, 180] width 121 height 10
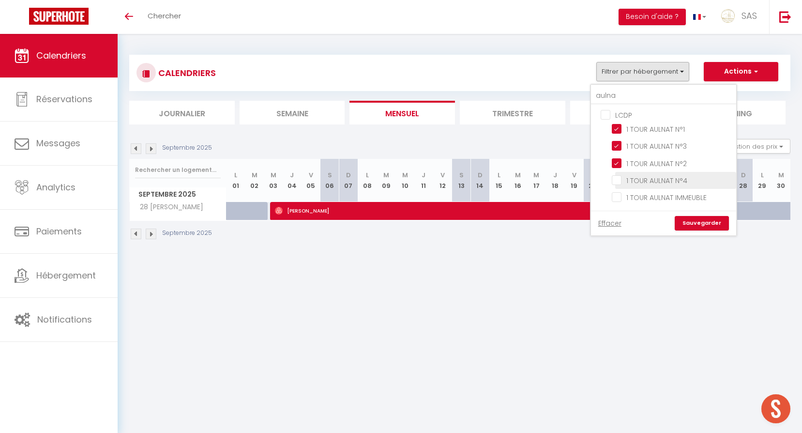
checkbox input "true"
click at [674, 196] on input "1 TOUR AULNAT IMMEUBLE" at bounding box center [672, 197] width 121 height 10
checkbox input "true"
click at [701, 230] on link "Sauvegarder" at bounding box center [702, 223] width 54 height 15
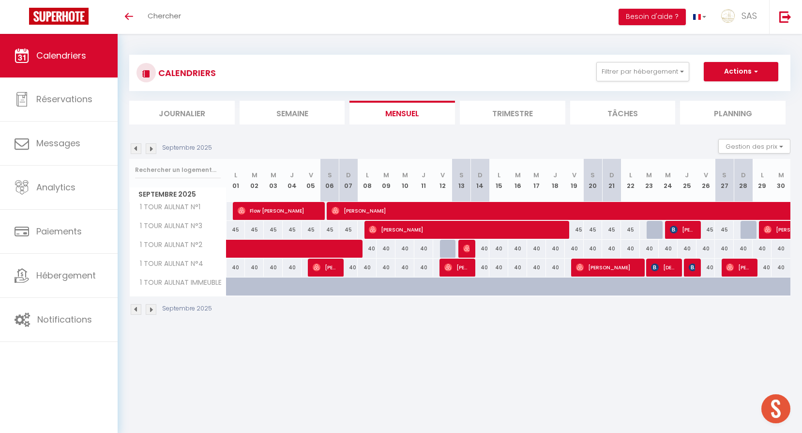
click at [146, 151] on img at bounding box center [151, 148] width 11 height 11
select select "0"
select select "52582"
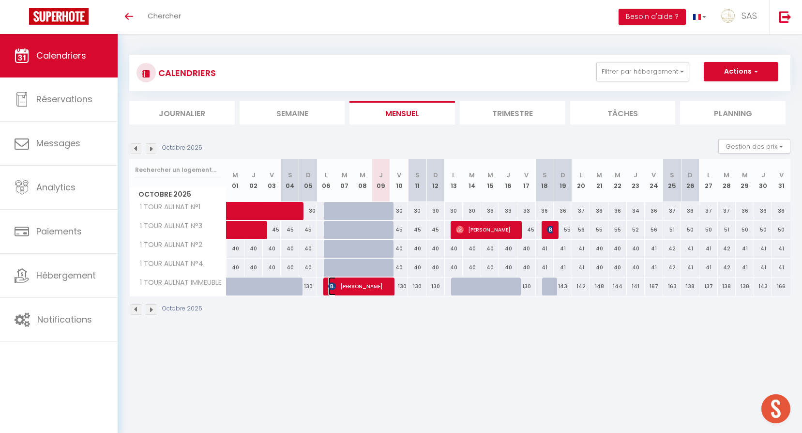
click at [377, 289] on span "[PERSON_NAME]" at bounding box center [358, 286] width 61 height 18
select select
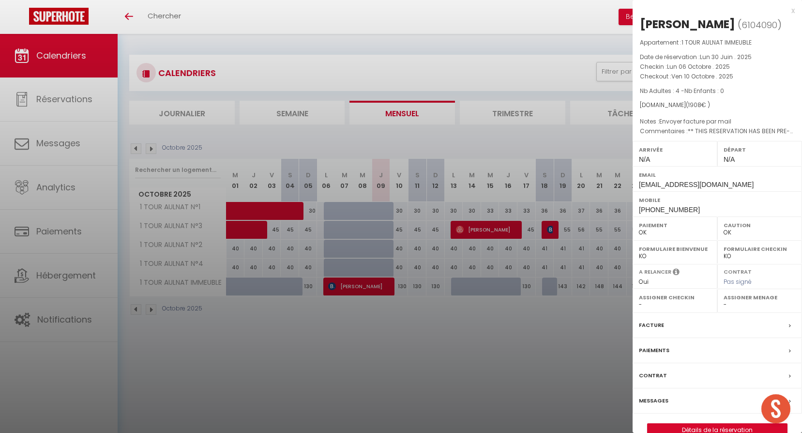
click at [363, 306] on div at bounding box center [401, 216] width 802 height 433
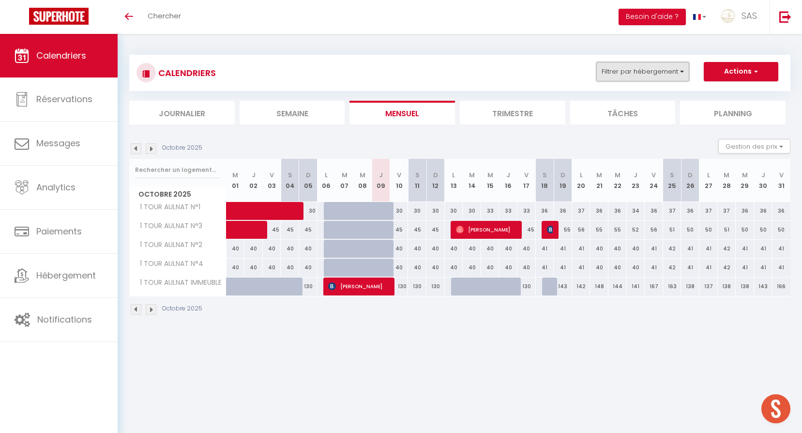
click at [643, 67] on button "Filtrer par hébergement" at bounding box center [642, 71] width 93 height 19
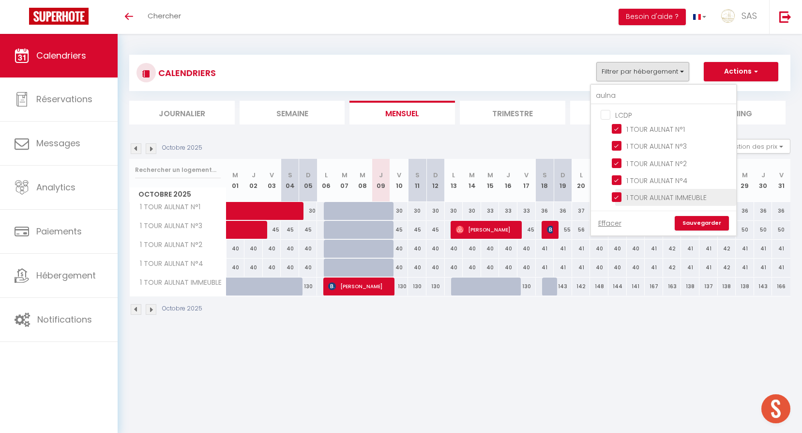
click at [650, 198] on input "1 TOUR AULNAT IMMEUBLE" at bounding box center [672, 197] width 121 height 10
checkbox input "false"
click at [701, 214] on div "Effacer Sauvegarder" at bounding box center [663, 223] width 145 height 25
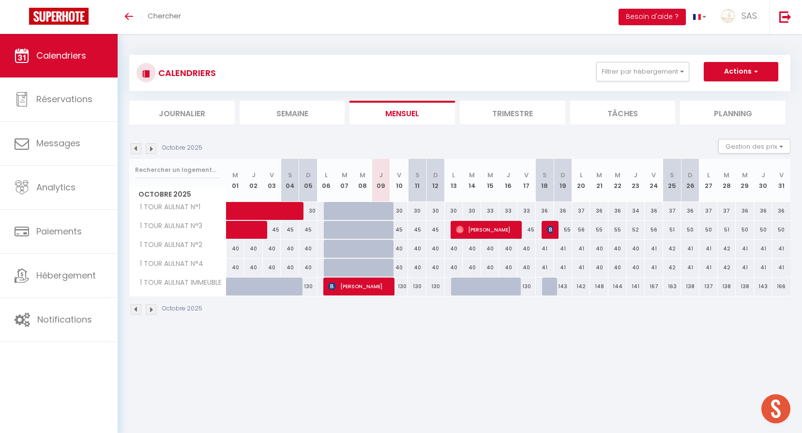
click at [704, 219] on div "37" at bounding box center [708, 211] width 18 height 18
type input "37"
type input "Lun 27 Octobre 2025"
type input "[DATE]"
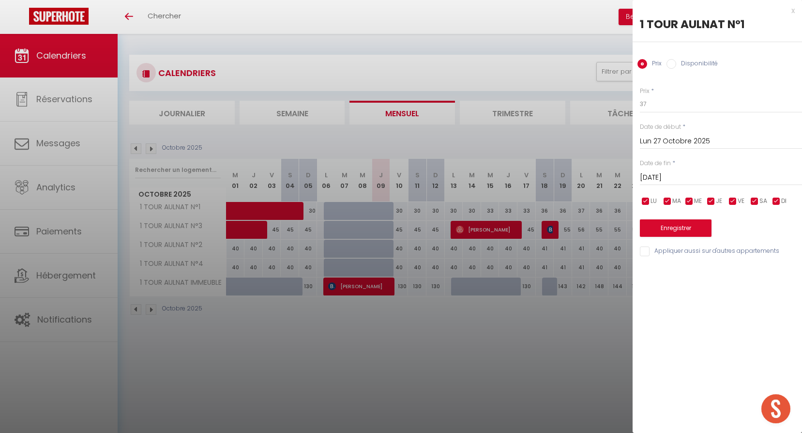
click at [625, 86] on div at bounding box center [401, 216] width 802 height 433
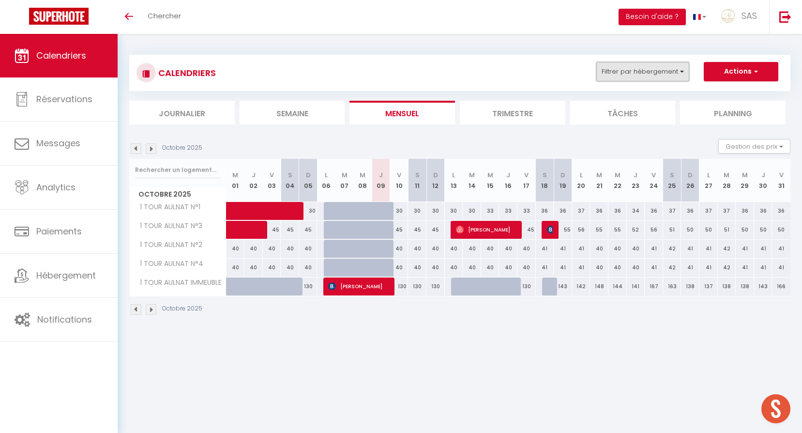
click at [645, 71] on button "Filtrer par hébergement" at bounding box center [642, 71] width 93 height 19
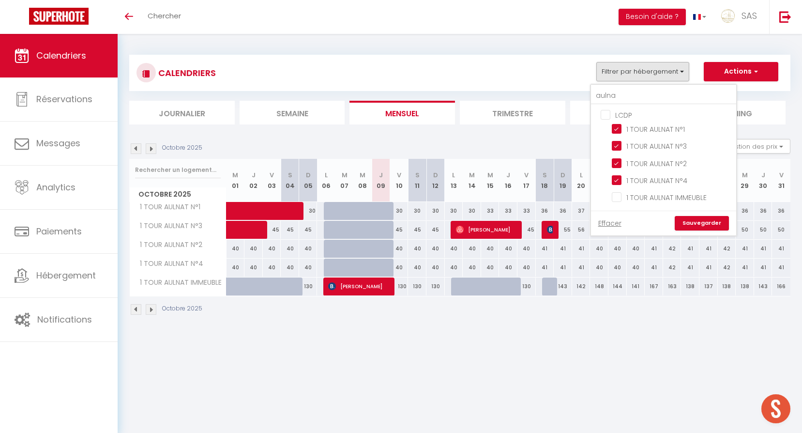
click at [692, 216] on link "Sauvegarder" at bounding box center [702, 223] width 54 height 15
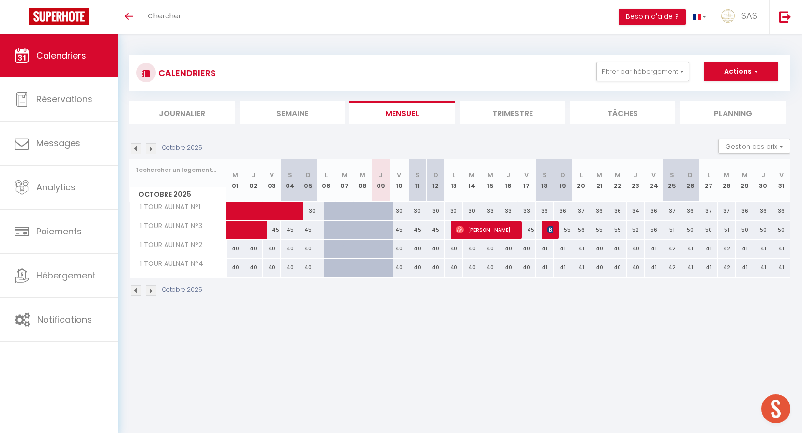
click at [361, 367] on body "🟢 Des questions ou besoin d'assistance pour la migration AirBnB? Prenez rdv >>>…" at bounding box center [401, 250] width 802 height 433
